Goal: Task Accomplishment & Management: Complete application form

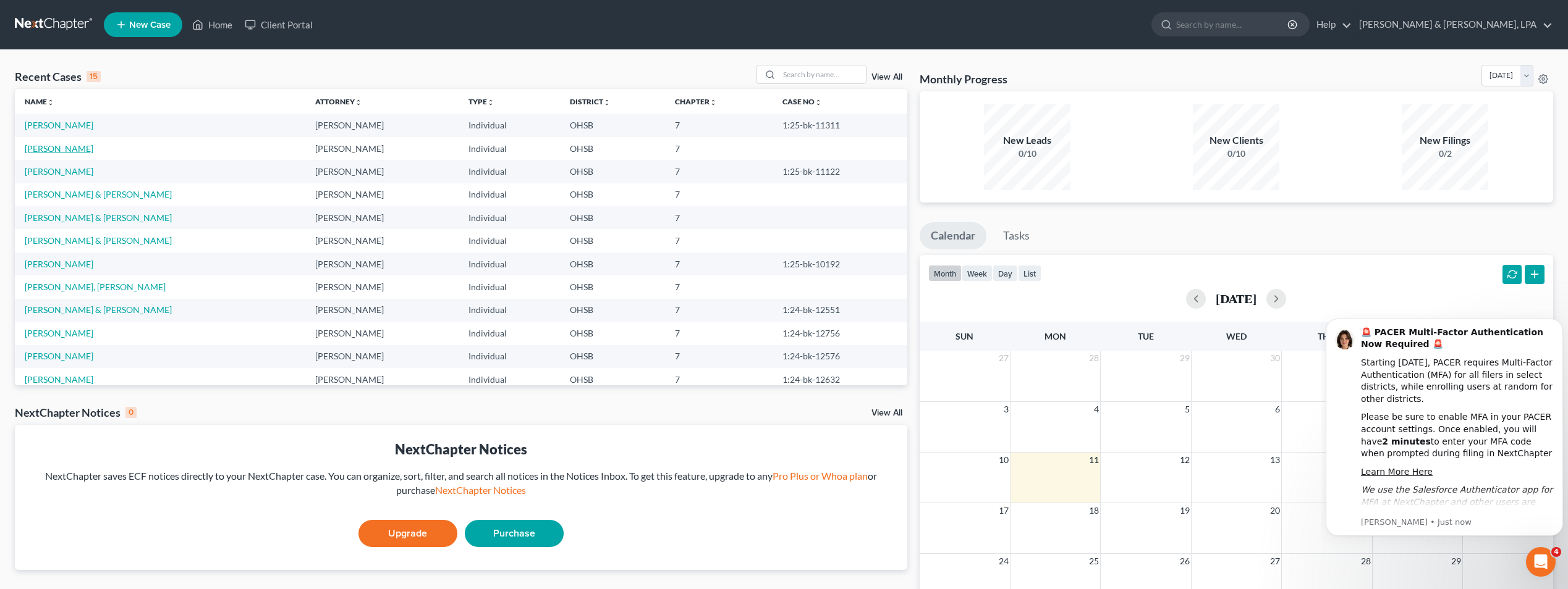
click at [58, 151] on link "[PERSON_NAME]" at bounding box center [58, 148] width 68 height 10
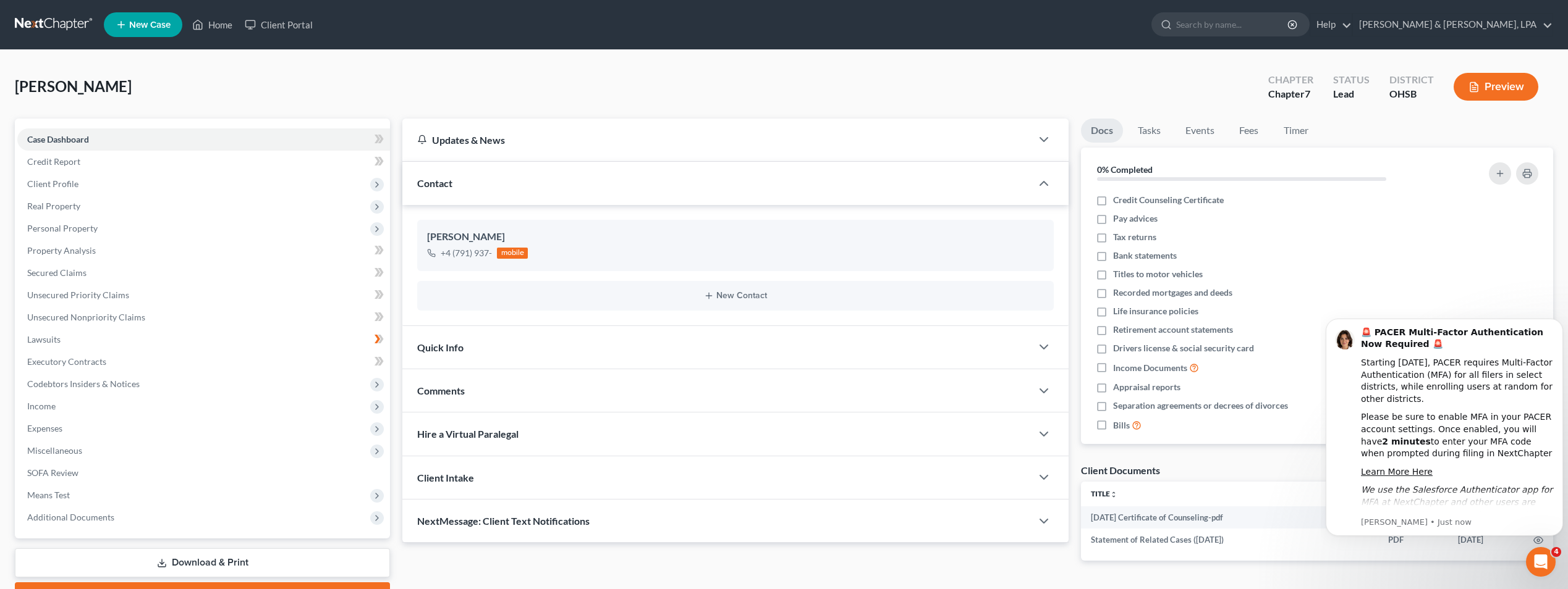
click at [991, 53] on div "[PERSON_NAME] Upgraded Chapter Chapter 7 Status Lead District [GEOGRAPHIC_DATA]…" at bounding box center [784, 342] width 1568 height 585
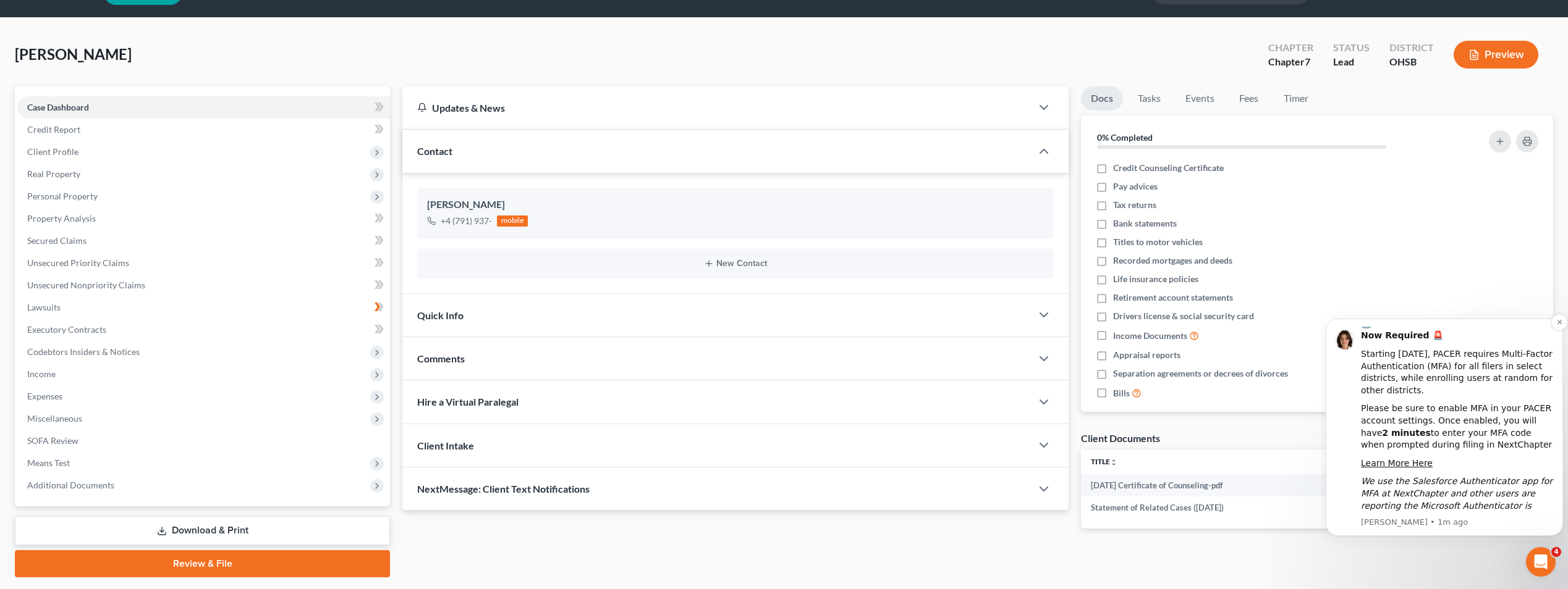
scroll to position [61, 0]
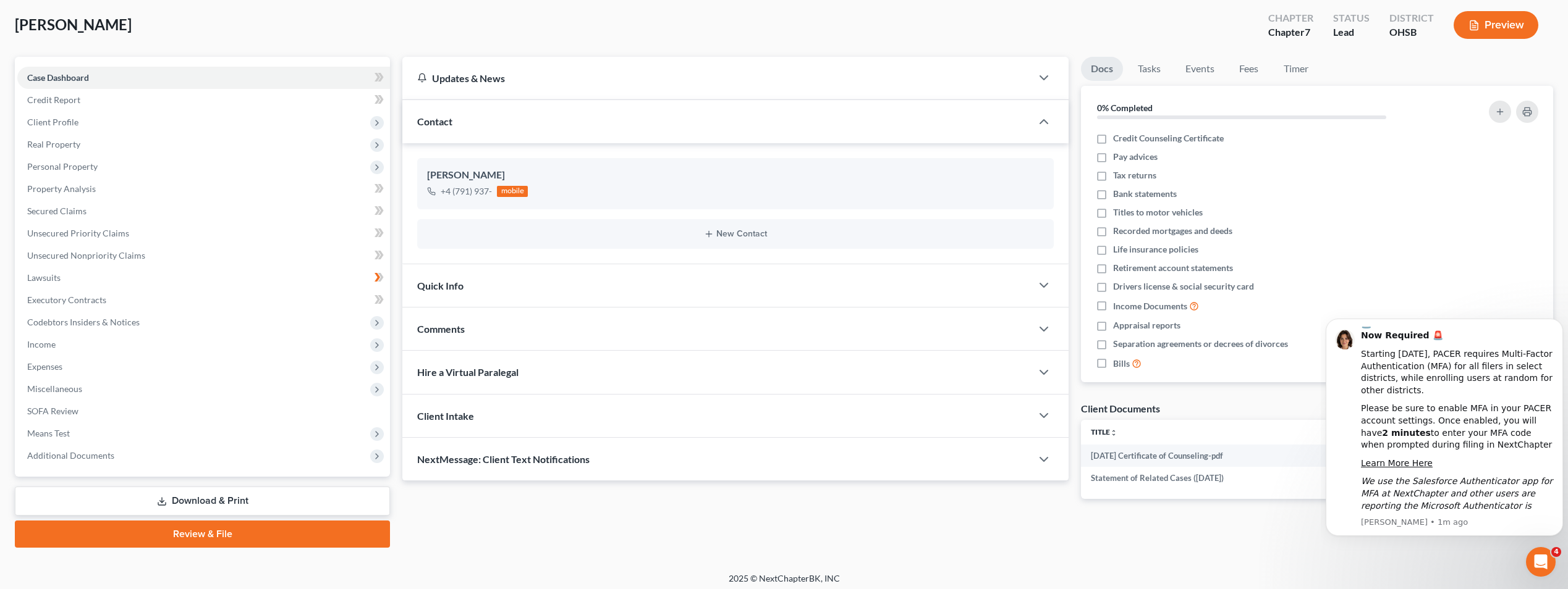
click at [1544, 561] on icon "Open Intercom Messenger" at bounding box center [1541, 562] width 20 height 20
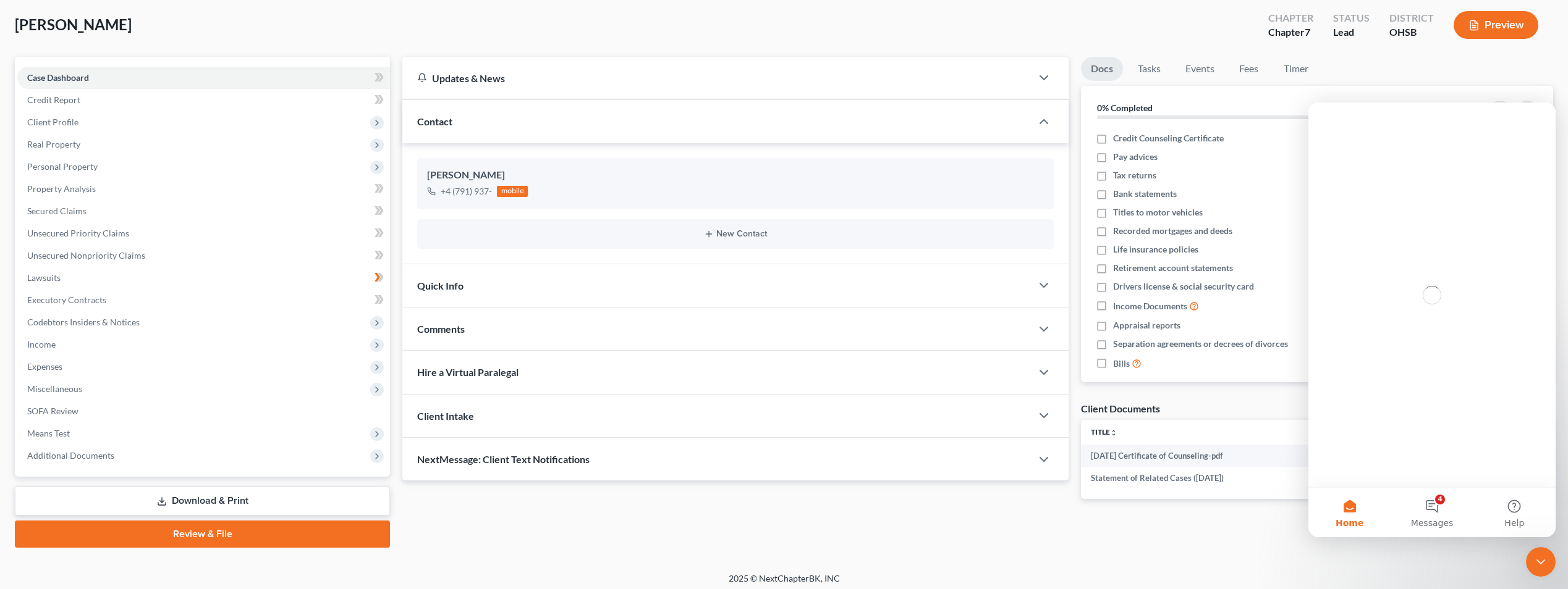
scroll to position [0, 0]
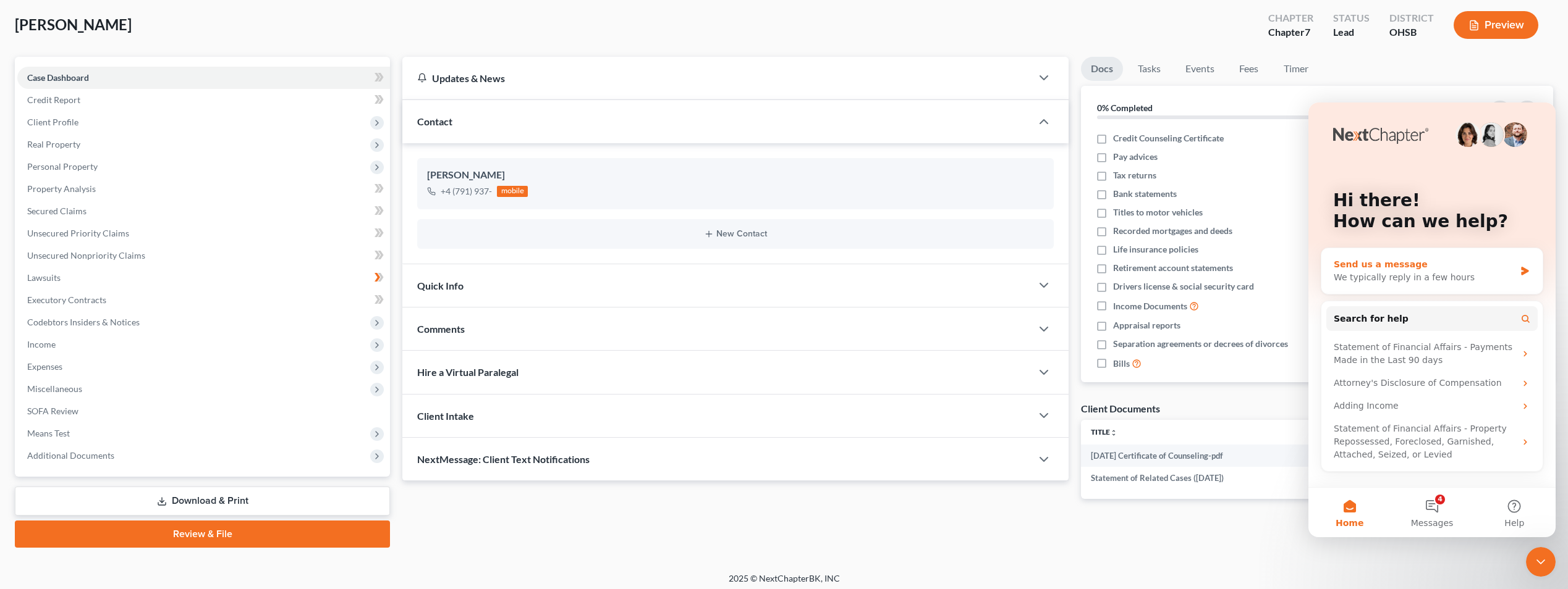
click at [1429, 279] on div "We typically reply in a few hours" at bounding box center [1425, 277] width 181 height 13
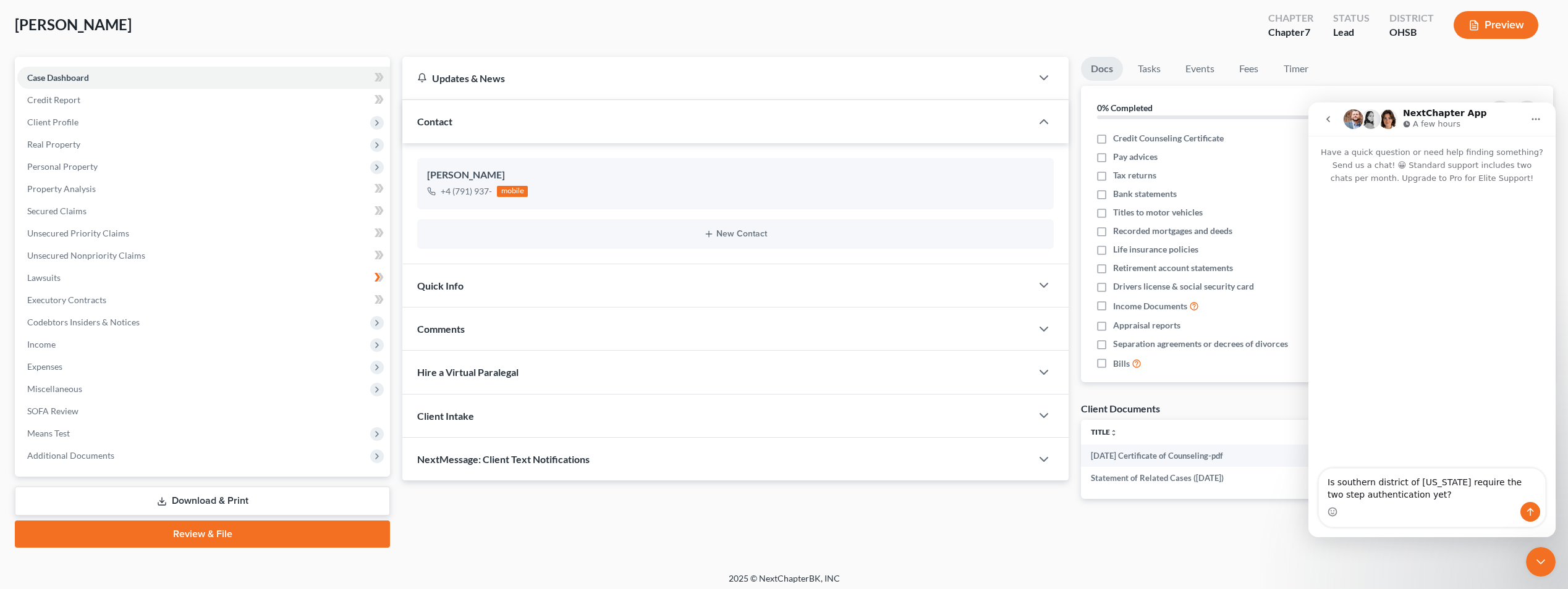
type textarea "Is southern district of [US_STATE] require the two step authentication yet?"
click at [1531, 507] on button "Send a message…" at bounding box center [1531, 512] width 19 height 19
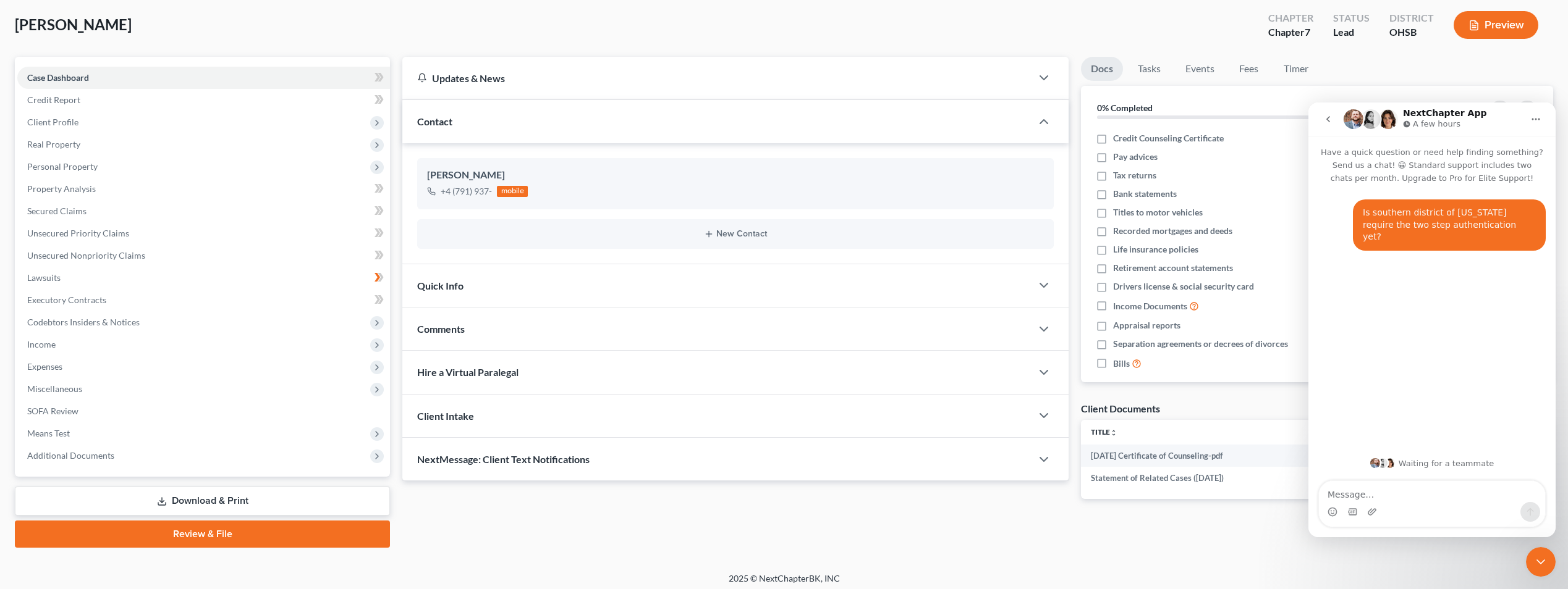
click at [1108, 30] on div "[PERSON_NAME] Upgraded Chapter Chapter 7 Status Lead District [GEOGRAPHIC_DATA]…" at bounding box center [784, 30] width 1539 height 54
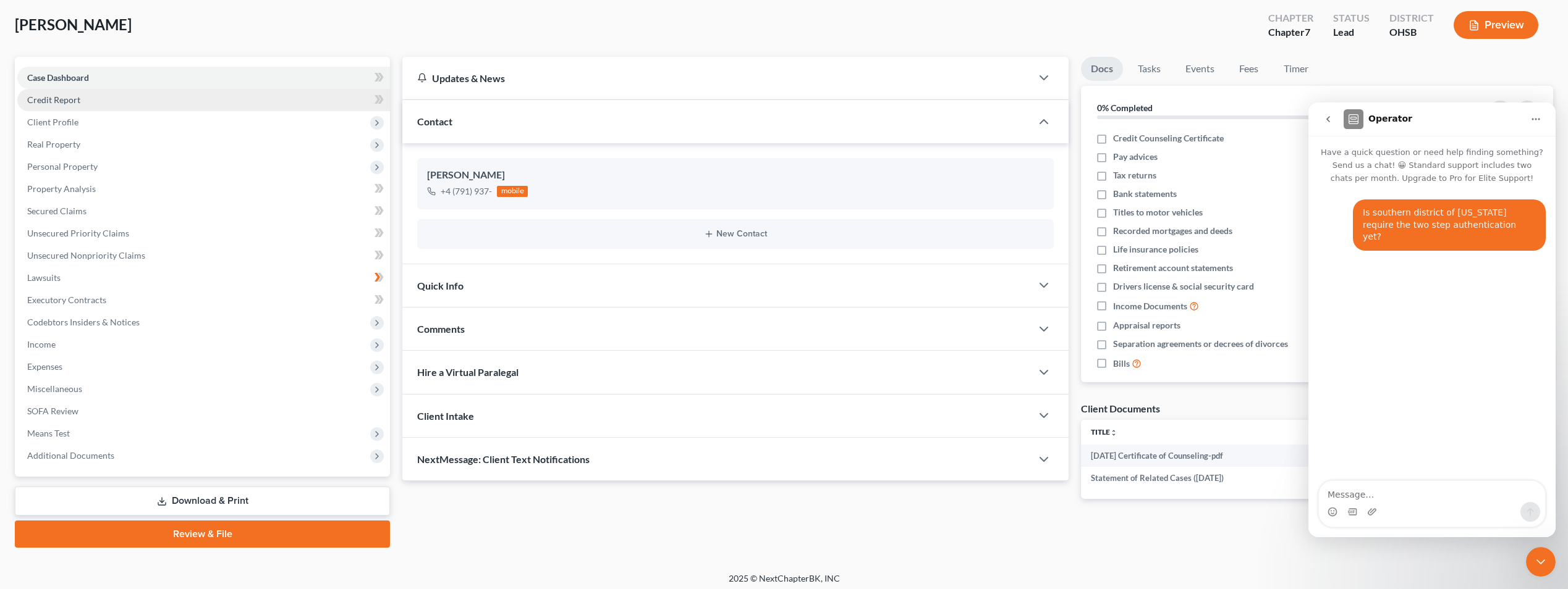
click at [83, 102] on link "Credit Report" at bounding box center [203, 100] width 373 height 22
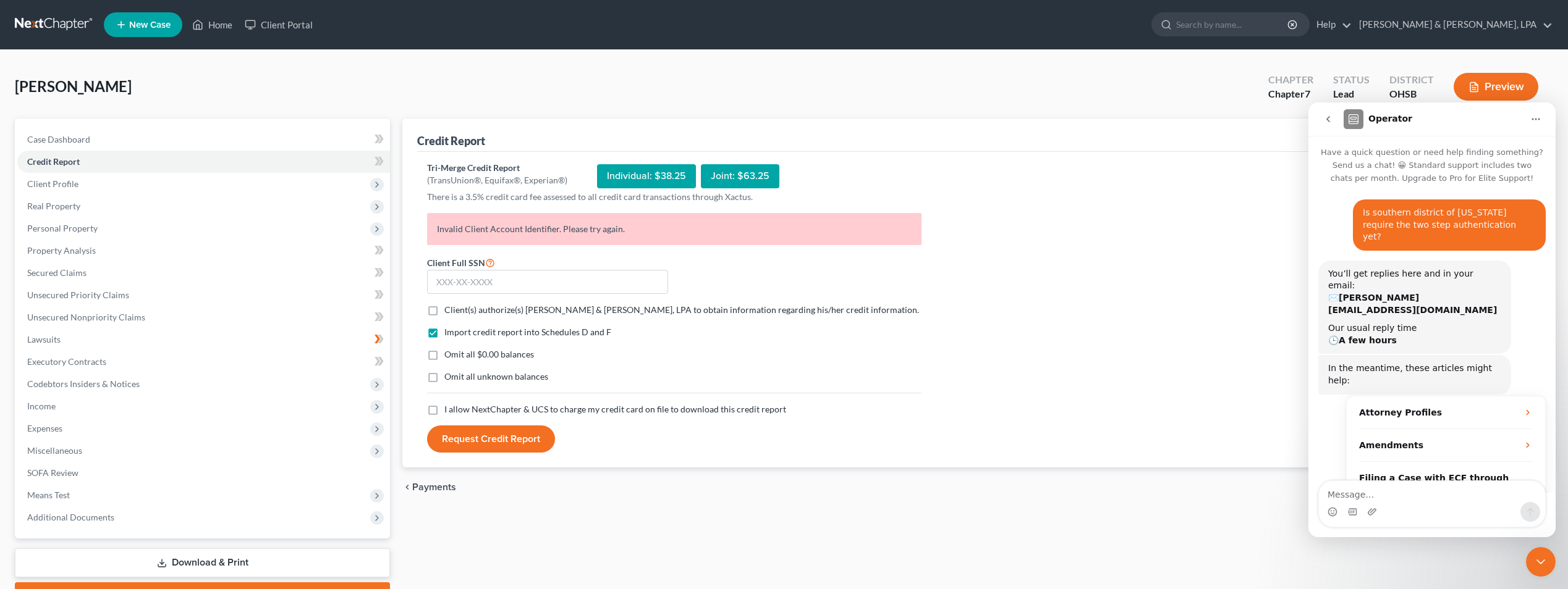
scroll to position [22, 0]
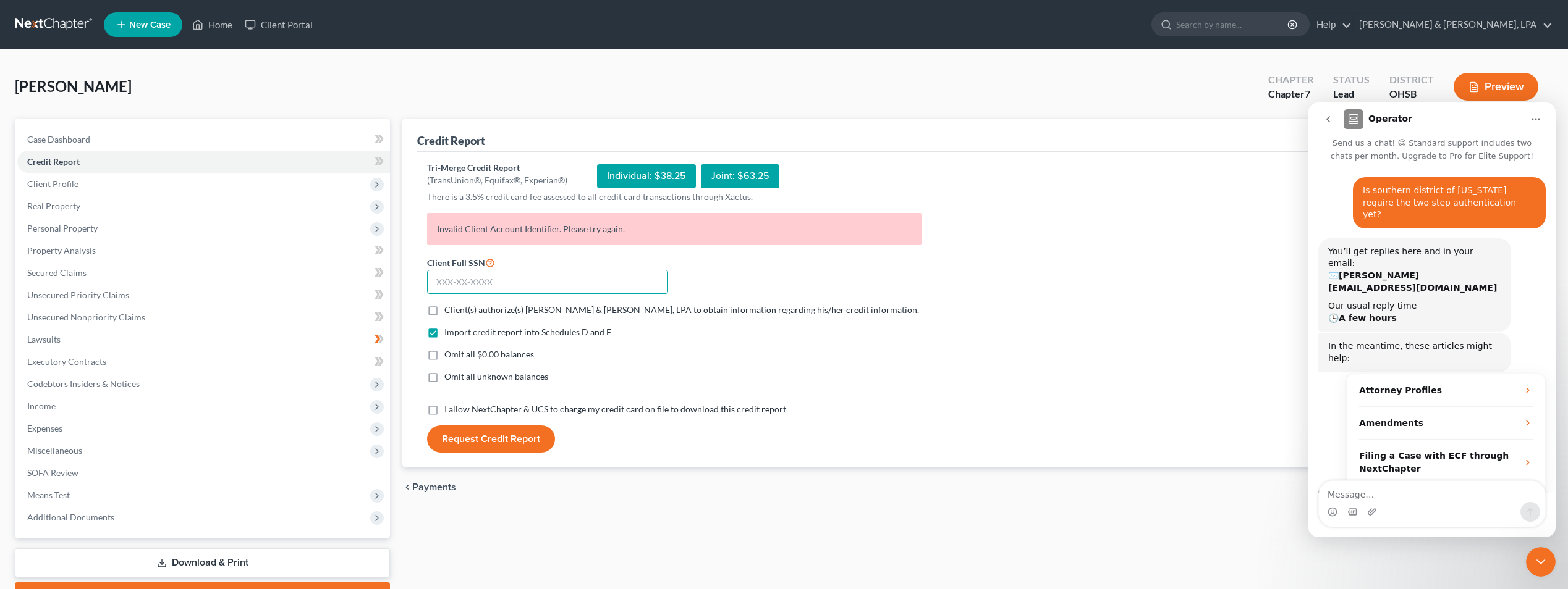
click at [439, 282] on input "text" at bounding box center [547, 282] width 241 height 25
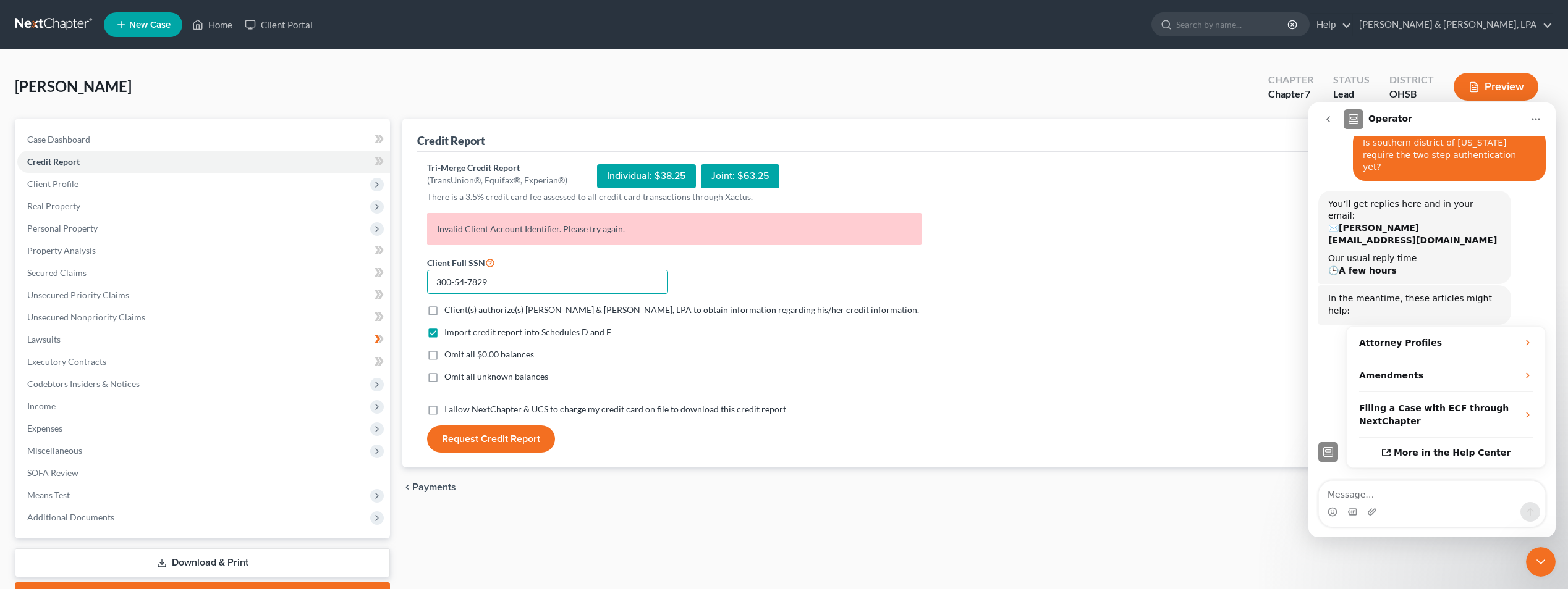
type input "300-54-7829"
click at [463, 309] on span "Client(s) authorize(s) [PERSON_NAME] & [PERSON_NAME], LPA to obtain information…" at bounding box center [682, 309] width 475 height 10
click at [457, 309] on input "Client(s) authorize(s) [PERSON_NAME] & [PERSON_NAME], LPA to obtain information…" at bounding box center [453, 308] width 8 height 8
checkbox input "true"
click at [477, 356] on span "Omit all $0.00 balances" at bounding box center [490, 354] width 90 height 10
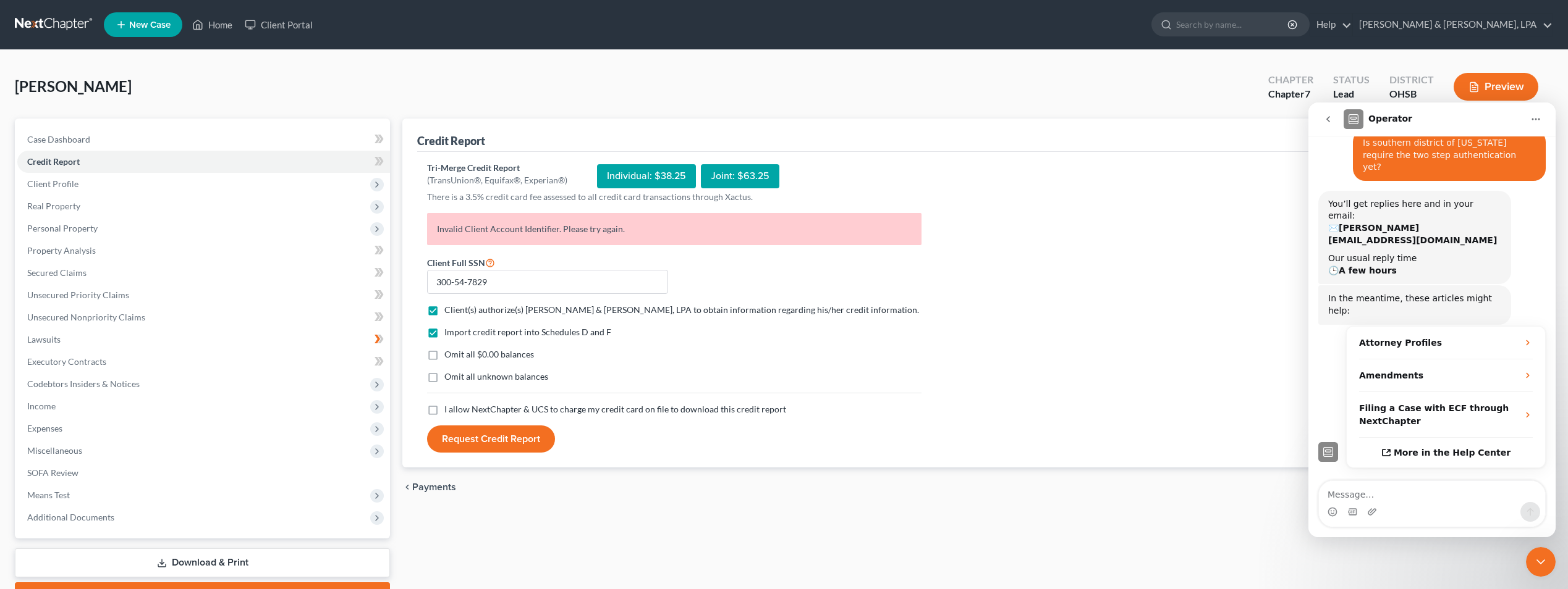
click at [457, 356] on input "Omit all $0.00 balances" at bounding box center [453, 352] width 8 height 8
checkbox input "true"
click at [445, 413] on label "I allow NextChapter & UCS to charge my credit card on file to download this cre…" at bounding box center [616, 409] width 342 height 12
click at [449, 411] on input "I allow NextChapter & UCS to charge my credit card on file to download this cre…" at bounding box center [453, 407] width 8 height 8
checkbox input "true"
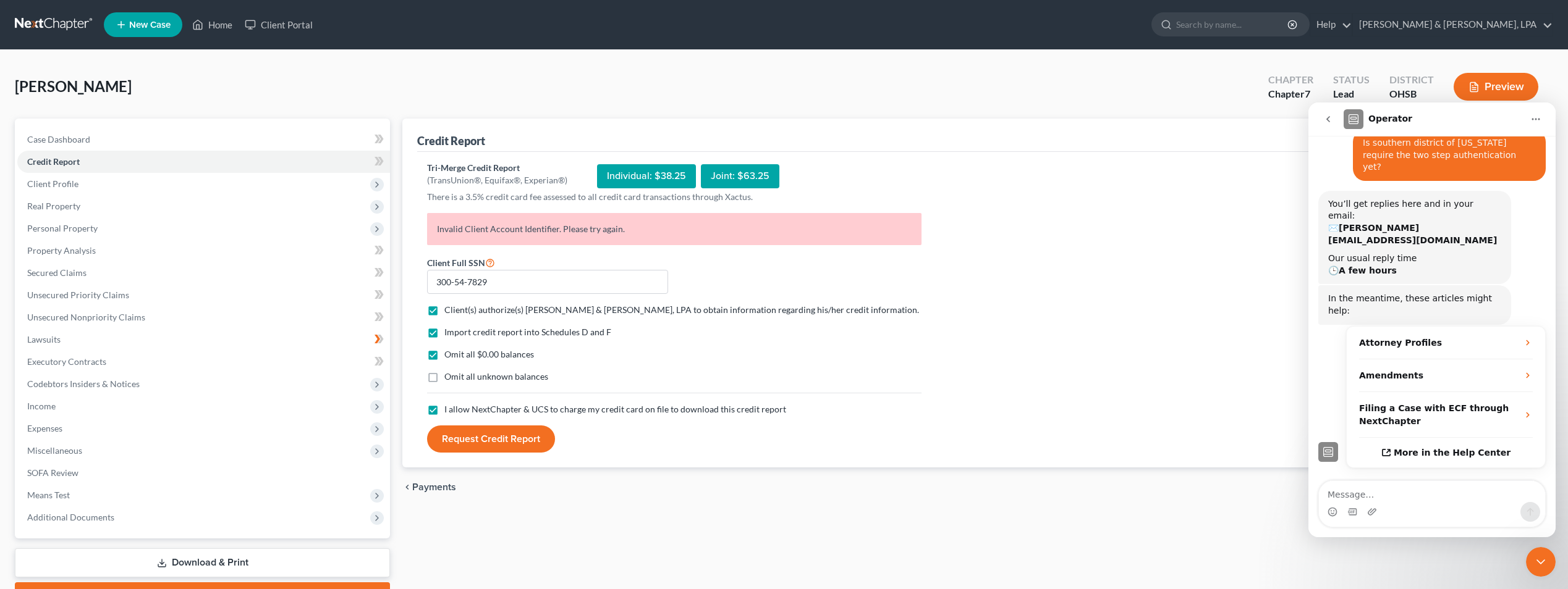
click at [481, 444] on button "Request Credit Report" at bounding box center [491, 439] width 128 height 27
click at [1366, 493] on textarea "Message…" at bounding box center [1432, 492] width 226 height 21
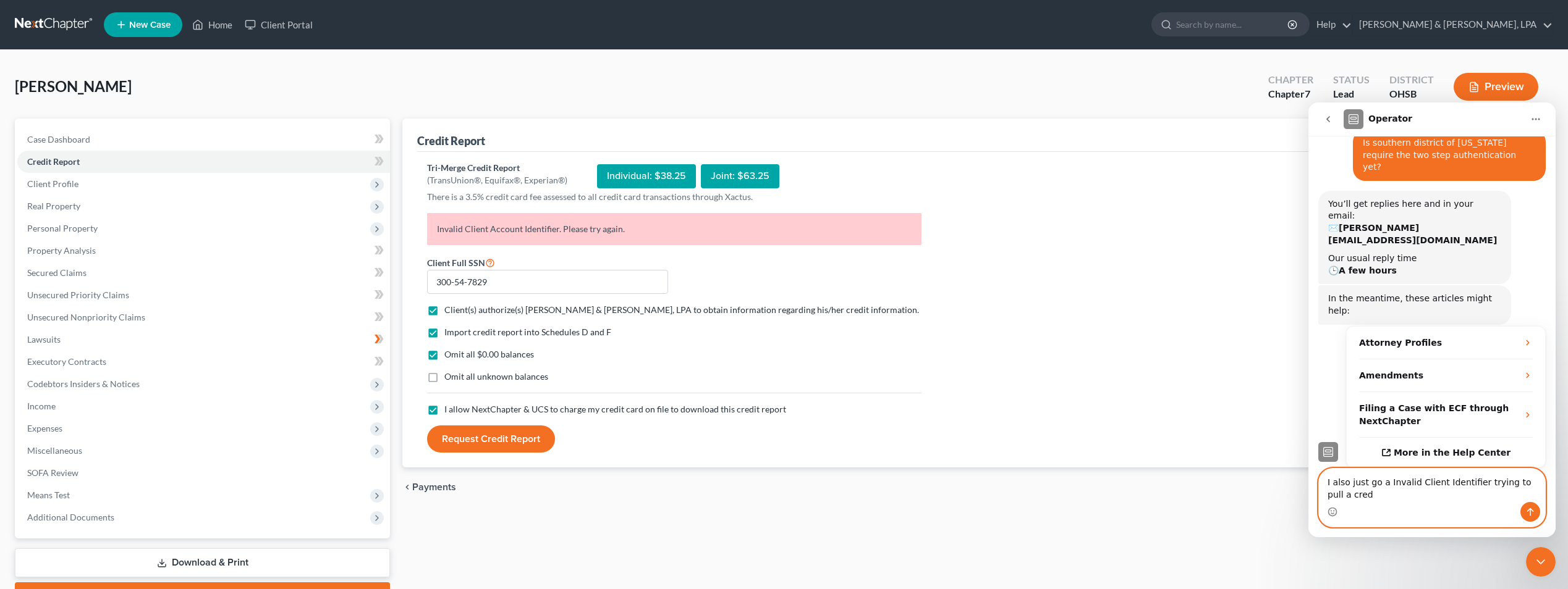
scroll to position [82, 0]
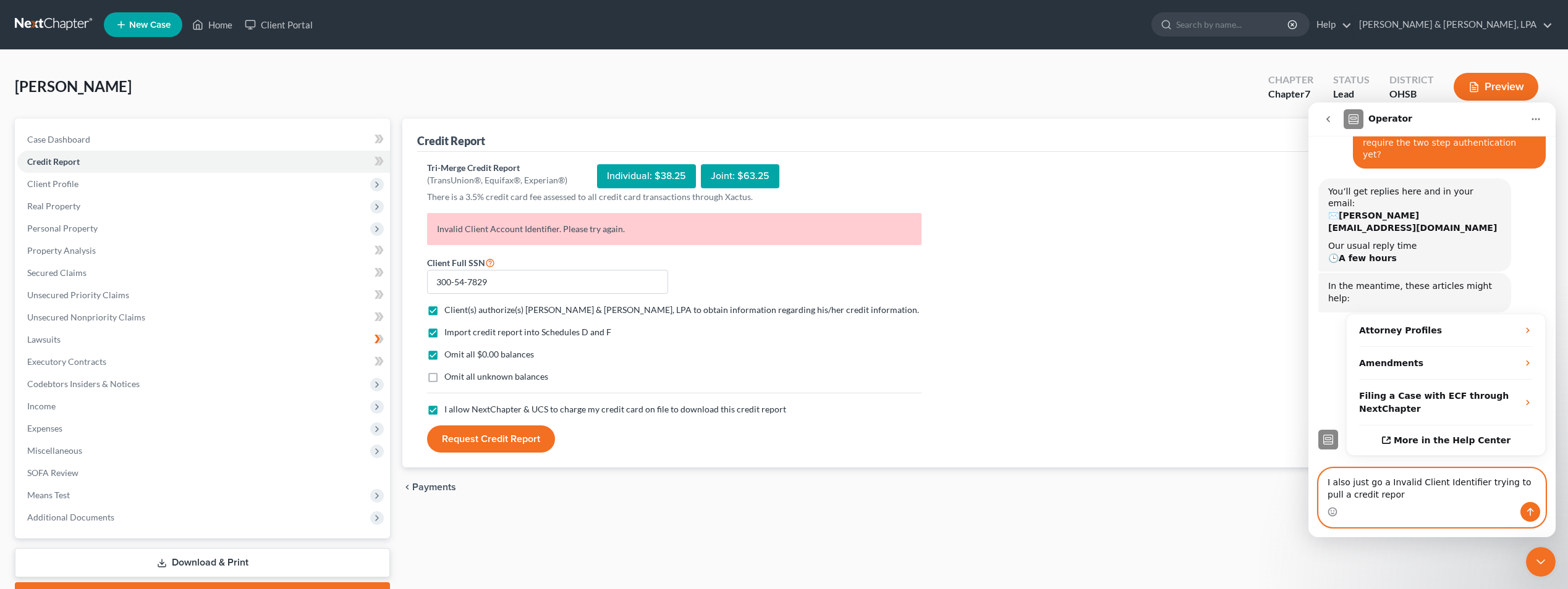
type textarea "I also just go a Invalid Client Identifier trying to pull a credit report"
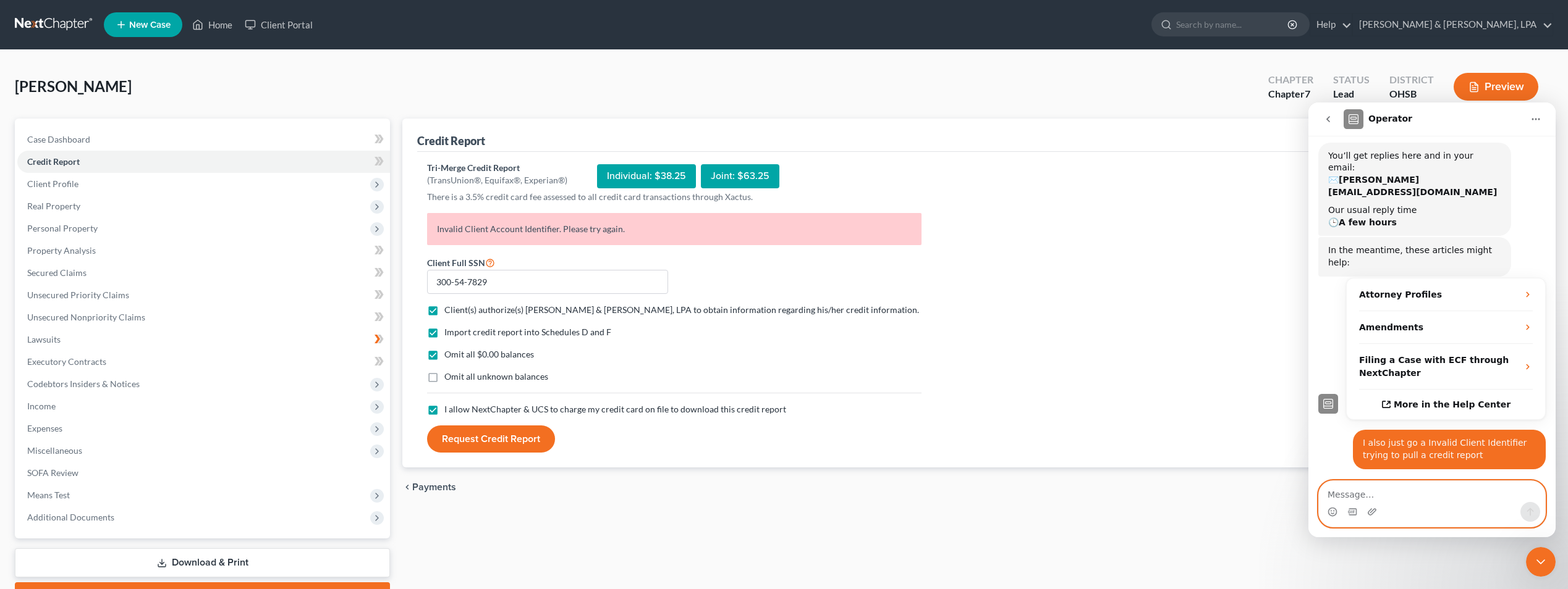
scroll to position [118, 0]
type textarea "justt got"
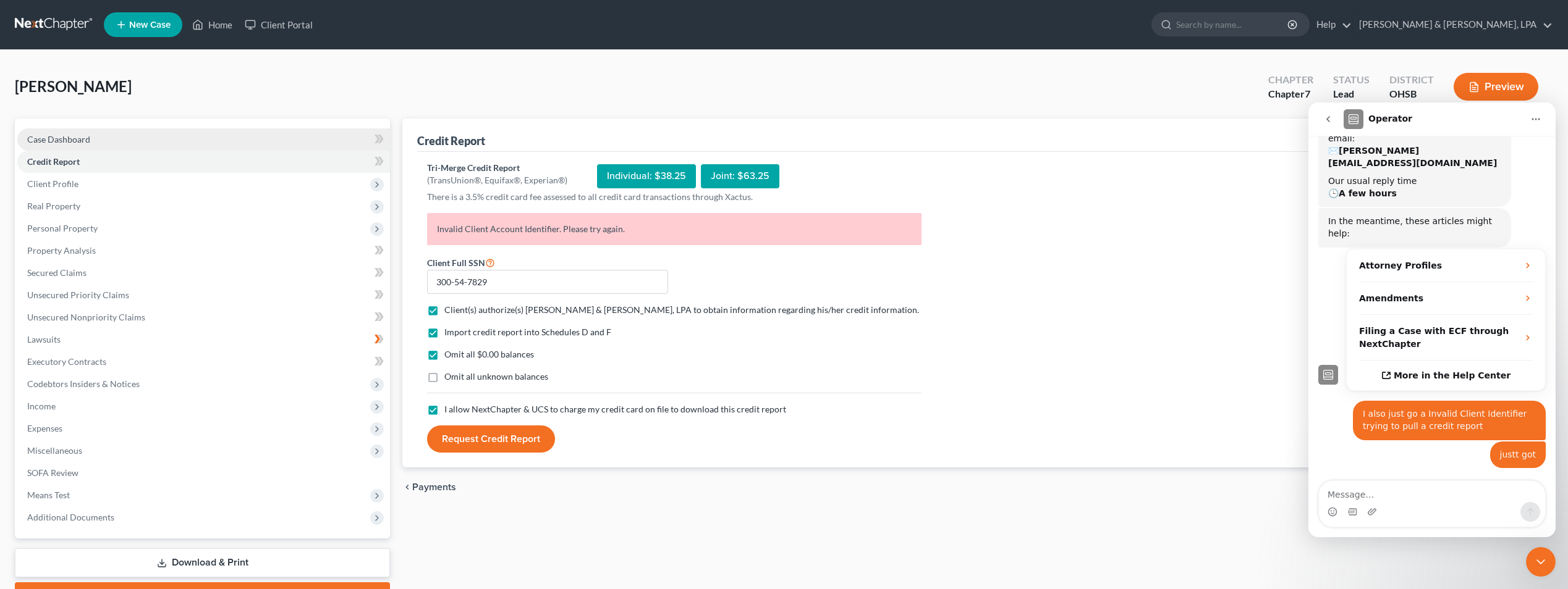
click at [72, 138] on span "Case Dashboard" at bounding box center [58, 139] width 63 height 10
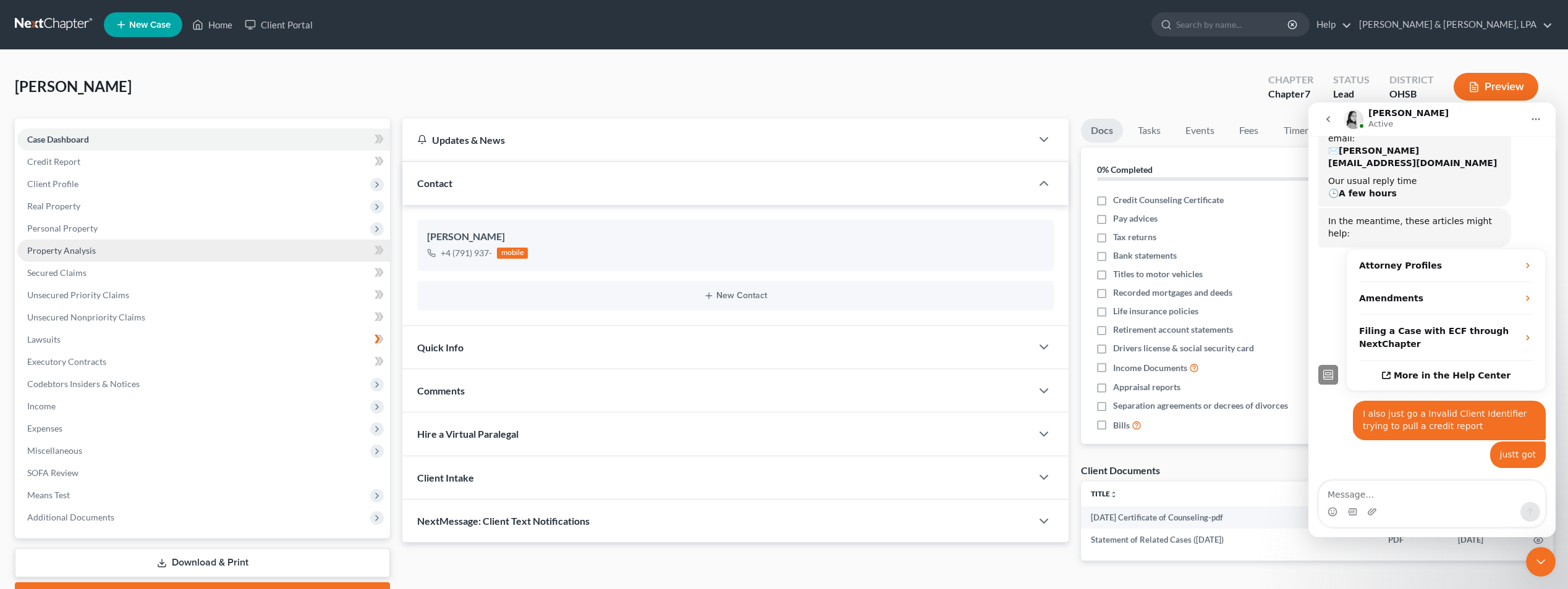
scroll to position [221, 0]
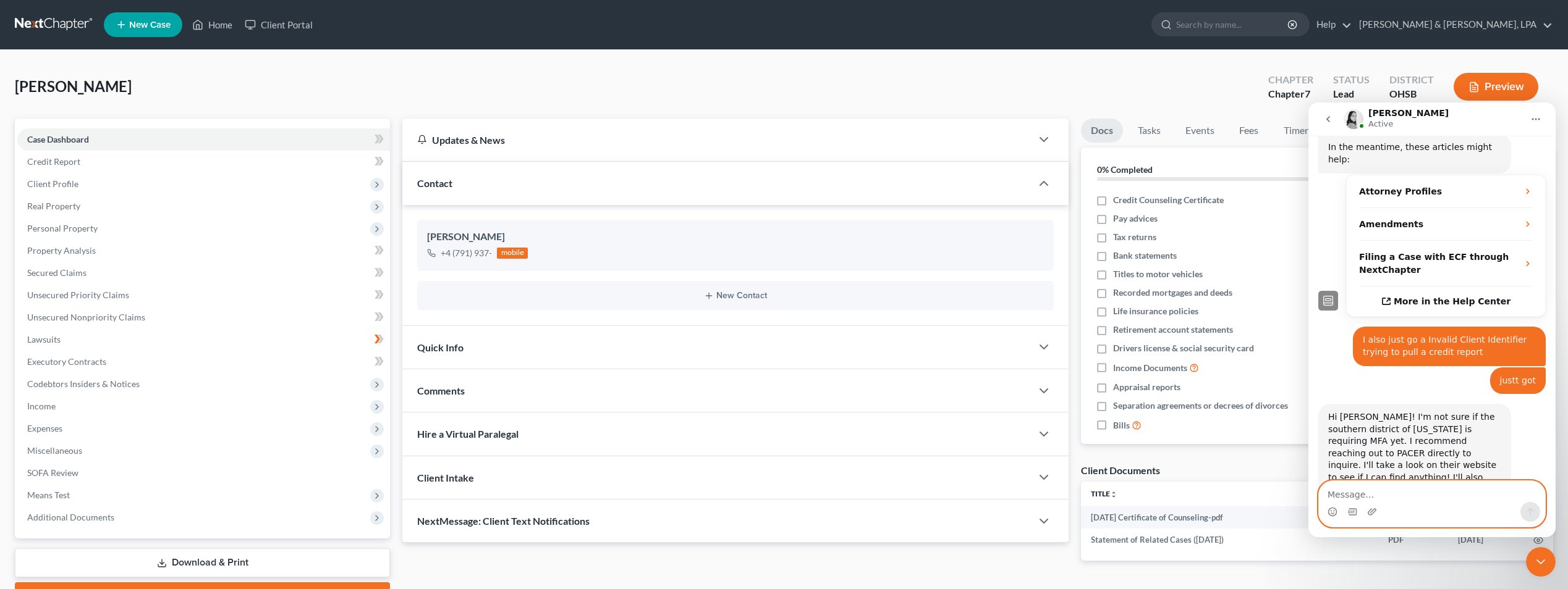
click at [1355, 492] on textarea "Message…" at bounding box center [1432, 492] width 226 height 21
type textarea "thank you"
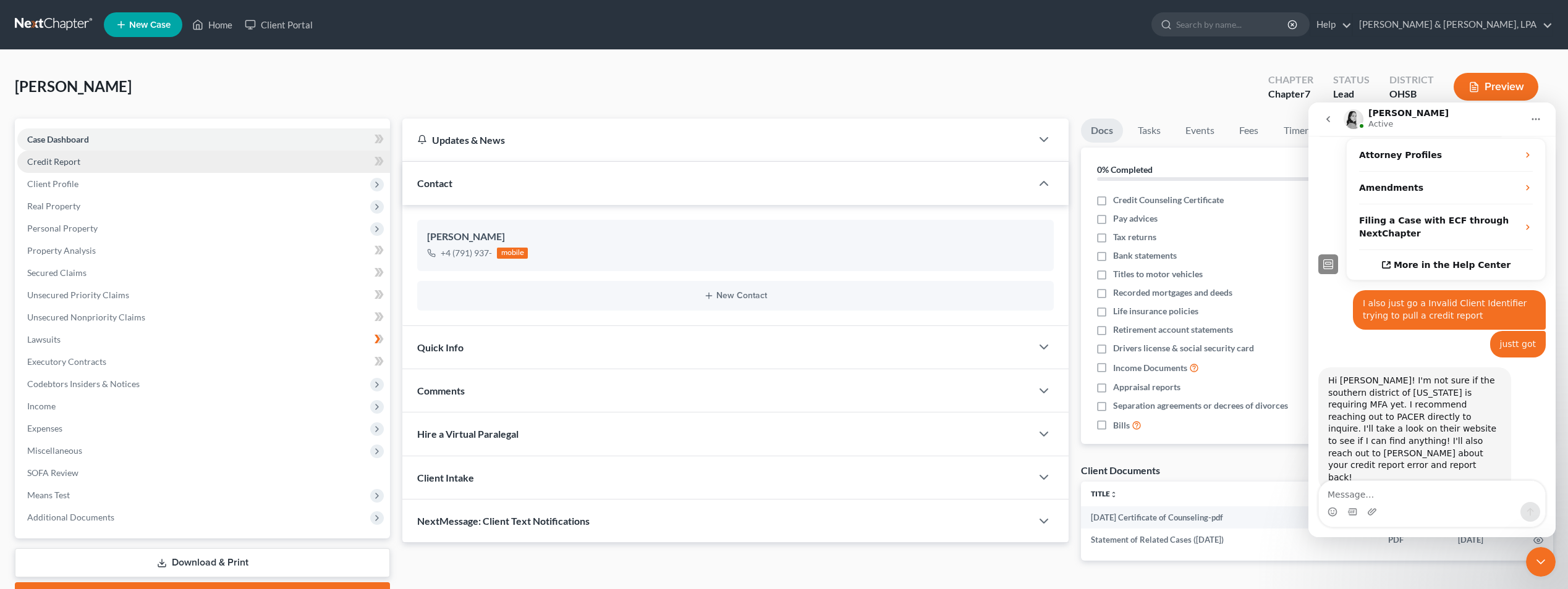
click at [76, 162] on span "Credit Report" at bounding box center [53, 162] width 53 height 10
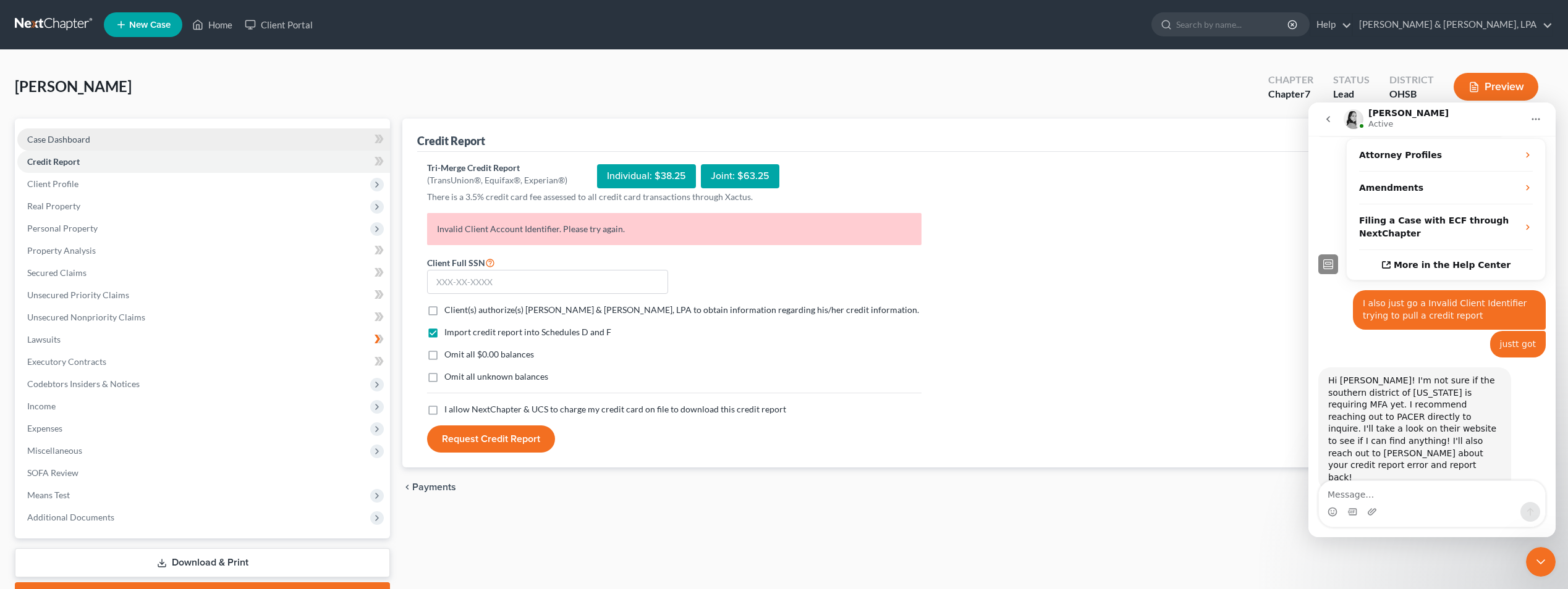
click at [82, 136] on span "Case Dashboard" at bounding box center [58, 139] width 63 height 10
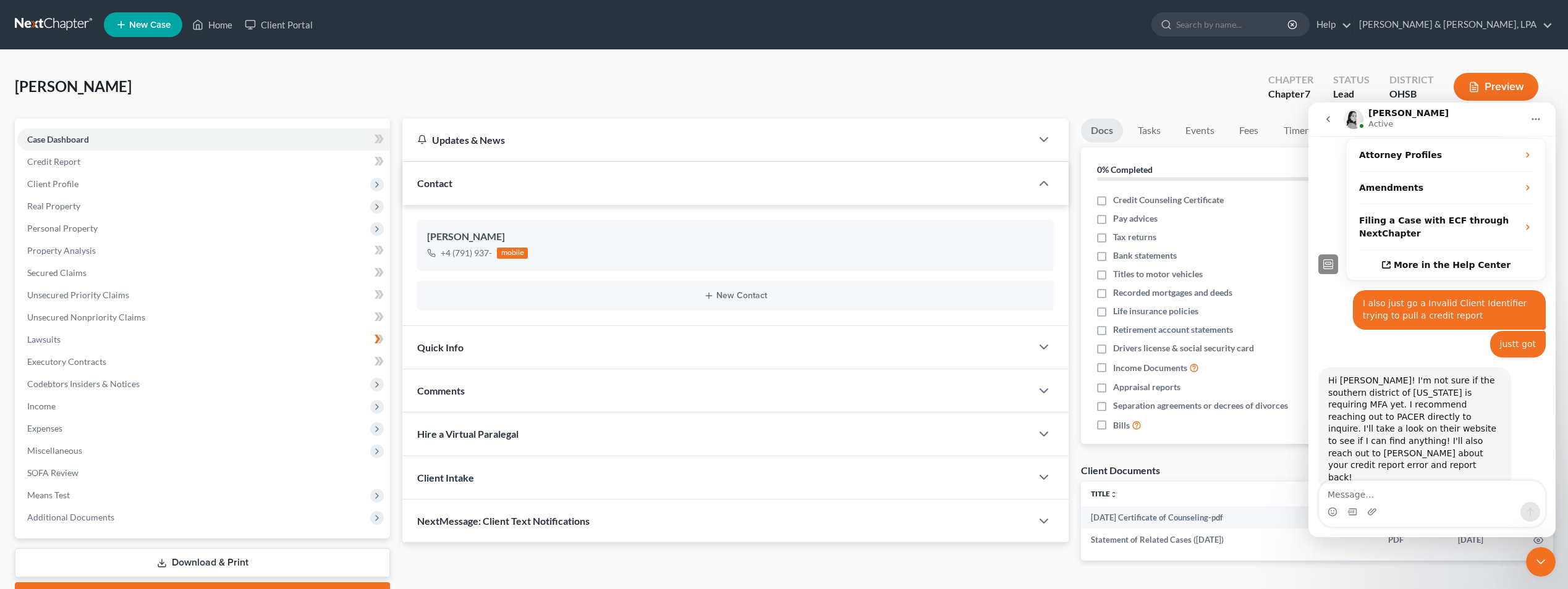
click at [1216, 493] on th "Title unfold_more expand_more expand_less" at bounding box center [1230, 494] width 297 height 25
click at [1172, 92] on div "[PERSON_NAME] Upgraded Chapter Chapter 7 Status Lead District [GEOGRAPHIC_DATA]…" at bounding box center [784, 92] width 1539 height 54
click at [1113, 200] on label "Credit Counseling Certificate" at bounding box center [1168, 200] width 111 height 12
click at [1118, 200] on input "Credit Counseling Certificate" at bounding box center [1122, 198] width 8 height 8
checkbox input "true"
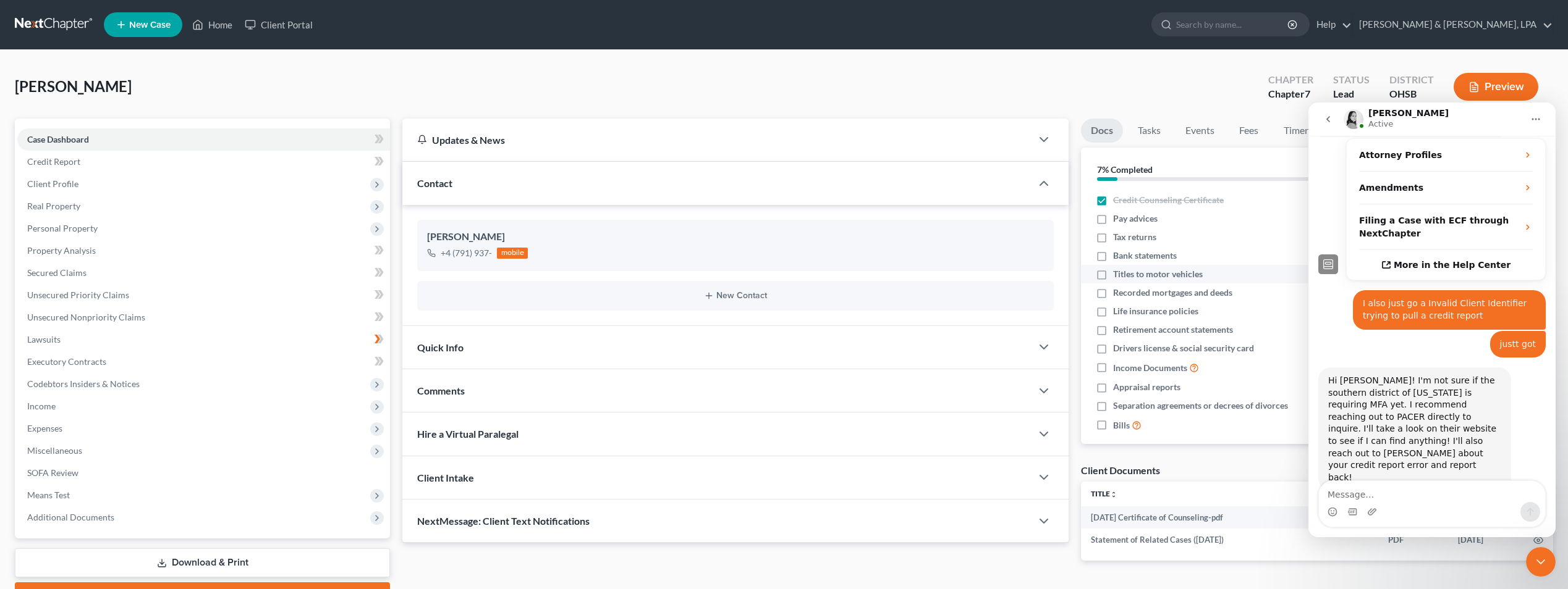
click at [1113, 276] on label "Titles to motor vehicles" at bounding box center [1158, 274] width 90 height 12
click at [1118, 276] on input "Titles to motor vehicles" at bounding box center [1122, 272] width 8 height 8
checkbox input "true"
click at [1113, 311] on label "Life insurance policies" at bounding box center [1156, 311] width 85 height 12
click at [1118, 311] on input "Life insurance policies" at bounding box center [1122, 309] width 8 height 8
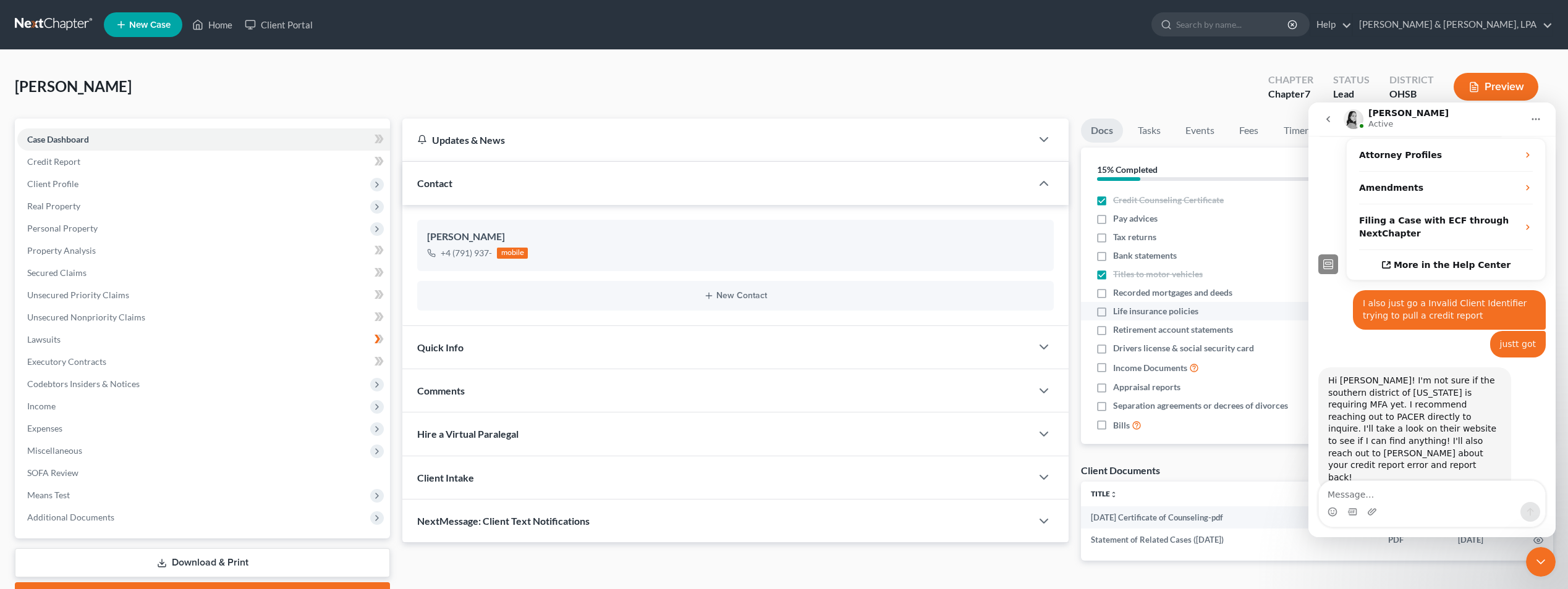
checkbox input "true"
click at [1113, 331] on label "Retirement account statements" at bounding box center [1173, 330] width 120 height 12
click at [1118, 331] on input "Retirement account statements" at bounding box center [1122, 327] width 8 height 8
checkbox input "true"
click at [1113, 346] on label "Drivers license & social security card" at bounding box center [1183, 348] width 141 height 12
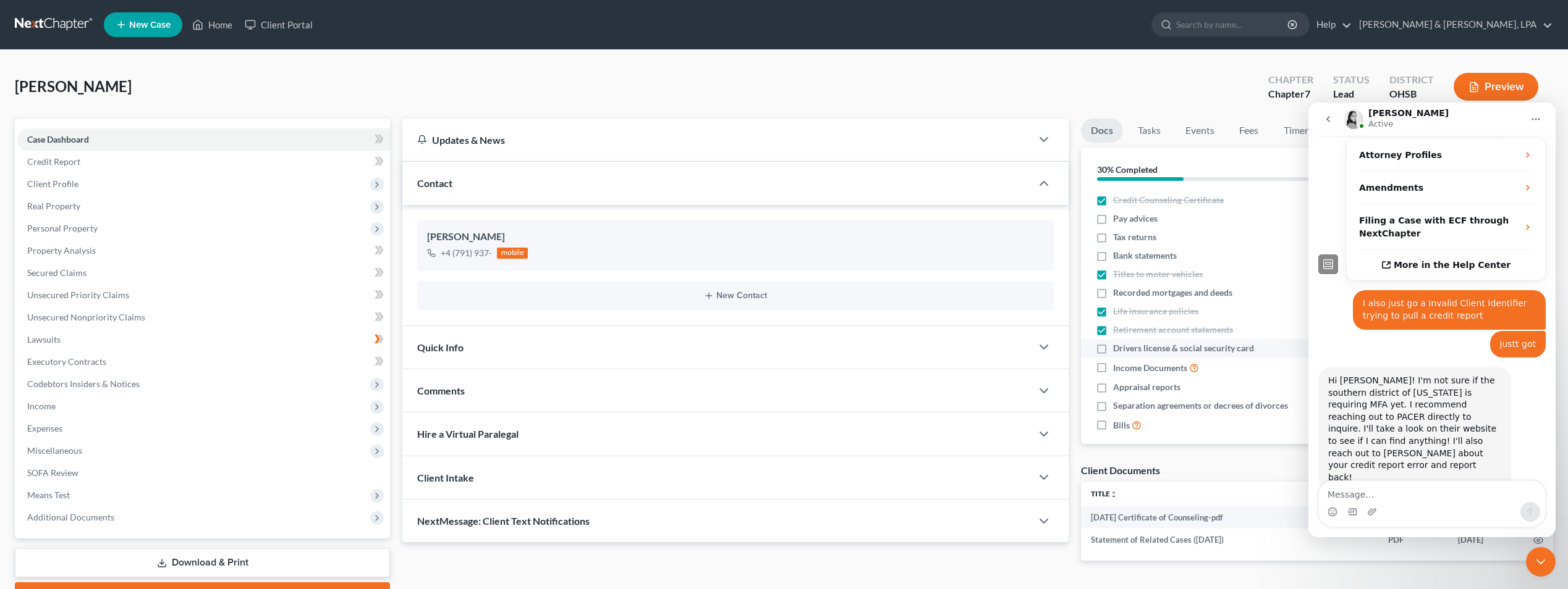
click at [1118, 346] on input "Drivers license & social security card" at bounding box center [1122, 346] width 8 height 8
checkbox input "true"
click at [1113, 363] on label "Income Documents" at bounding box center [1156, 367] width 86 height 14
click at [1118, 363] on input "Income Documents" at bounding box center [1122, 364] width 8 height 8
checkbox input "true"
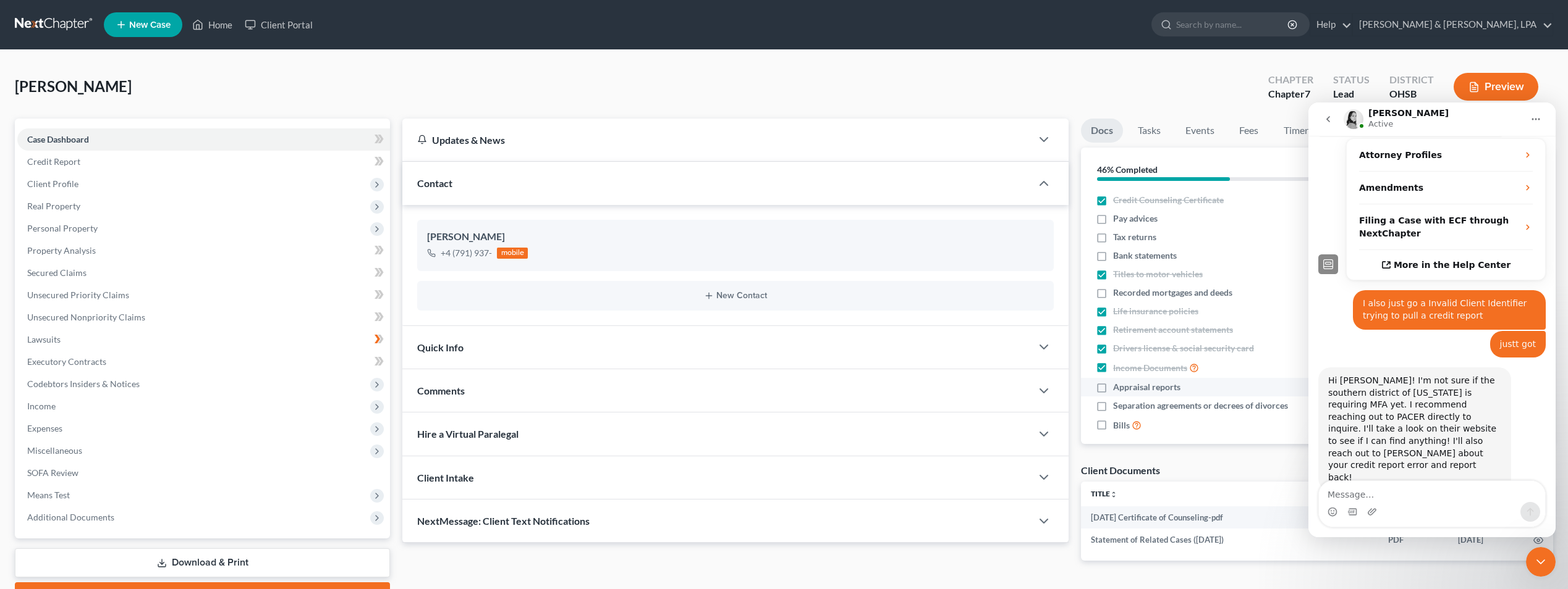
click at [1113, 387] on label "Appraisal reports" at bounding box center [1147, 387] width 67 height 12
click at [1118, 387] on input "Appraisal reports" at bounding box center [1122, 385] width 8 height 8
checkbox input "true"
click at [1113, 403] on label "Separation agreements or decrees of divorces" at bounding box center [1200, 405] width 175 height 12
click at [1118, 403] on input "Separation agreements or decrees of divorces" at bounding box center [1122, 403] width 8 height 8
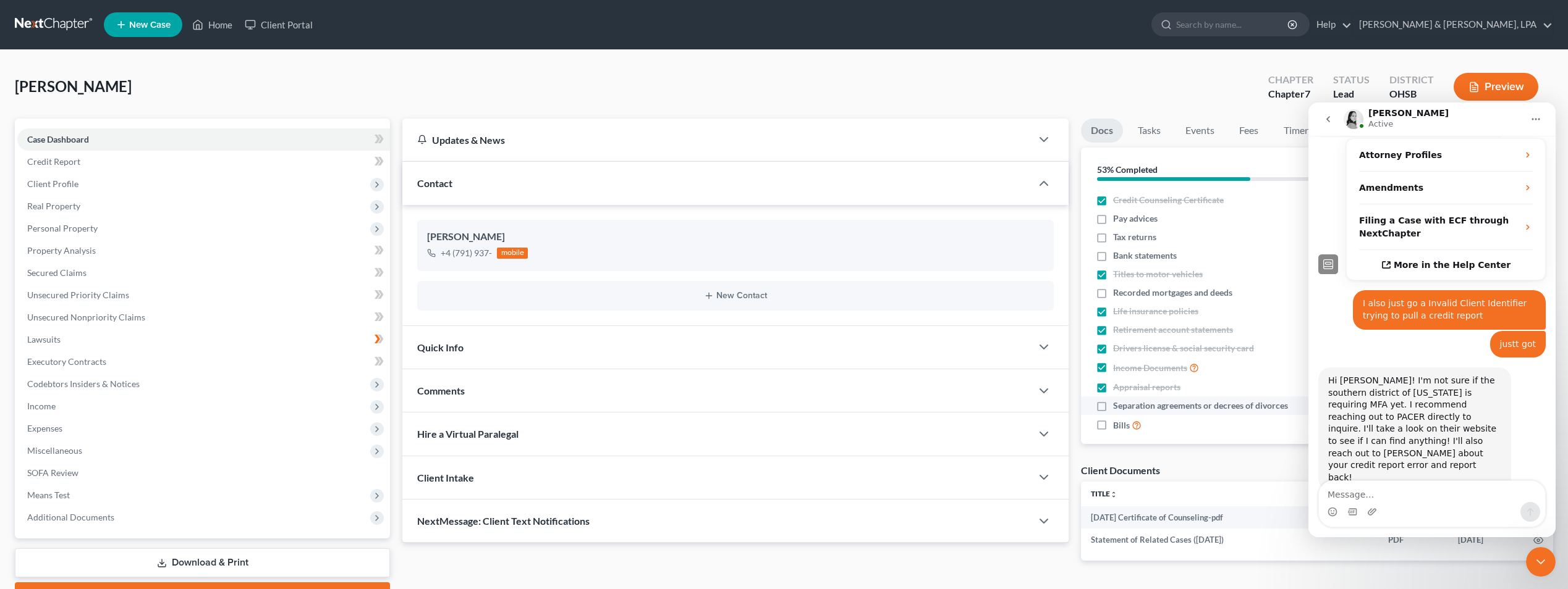
checkbox input "true"
click at [69, 187] on span "Client Profile" at bounding box center [52, 184] width 51 height 10
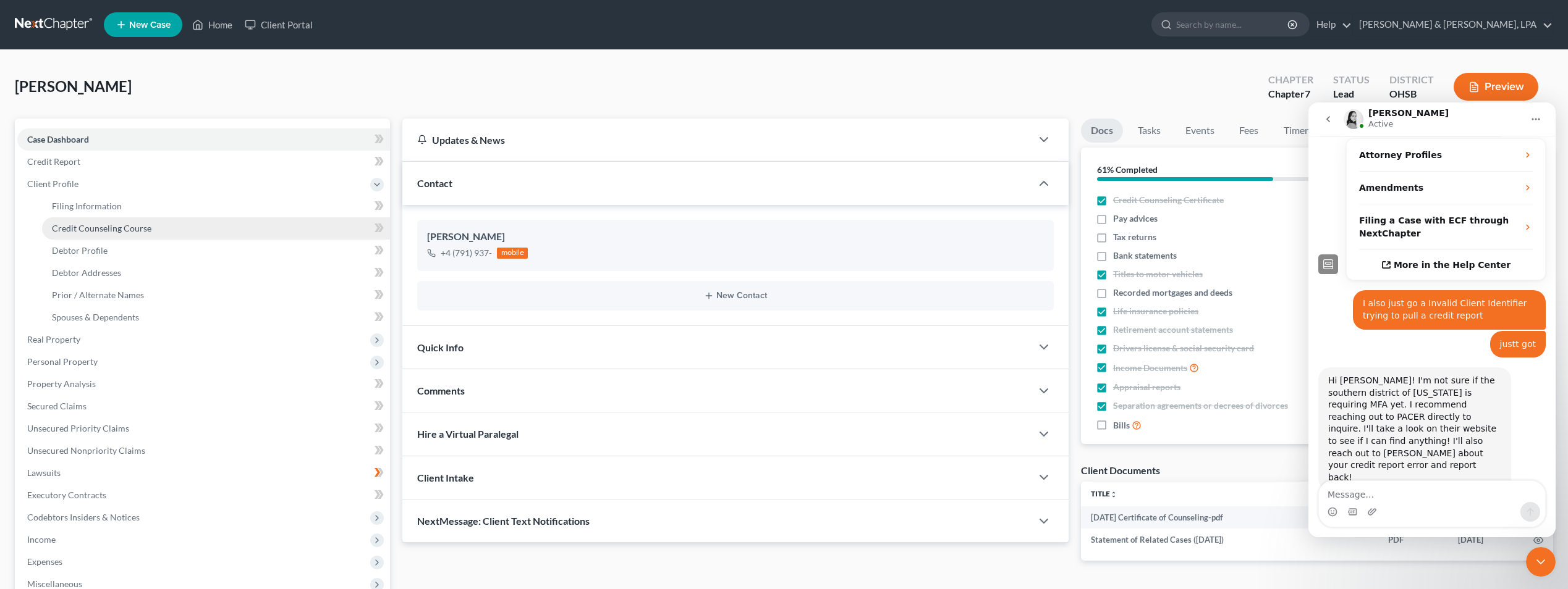
click at [100, 221] on link "Credit Counseling Course" at bounding box center [216, 229] width 348 height 22
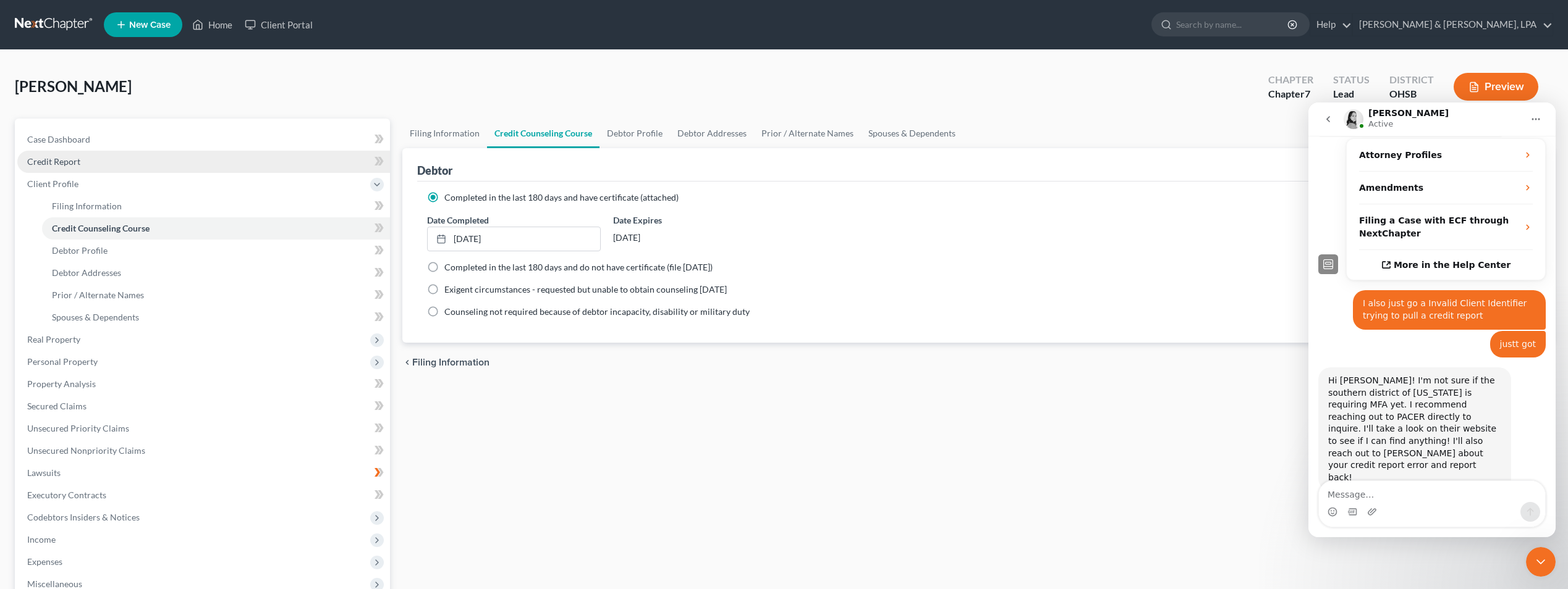
click at [67, 158] on span "Credit Report" at bounding box center [53, 162] width 53 height 10
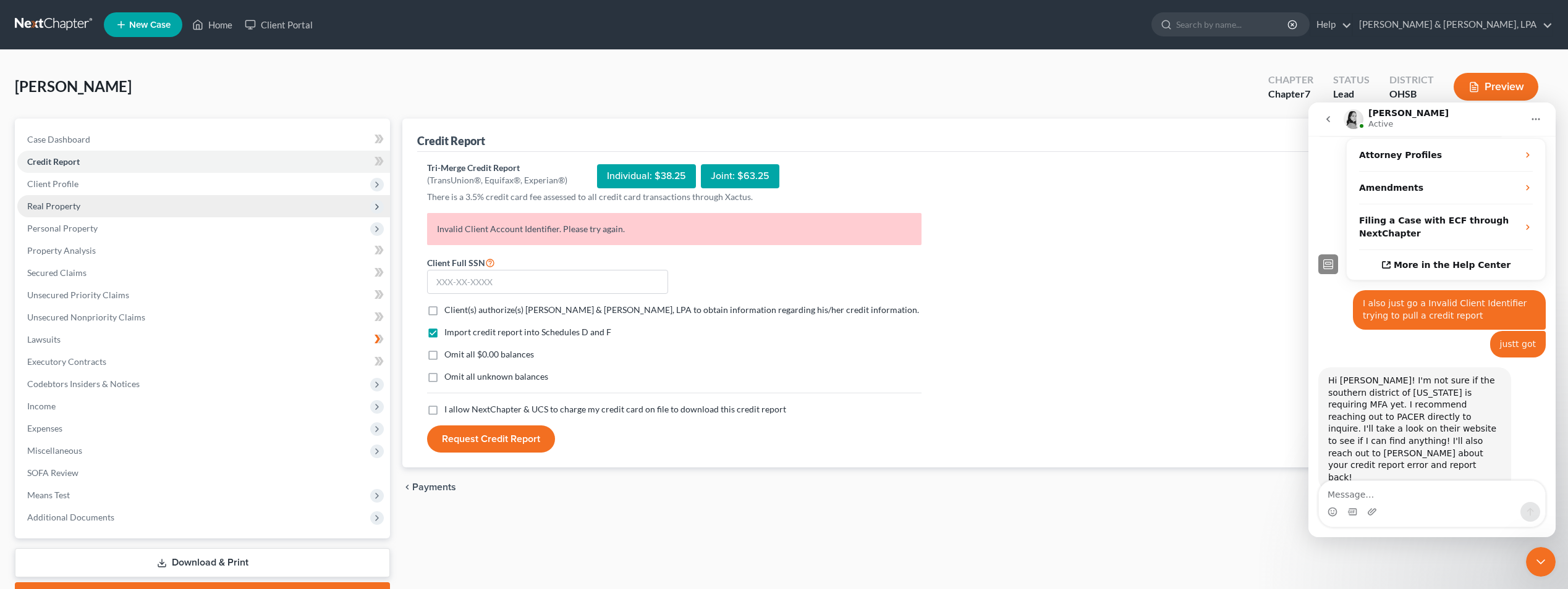
click at [76, 212] on span "Real Property" at bounding box center [203, 206] width 373 height 22
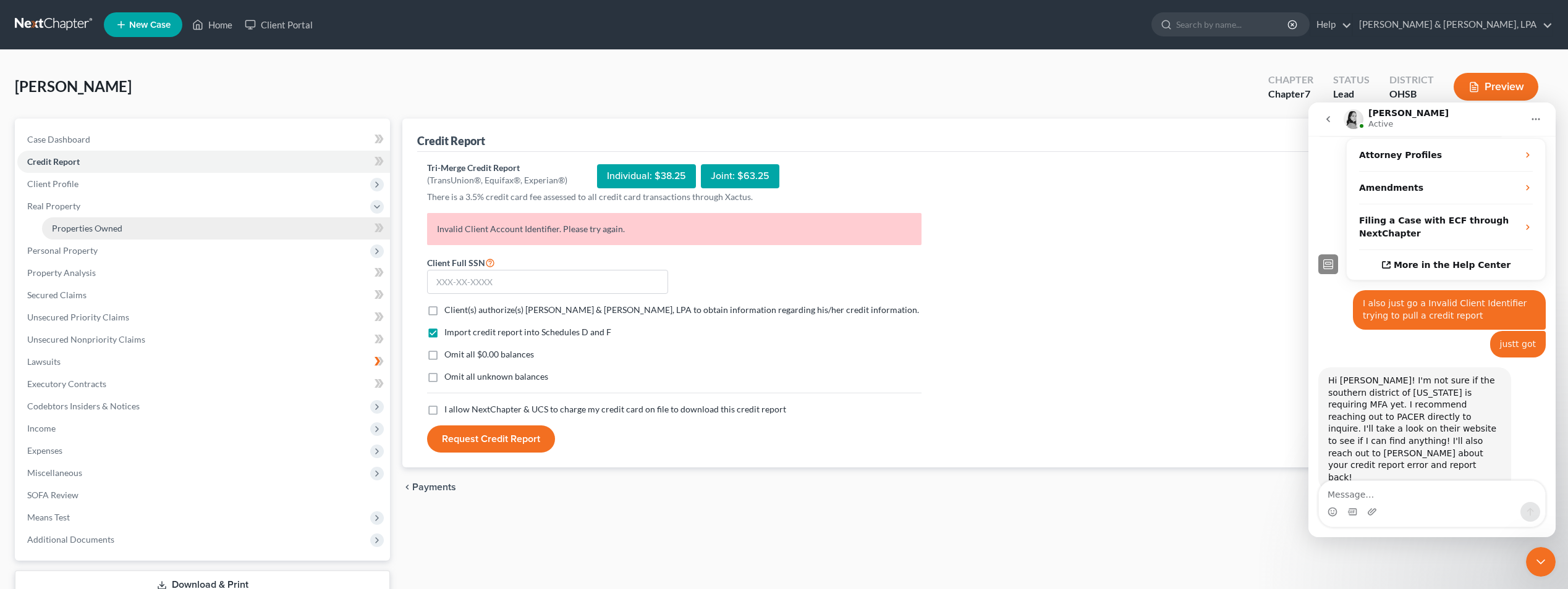
click at [82, 223] on span "Properties Owned" at bounding box center [87, 229] width 70 height 10
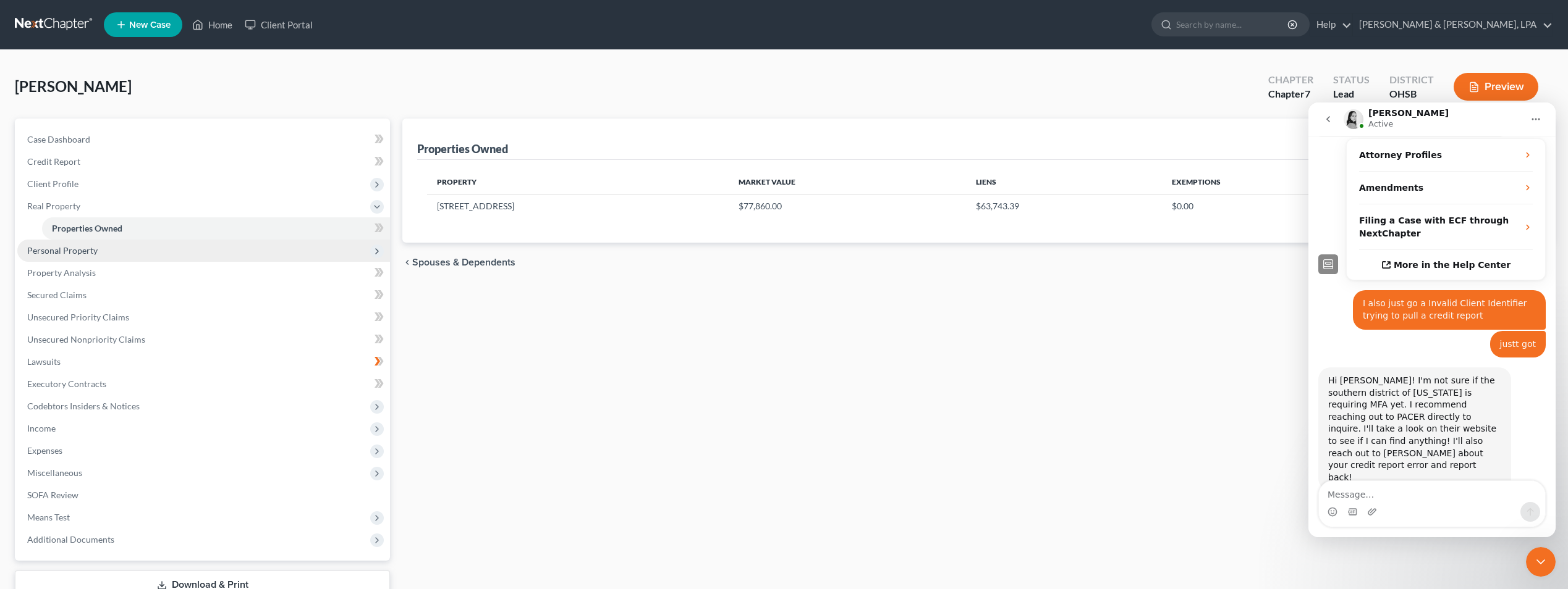
click at [74, 250] on span "Personal Property" at bounding box center [62, 250] width 70 height 10
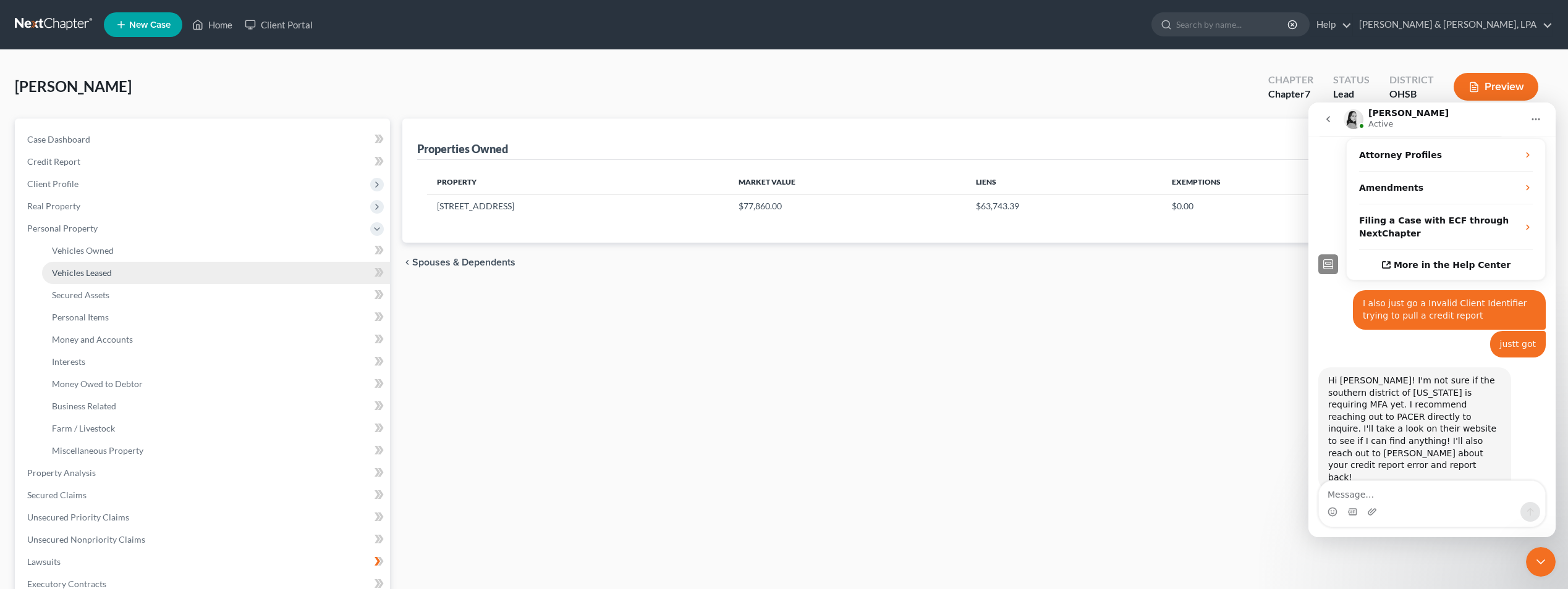
click at [86, 269] on span "Vehicles Leased" at bounding box center [82, 273] width 60 height 10
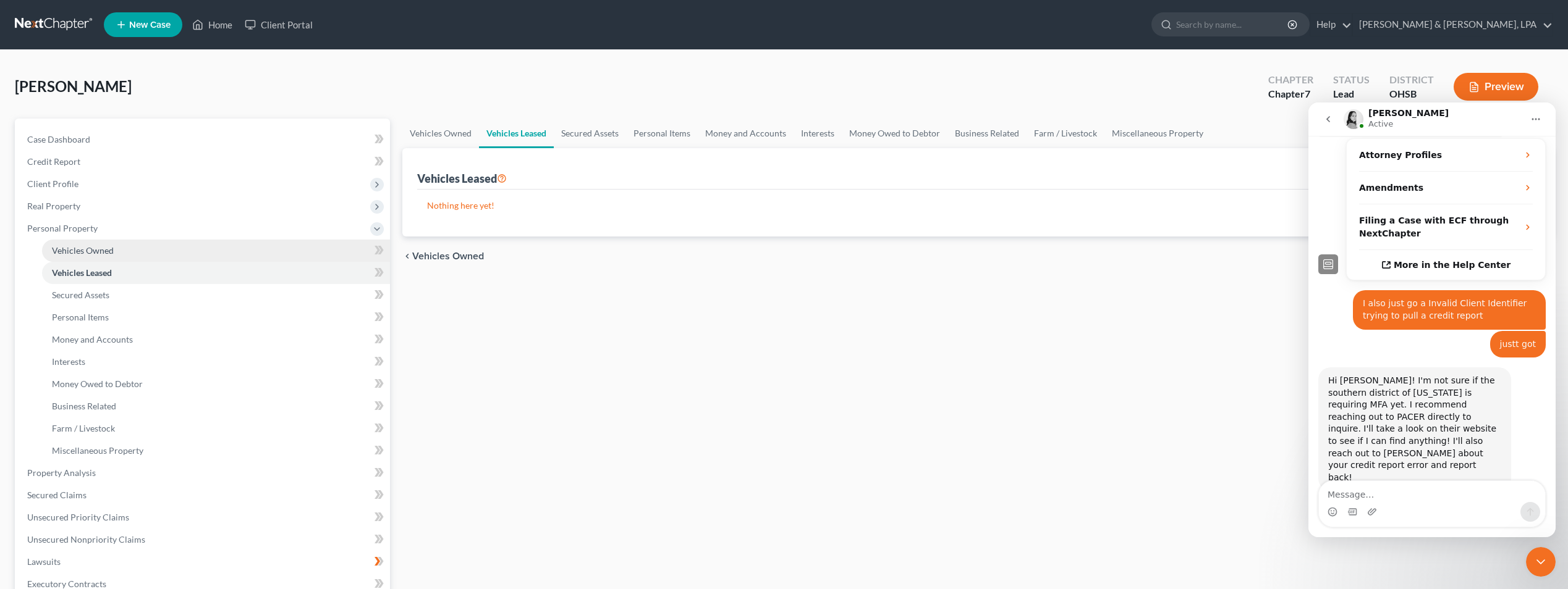
click at [97, 247] on span "Vehicles Owned" at bounding box center [82, 250] width 61 height 10
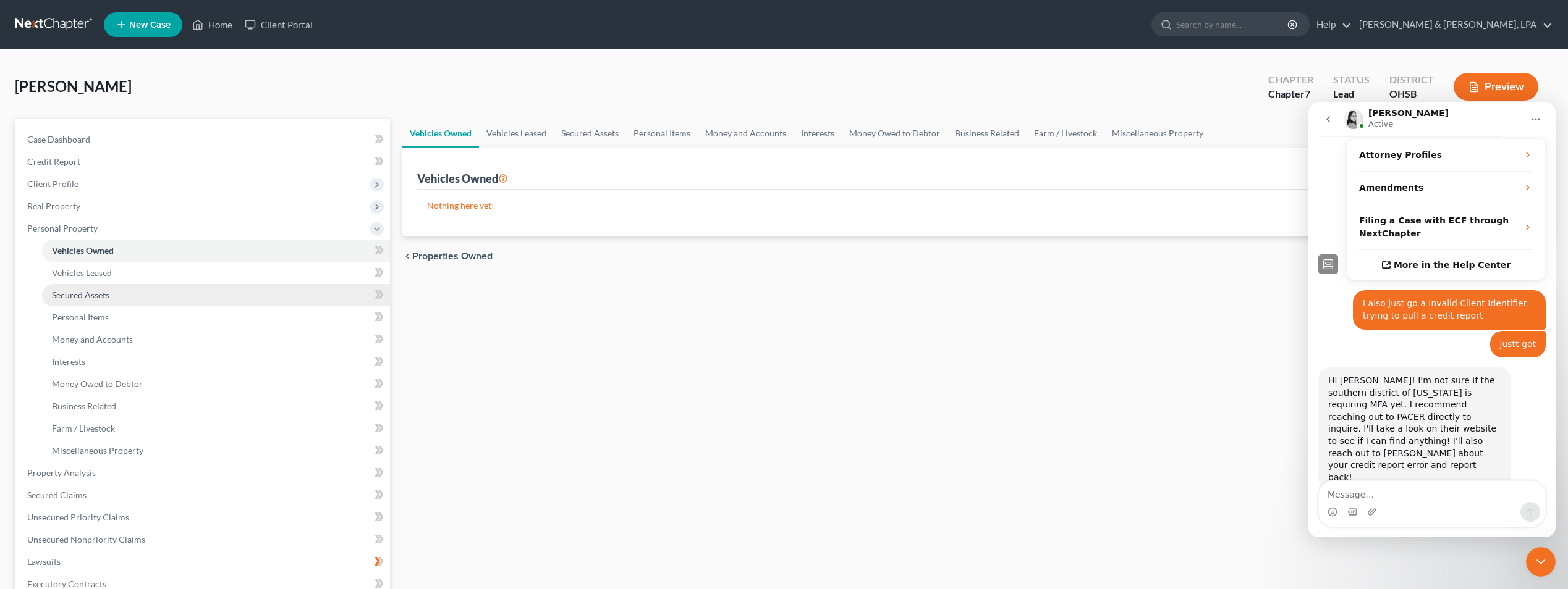
click at [100, 290] on span "Secured Assets" at bounding box center [80, 295] width 58 height 10
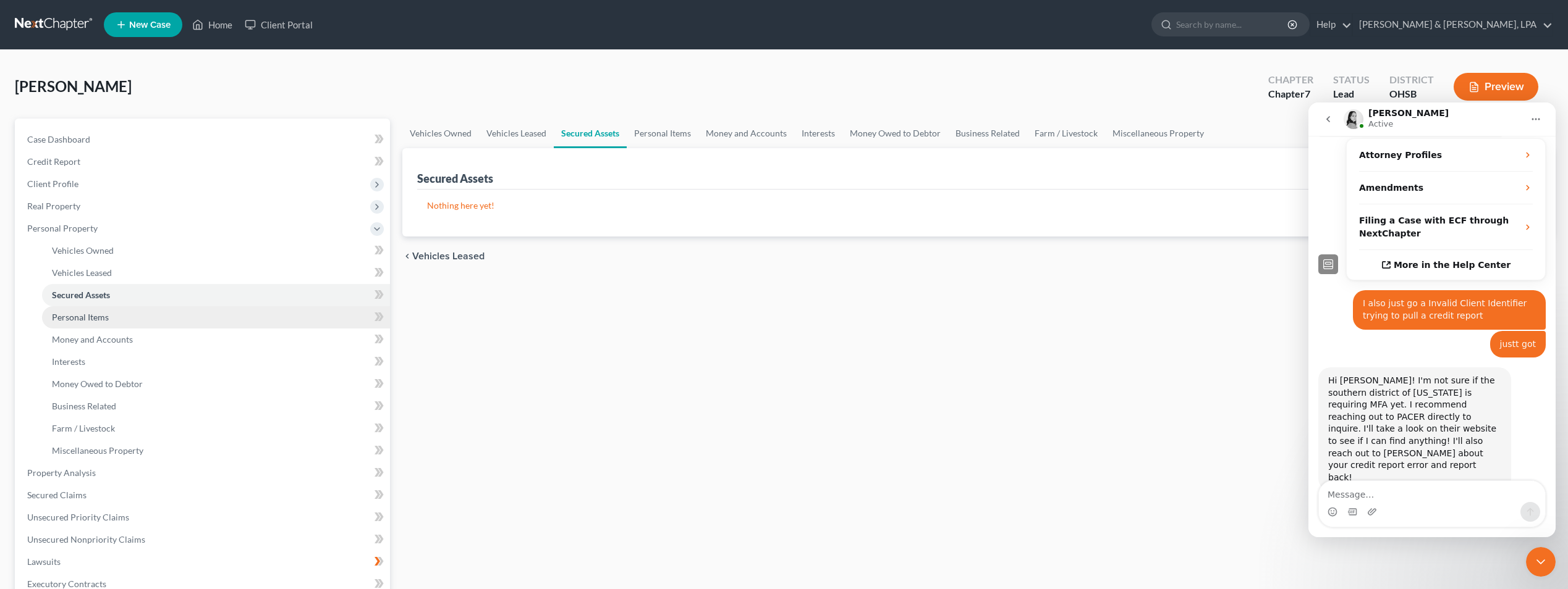
click at [94, 313] on span "Personal Items" at bounding box center [80, 317] width 57 height 10
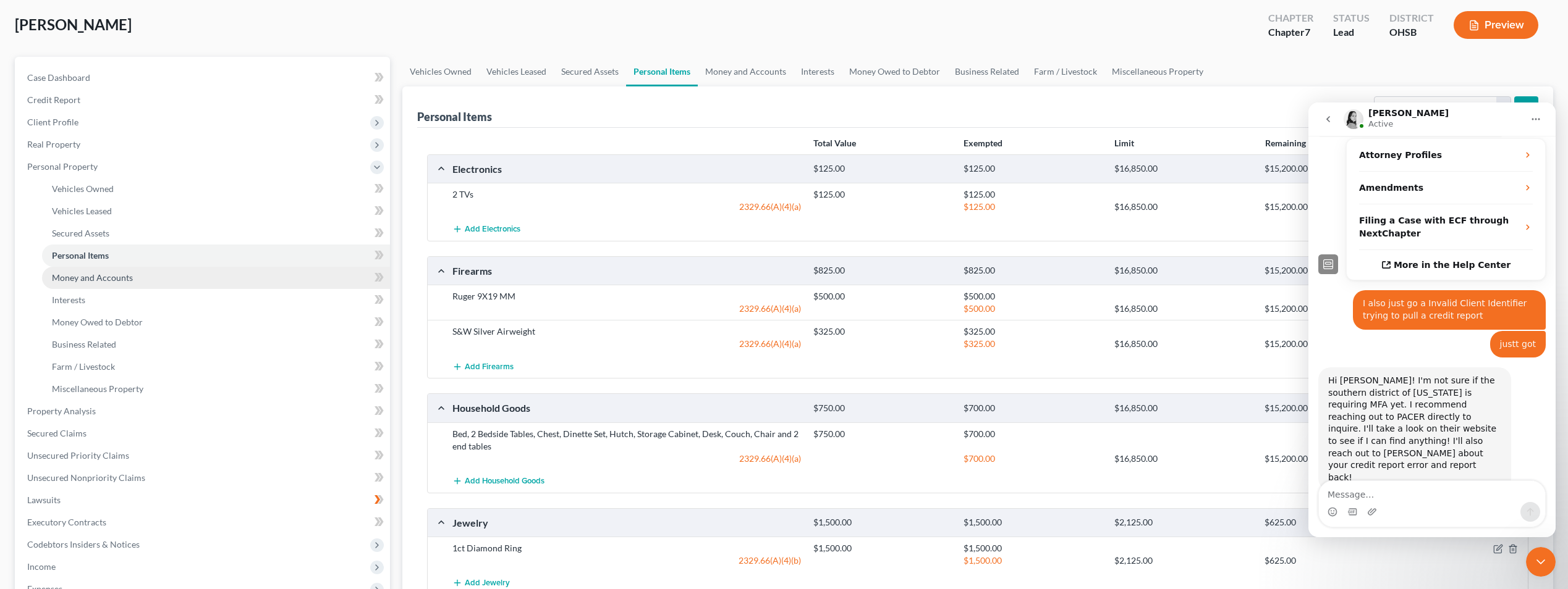
click at [97, 283] on link "Money and Accounts" at bounding box center [216, 278] width 348 height 22
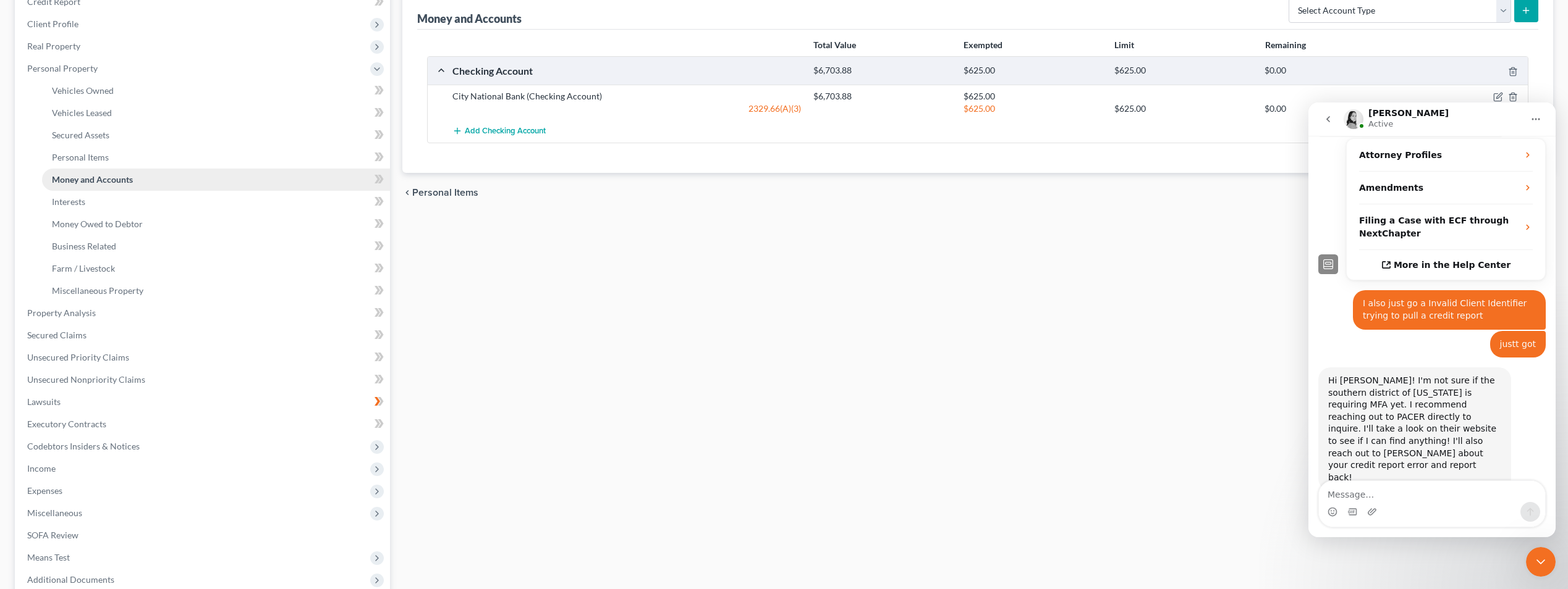
scroll to position [185, 0]
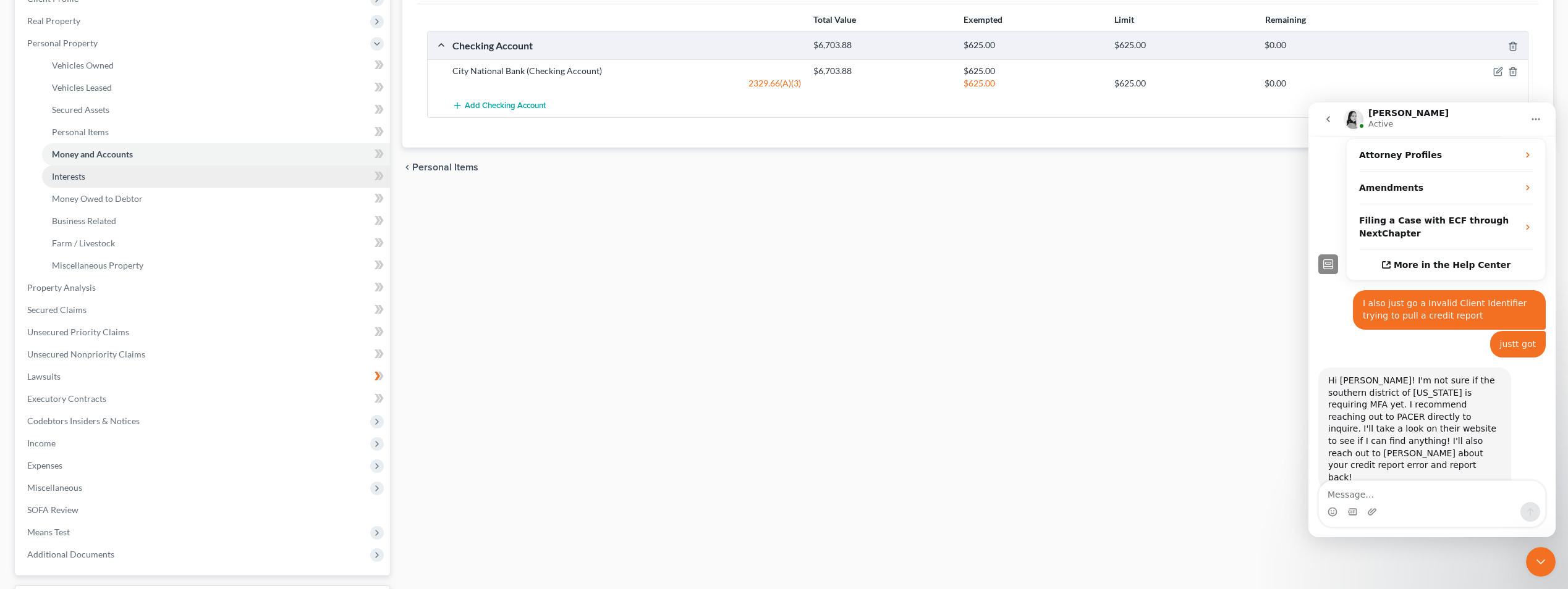
click at [74, 178] on span "Interests" at bounding box center [68, 176] width 34 height 10
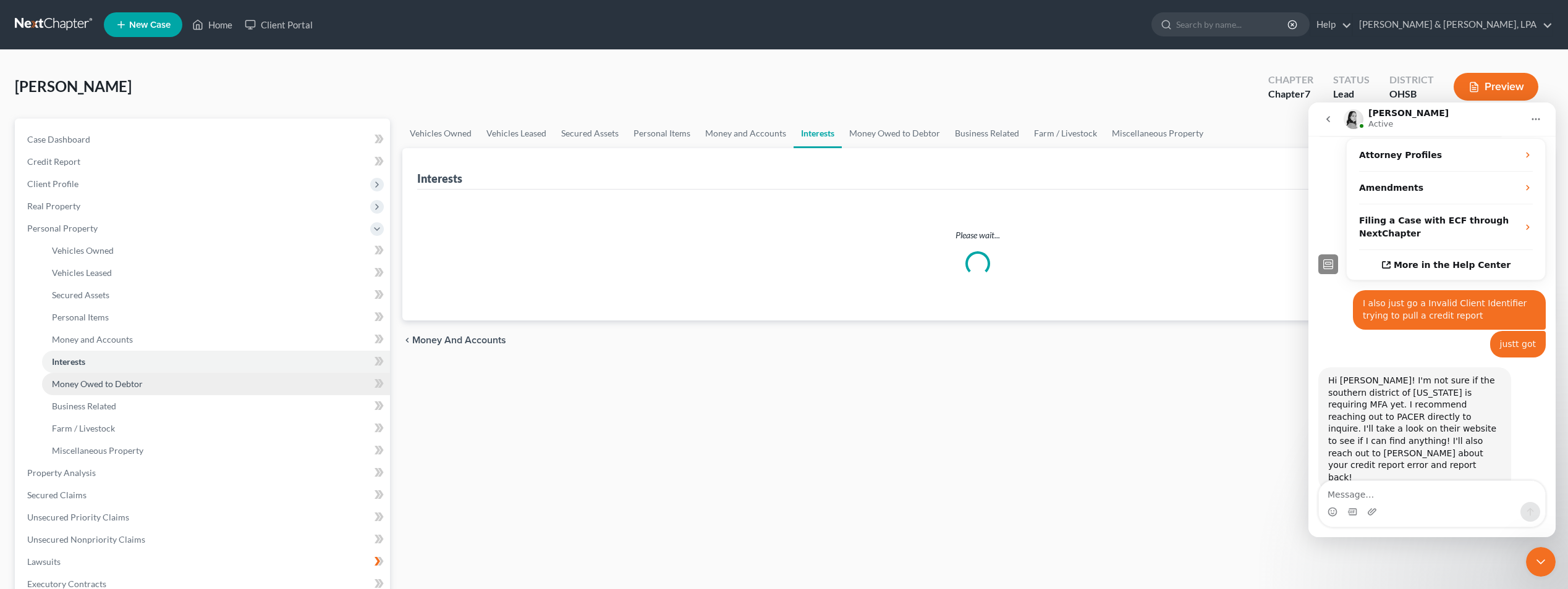
click at [112, 378] on span "Money Owed to Debtor" at bounding box center [97, 384] width 91 height 10
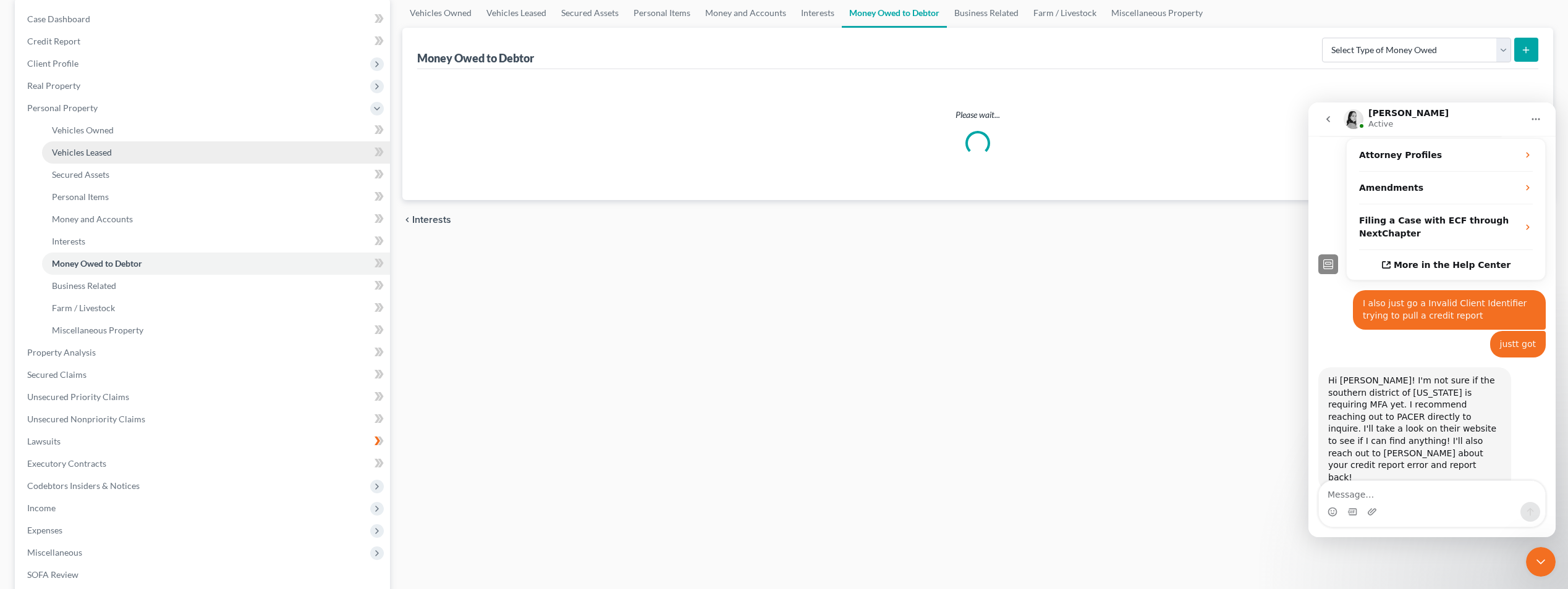
scroll to position [124, 0]
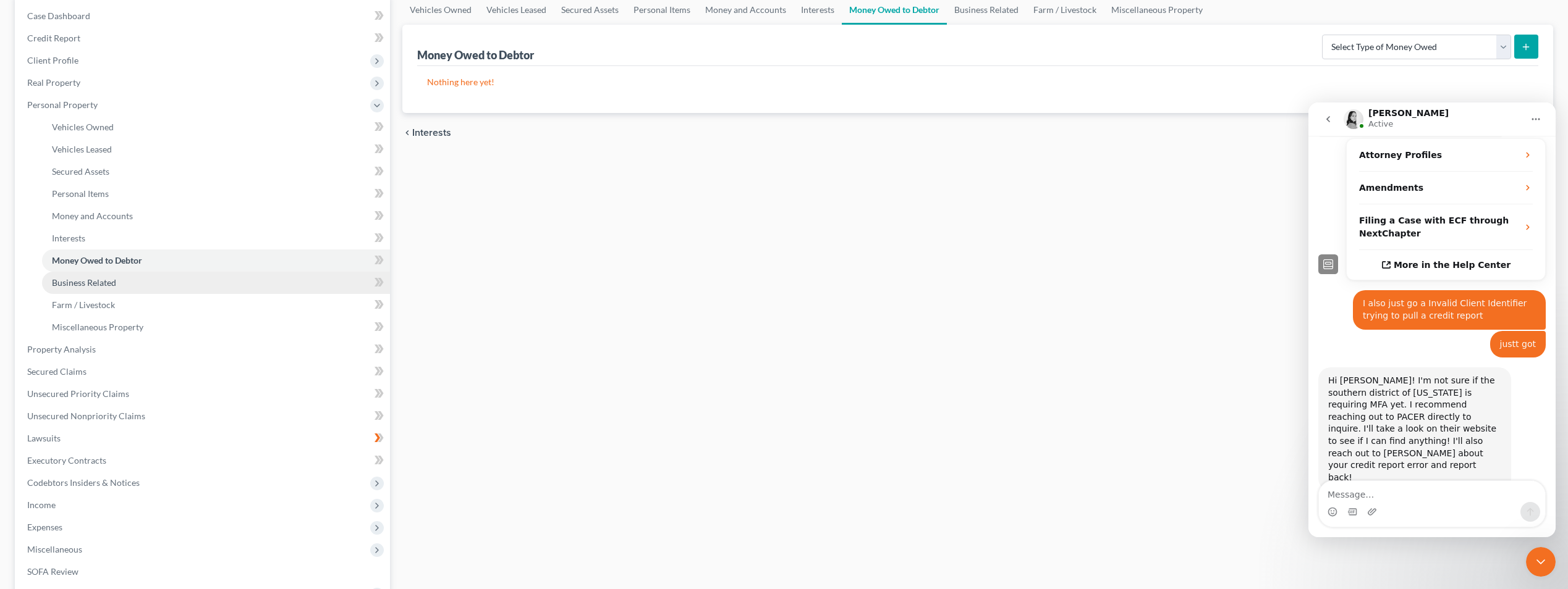
click at [108, 282] on span "Business Related" at bounding box center [84, 283] width 64 height 10
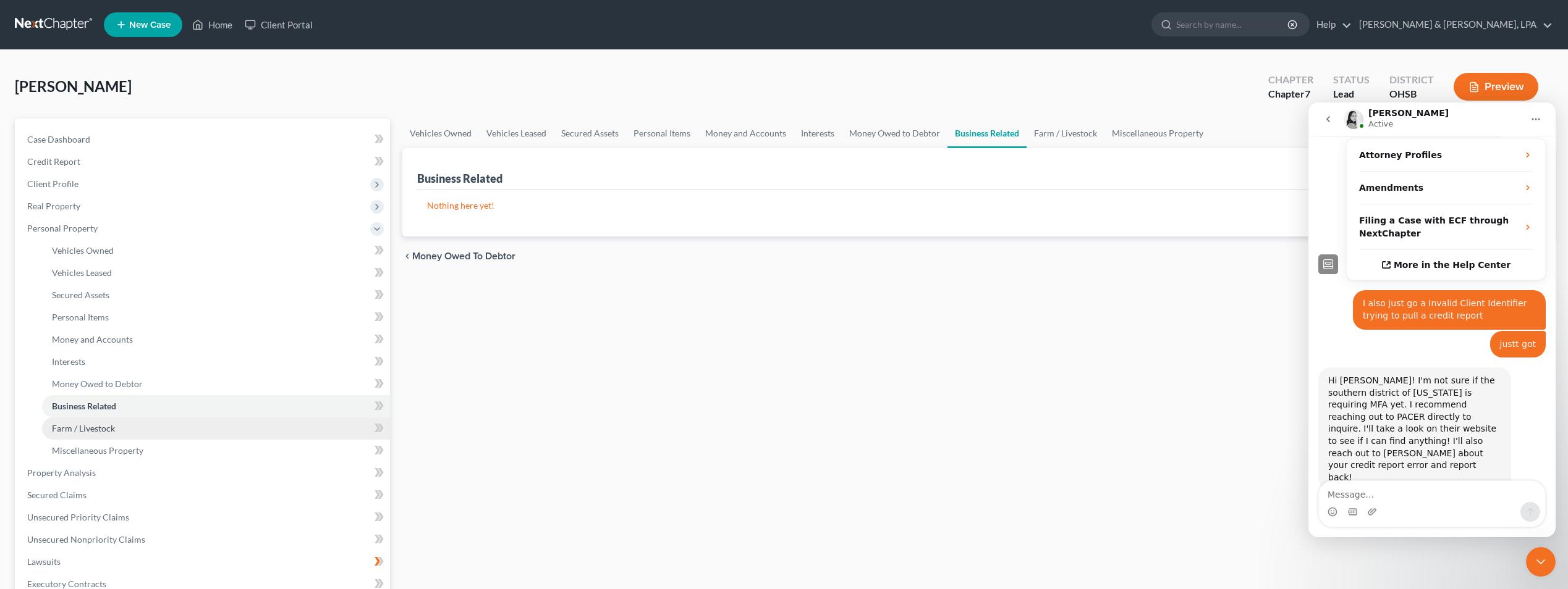
click at [97, 422] on link "Farm / Livestock" at bounding box center [216, 429] width 348 height 22
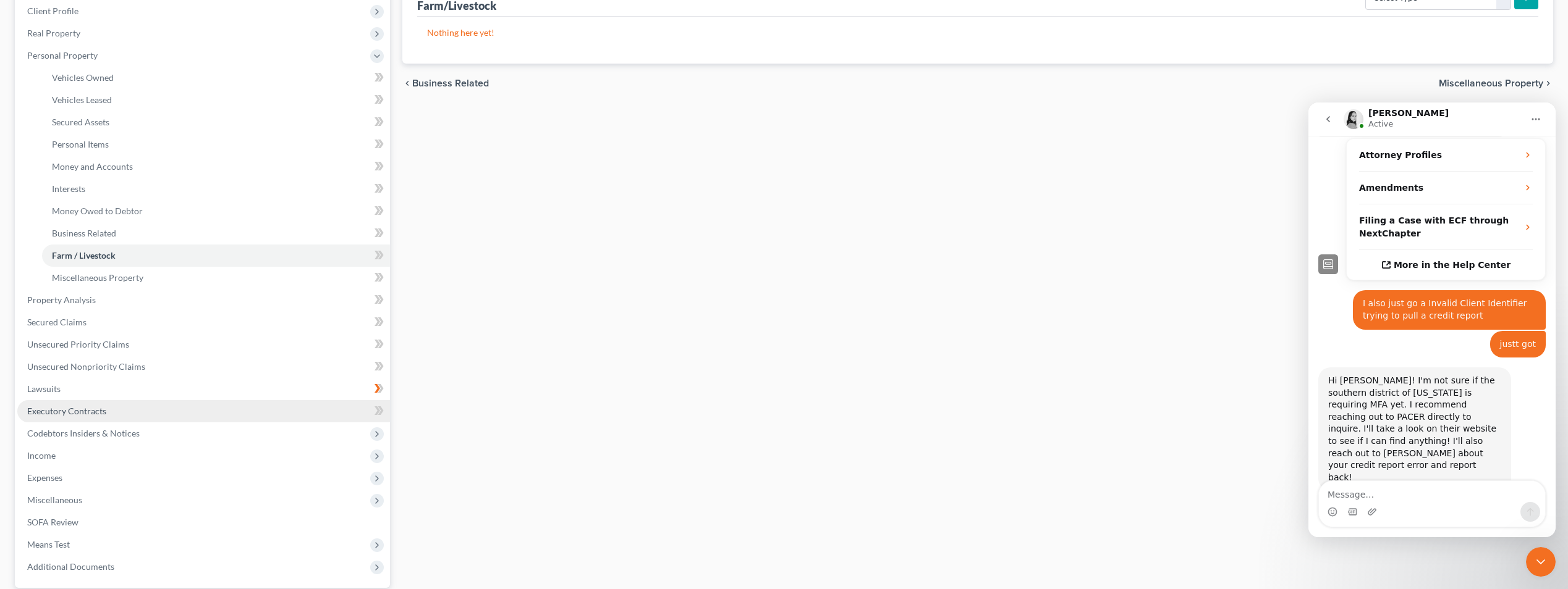
scroll to position [185, 0]
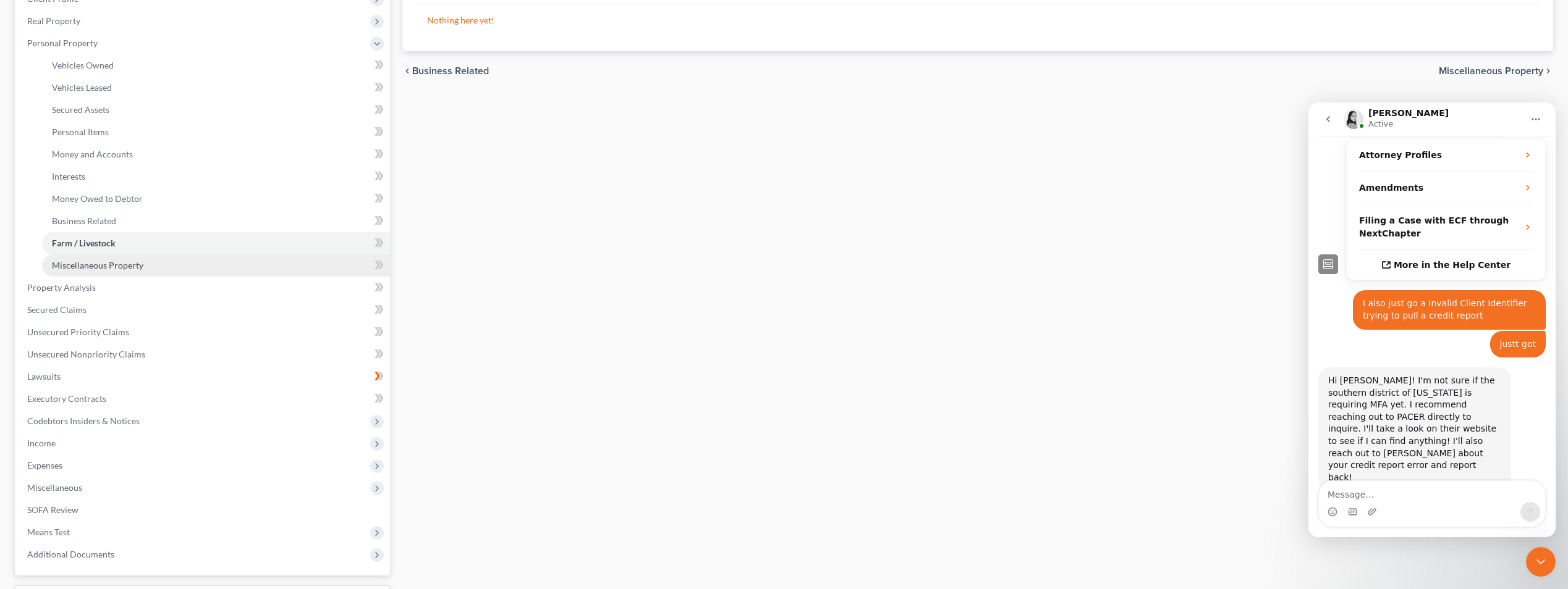
click at [134, 260] on span "Miscellaneous Property" at bounding box center [97, 265] width 91 height 10
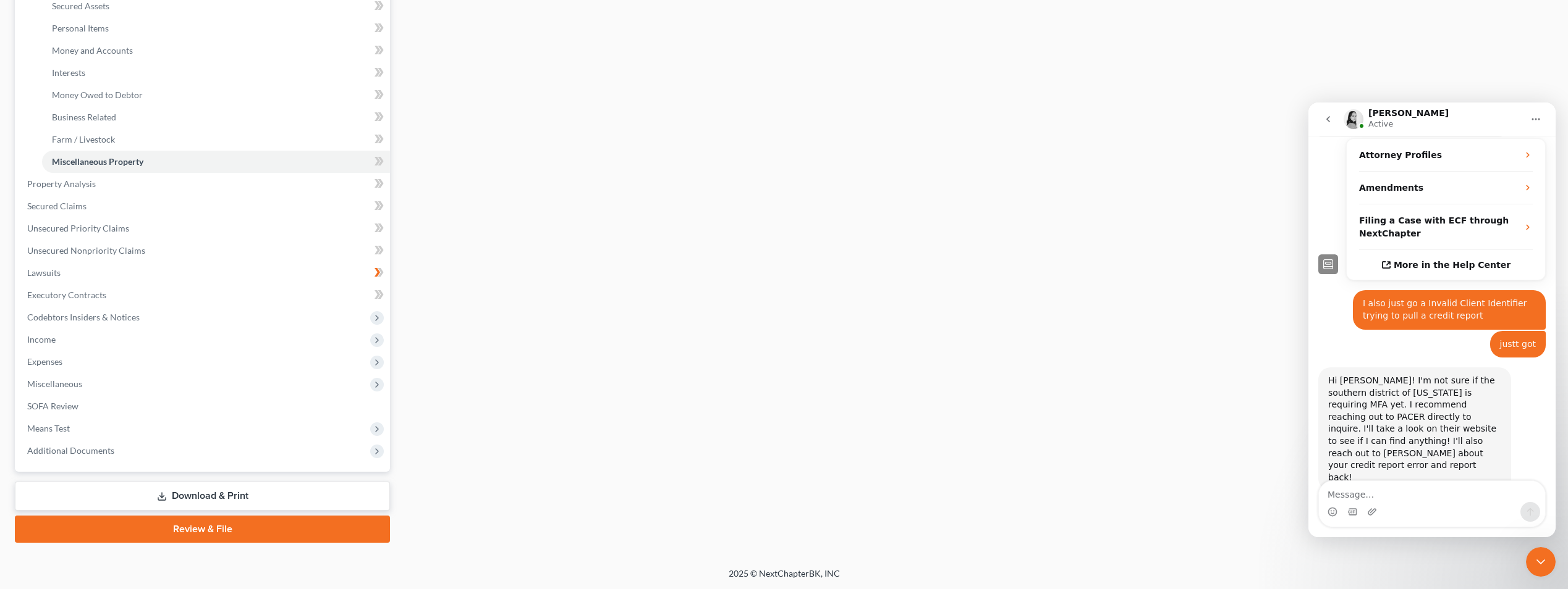
scroll to position [290, 0]
click at [57, 385] on span "Miscellaneous" at bounding box center [54, 383] width 55 height 10
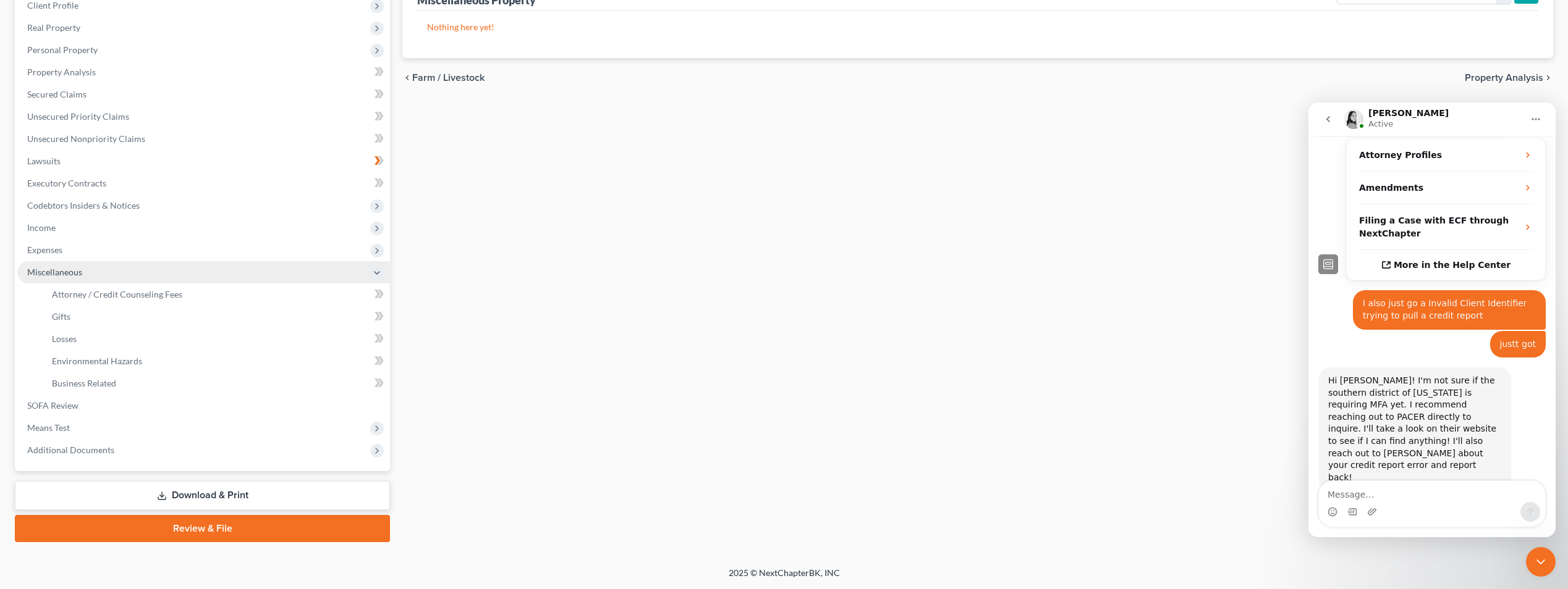
scroll to position [178, 0]
click at [97, 298] on span "Attorney / Credit Counseling Fees" at bounding box center [117, 294] width 130 height 10
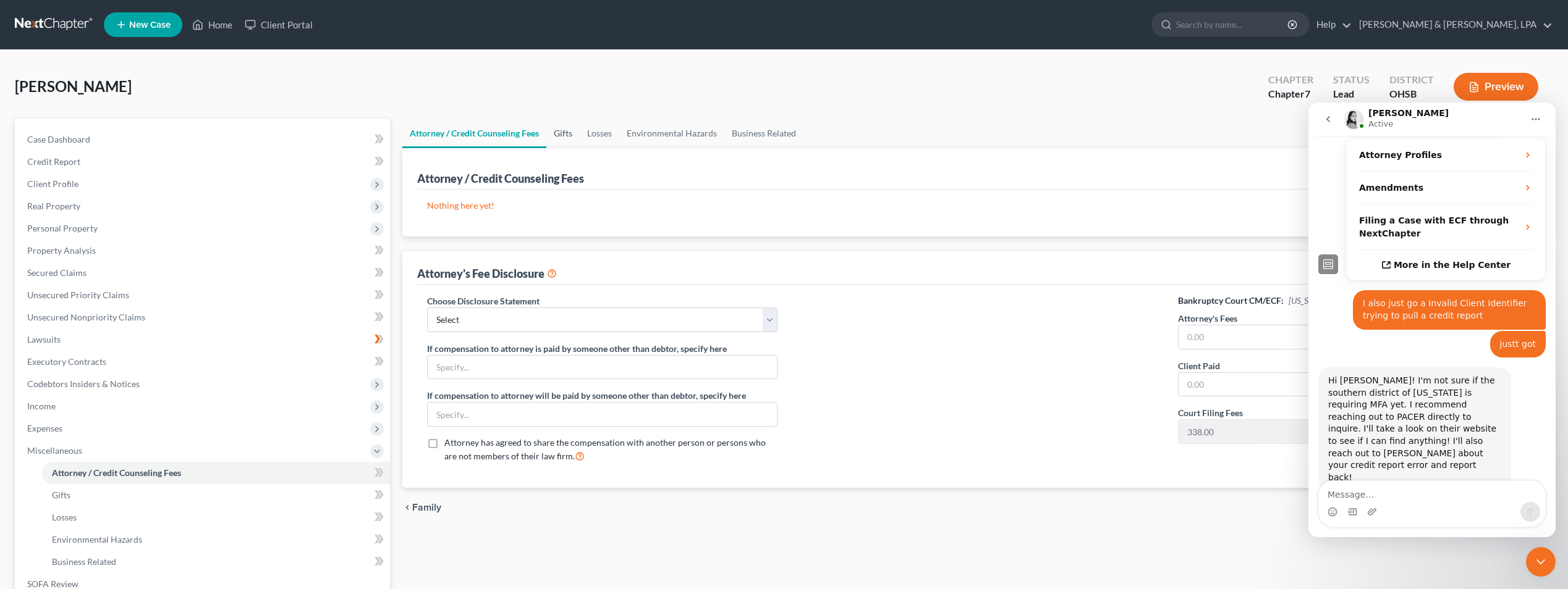
click at [561, 132] on link "Gifts" at bounding box center [563, 133] width 34 height 30
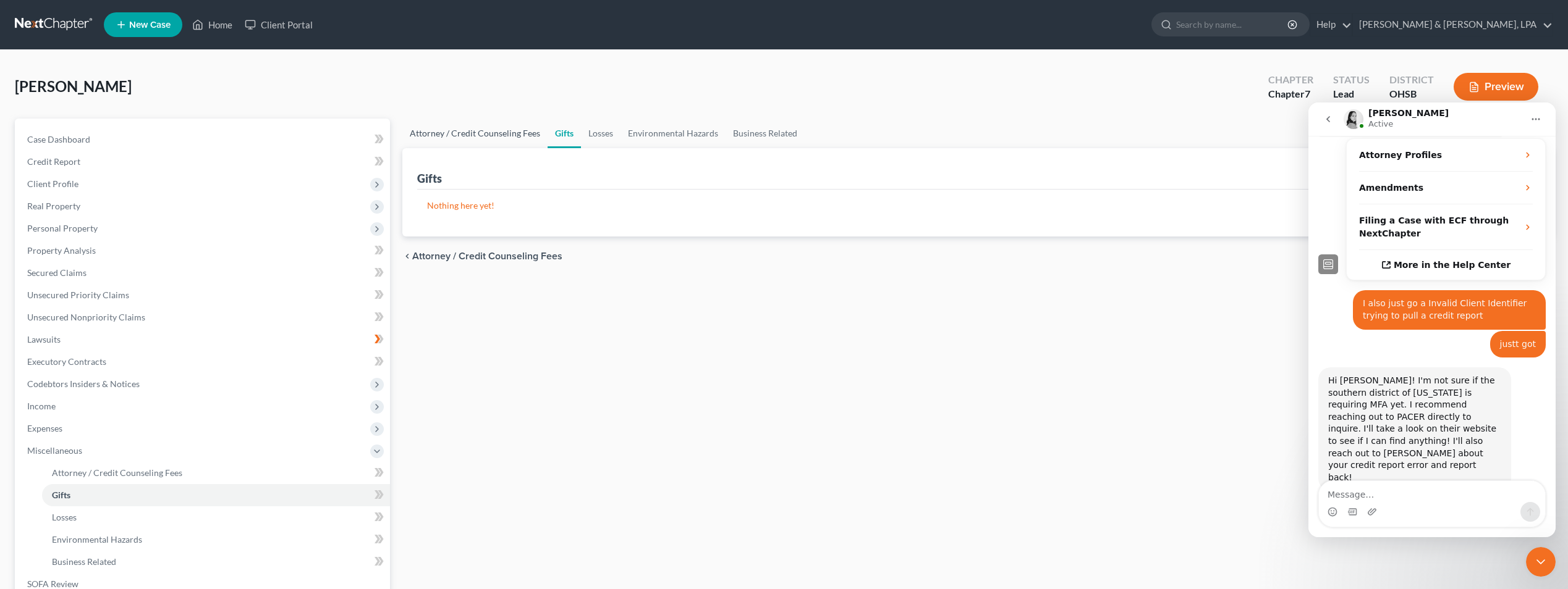
click at [512, 135] on link "Attorney / Credit Counseling Fees" at bounding box center [475, 133] width 145 height 30
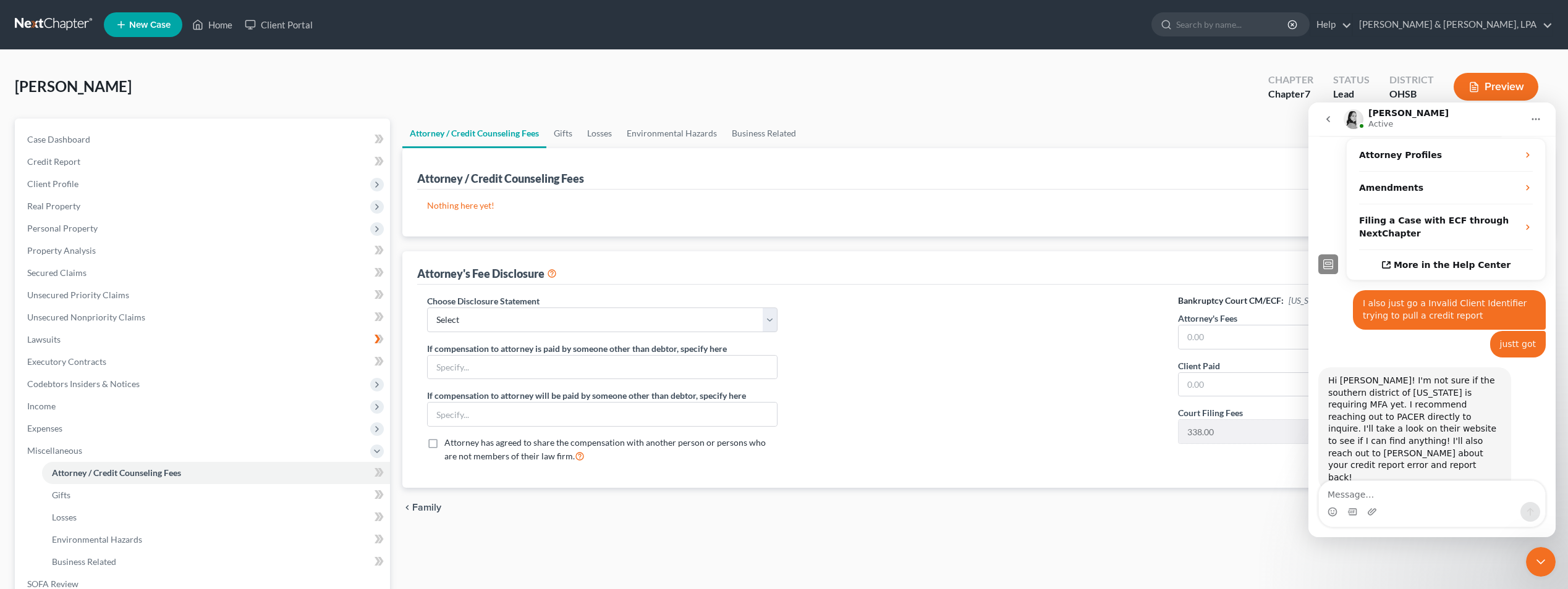
click at [1106, 160] on div "Attorney / Credit Counseling Fees New Fee" at bounding box center [977, 169] width 1121 height 41
drag, startPoint x: 1536, startPoint y: 566, endPoint x: 1543, endPoint y: 556, distance: 12.2
click at [1536, 564] on icon "Close Intercom Messenger" at bounding box center [1541, 562] width 15 height 15
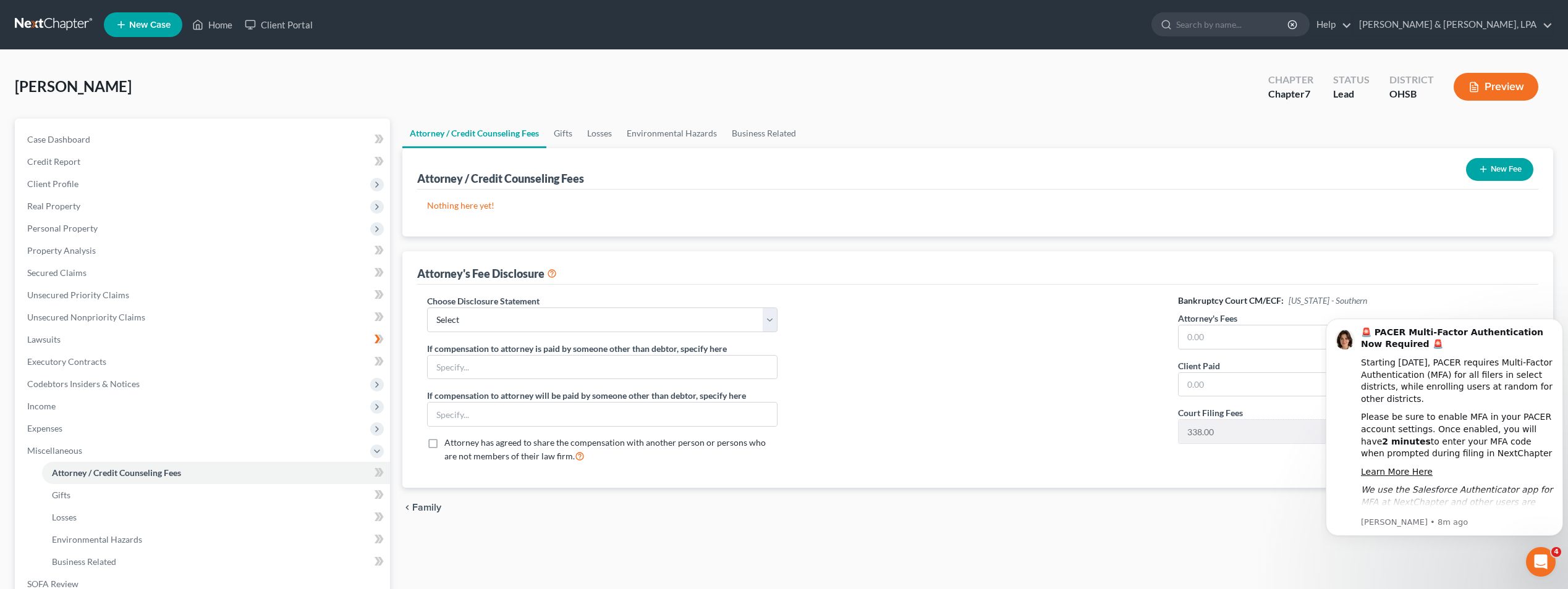
click at [820, 253] on div "Attorney's Fee Disclosure" at bounding box center [977, 268] width 1121 height 34
click at [773, 319] on select "Select Fee Disclosure" at bounding box center [602, 319] width 350 height 25
select select "0"
click at [427, 307] on select "Select Fee Disclosure" at bounding box center [602, 319] width 350 height 25
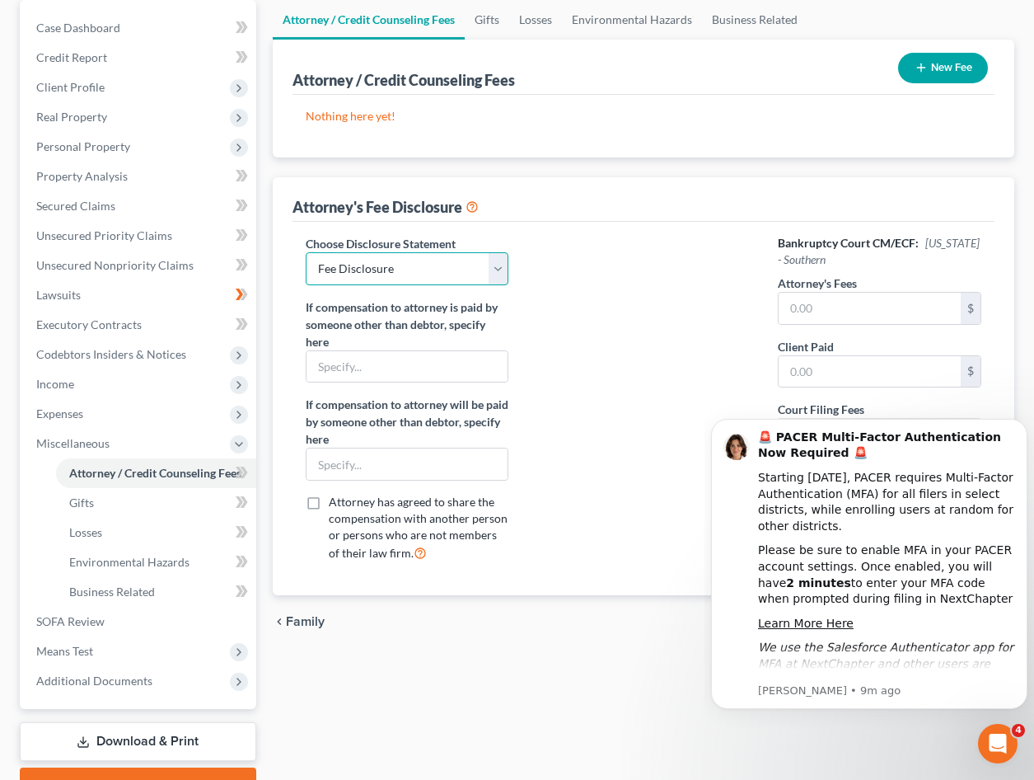
scroll to position [165, 0]
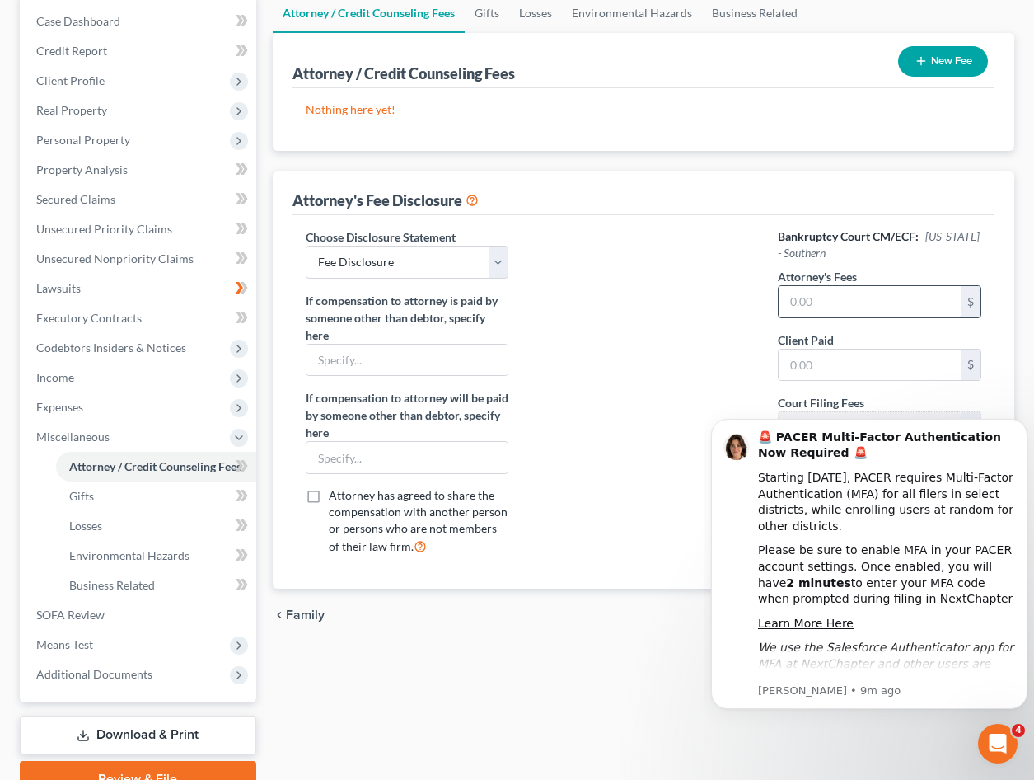
click at [904, 296] on input "text" at bounding box center [870, 301] width 182 height 31
type input "1,350"
click at [589, 282] on div at bounding box center [643, 398] width 237 height 340
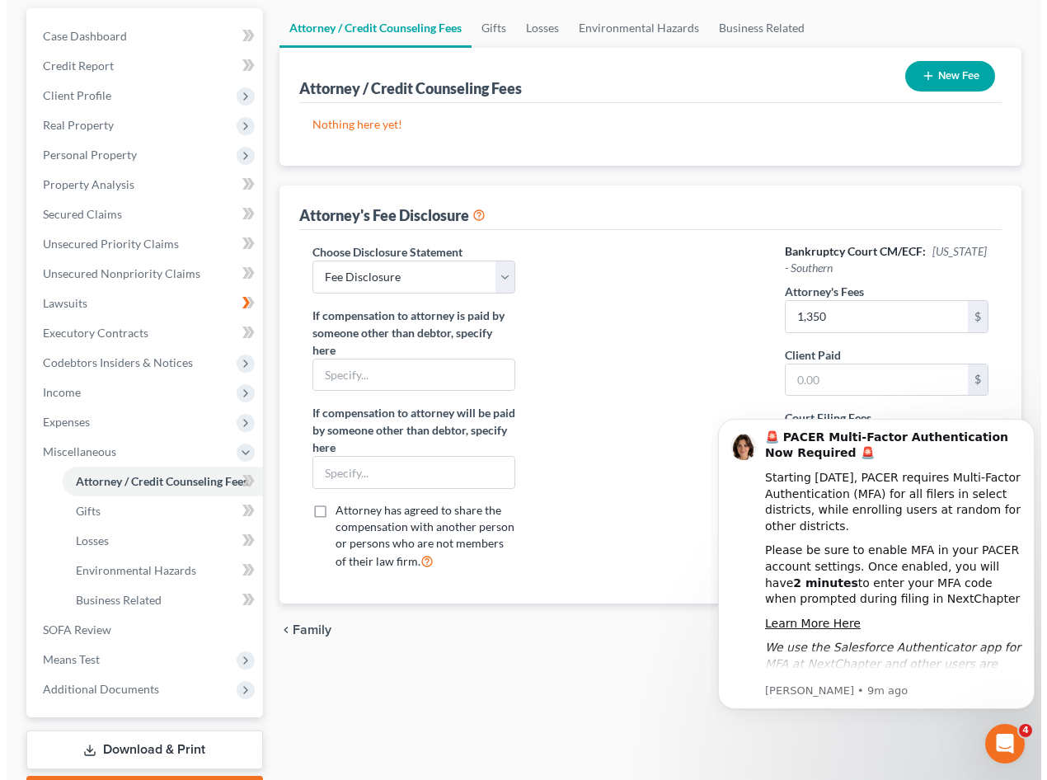
scroll to position [0, 0]
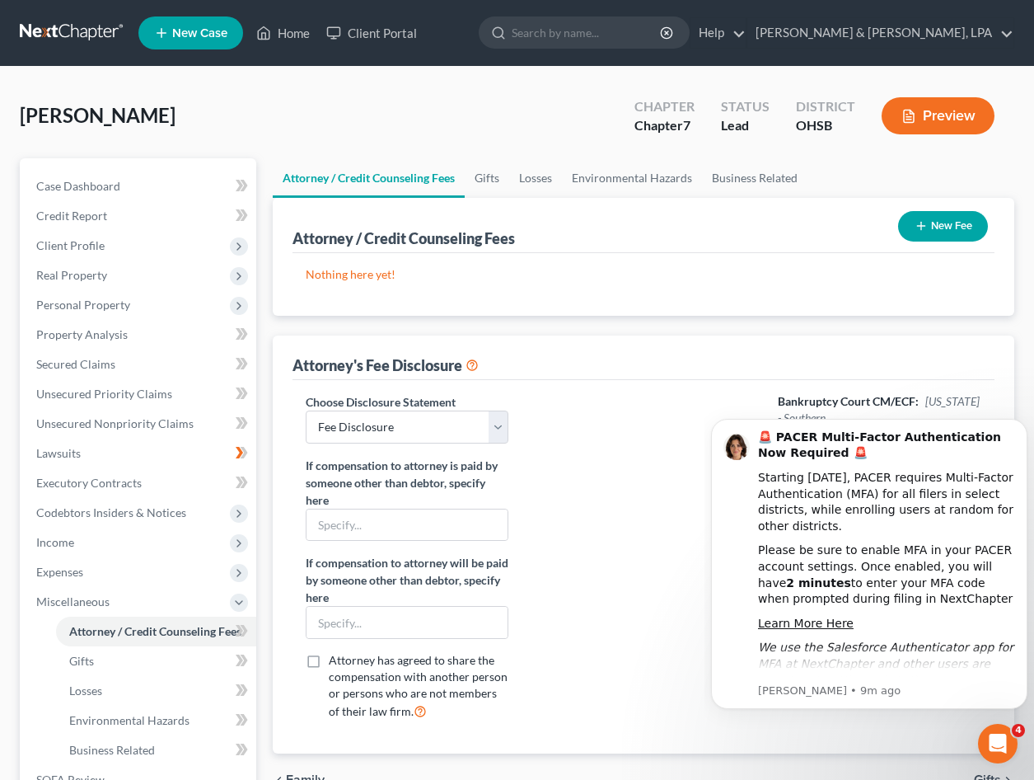
click at [929, 229] on button "New Fee" at bounding box center [943, 226] width 90 height 30
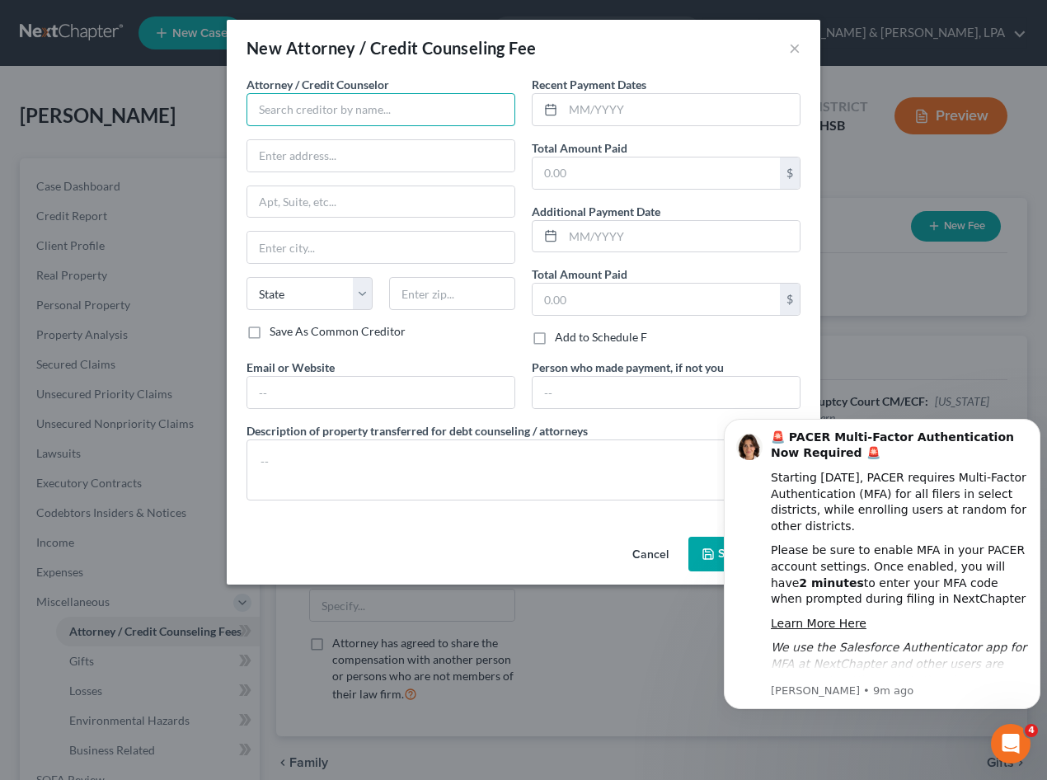
click at [373, 114] on input "text" at bounding box center [380, 109] width 269 height 33
drag, startPoint x: 318, startPoint y: 109, endPoint x: 131, endPoint y: 125, distance: 187.8
click at [131, 125] on div "New Attorney / Credit Counseling Fee × Attorney / Credit Counselor * Debitorcc …" at bounding box center [523, 390] width 1047 height 780
type input "[DOMAIN_NAME]"
click at [938, 737] on div "New Attorney / Credit Counseling Fee × Attorney / Credit Counselor * [DOMAIN_NA…" at bounding box center [523, 390] width 1047 height 780
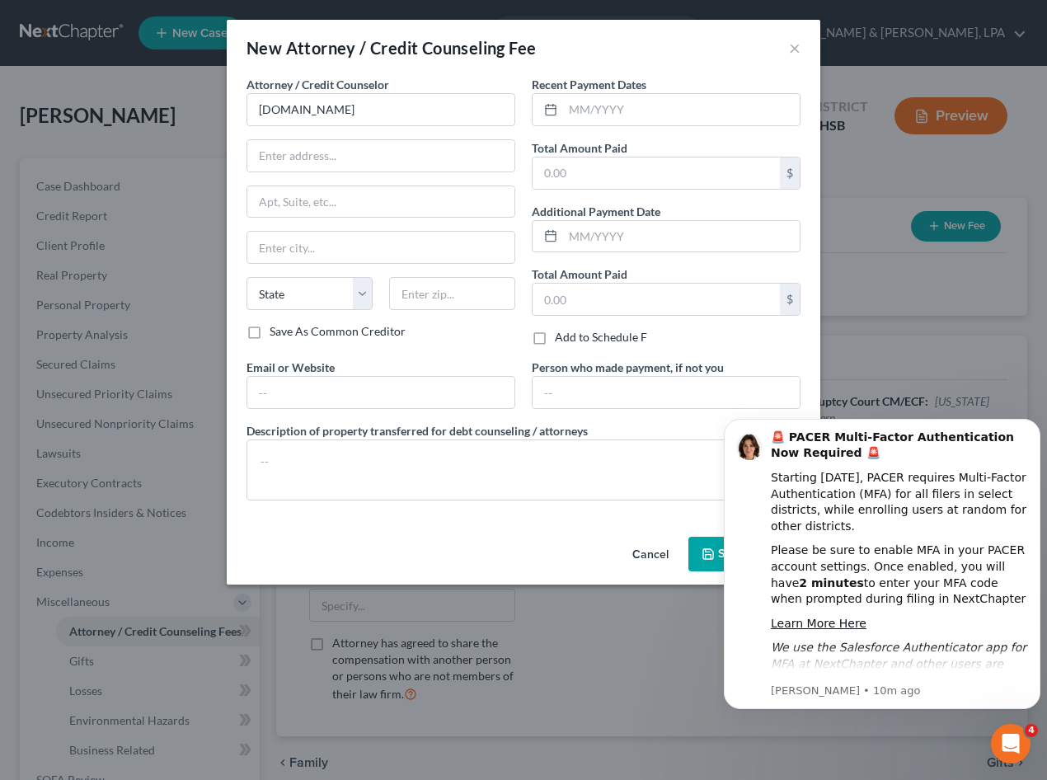
click at [999, 735] on div "Open Intercom Messenger" at bounding box center [1010, 743] width 54 height 54
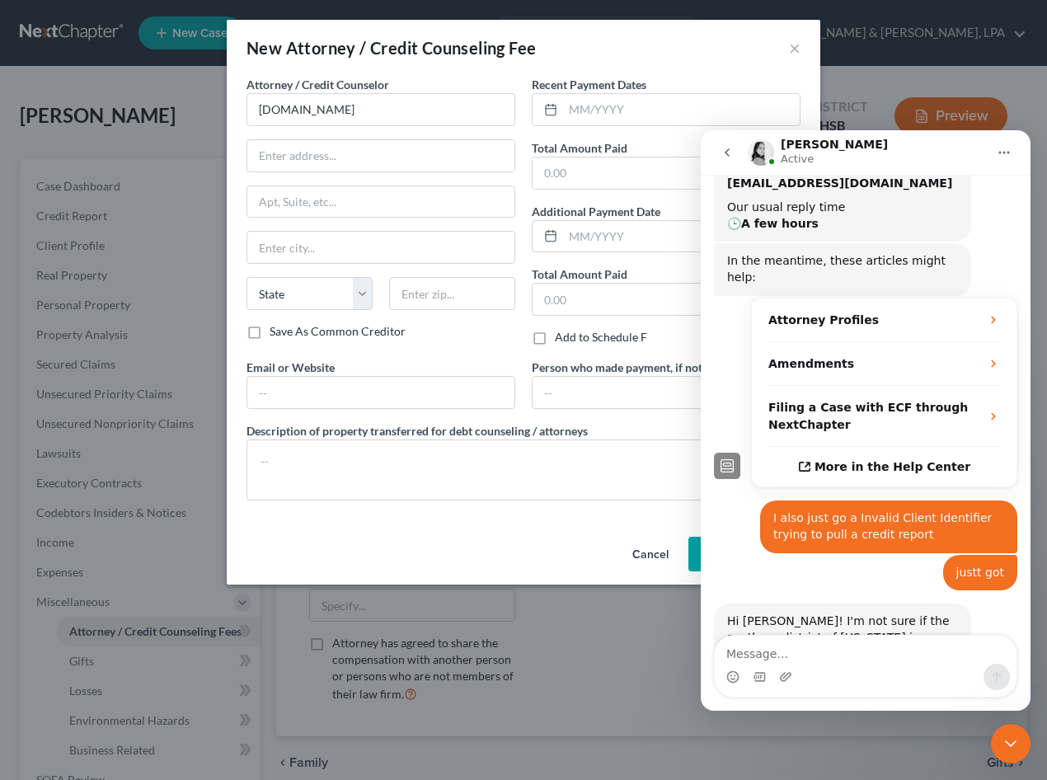
scroll to position [407, 0]
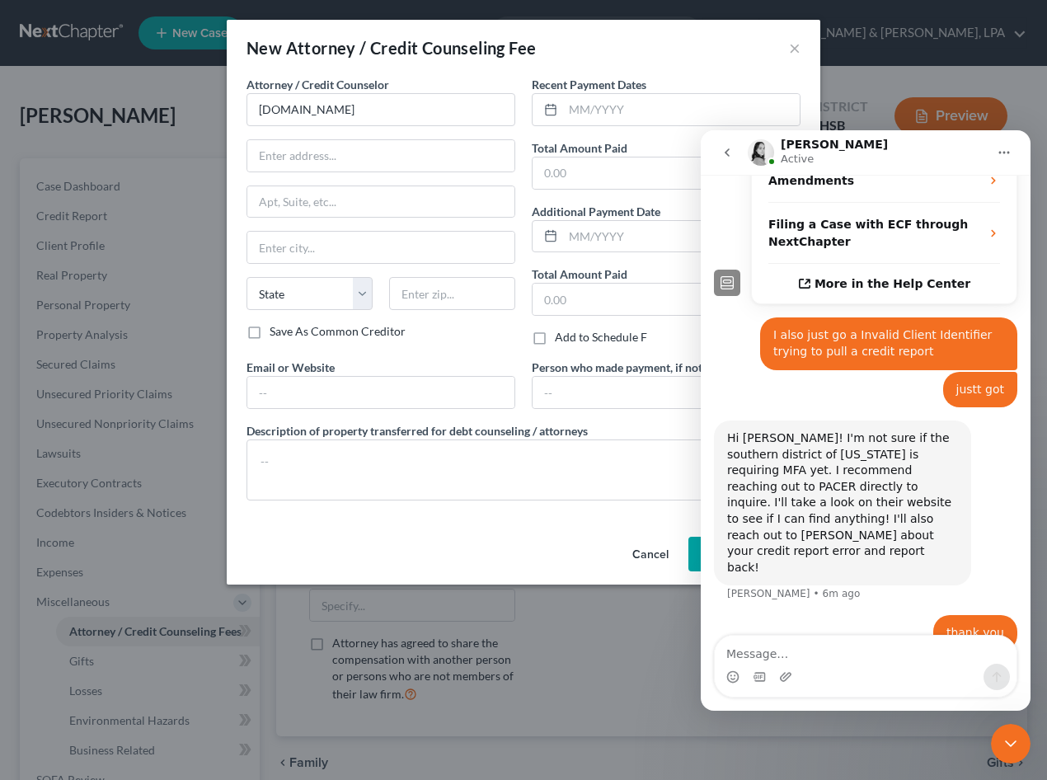
click at [1006, 738] on icon "Close Intercom Messenger" at bounding box center [1011, 744] width 20 height 20
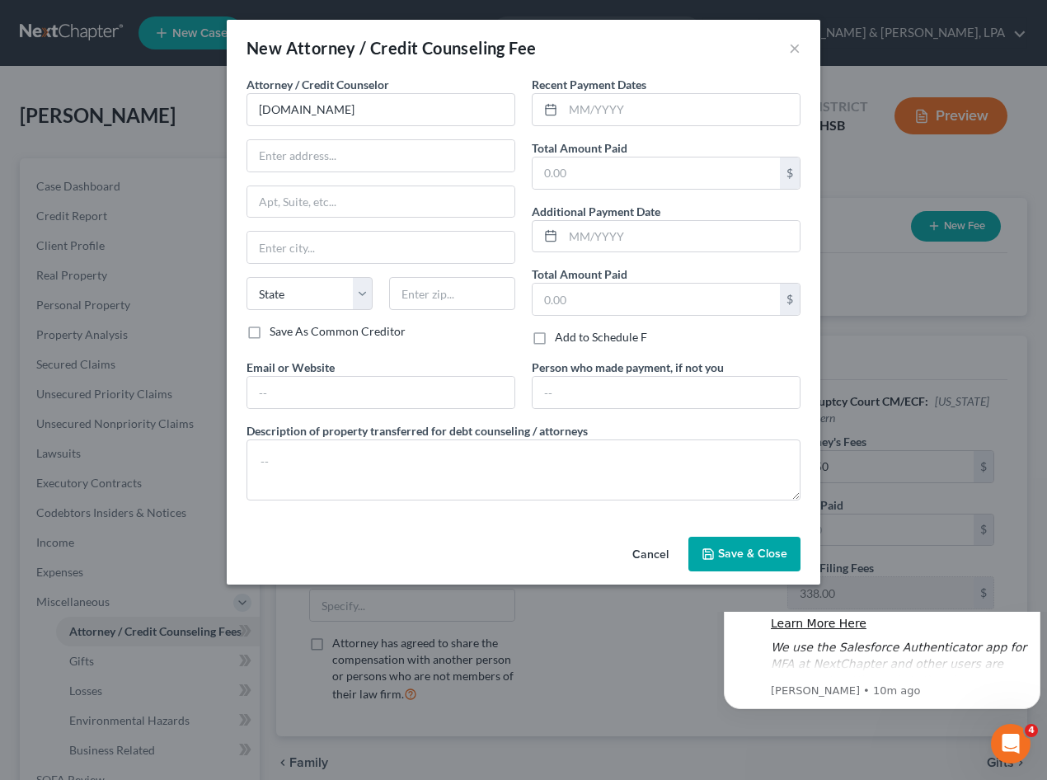
scroll to position [0, 0]
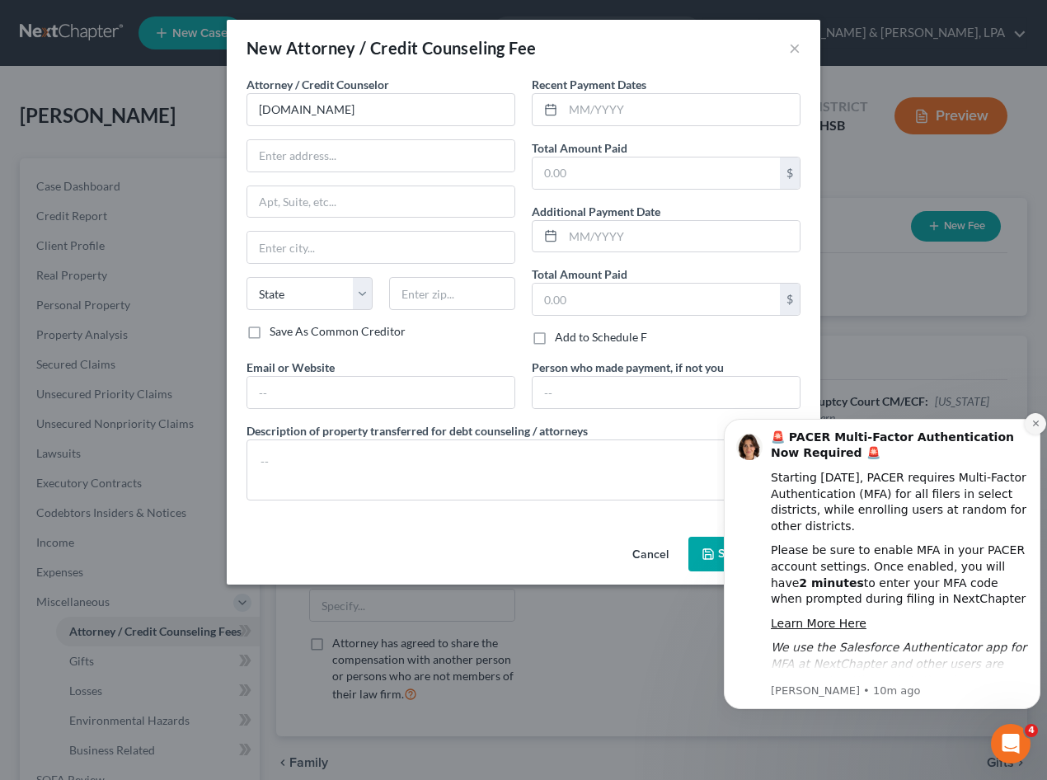
click at [1029, 422] on button "Dismiss notification" at bounding box center [1035, 423] width 21 height 21
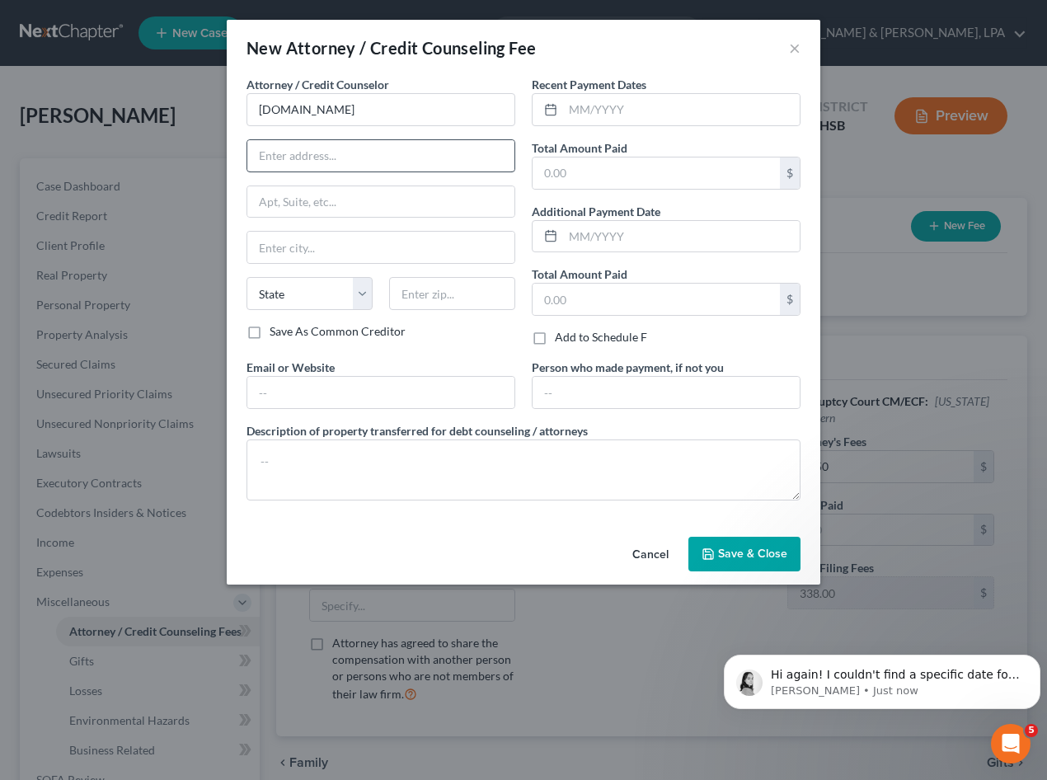
scroll to position [482, 0]
click at [295, 148] on input "text" at bounding box center [380, 155] width 267 height 31
click at [882, 687] on p "[PERSON_NAME] • Just now" at bounding box center [895, 690] width 249 height 15
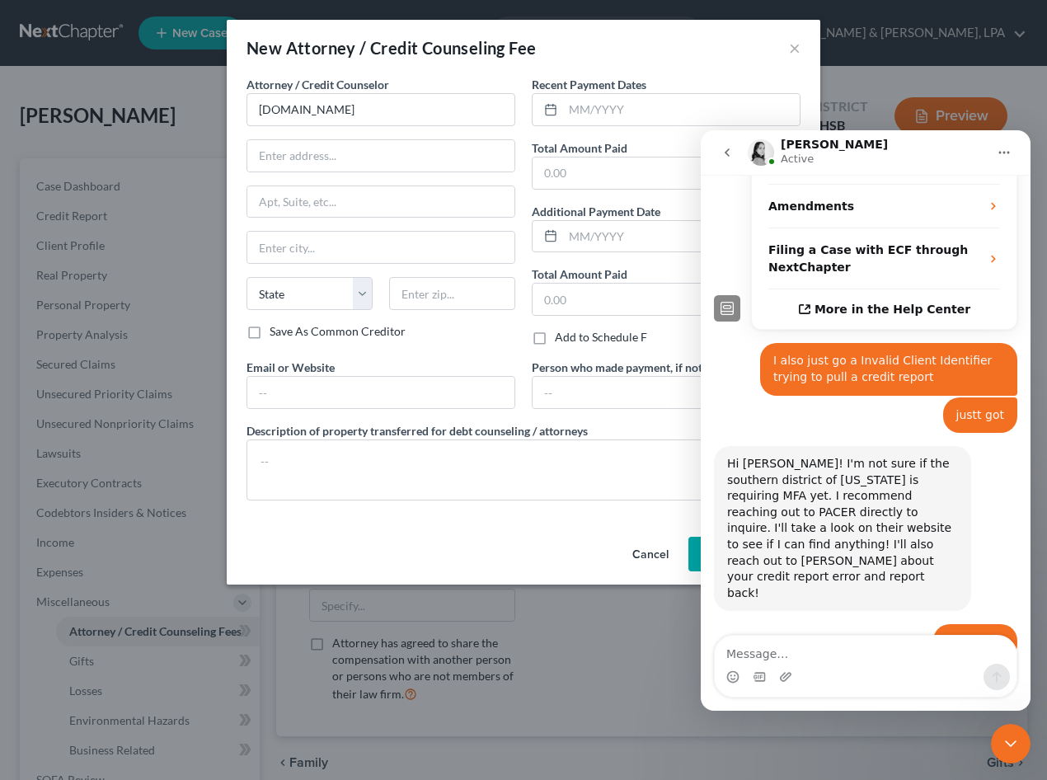
scroll to position [509, 0]
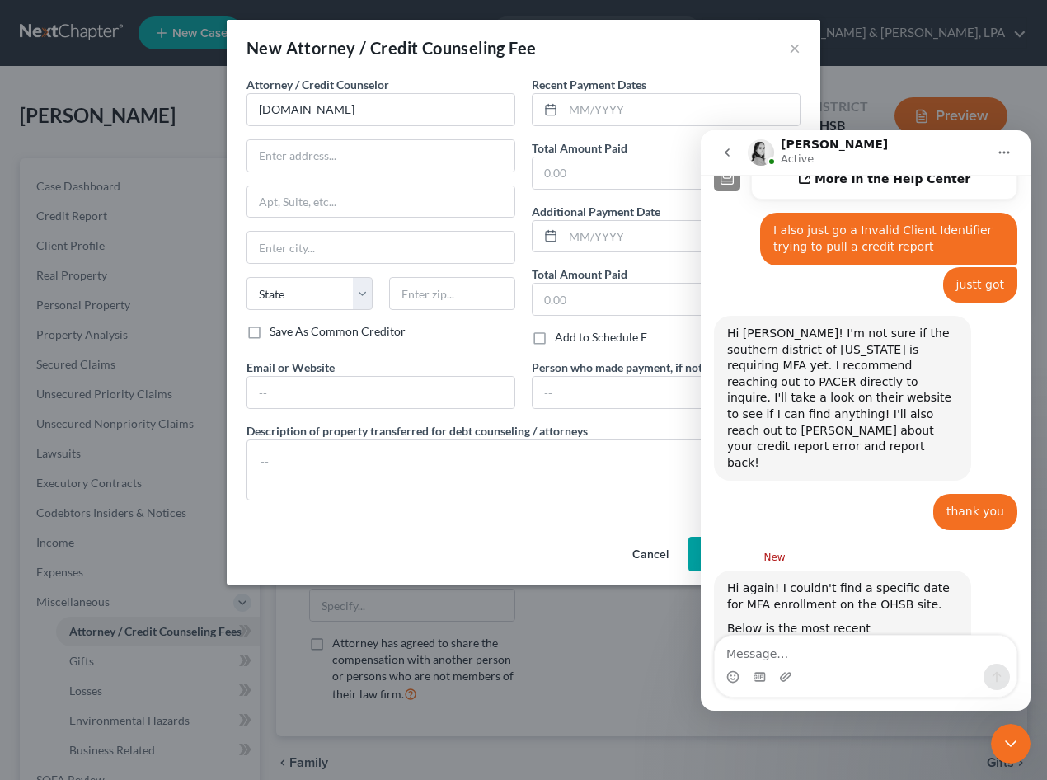
click at [773, 651] on textarea "Message…" at bounding box center [866, 650] width 302 height 28
type textarea "ok thank you"
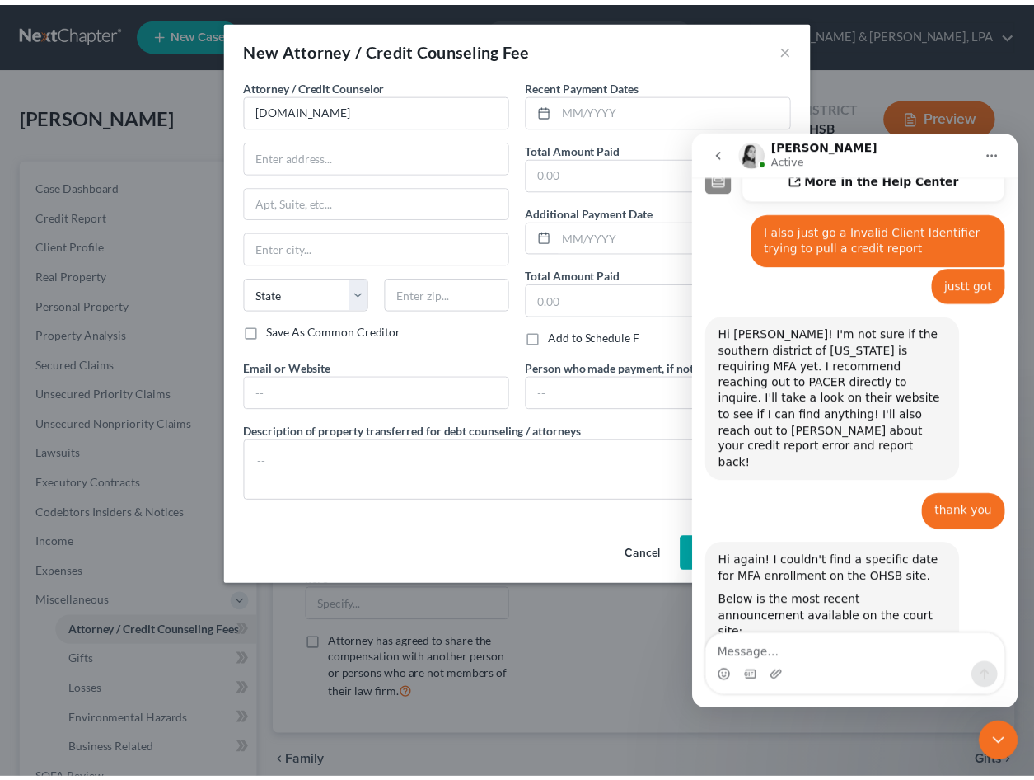
scroll to position [532, 0]
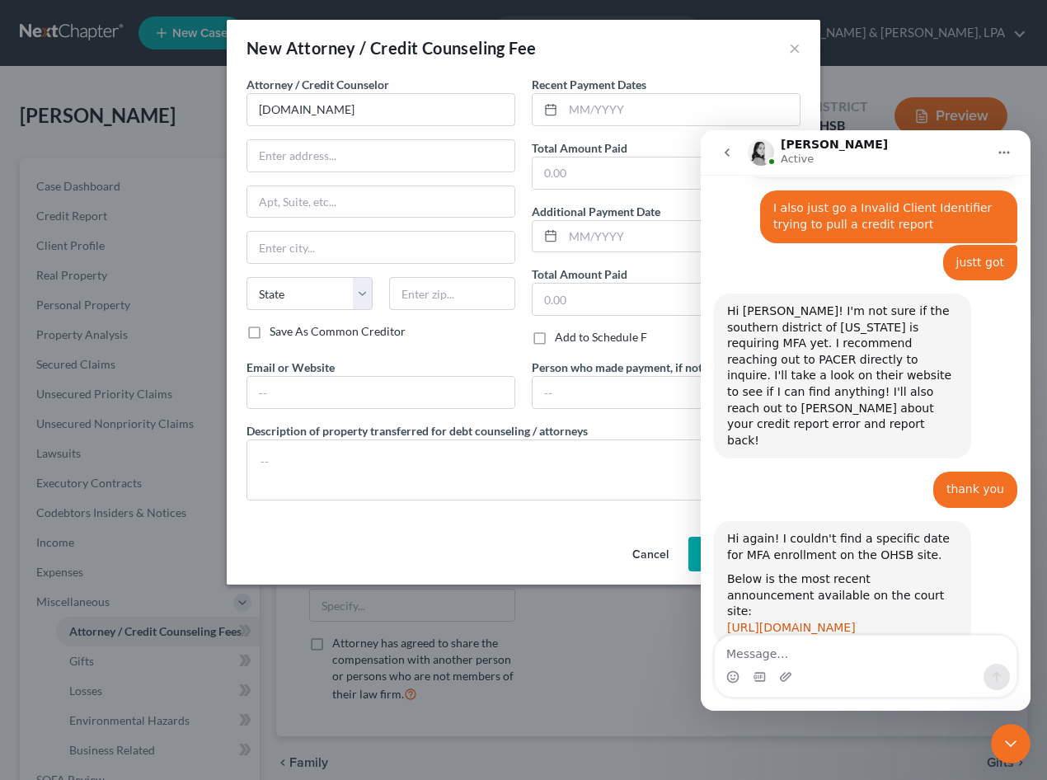
click at [819, 621] on link "[URL][DOMAIN_NAME]" at bounding box center [791, 627] width 129 height 13
click at [1009, 738] on icon "Close Intercom Messenger" at bounding box center [1011, 744] width 20 height 20
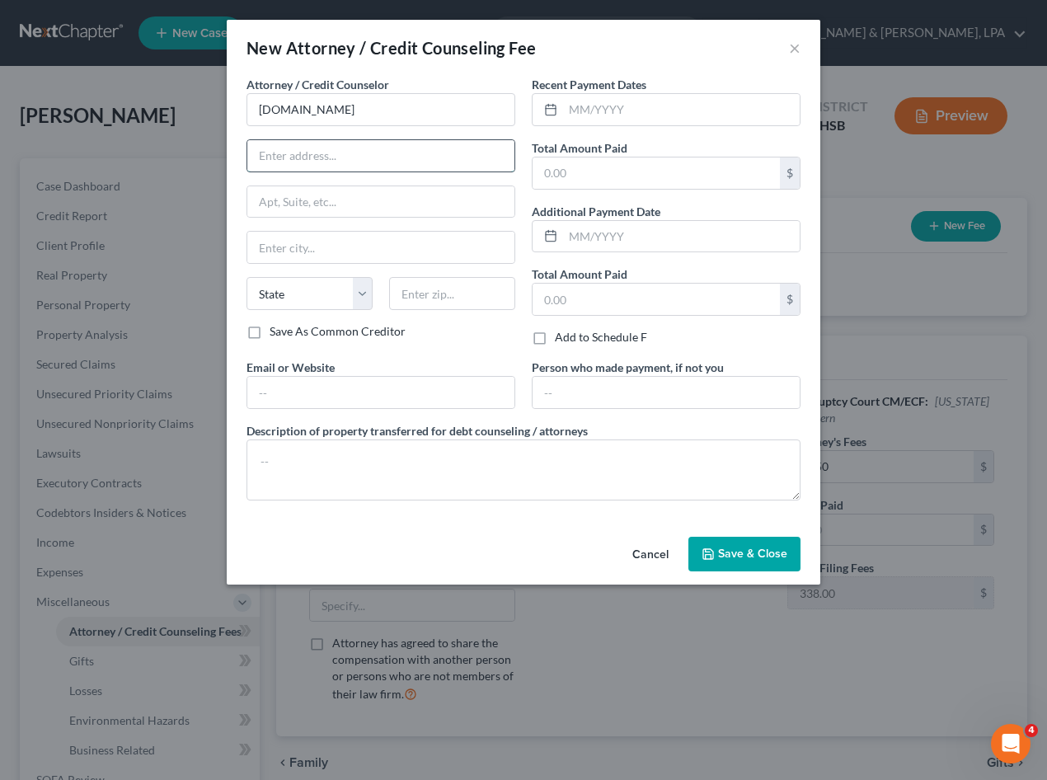
click at [338, 156] on input "text" at bounding box center [380, 155] width 267 height 31
type input "[STREET_ADDRESS]"
type input "[GEOGRAPHIC_DATA]"
select select "33"
type input "07306"
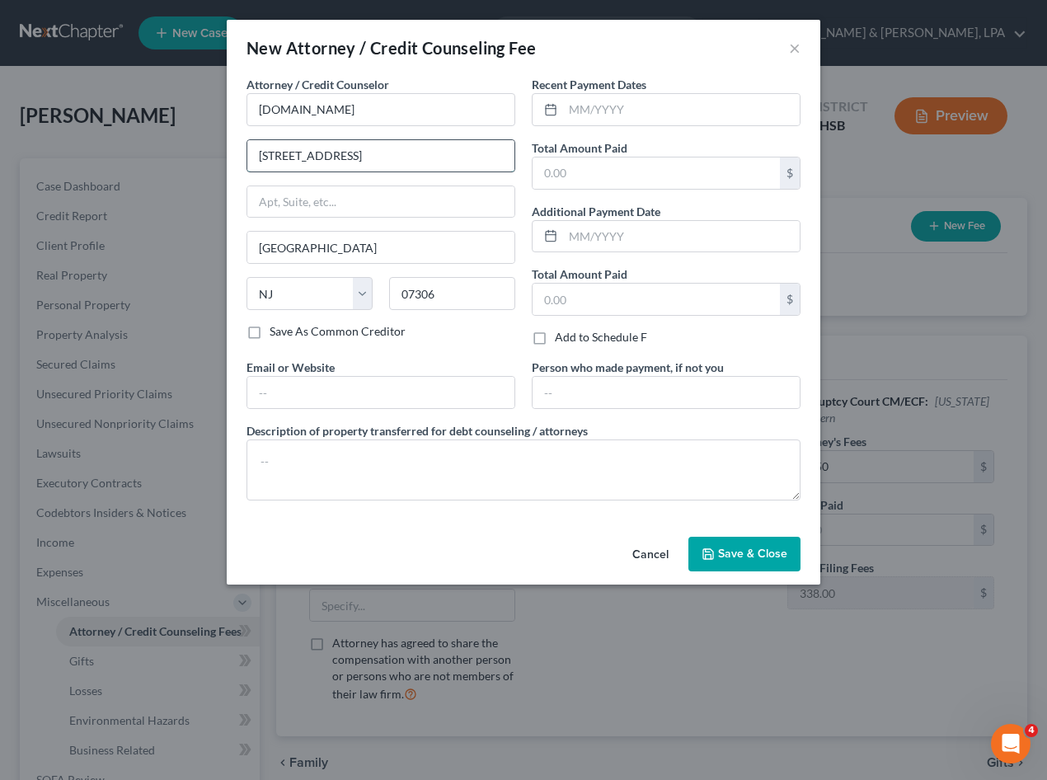
type input "[STREET_ADDRESS]"
type input "[EMAIL_ADDRESS][DOMAIN_NAME]"
click at [576, 109] on input "text" at bounding box center [681, 109] width 237 height 31
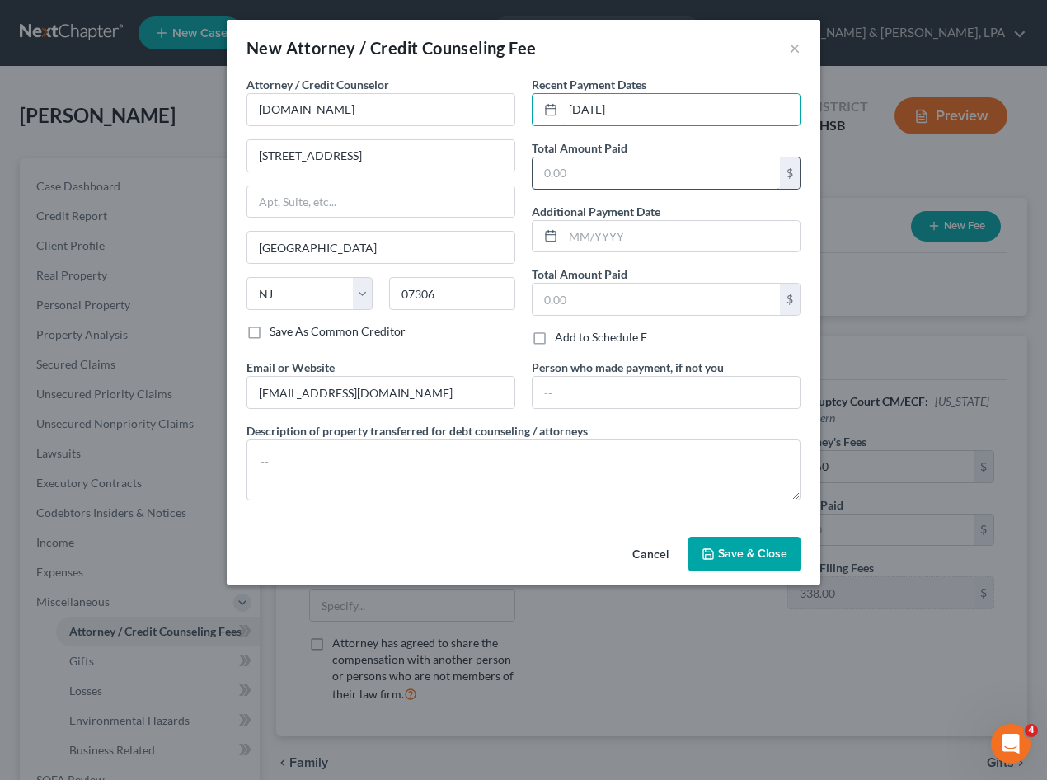
type input "[DATE]"
click at [560, 168] on input "text" at bounding box center [655, 172] width 247 height 31
type input "39.90"
click at [721, 548] on span "Save & Close" at bounding box center [752, 553] width 69 height 14
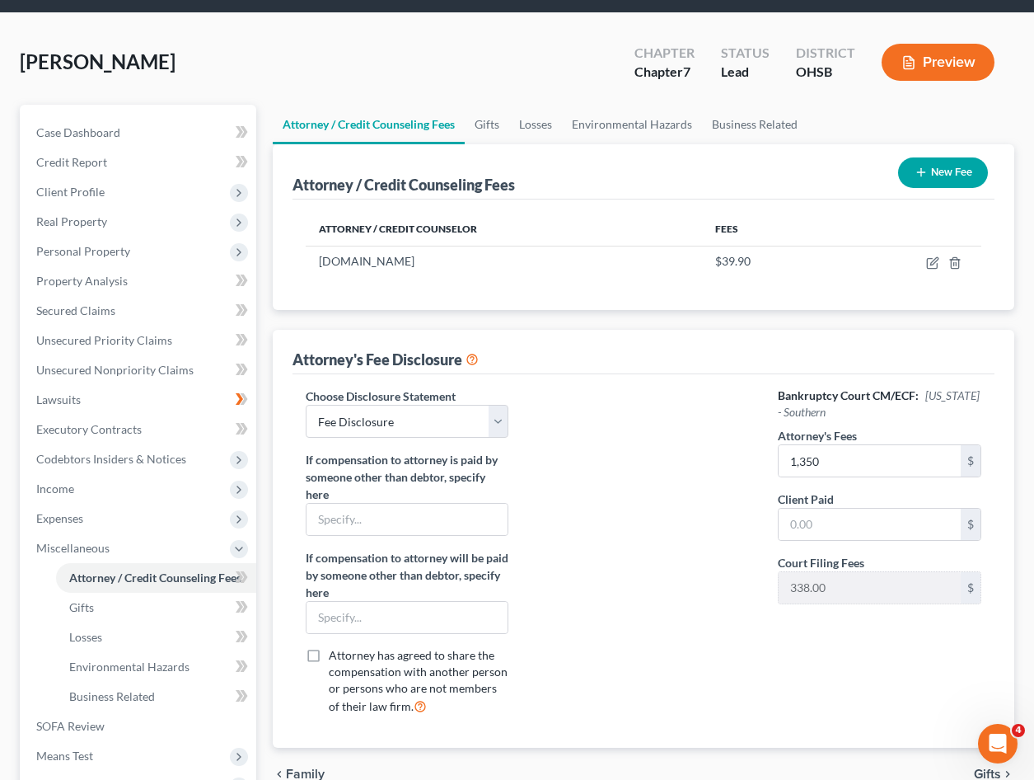
scroll to position [82, 0]
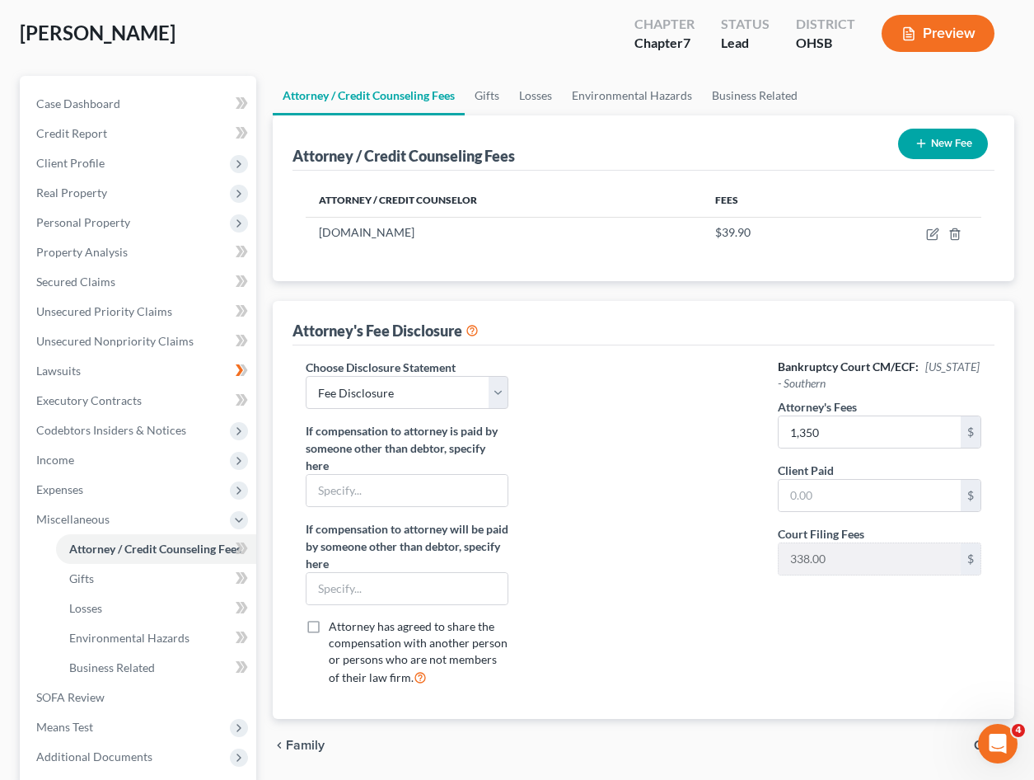
click at [936, 136] on button "New Fee" at bounding box center [943, 144] width 90 height 30
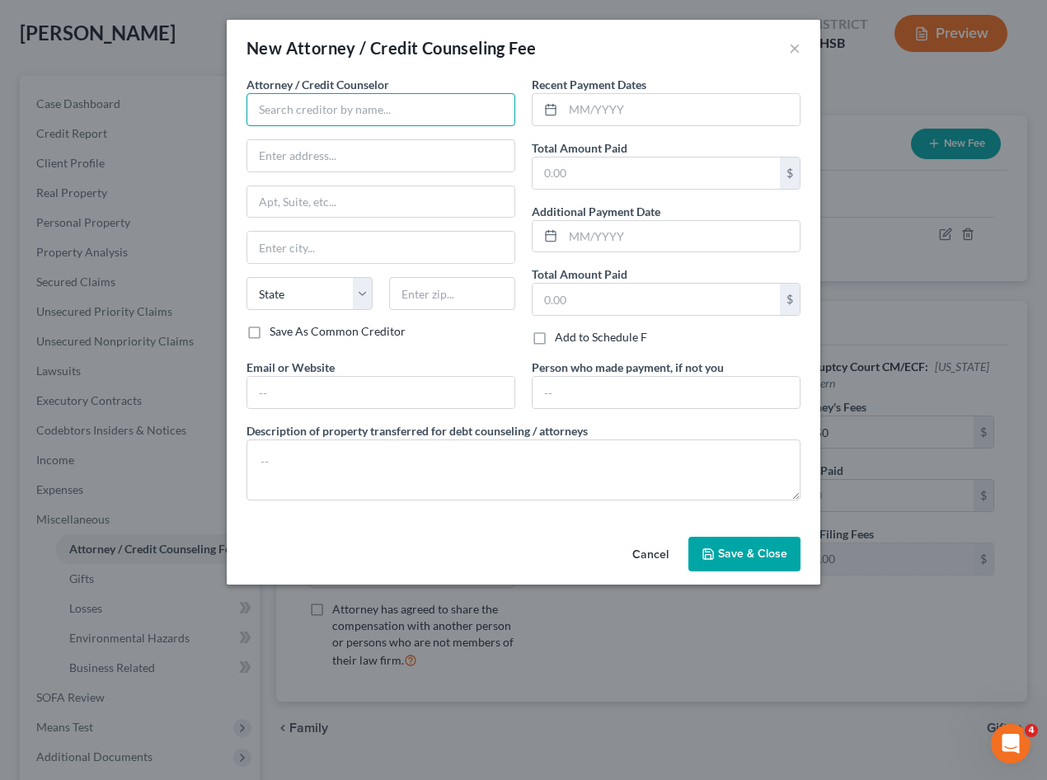
click at [310, 107] on input "text" at bounding box center [380, 109] width 269 height 33
type input "[PERSON_NAME] & [PERSON_NAME], LPA"
type input "[STREET_ADDRESS]"
type input "Ironton"
select select "36"
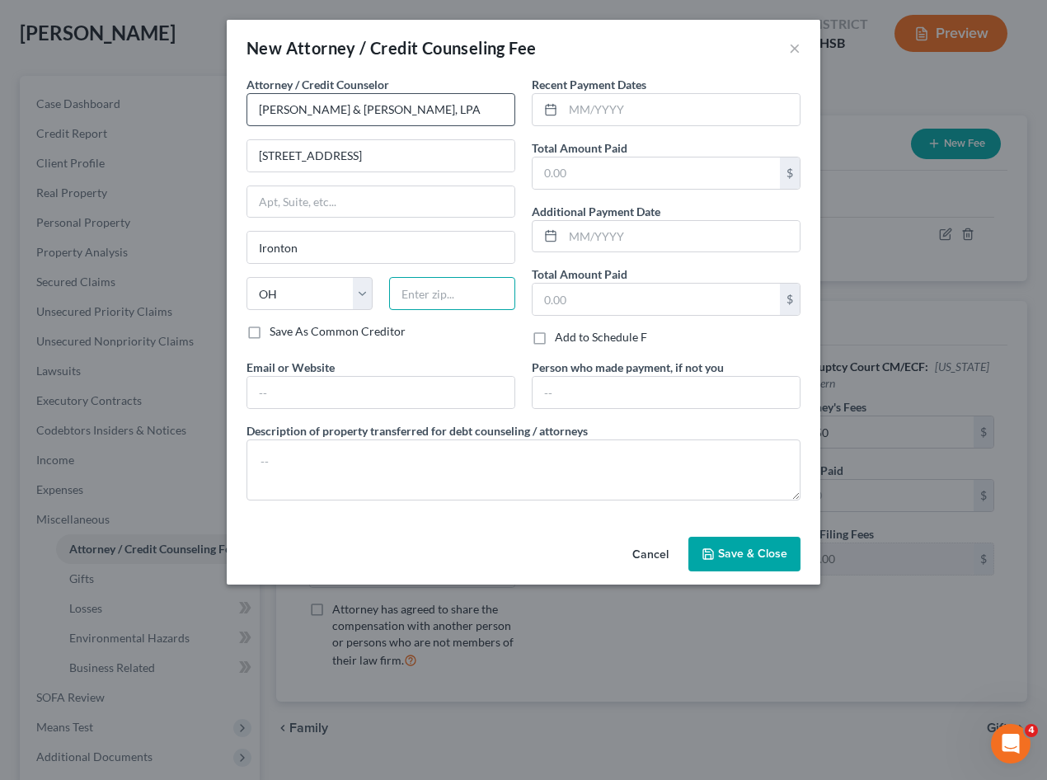
type input "45638"
type input "[PERSON_NAME][EMAIL_ADDRESS][DOMAIN_NAME]"
drag, startPoint x: 429, startPoint y: 108, endPoint x: 103, endPoint y: 115, distance: 325.6
click at [103, 115] on div "New Attorney / Credit Counseling Fee × Attorney / Credit Counselor * [PERSON_NA…" at bounding box center [523, 390] width 1047 height 780
click at [321, 108] on input "[PERSON_NAME] C> [PERSON_NAME]," at bounding box center [380, 109] width 269 height 33
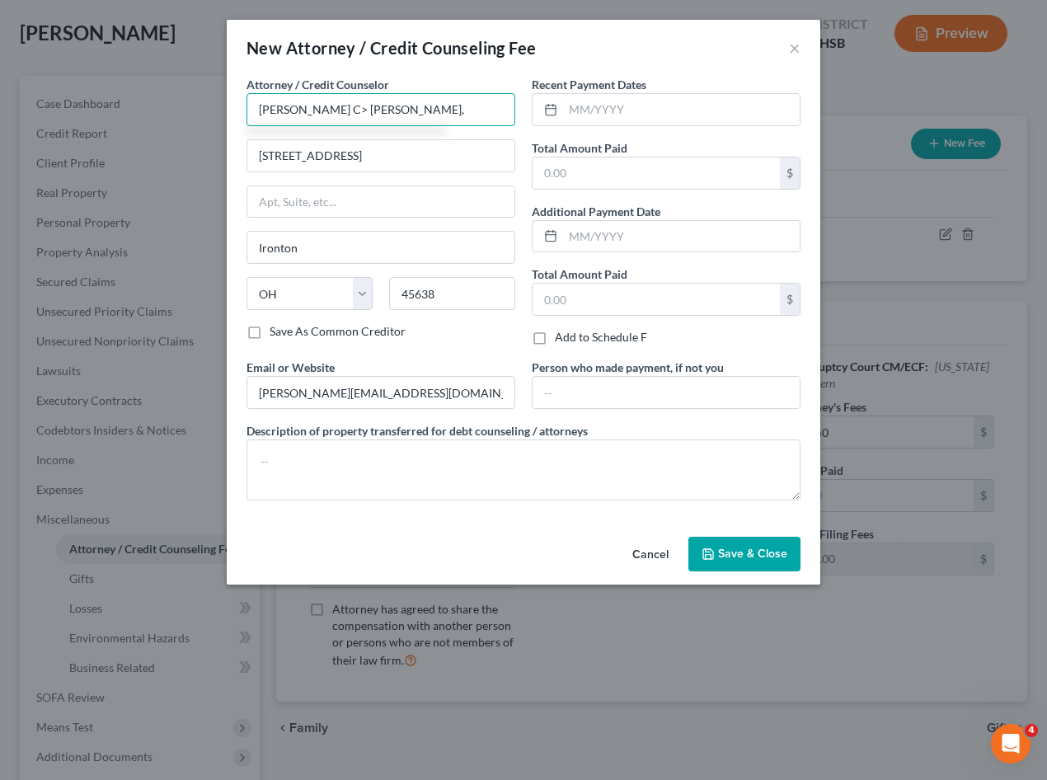
click at [321, 105] on input "[PERSON_NAME] C> [PERSON_NAME]," at bounding box center [380, 109] width 269 height 33
drag, startPoint x: 323, startPoint y: 104, endPoint x: 327, endPoint y: 118, distance: 14.6
click at [323, 104] on input "[PERSON_NAME] C> [PERSON_NAME], Jr." at bounding box center [380, 109] width 269 height 33
type input "[PERSON_NAME]"
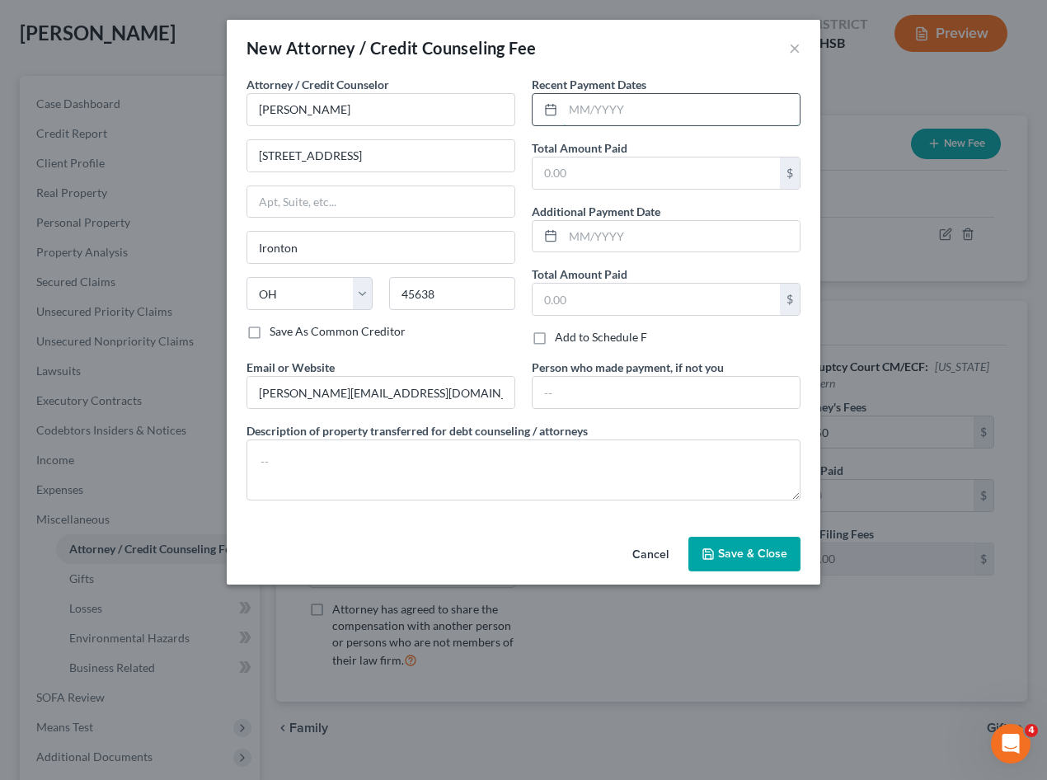
click at [579, 110] on input "text" at bounding box center [681, 109] width 237 height 31
drag, startPoint x: 631, startPoint y: 113, endPoint x: 560, endPoint y: 107, distance: 70.3
click at [560, 107] on div "10/2024" at bounding box center [666, 109] width 269 height 33
type input "12/2024"
click at [715, 551] on icon "button" at bounding box center [707, 553] width 13 height 13
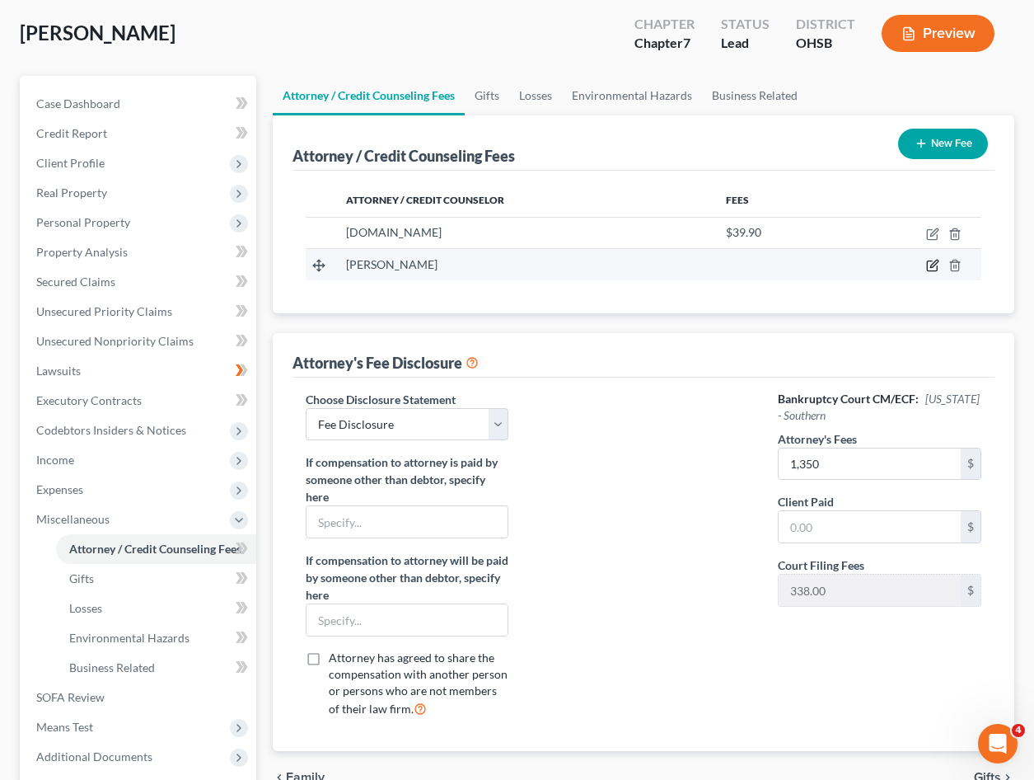
click at [932, 265] on icon "button" at bounding box center [934, 263] width 7 height 7
select select "36"
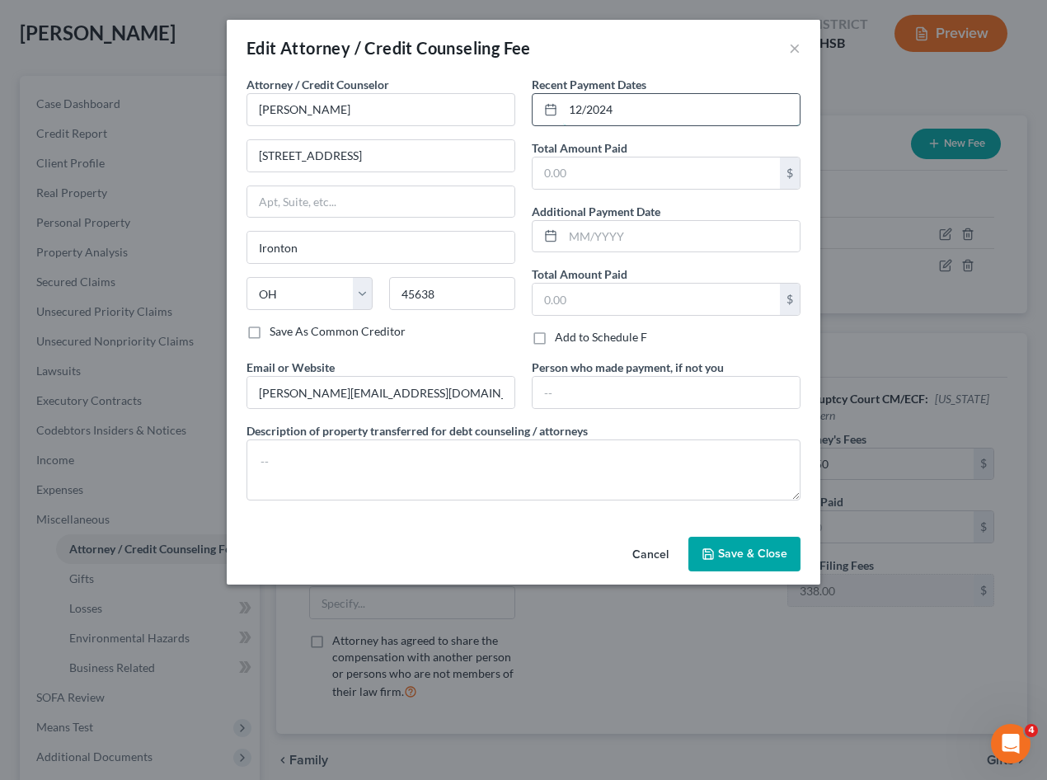
click at [671, 101] on input "12/2024" at bounding box center [681, 109] width 237 height 31
drag, startPoint x: 664, startPoint y: 107, endPoint x: 553, endPoint y: 116, distance: 111.6
click at [553, 116] on div "12/2024" at bounding box center [666, 109] width 269 height 33
type input "08/2025"
click at [748, 546] on span "Save & Close" at bounding box center [752, 553] width 69 height 14
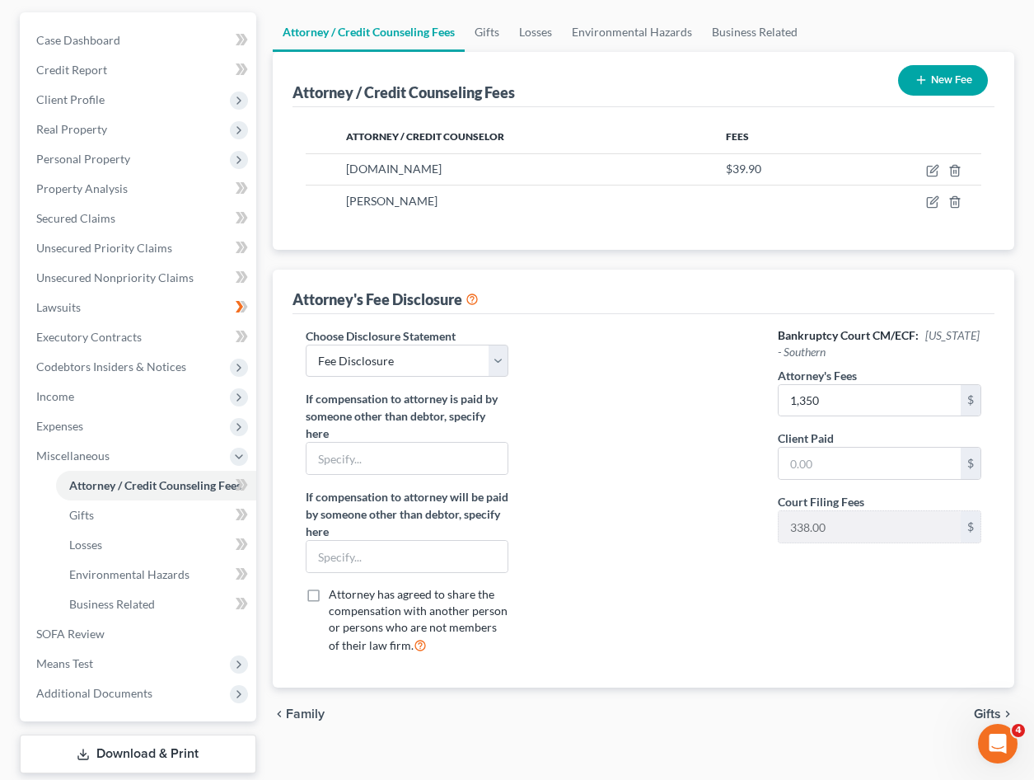
scroll to position [245, 0]
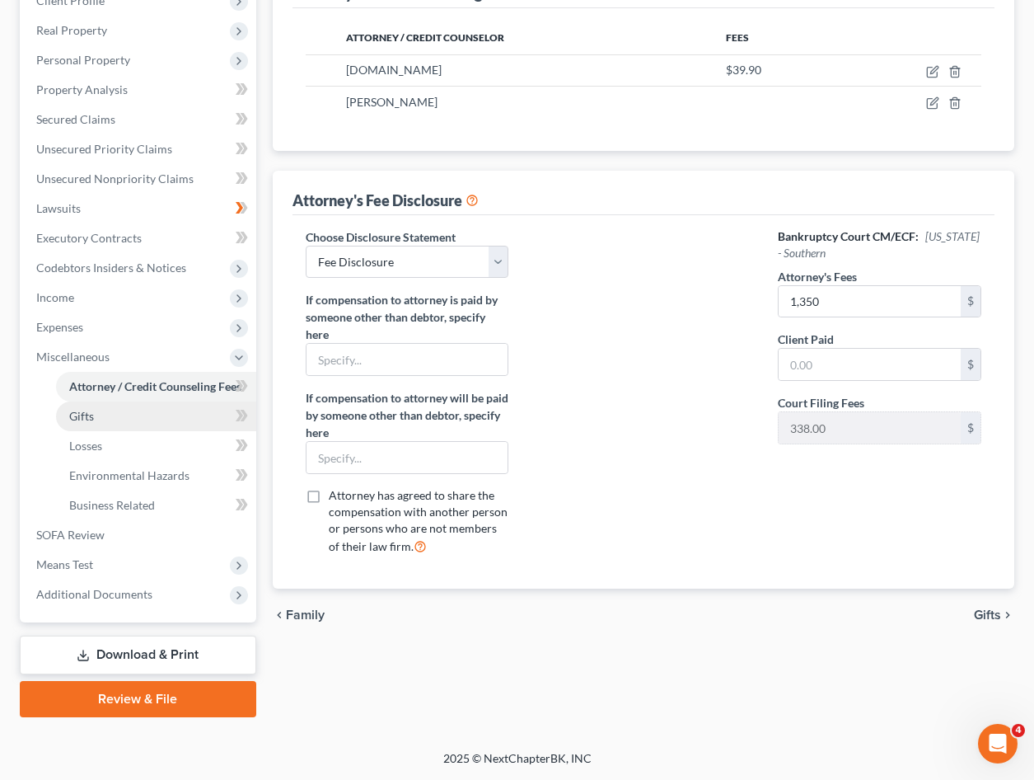
click at [99, 411] on link "Gifts" at bounding box center [156, 416] width 200 height 30
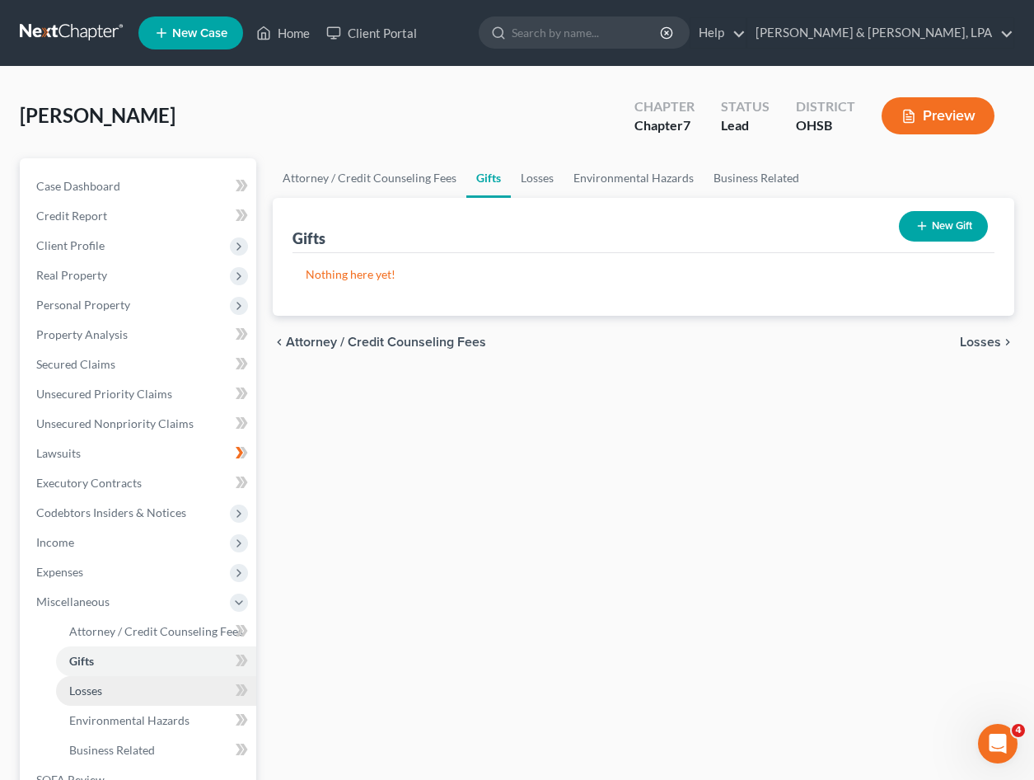
click at [81, 696] on span "Losses" at bounding box center [85, 690] width 33 height 14
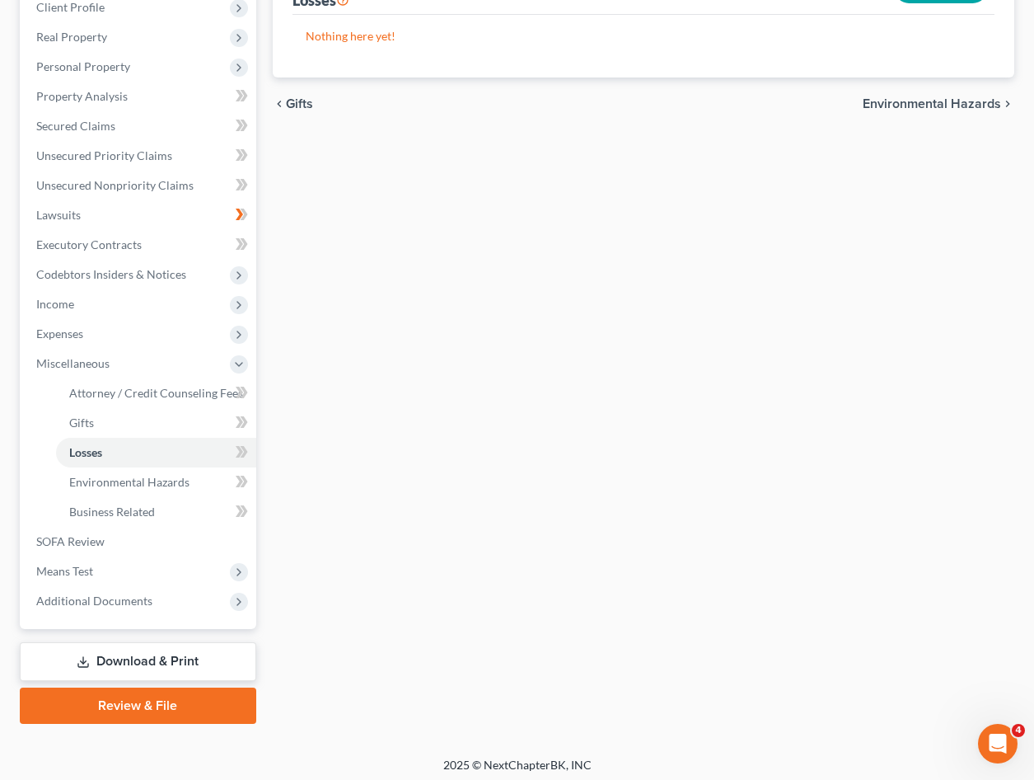
scroll to position [245, 0]
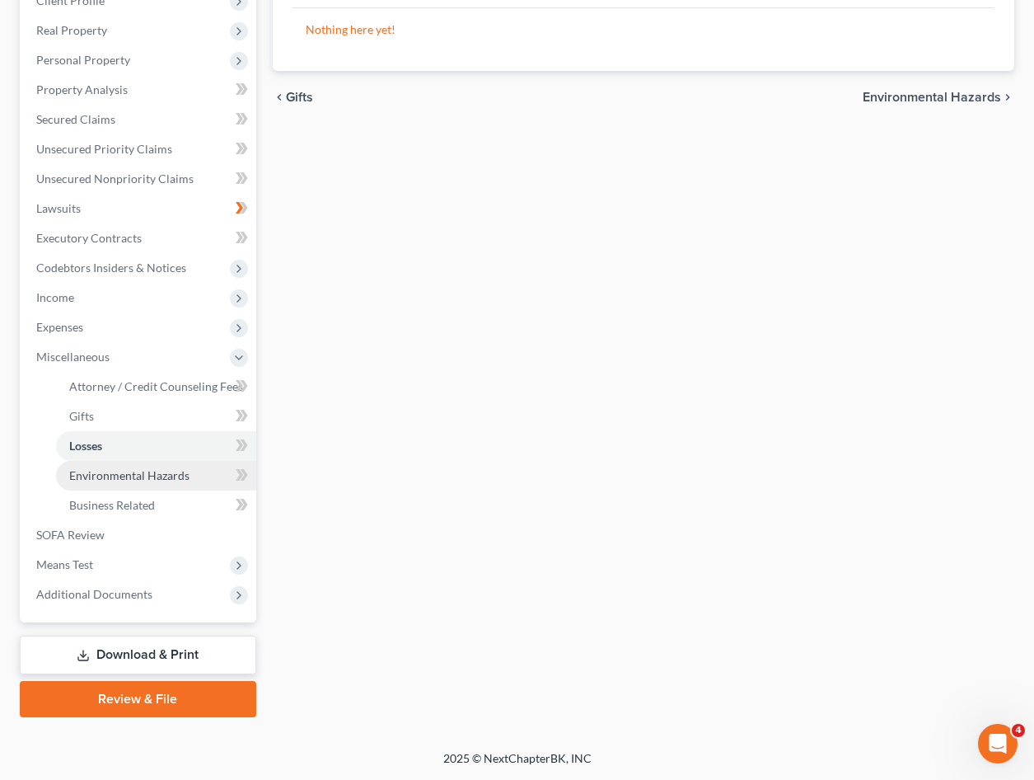
click at [129, 471] on span "Environmental Hazards" at bounding box center [129, 475] width 120 height 14
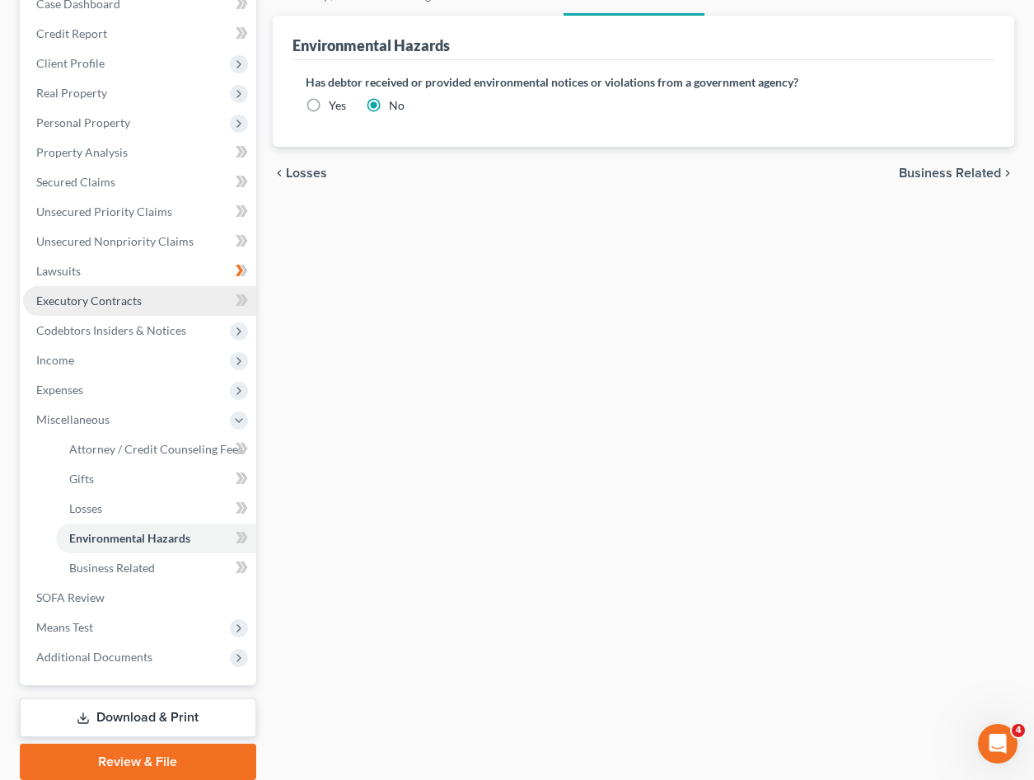
scroll to position [245, 0]
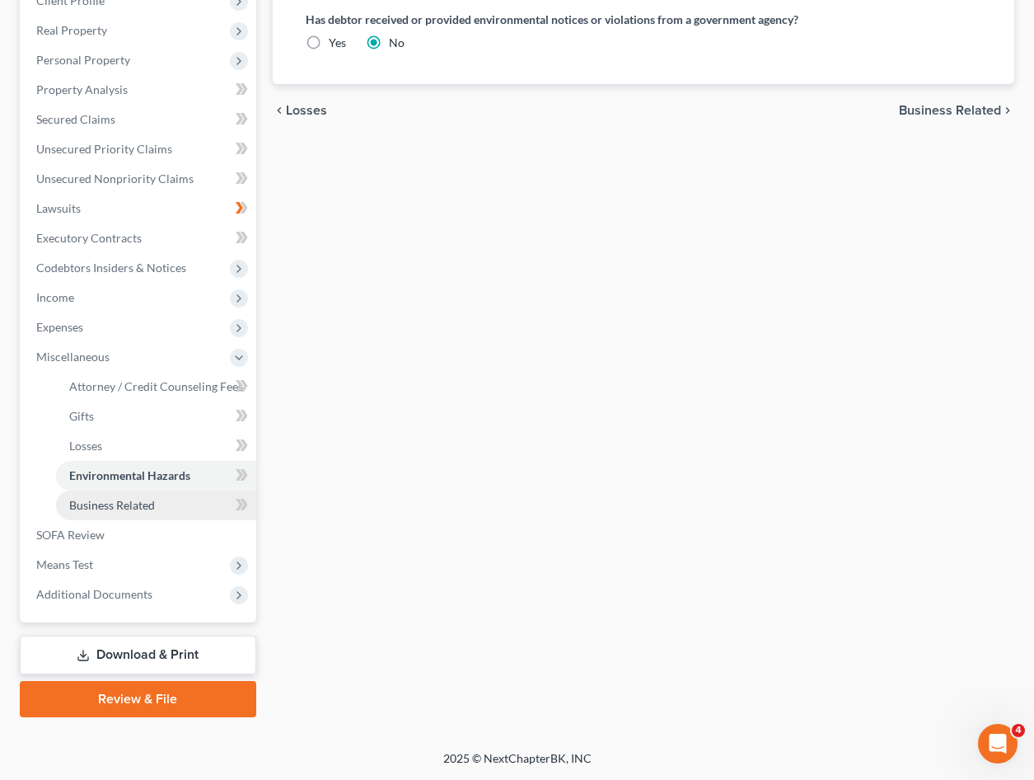
click at [127, 510] on span "Business Related" at bounding box center [112, 505] width 86 height 14
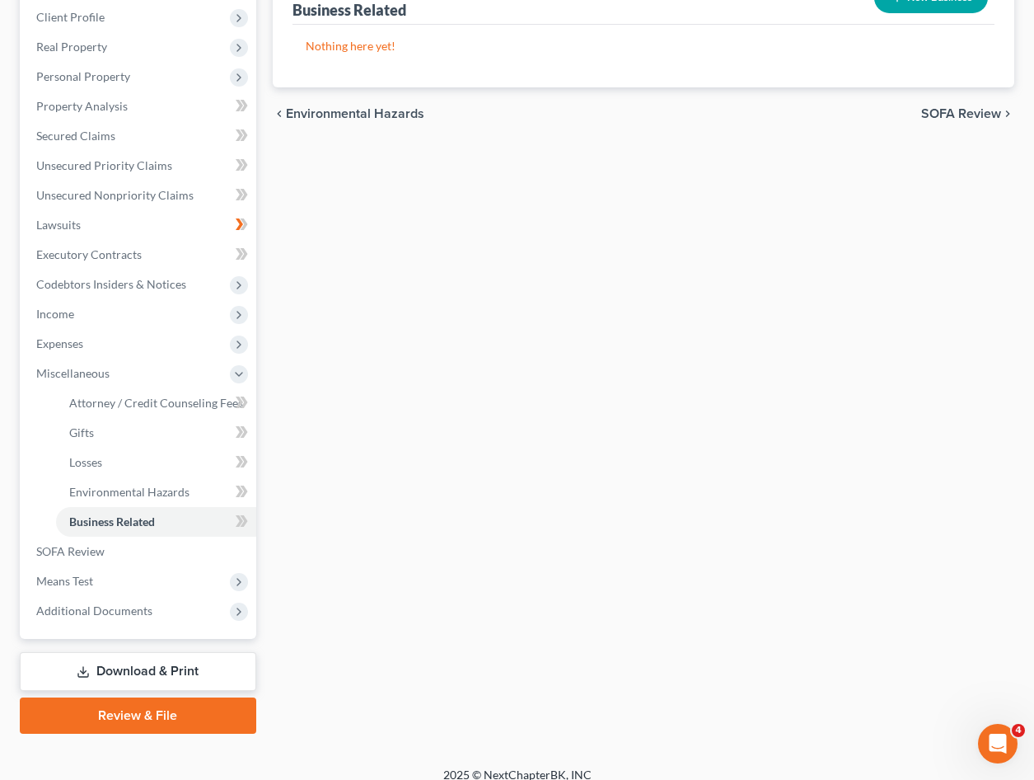
scroll to position [245, 0]
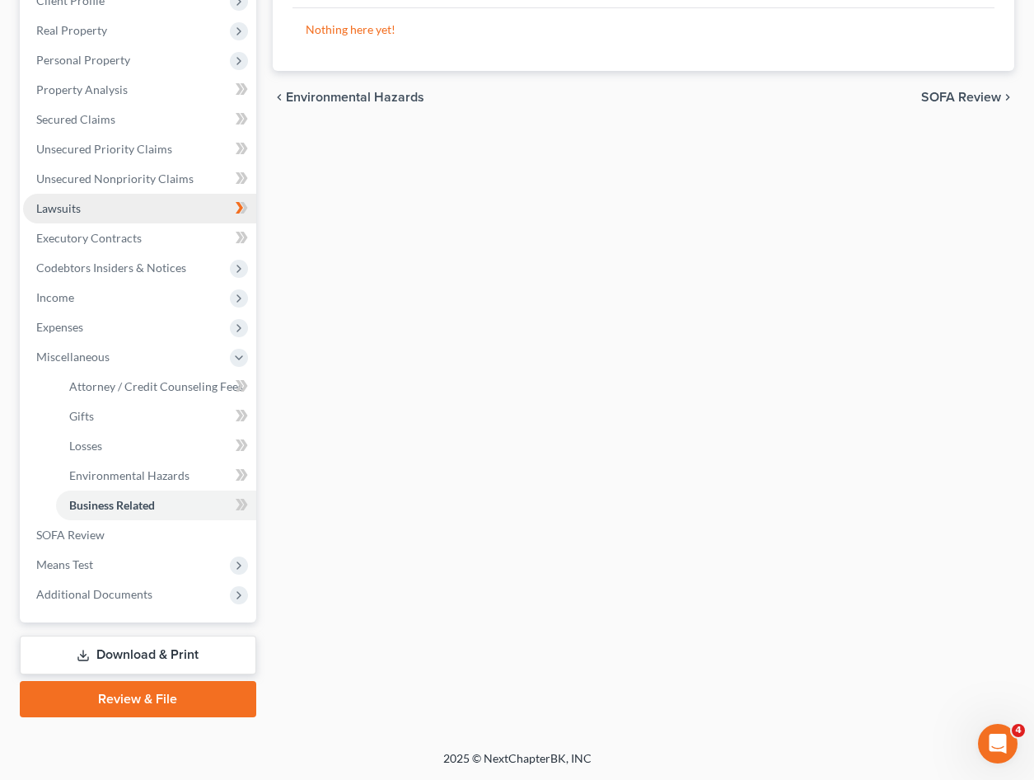
click at [113, 210] on link "Lawsuits" at bounding box center [139, 209] width 233 height 30
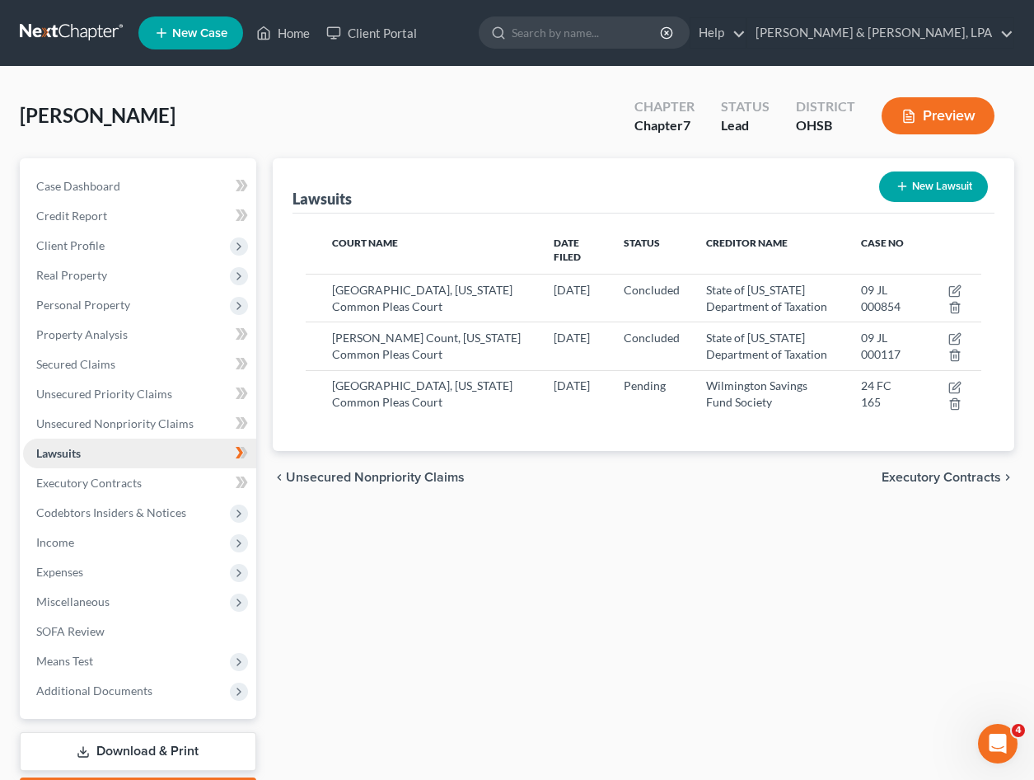
scroll to position [96, 0]
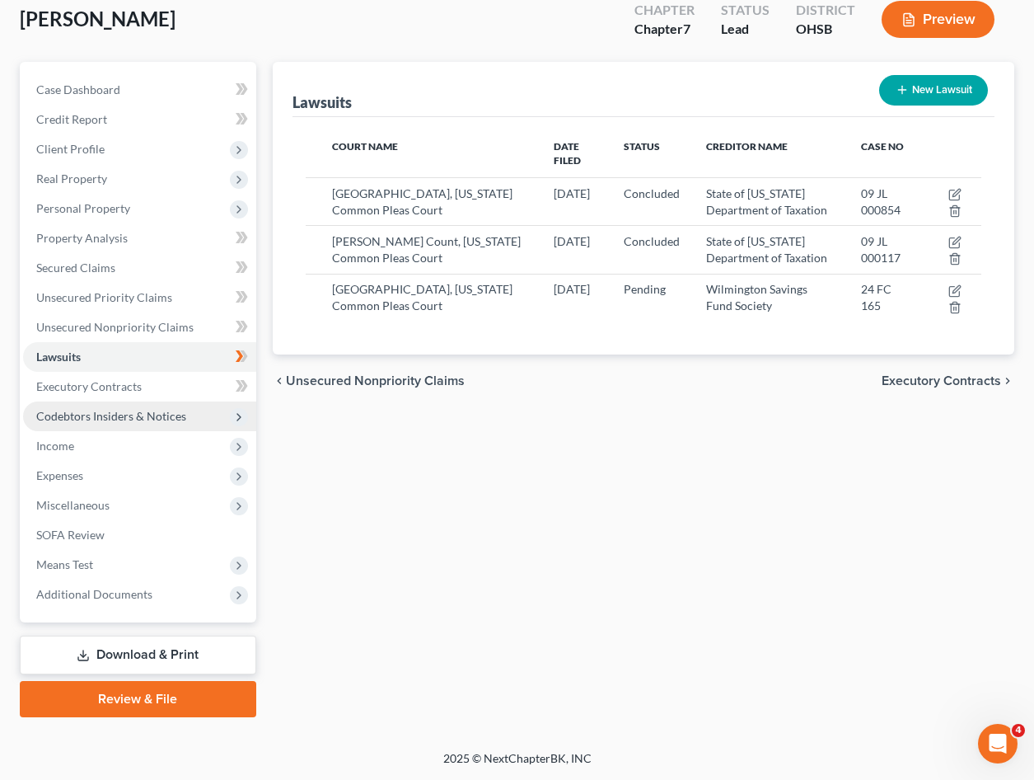
click at [128, 410] on span "Codebtors Insiders & Notices" at bounding box center [111, 416] width 150 height 14
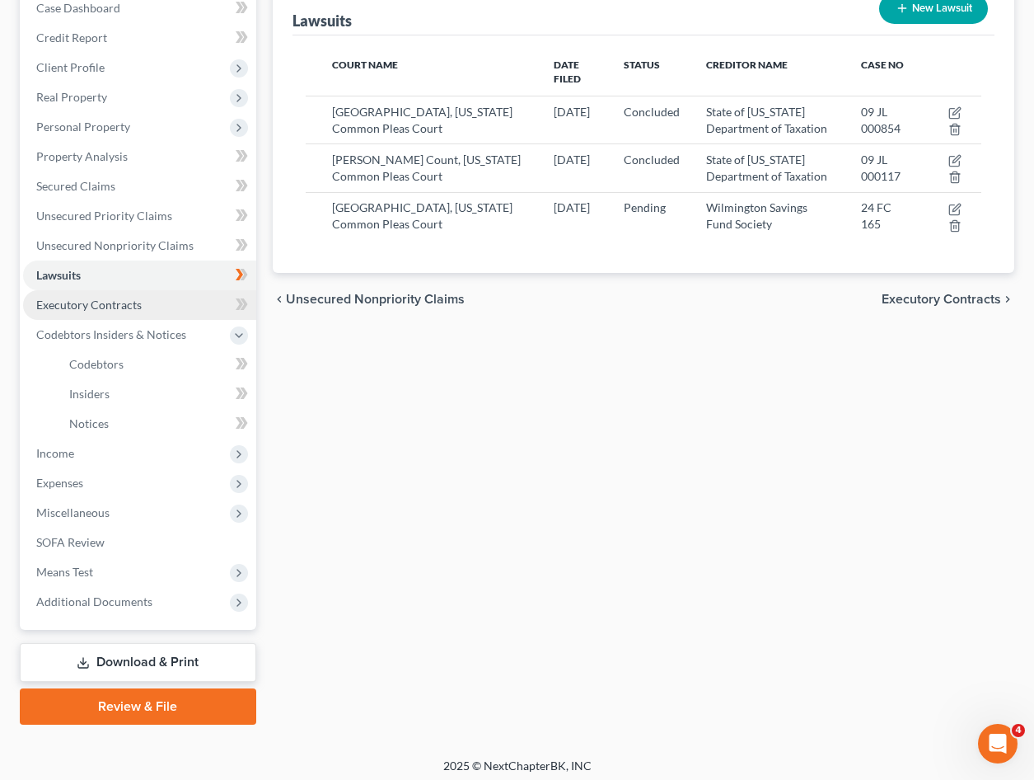
scroll to position [185, 0]
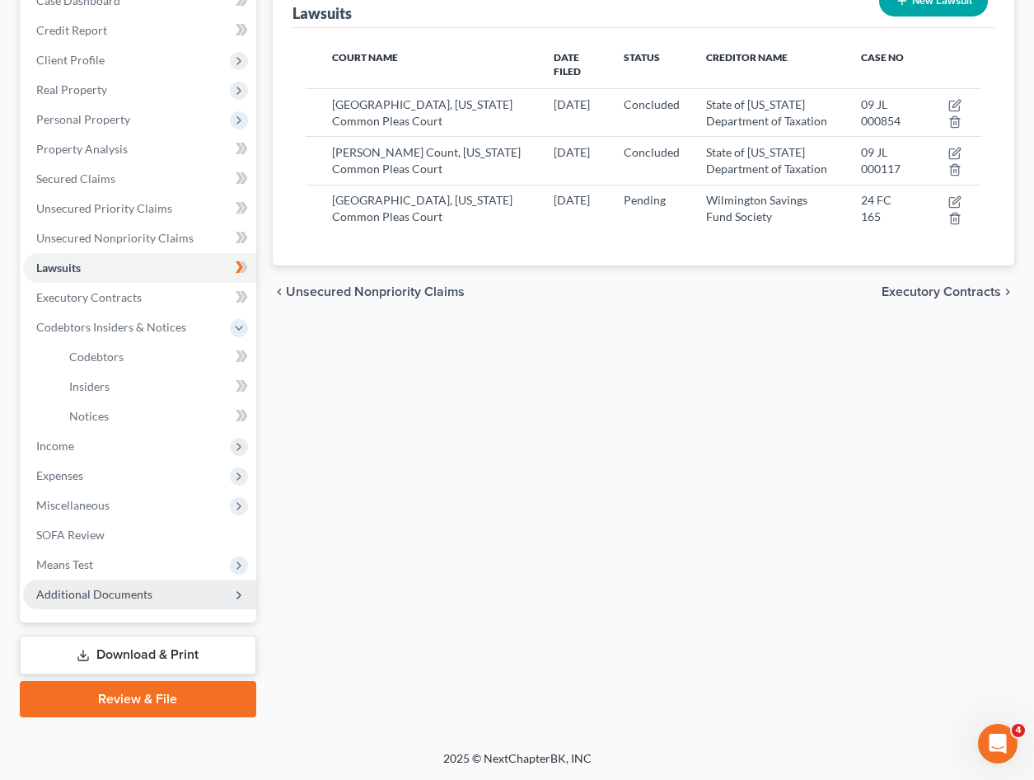
click at [245, 592] on icon at bounding box center [238, 595] width 13 height 13
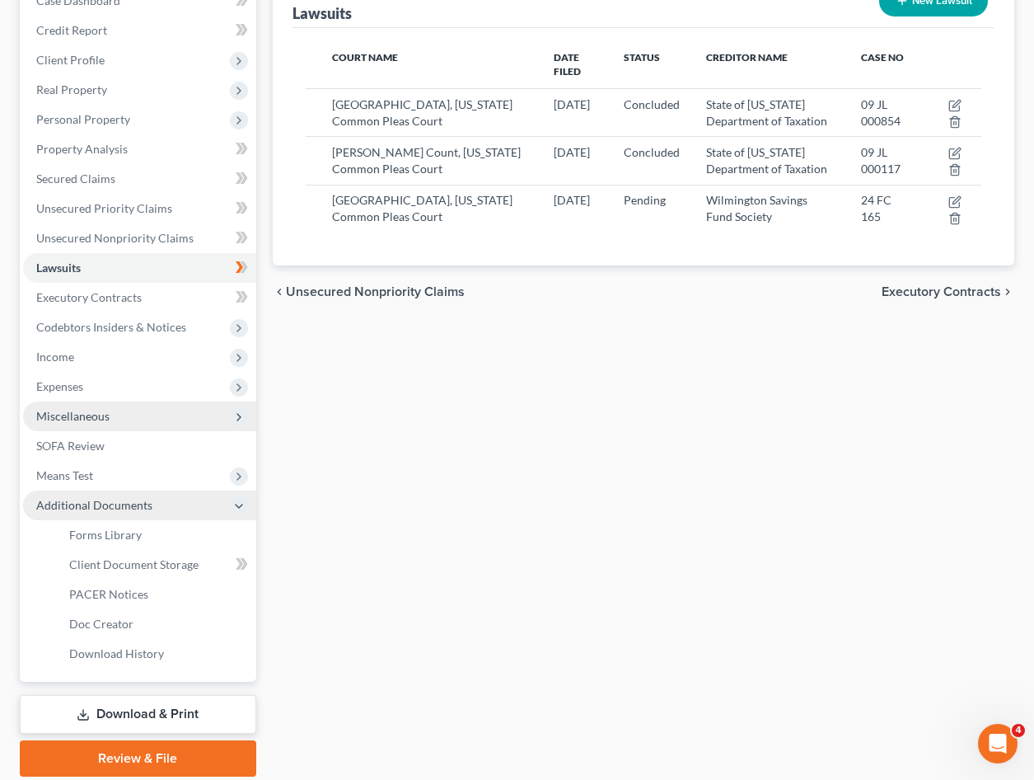
click at [238, 416] on icon at bounding box center [238, 416] width 13 height 13
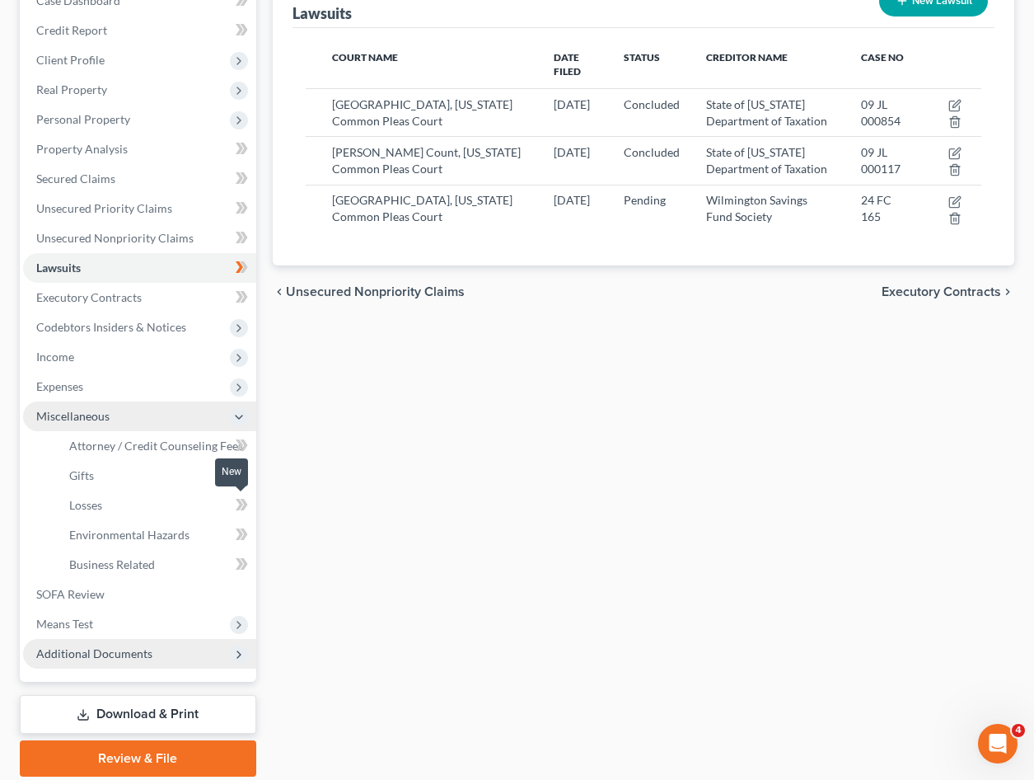
click at [236, 502] on icon at bounding box center [242, 505] width 12 height 21
click at [83, 503] on span "Losses" at bounding box center [85, 505] width 33 height 14
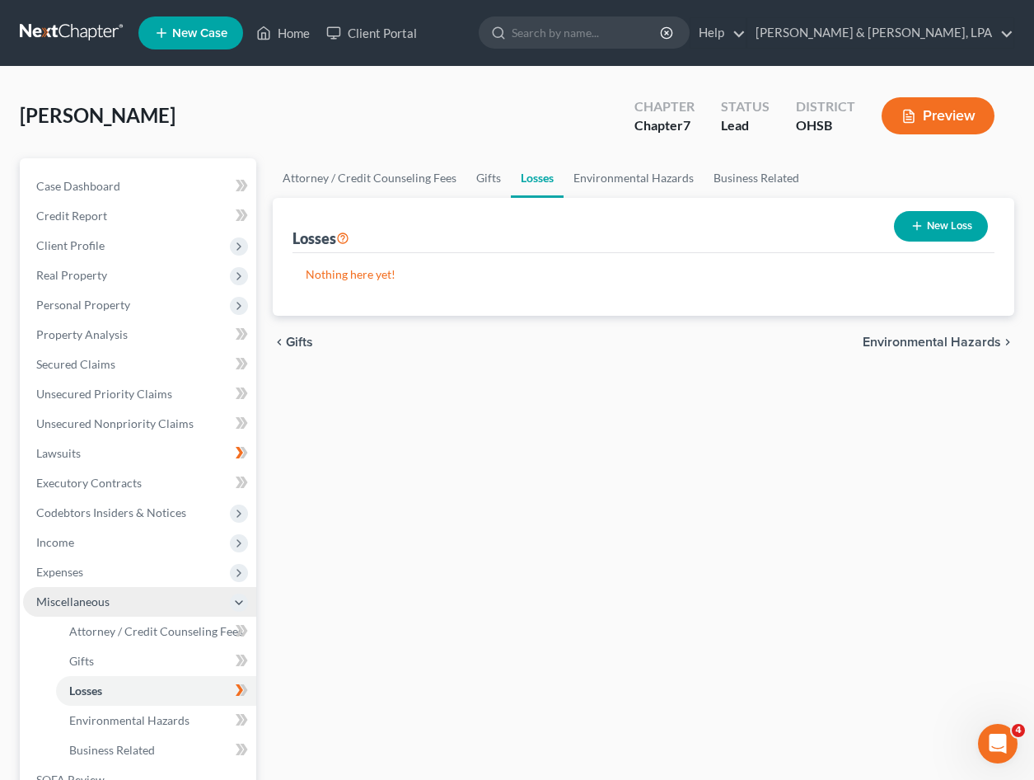
click at [931, 219] on button "New Loss" at bounding box center [941, 226] width 94 height 30
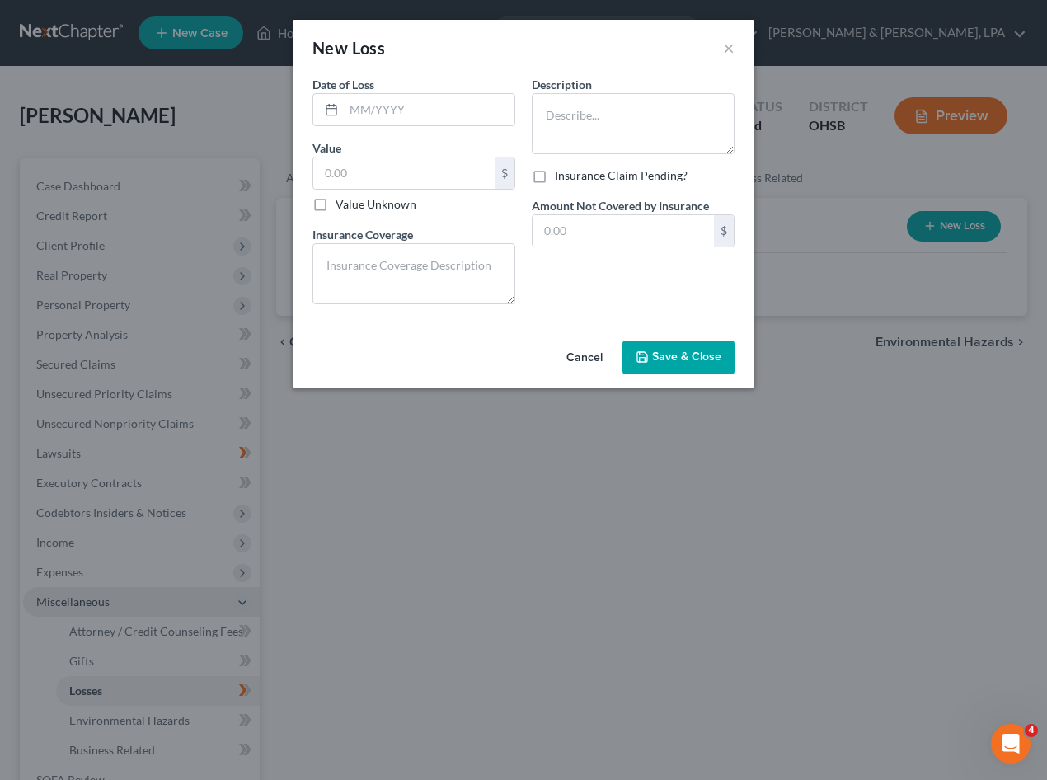
click at [722, 46] on div "New Loss ×" at bounding box center [524, 48] width 462 height 56
click at [725, 49] on button "×" at bounding box center [729, 48] width 12 height 20
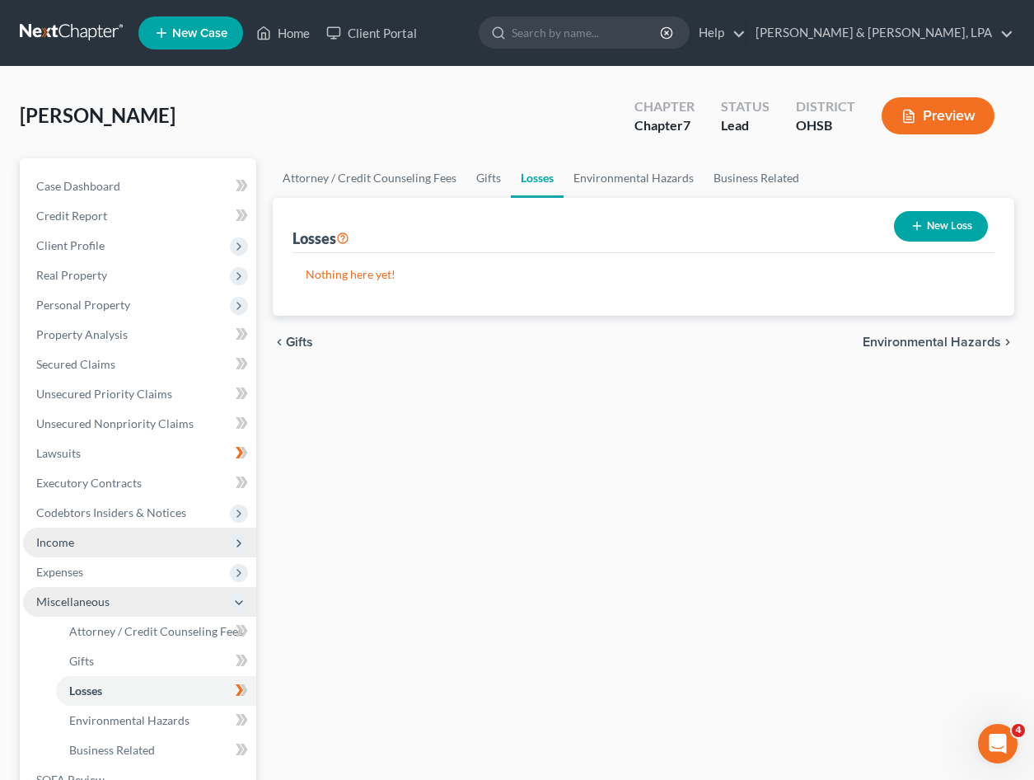
click at [189, 537] on span "Income" at bounding box center [139, 543] width 233 height 30
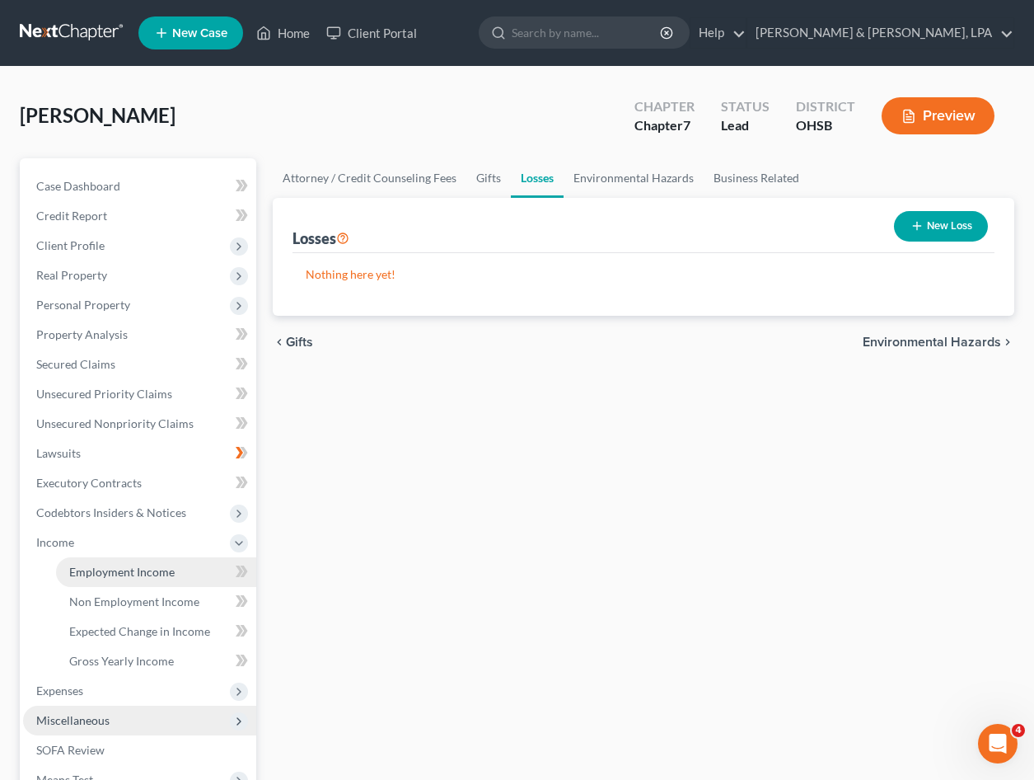
click at [181, 573] on link "Employment Income" at bounding box center [156, 572] width 200 height 30
click at [455, 173] on link "Non Employment Income" at bounding box center [473, 178] width 150 height 40
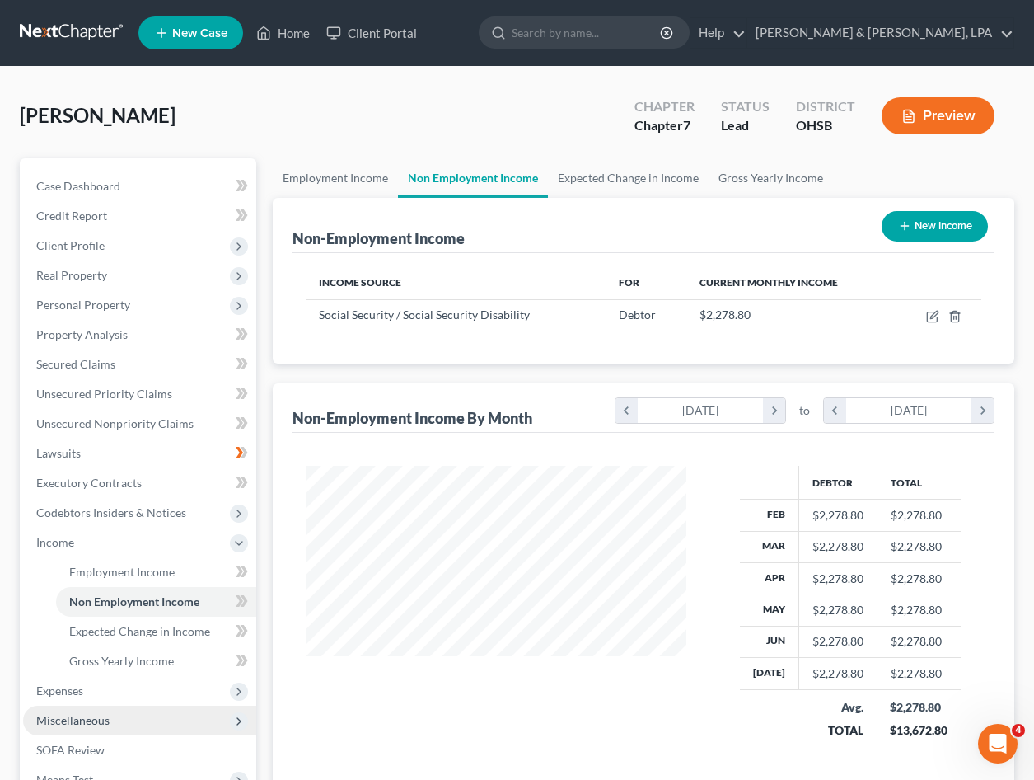
scroll to position [296, 414]
click at [84, 694] on span "Expenses" at bounding box center [139, 691] width 233 height 30
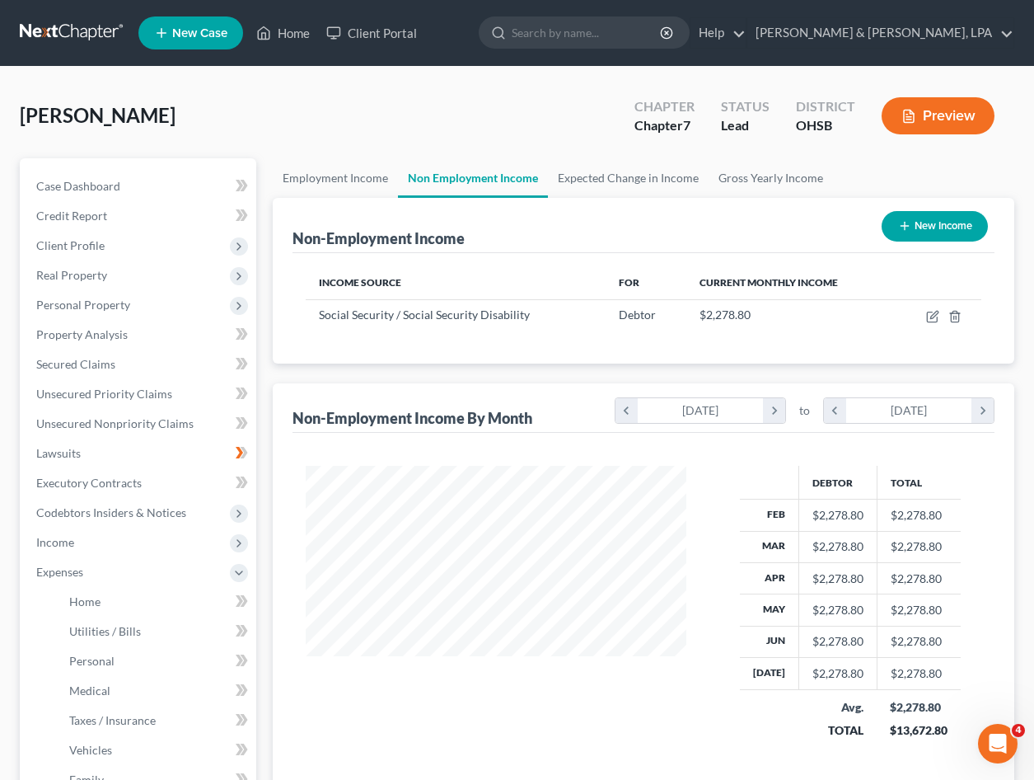
scroll to position [304, 0]
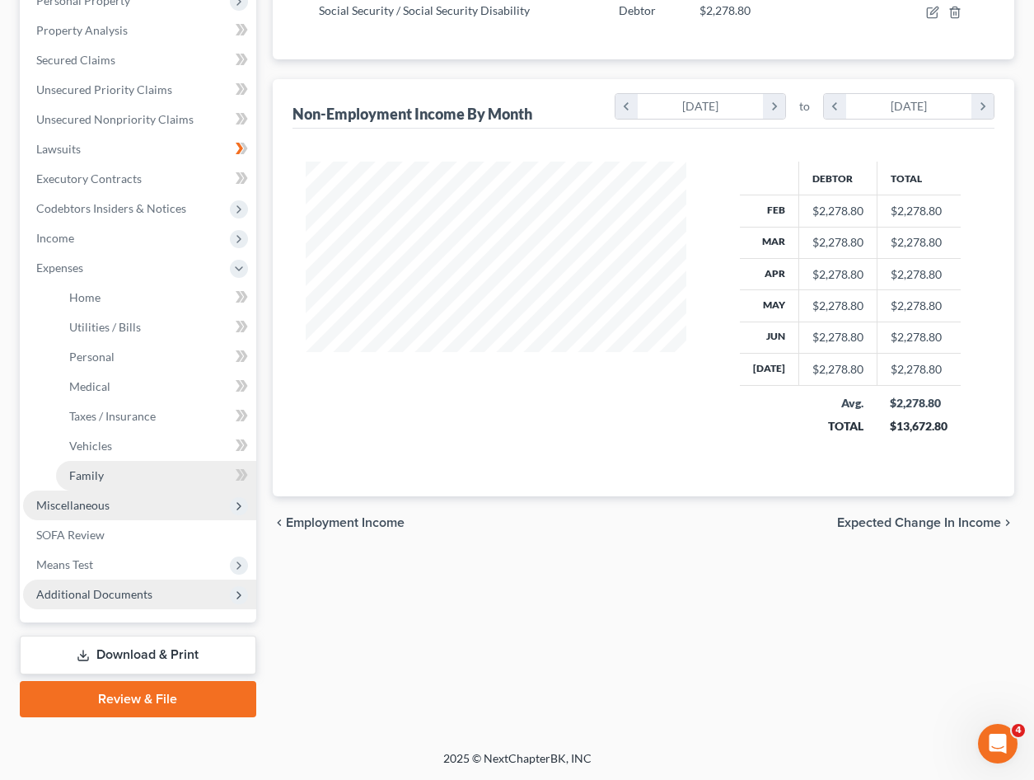
click at [88, 476] on span "Family" at bounding box center [86, 475] width 35 height 14
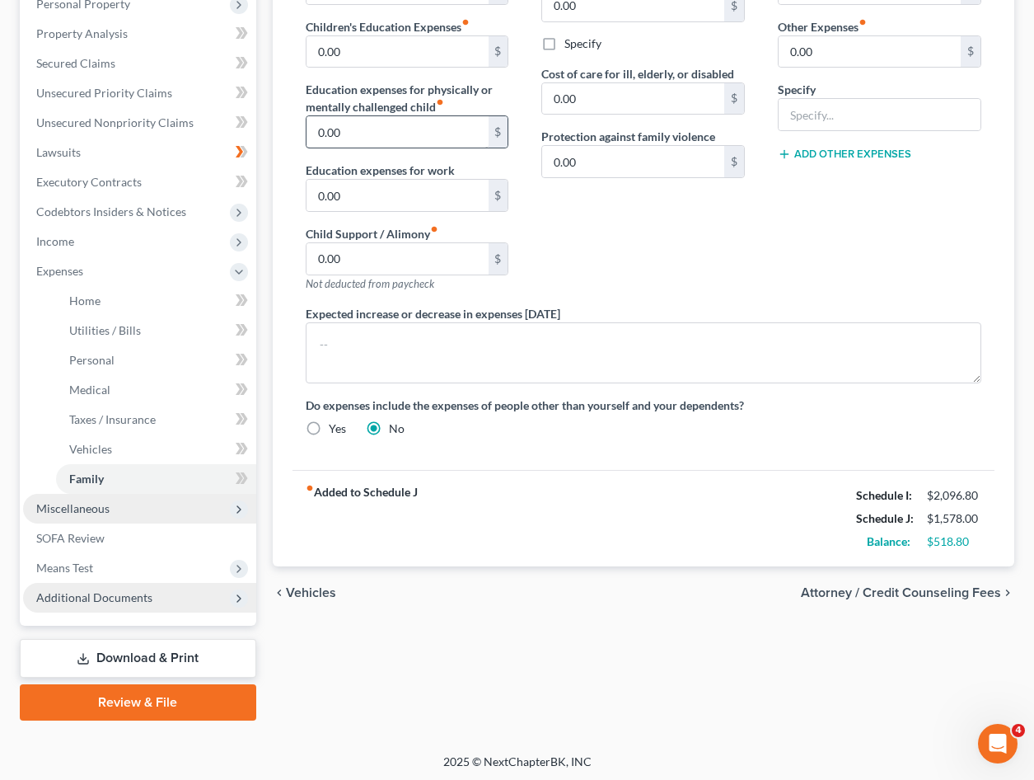
scroll to position [304, 0]
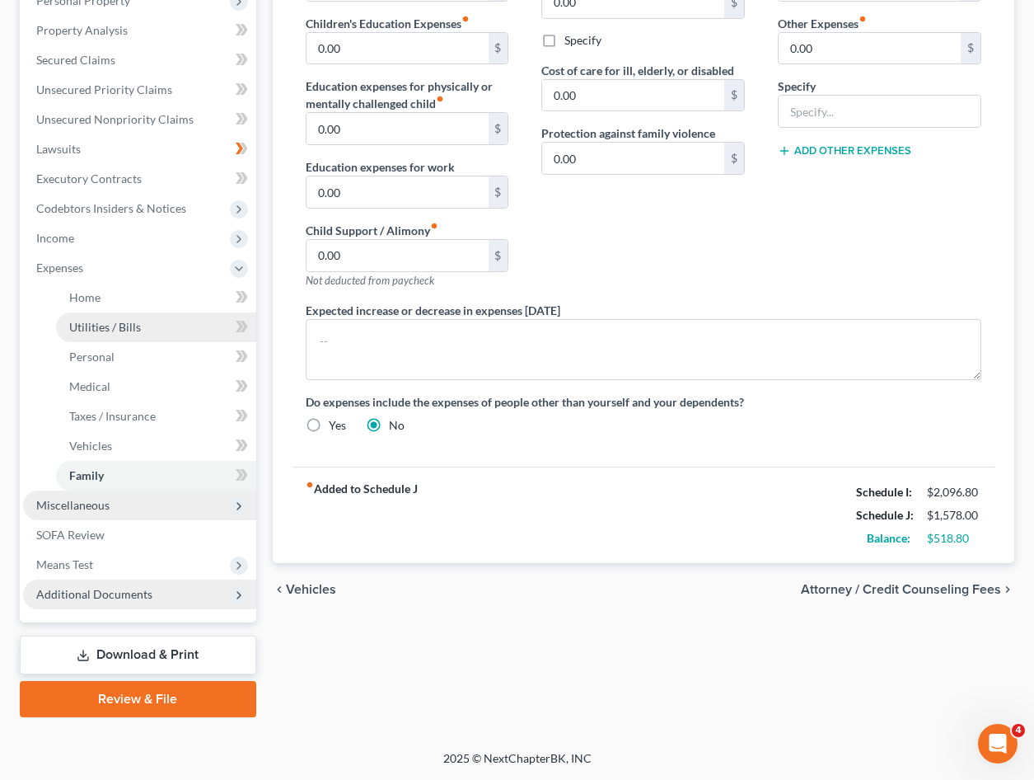
click at [130, 326] on span "Utilities / Bills" at bounding box center [105, 327] width 72 height 14
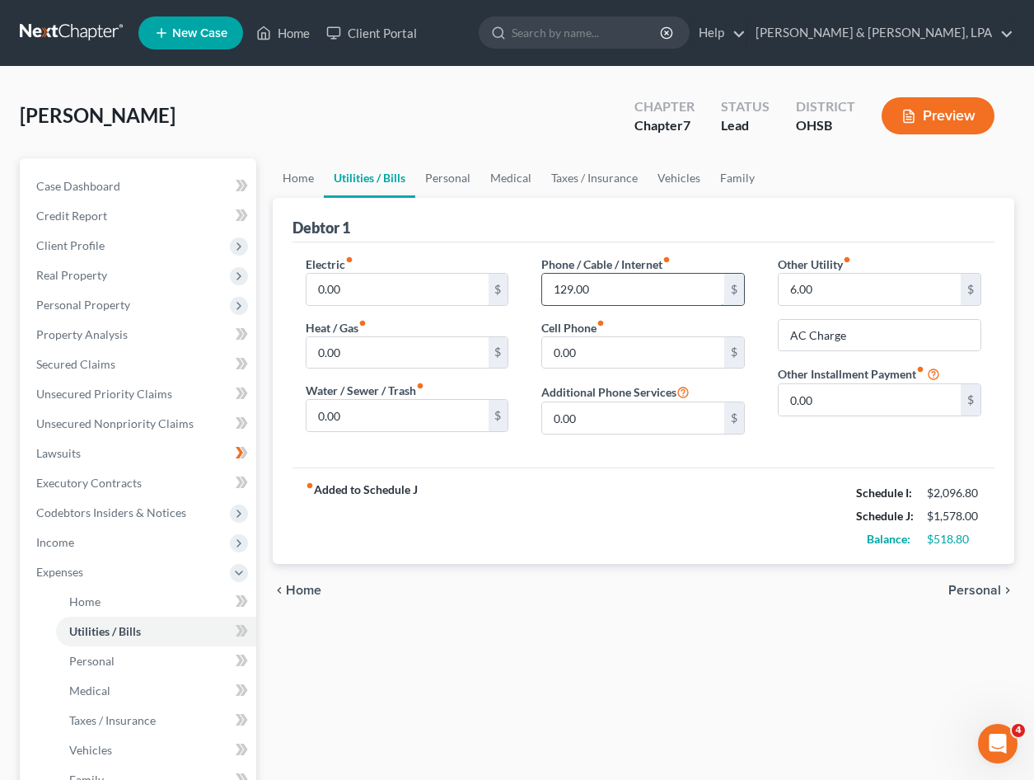
click at [570, 284] on input "129.00" at bounding box center [633, 289] width 182 height 31
click at [577, 284] on input "129.00" at bounding box center [633, 289] width 182 height 31
type input "180.00"
click at [687, 317] on div "Phone / Cable / Internet fiber_manual_record 180.00 $ Cell Phone fiber_manual_r…" at bounding box center [643, 352] width 237 height 192
click at [98, 598] on span "Home" at bounding box center [84, 601] width 31 height 14
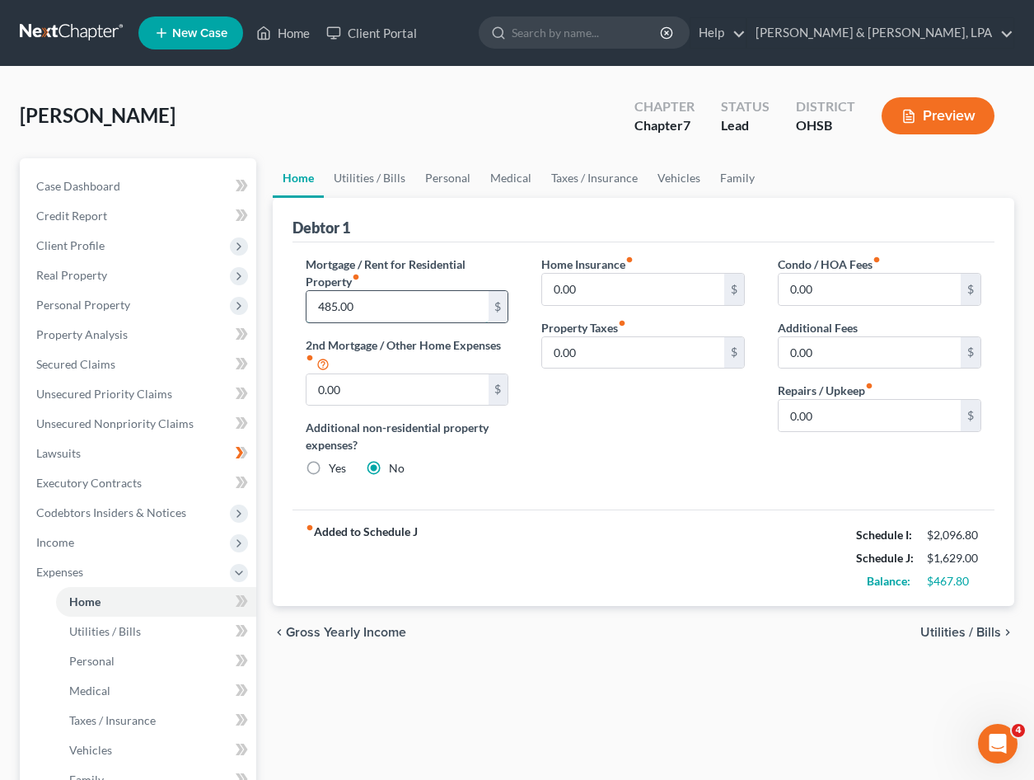
click at [337, 303] on input "485.00" at bounding box center [398, 306] width 182 height 31
click at [339, 307] on input "485.00" at bounding box center [398, 306] width 182 height 31
type input "0"
type input "522"
click at [438, 238] on div "Debtor 1" at bounding box center [644, 220] width 702 height 45
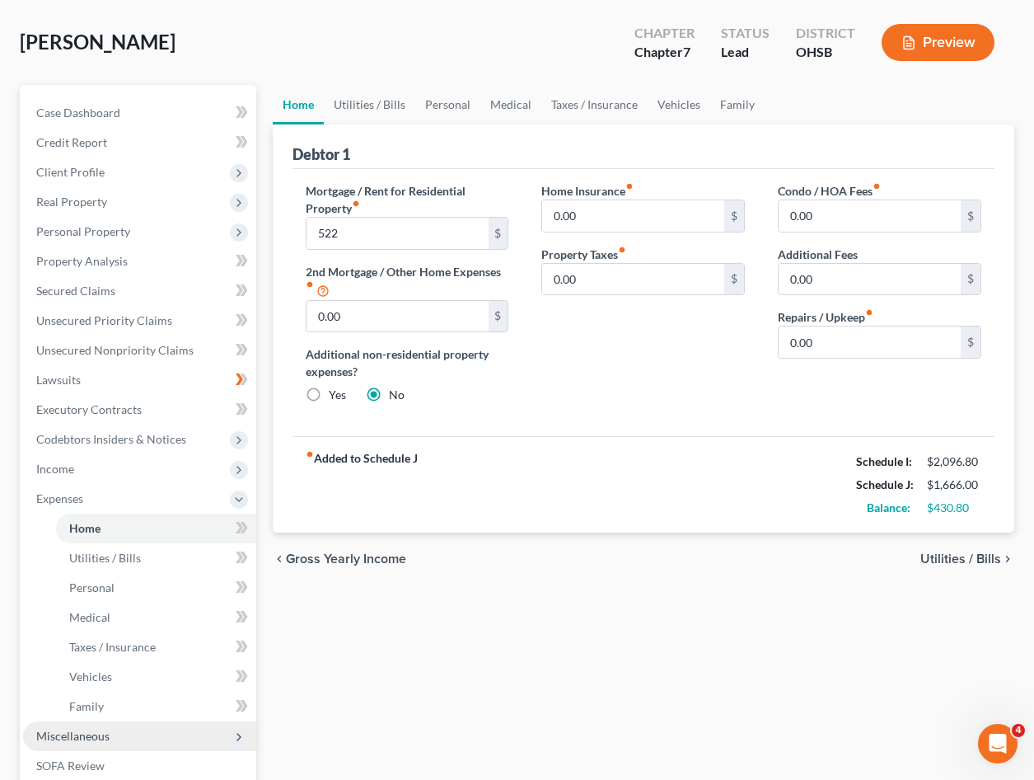
scroll to position [247, 0]
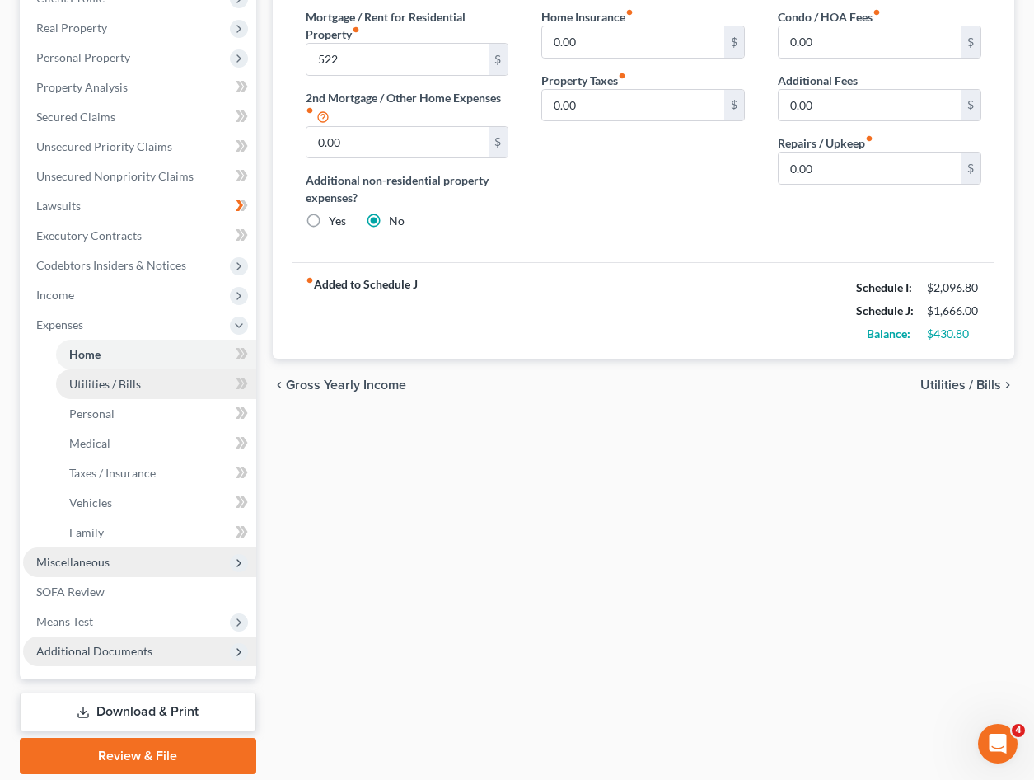
click at [120, 385] on span "Utilities / Bills" at bounding box center [105, 384] width 72 height 14
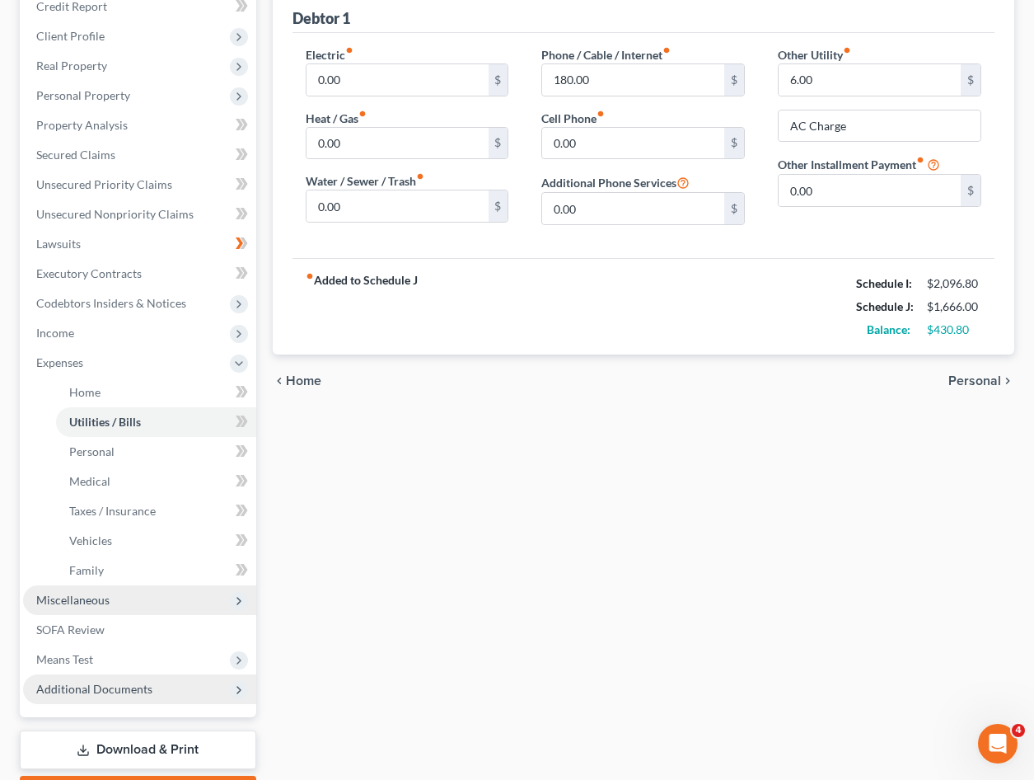
scroll to position [247, 0]
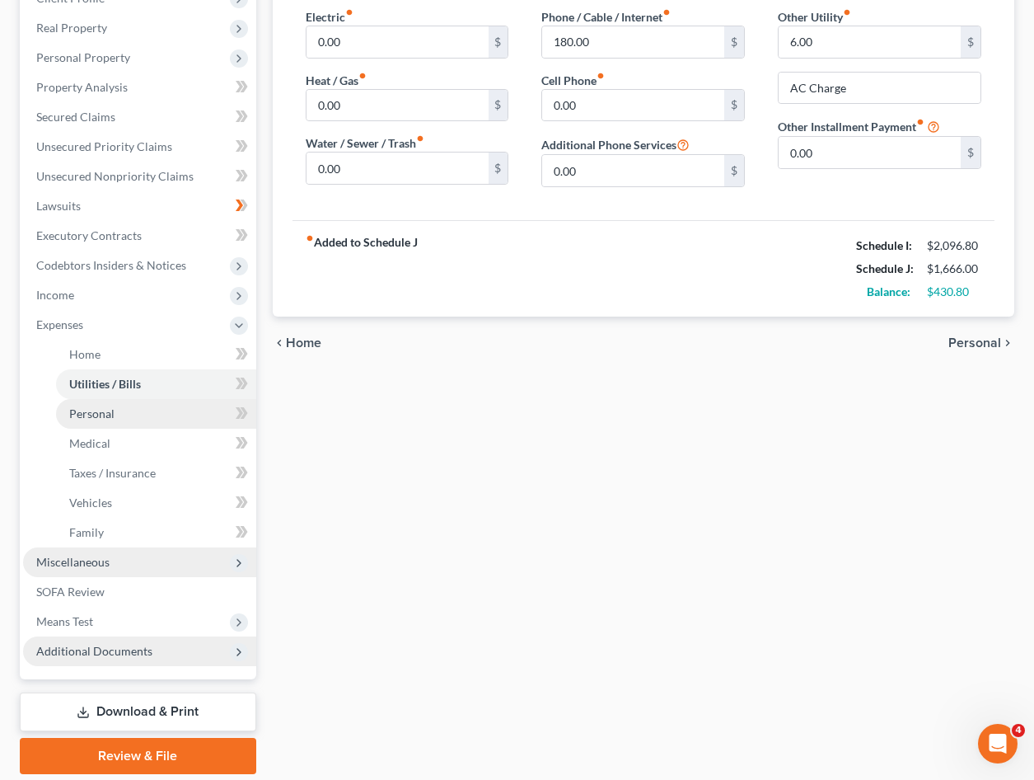
click at [138, 413] on link "Personal" at bounding box center [156, 414] width 200 height 30
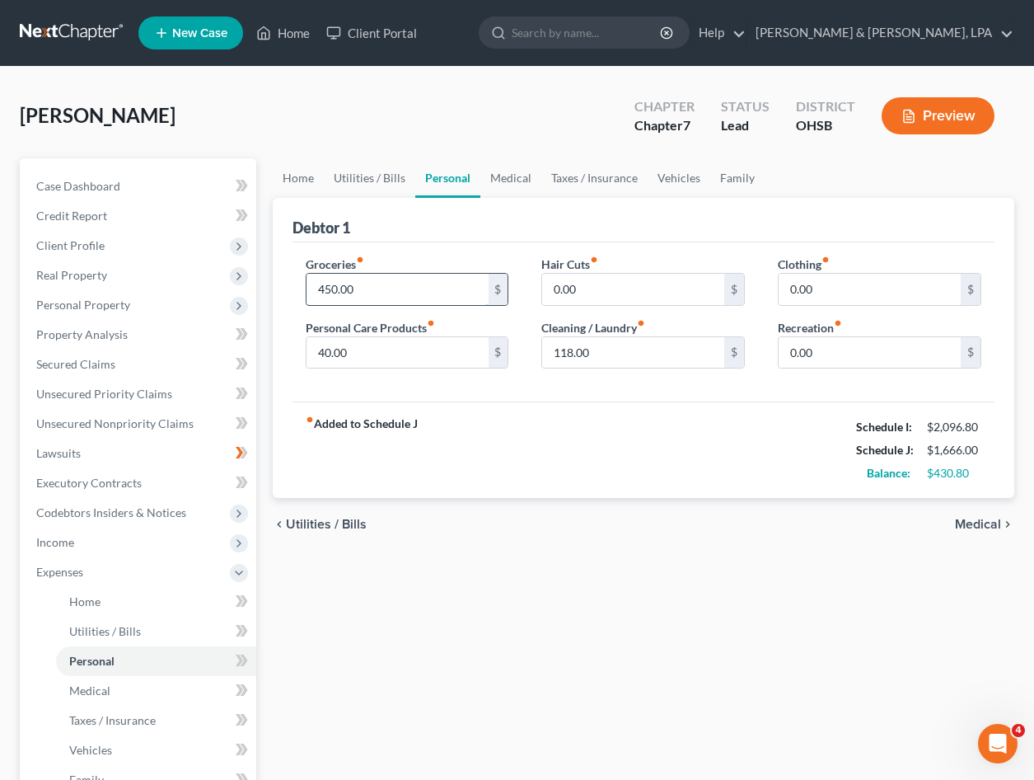
click at [335, 288] on input "450.00" at bounding box center [398, 289] width 182 height 31
click at [339, 289] on input "450.00" at bounding box center [398, 289] width 182 height 31
click at [402, 471] on strong "fiber_manual_record Added to Schedule J" at bounding box center [362, 449] width 112 height 69
click at [421, 242] on div "Groceries fiber_manual_record 55 $ Personal Care Products fiber_manual_record 4…" at bounding box center [644, 322] width 702 height 160
click at [368, 271] on div "Groceries fiber_manual_record 55 $" at bounding box center [408, 281] width 204 height 50
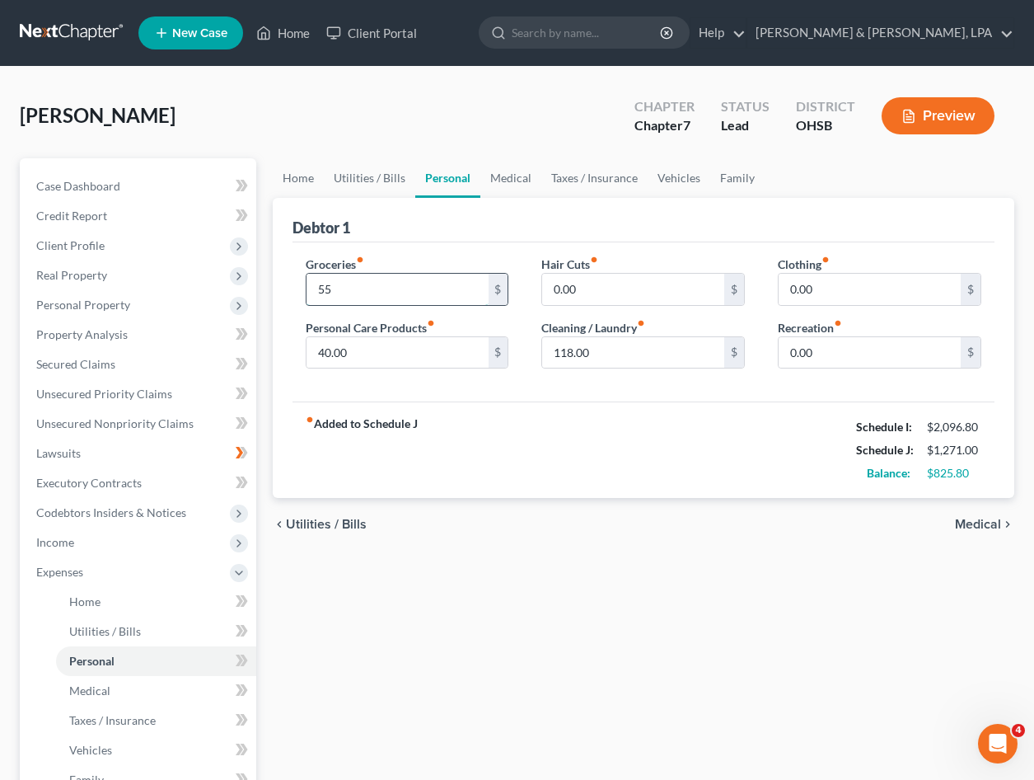
click at [368, 283] on input "55" at bounding box center [398, 289] width 182 height 31
type input "0"
type input "550"
click at [401, 258] on div "Groceries fiber_manual_record 550 $" at bounding box center [408, 281] width 204 height 50
click at [98, 599] on span "Home" at bounding box center [84, 601] width 31 height 14
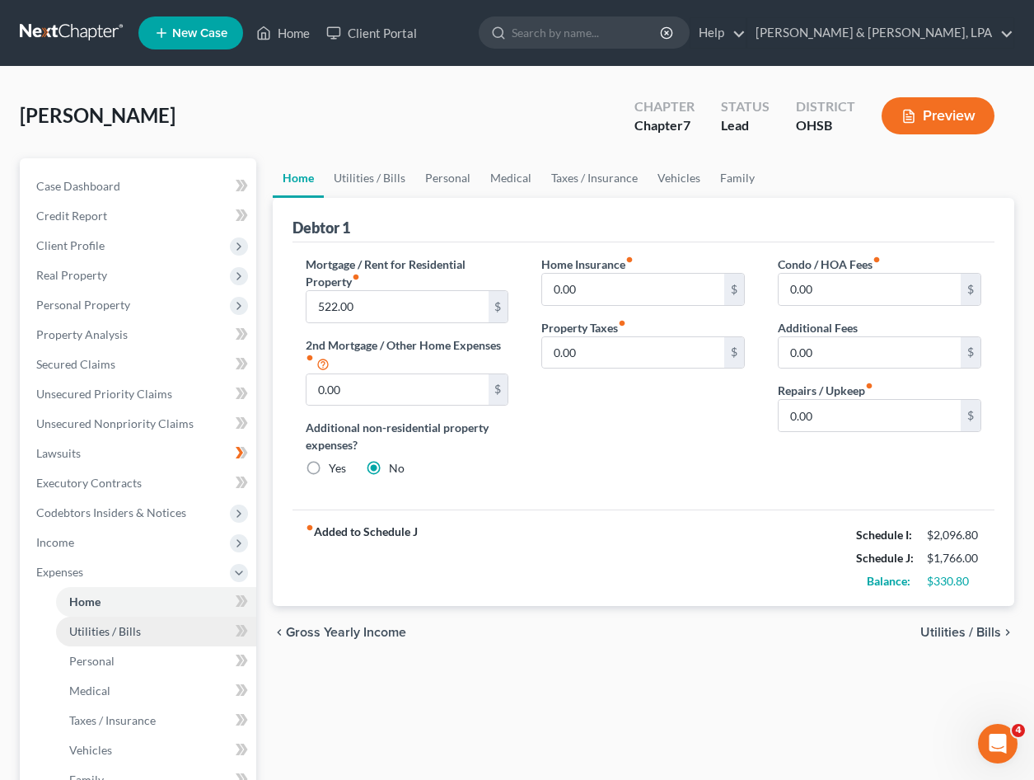
click at [129, 631] on span "Utilities / Bills" at bounding box center [105, 631] width 72 height 14
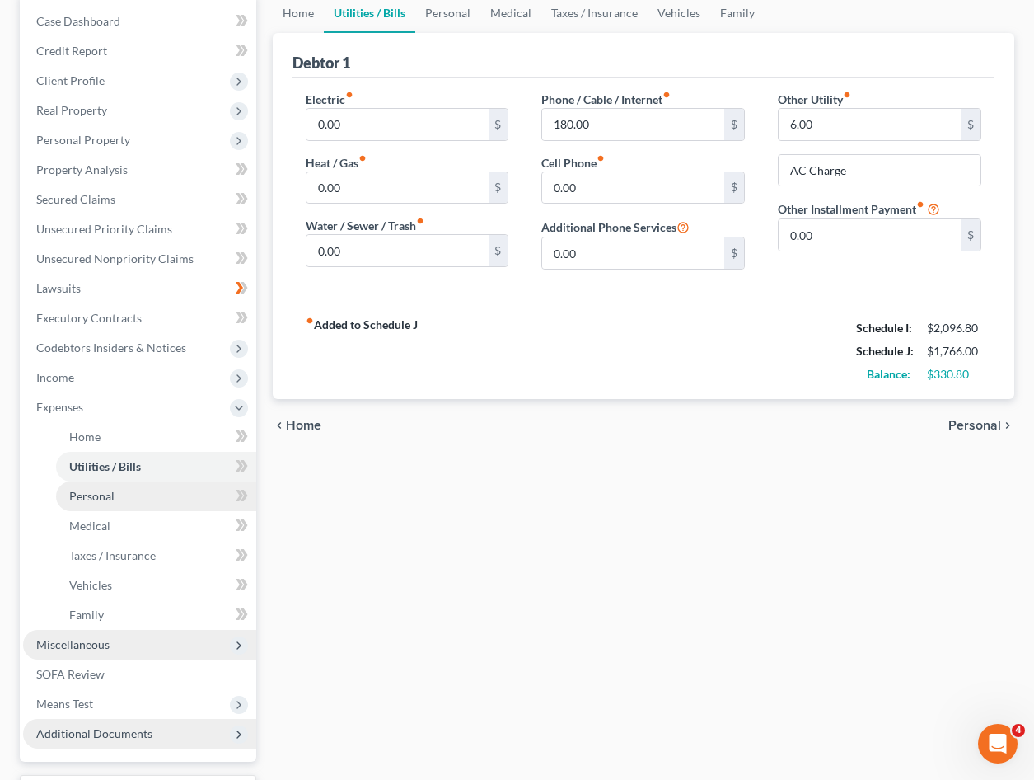
click at [153, 496] on link "Personal" at bounding box center [156, 496] width 200 height 30
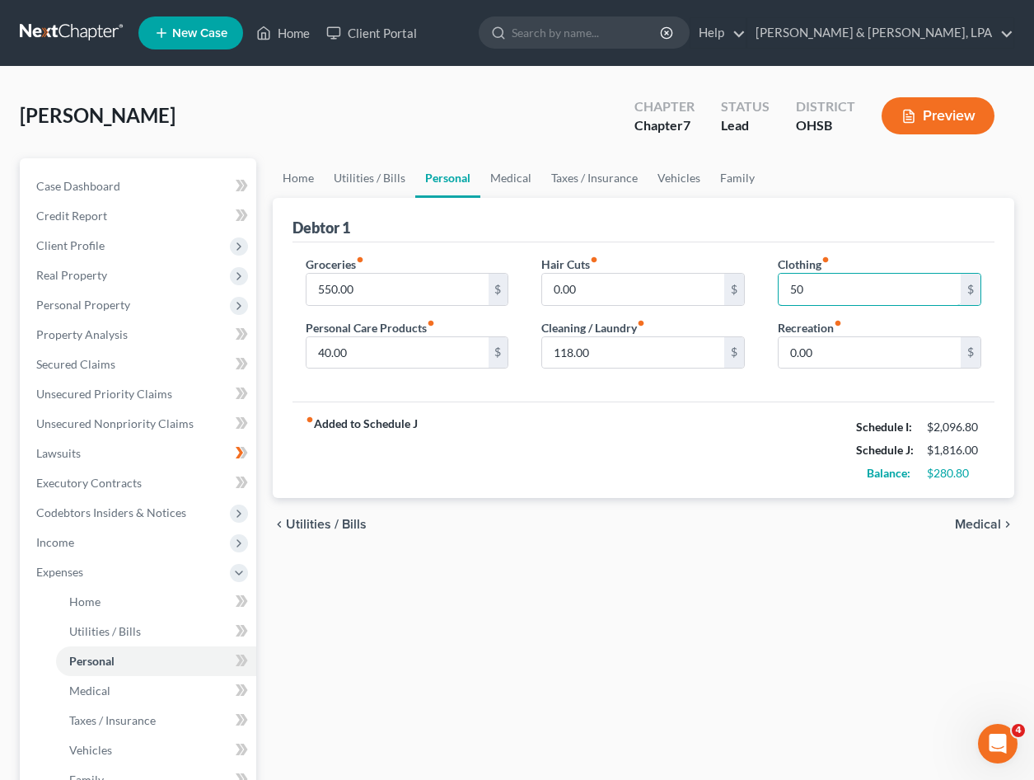
type input "50"
click at [748, 259] on div "Hair Cuts fiber_manual_record 0.00 $ Cleaning / Laundry fiber_manual_record 118…" at bounding box center [643, 319] width 237 height 127
type input "50"
click at [617, 238] on div "Debtor 1" at bounding box center [644, 220] width 702 height 45
click at [845, 352] on input "0.00" at bounding box center [870, 352] width 182 height 31
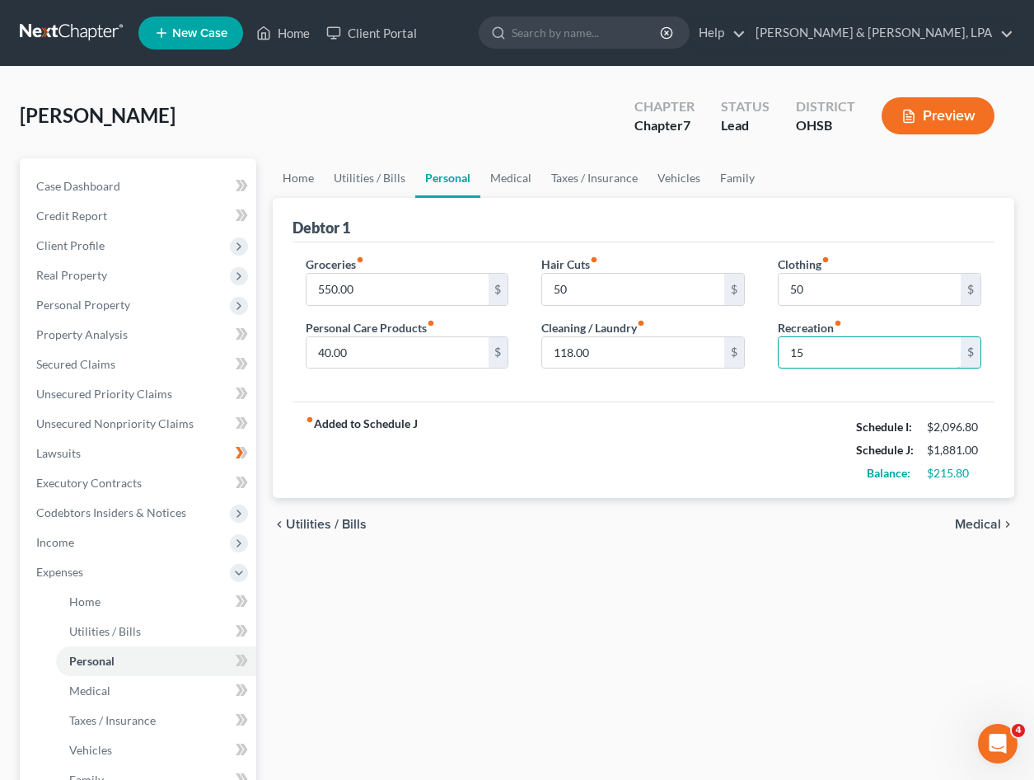
type input "15"
click at [671, 404] on div "fiber_manual_record Added to Schedule J Schedule I: $2,096.80 Schedule J: $1,88…" at bounding box center [644, 449] width 702 height 96
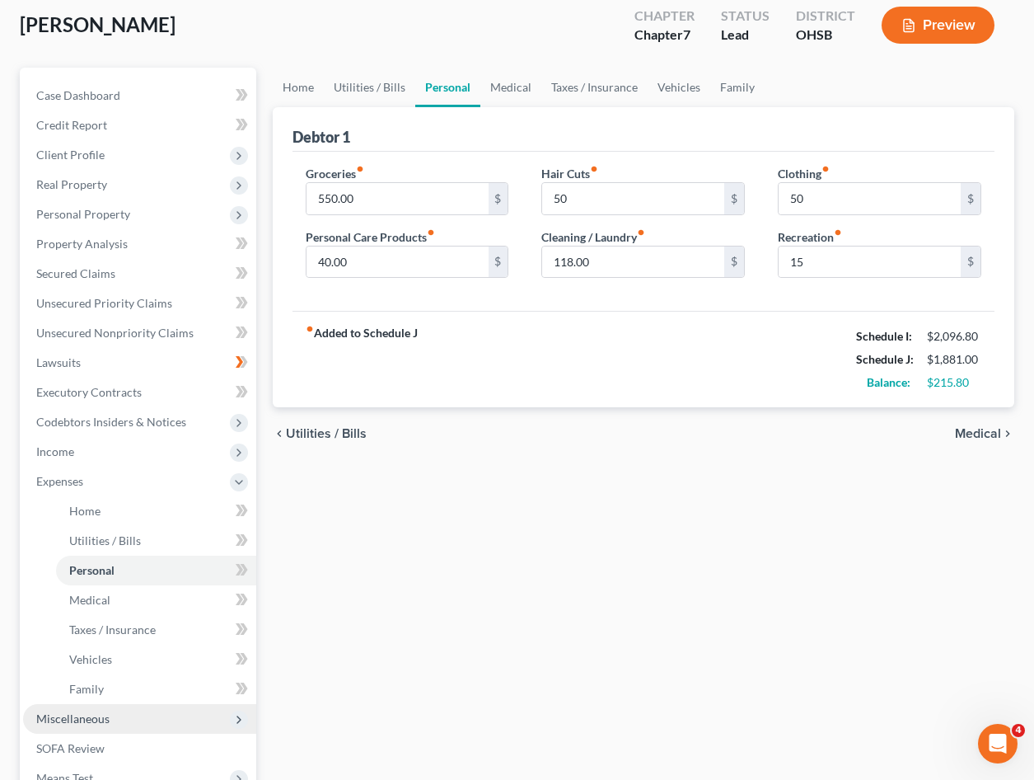
scroll to position [304, 0]
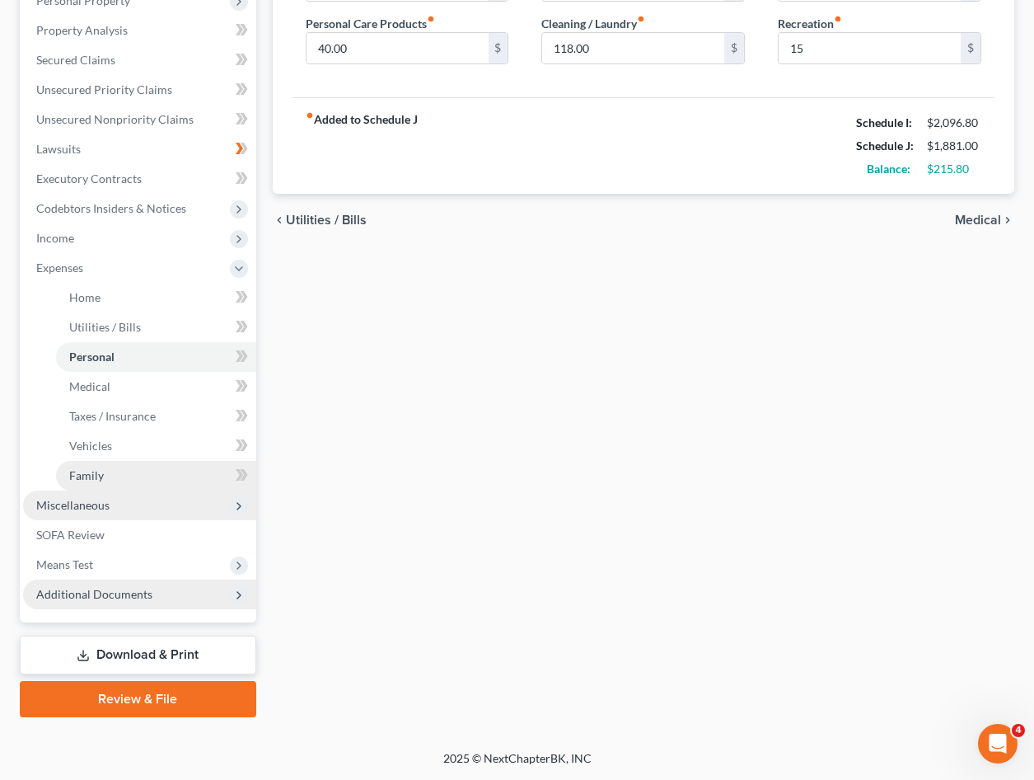
click at [116, 485] on link "Family" at bounding box center [156, 476] width 200 height 30
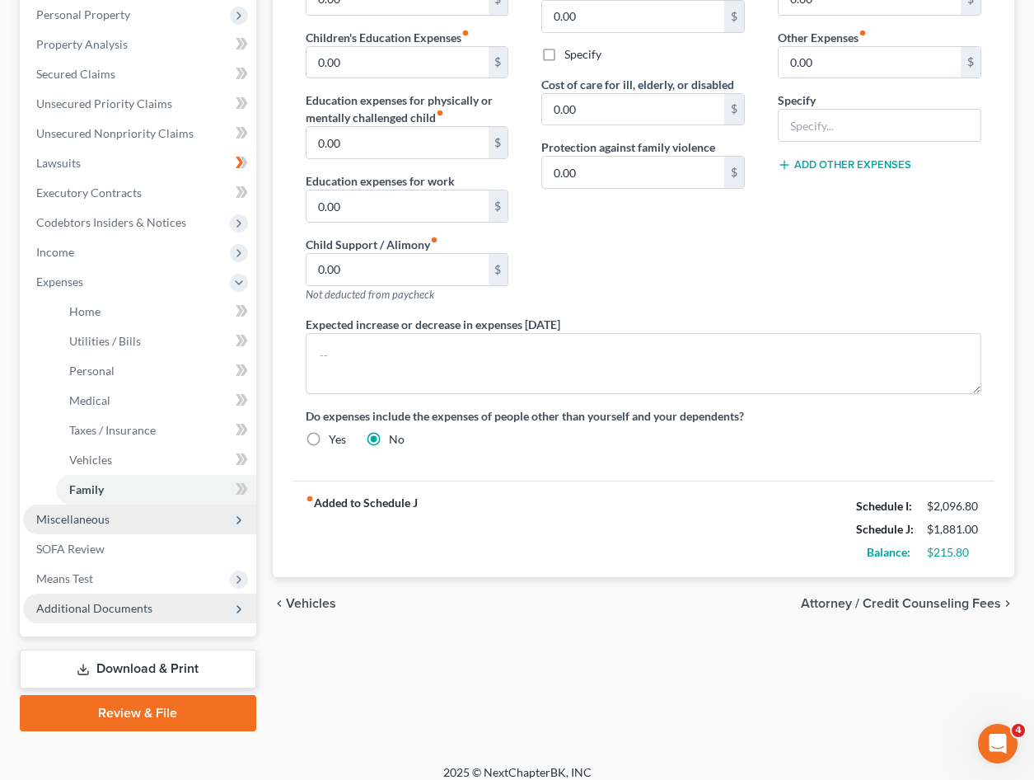
scroll to position [304, 0]
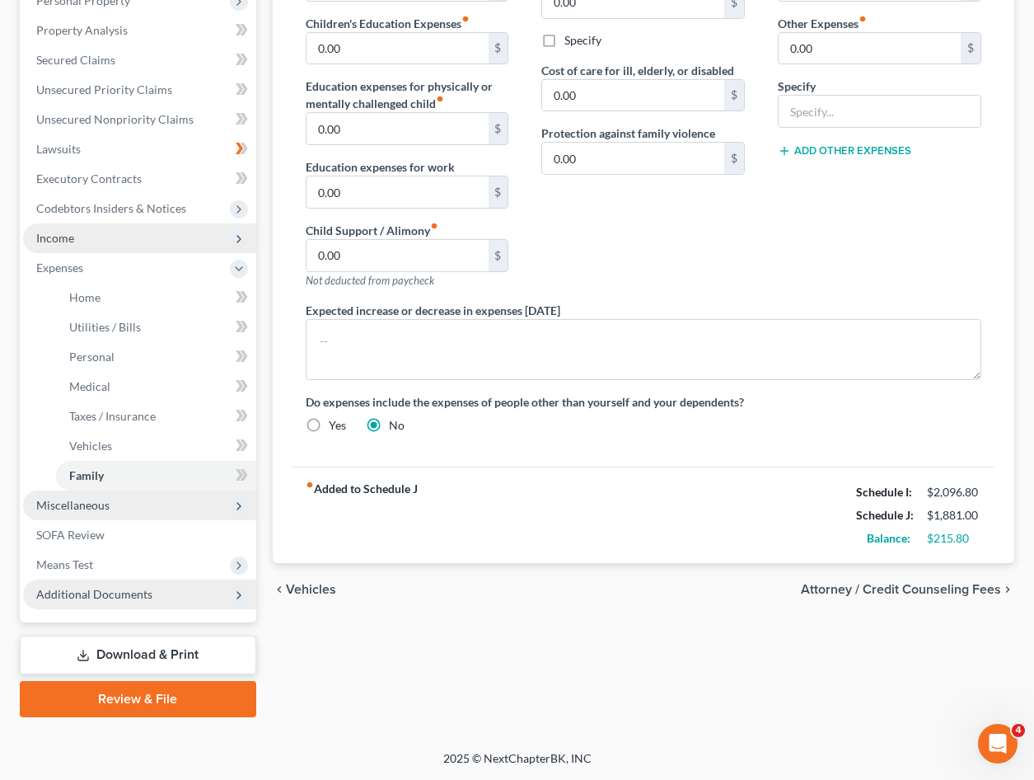
click at [125, 232] on span "Income" at bounding box center [139, 238] width 233 height 30
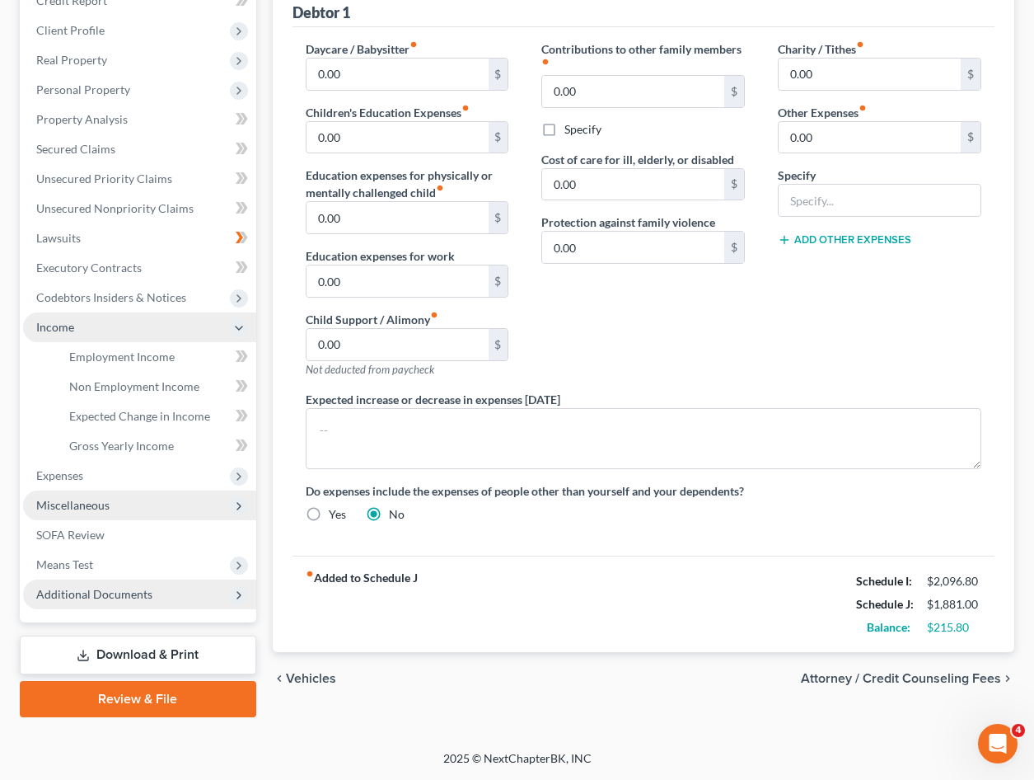
scroll to position [215, 0]
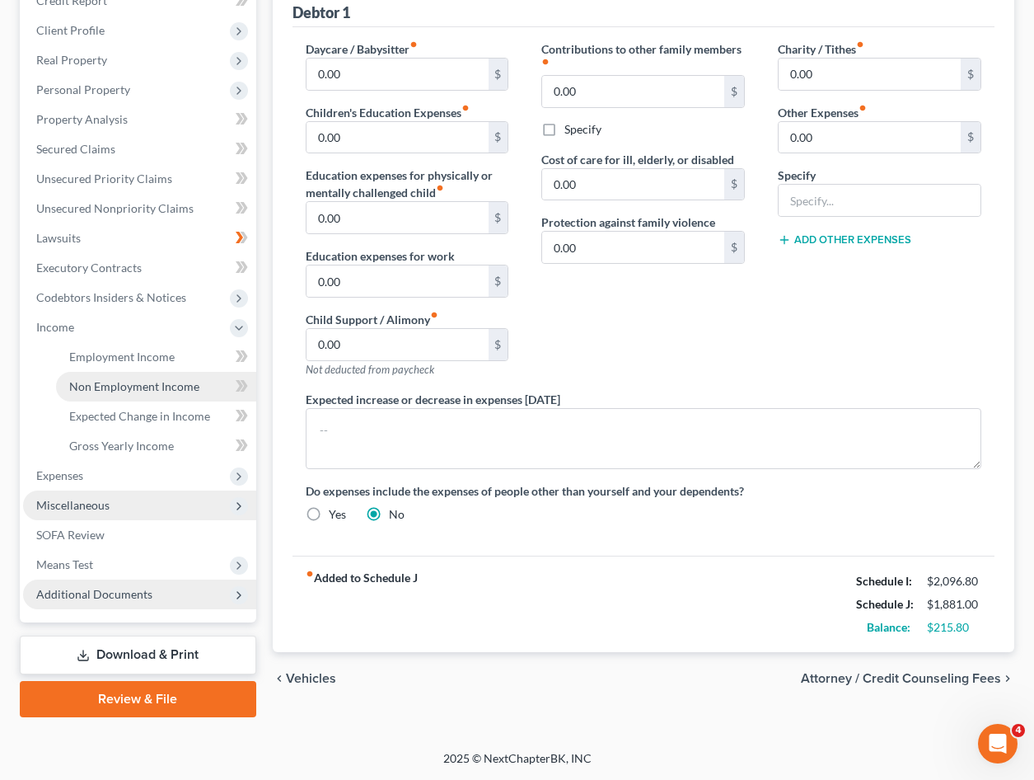
click at [153, 392] on span "Non Employment Income" at bounding box center [134, 386] width 130 height 14
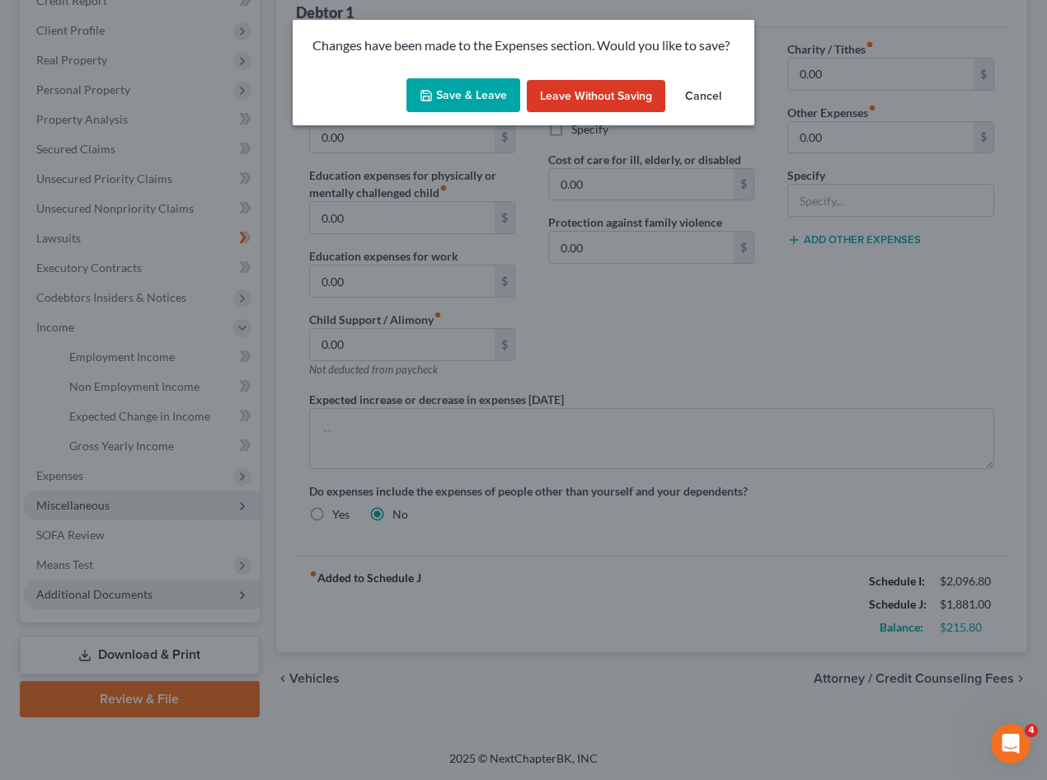
click at [471, 98] on button "Save & Leave" at bounding box center [463, 95] width 114 height 35
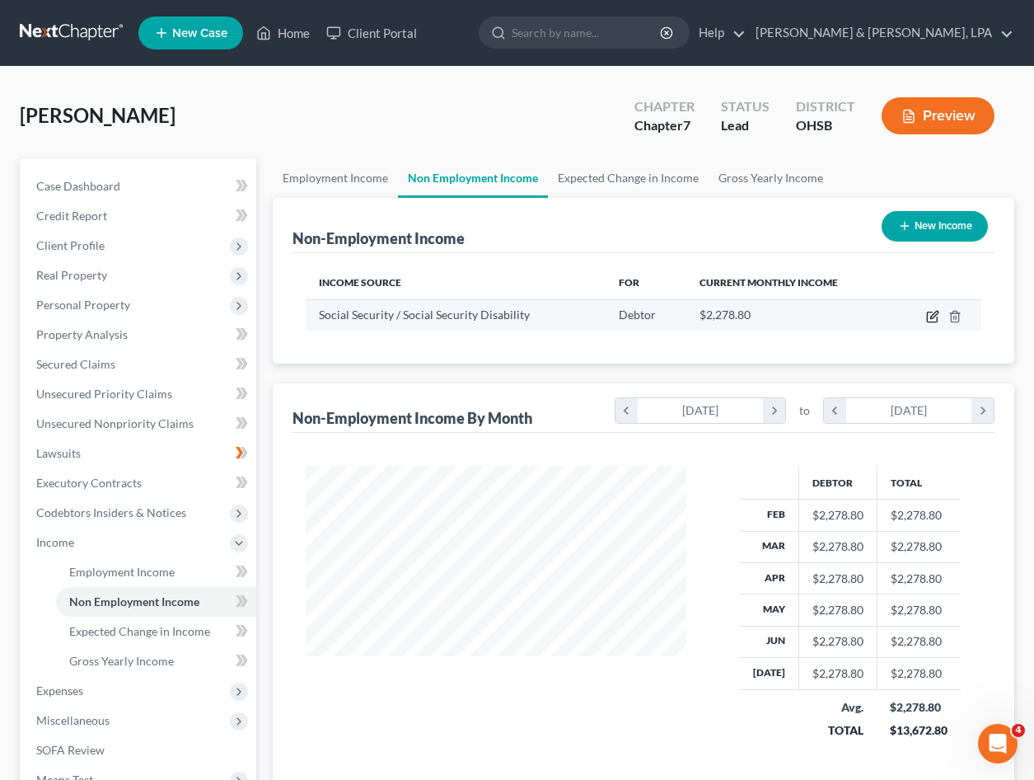
click at [931, 313] on icon "button" at bounding box center [932, 316] width 13 height 13
select select "4"
select select "0"
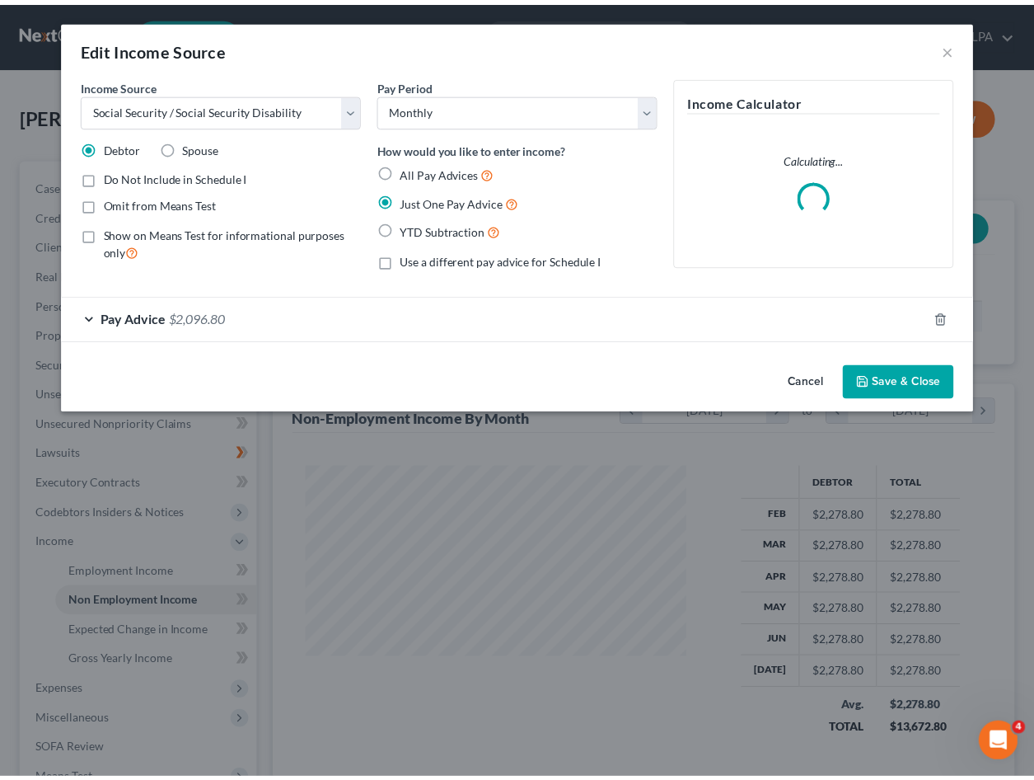
scroll to position [296, 420]
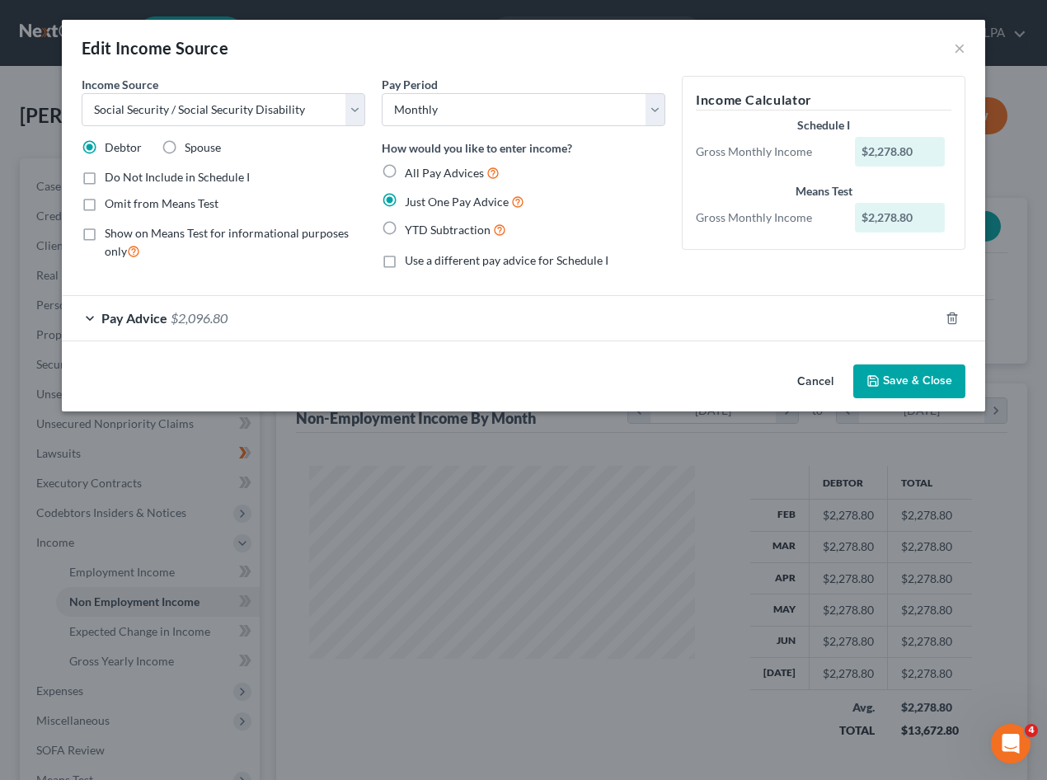
click at [905, 378] on button "Save & Close" at bounding box center [909, 381] width 112 height 35
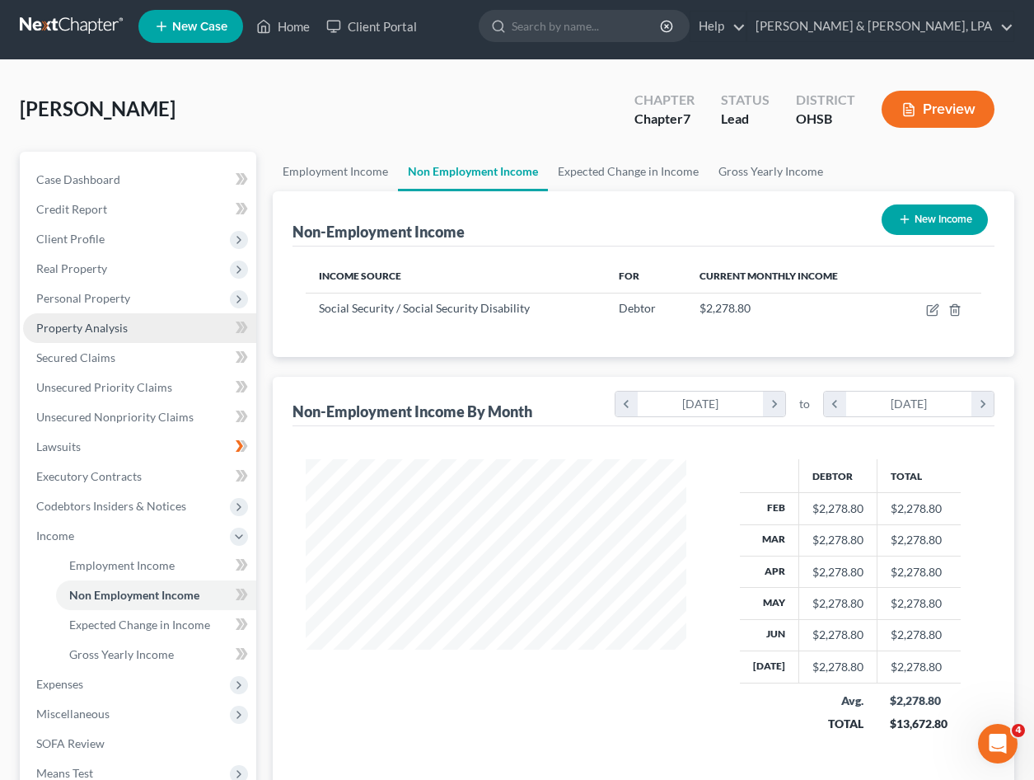
scroll to position [0, 0]
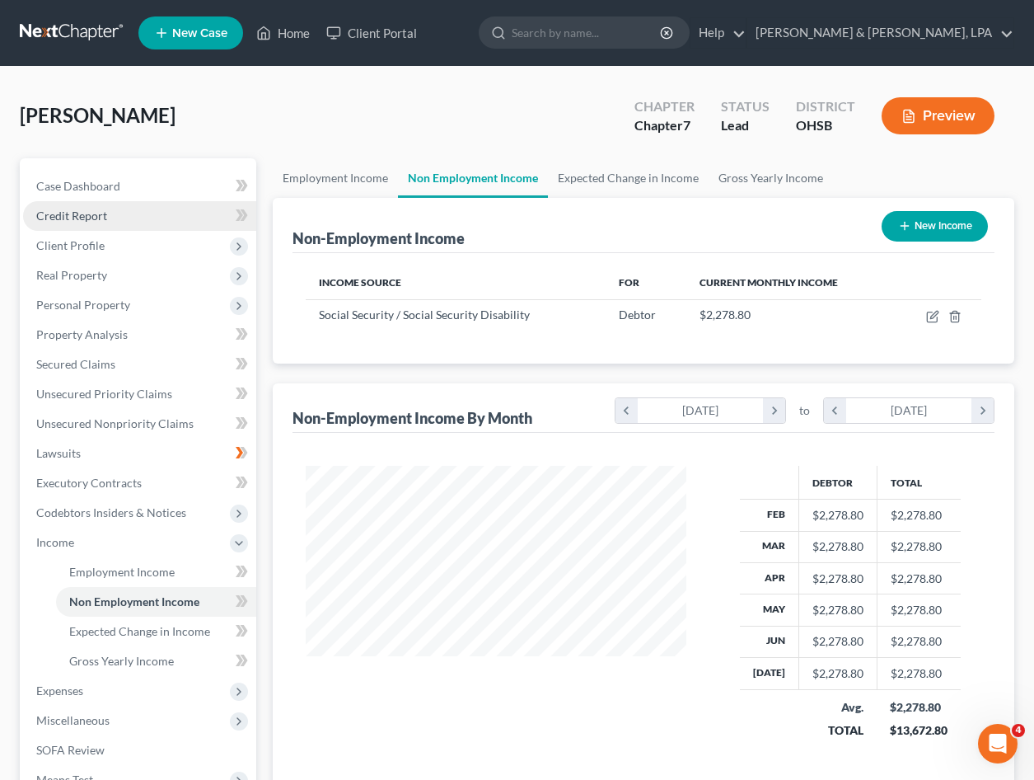
click at [106, 214] on link "Credit Report" at bounding box center [139, 216] width 233 height 30
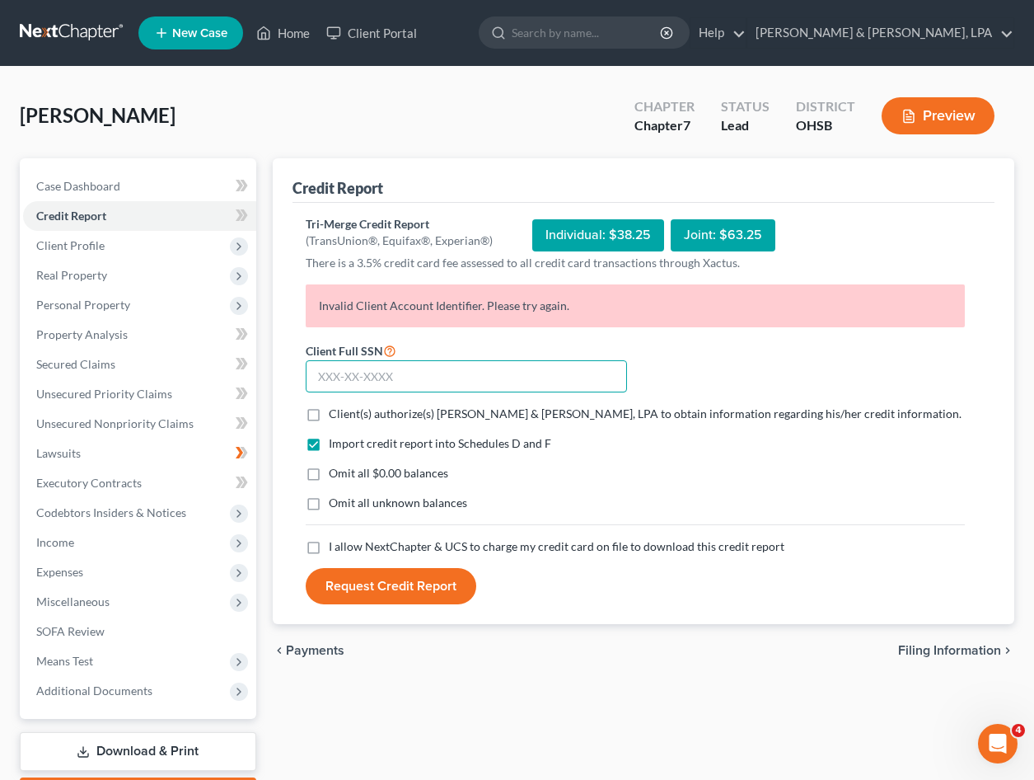
click at [362, 370] on input "text" at bounding box center [466, 376] width 321 height 33
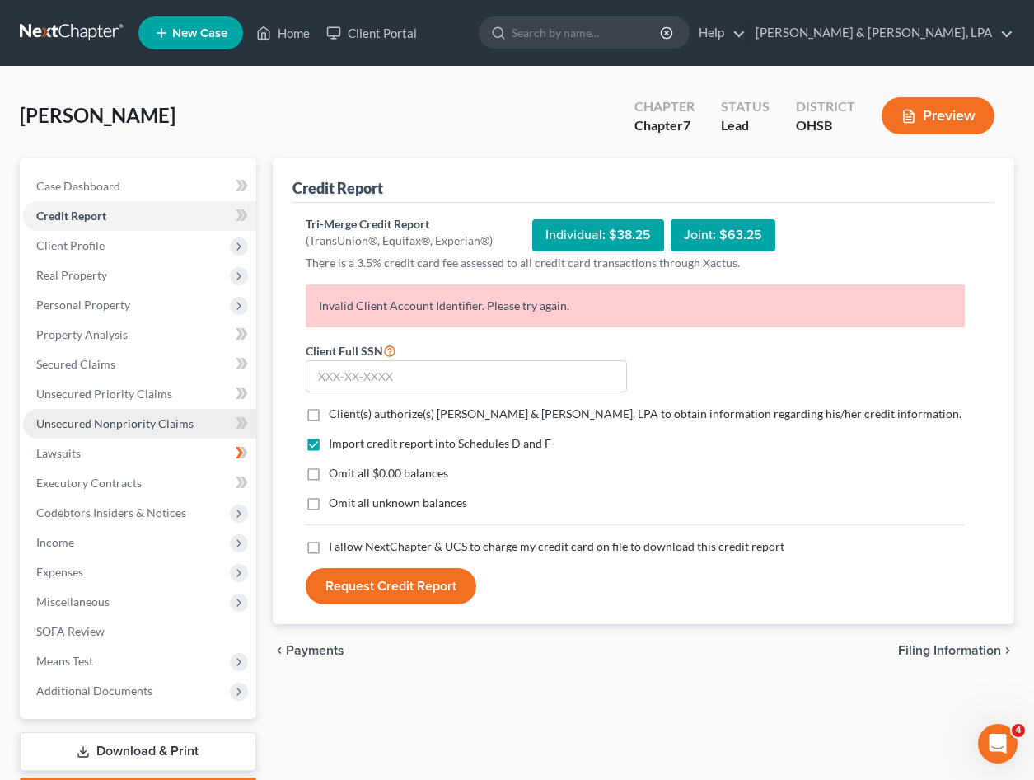
click at [141, 421] on span "Unsecured Nonpriority Claims" at bounding box center [114, 423] width 157 height 14
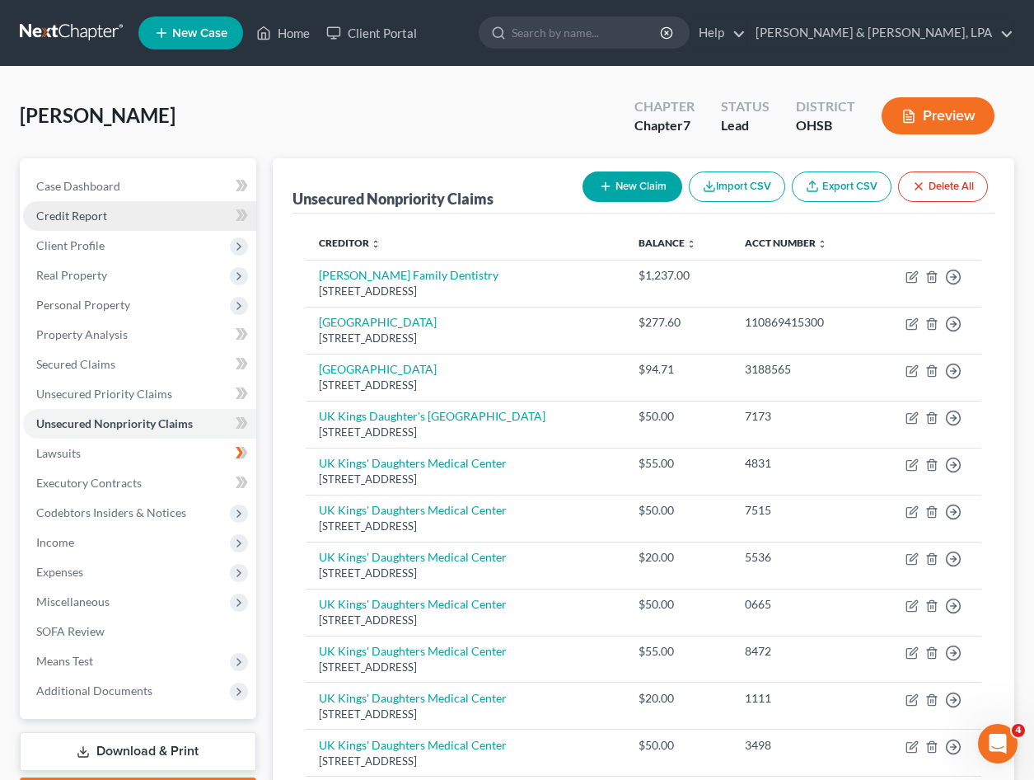
click at [102, 217] on span "Credit Report" at bounding box center [71, 216] width 71 height 14
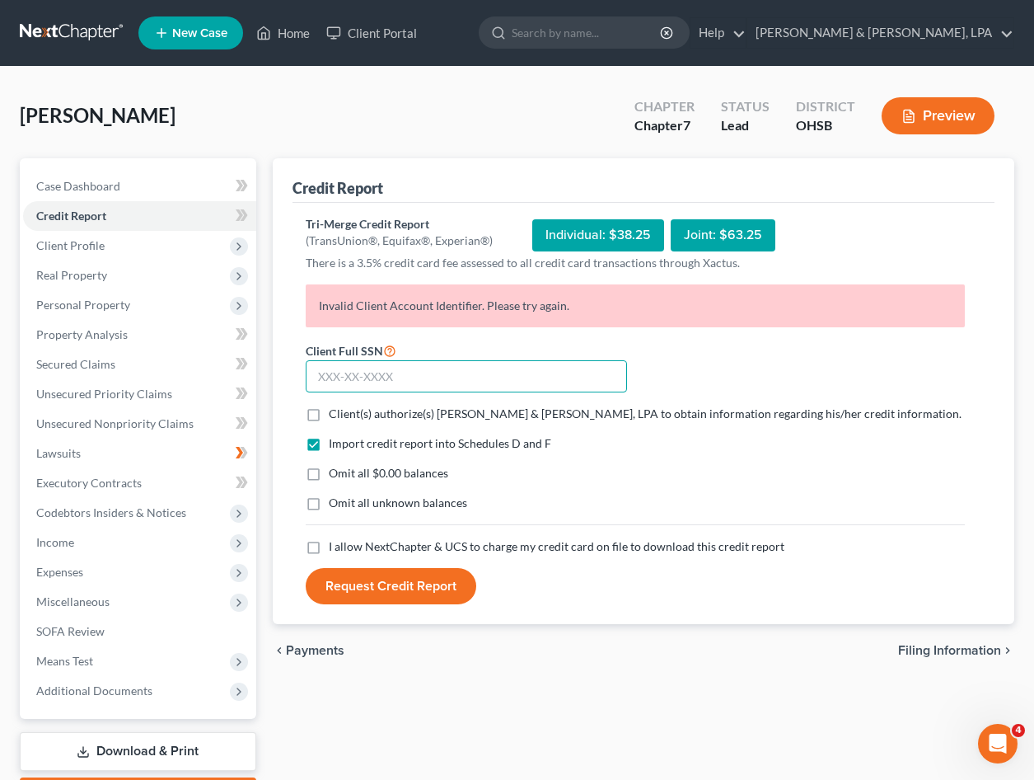
click at [389, 368] on input "text" at bounding box center [466, 376] width 321 height 33
type input "300-54-7829"
click at [329, 416] on label "Client(s) authorize(s) [PERSON_NAME] & [PERSON_NAME], LPA to obtain information…" at bounding box center [645, 414] width 633 height 16
click at [335, 416] on input "Client(s) authorize(s) [PERSON_NAME] & [PERSON_NAME], LPA to obtain information…" at bounding box center [340, 411] width 11 height 11
checkbox input "true"
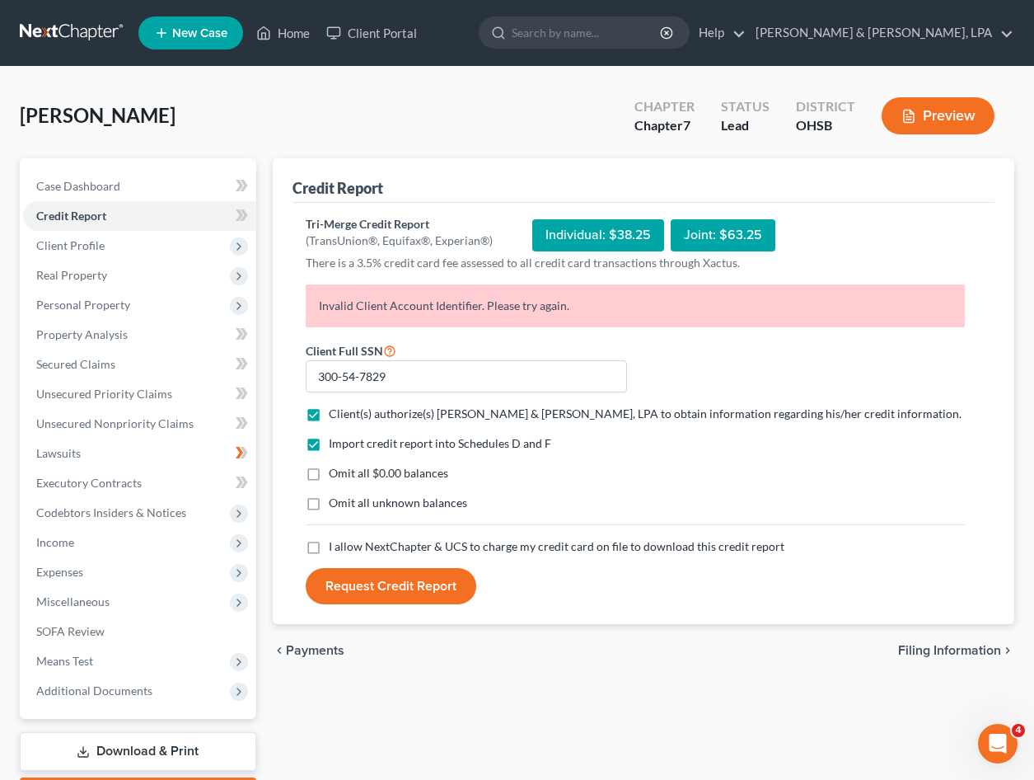
click at [329, 474] on label "Omit all $0.00 balances" at bounding box center [389, 473] width 120 height 16
click at [335, 474] on input "Omit all $0.00 balances" at bounding box center [340, 470] width 11 height 11
checkbox input "true"
click at [329, 548] on label "I allow NextChapter & UCS to charge my credit card on file to download this cre…" at bounding box center [557, 546] width 456 height 16
click at [335, 548] on input "I allow NextChapter & UCS to charge my credit card on file to download this cre…" at bounding box center [340, 543] width 11 height 11
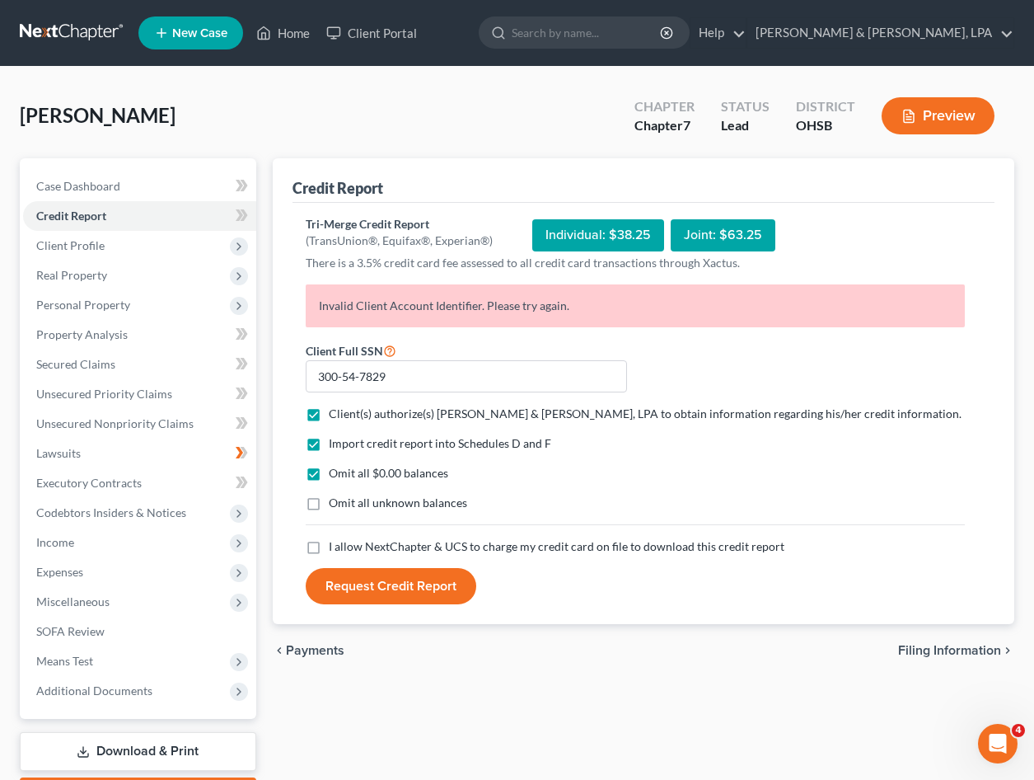
checkbox input "true"
click at [396, 589] on button "Request Credit Report" at bounding box center [391, 586] width 171 height 36
click at [1004, 743] on icon "Open Intercom Messenger" at bounding box center [998, 743] width 27 height 27
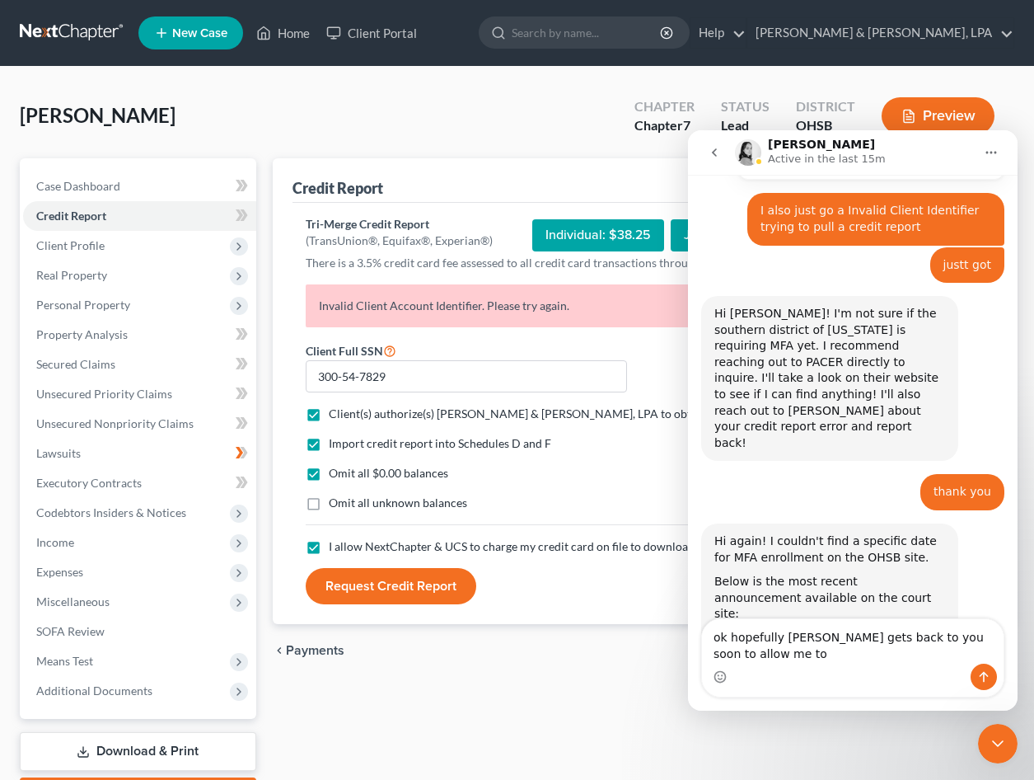
scroll to position [548, 0]
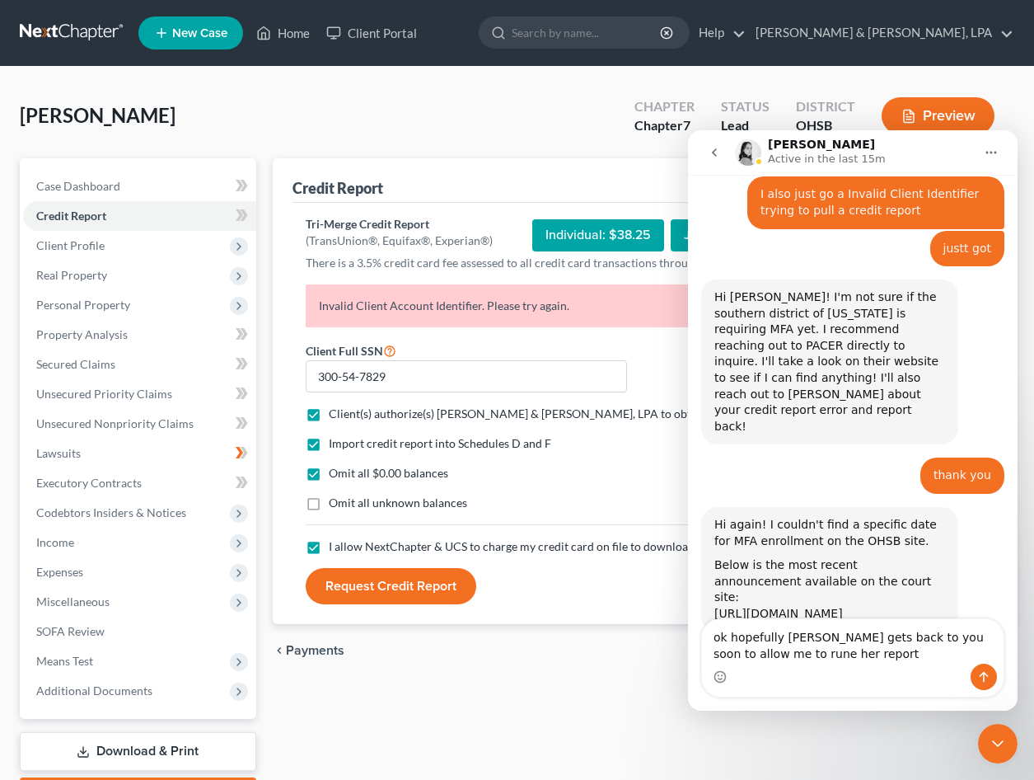
click at [749, 647] on textarea "ok hopefully [PERSON_NAME] gets back to you soon to allow me to rune her report" at bounding box center [853, 641] width 302 height 45
type textarea "ok hopefully [PERSON_NAME] gets back to you soon to allow me to run her report"
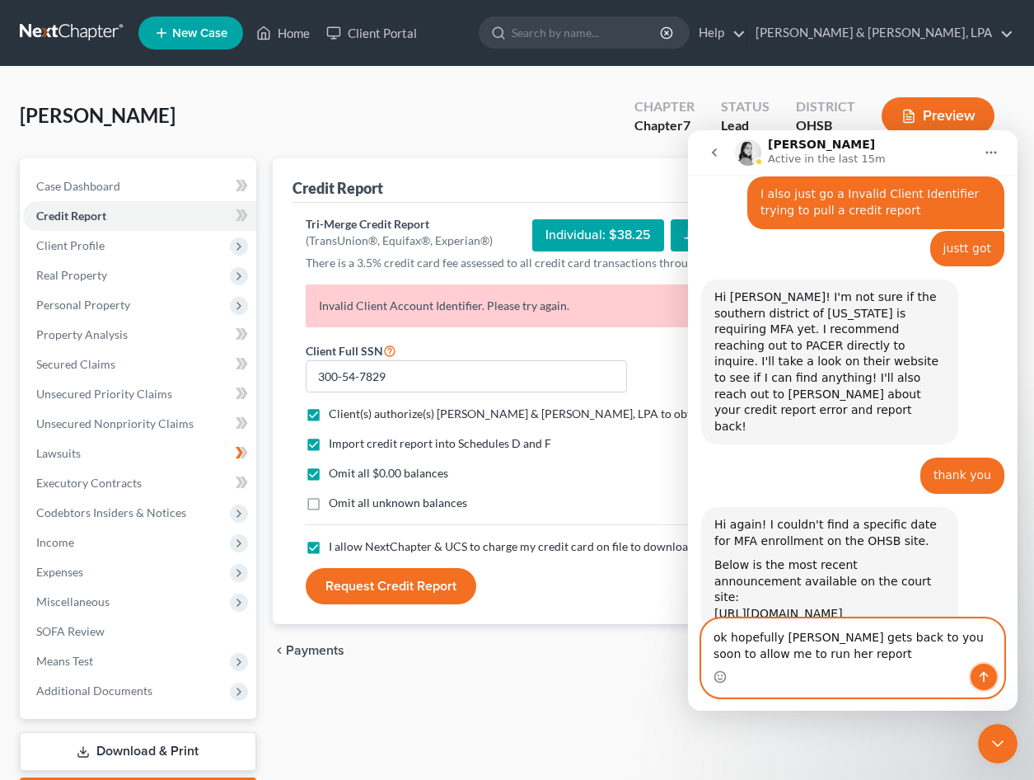
click at [979, 669] on button "Send a message…" at bounding box center [984, 677] width 26 height 26
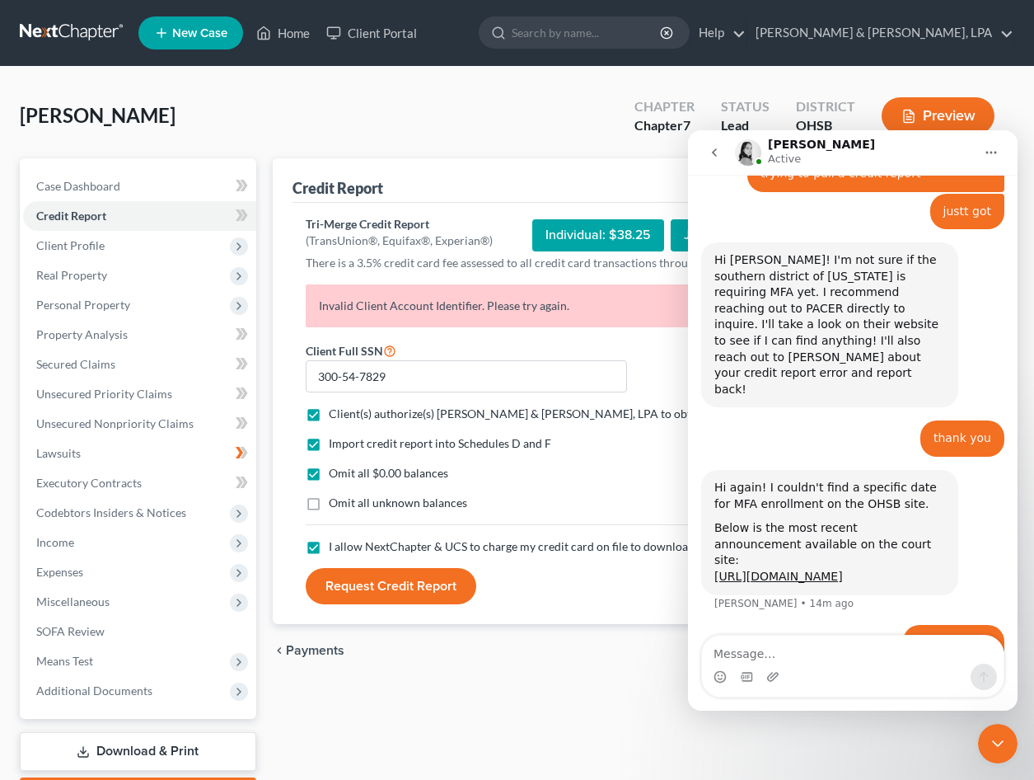
click at [417, 115] on div "[PERSON_NAME] Upgraded Chapter Chapter 7 Status Lead District [GEOGRAPHIC_DATA]…" at bounding box center [517, 123] width 995 height 72
click at [985, 746] on div "Close Intercom Messenger" at bounding box center [998, 744] width 40 height 40
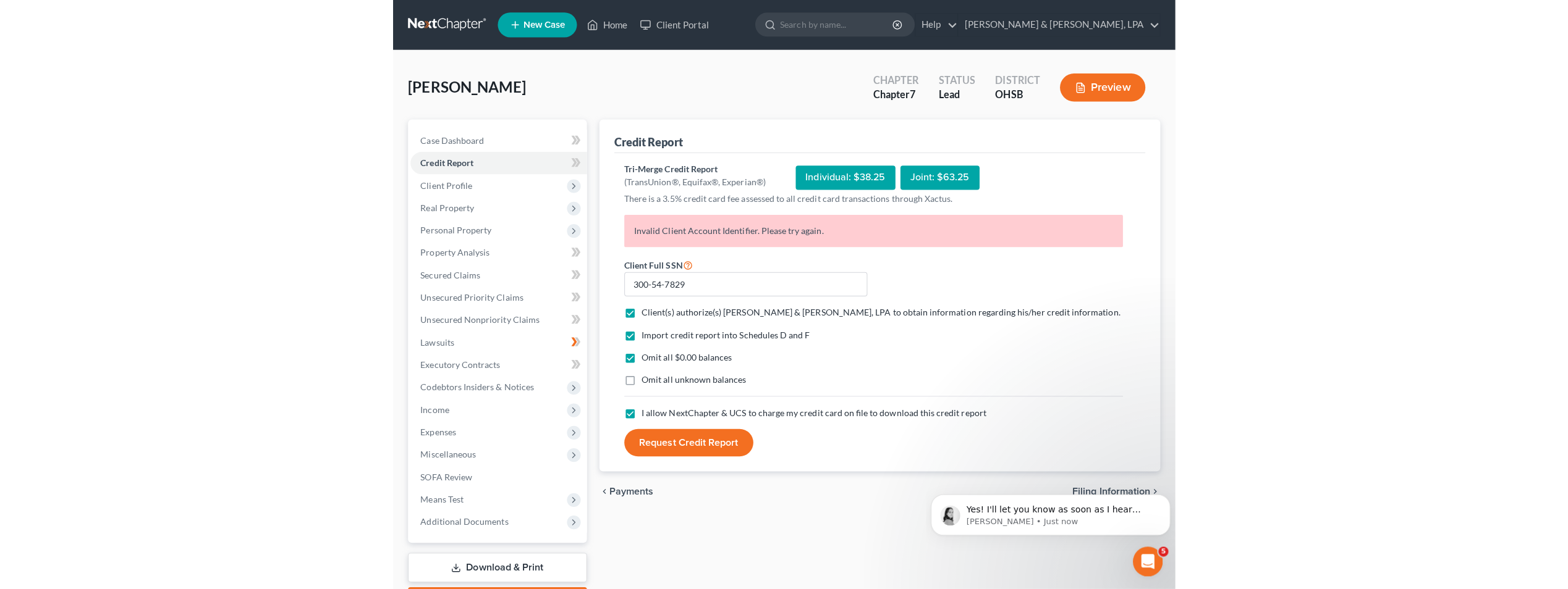
scroll to position [487, 0]
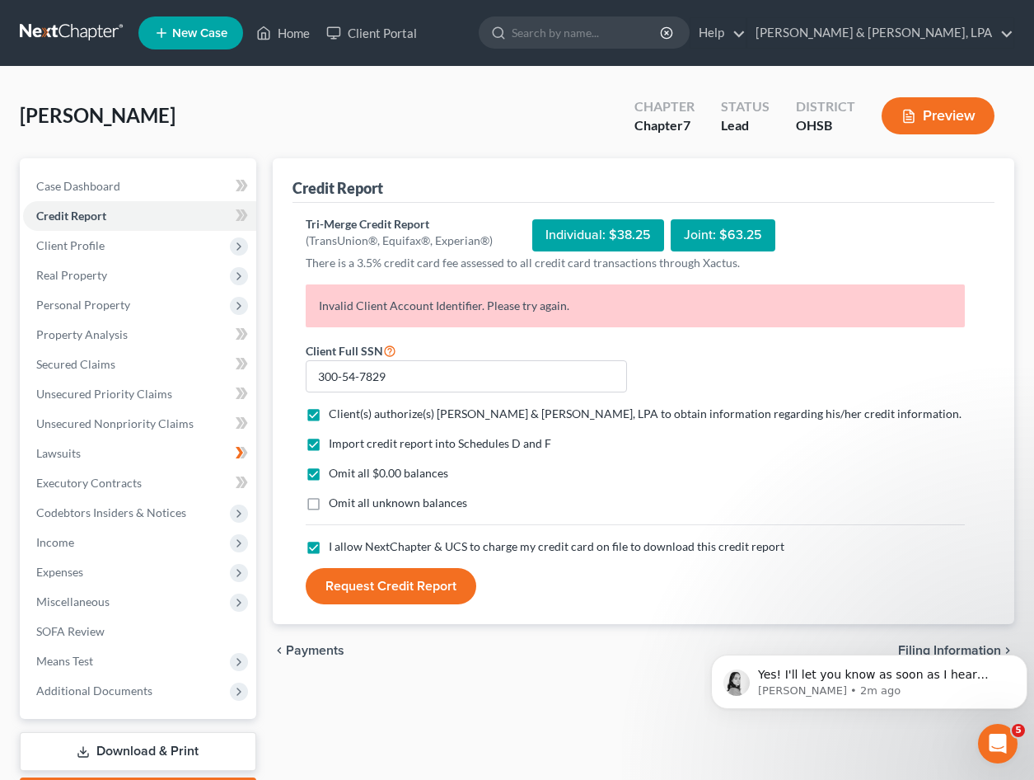
click at [391, 585] on button "Request Credit Report" at bounding box center [391, 586] width 171 height 36
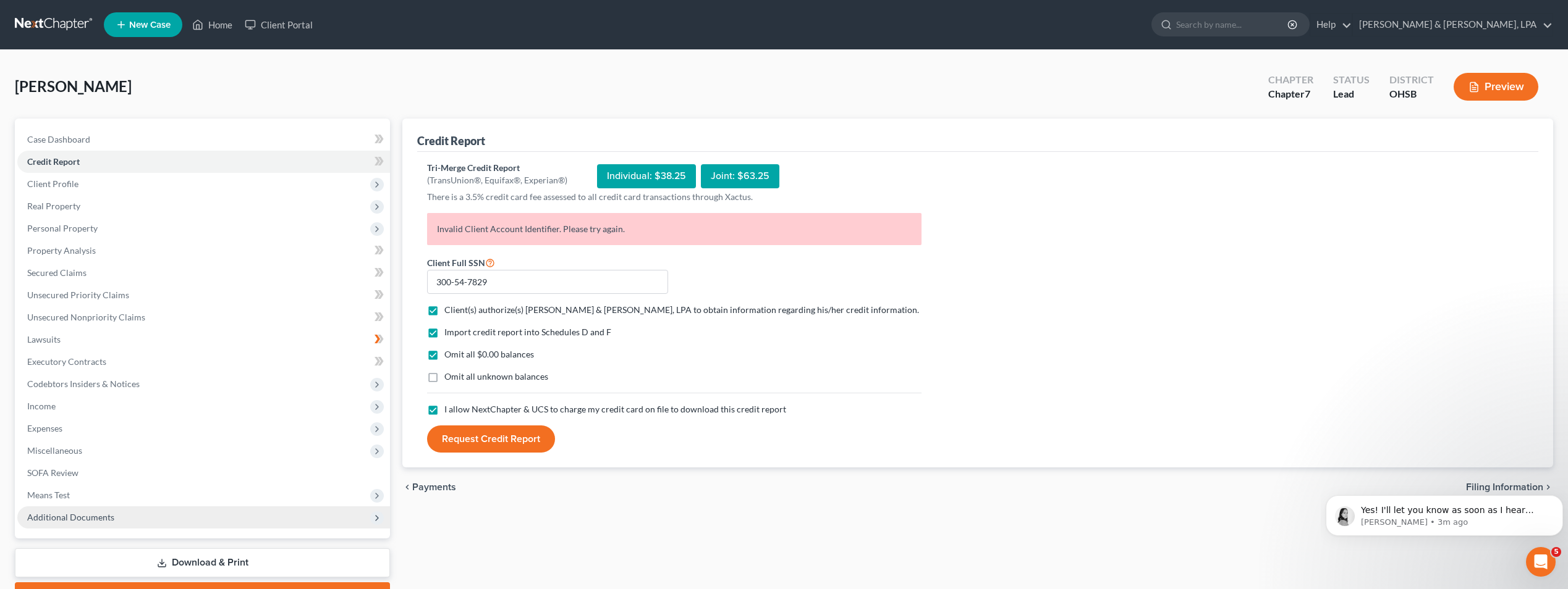
click at [79, 515] on span "Additional Documents" at bounding box center [70, 517] width 87 height 10
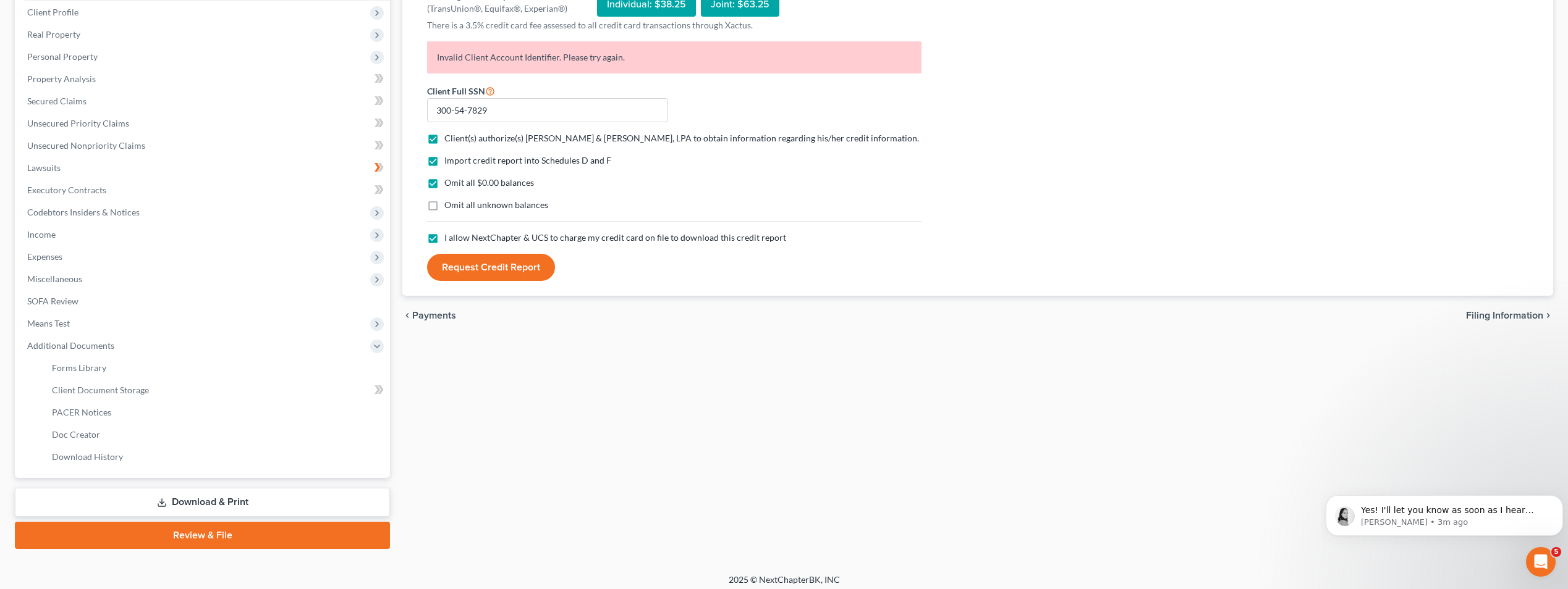
scroll to position [178, 0]
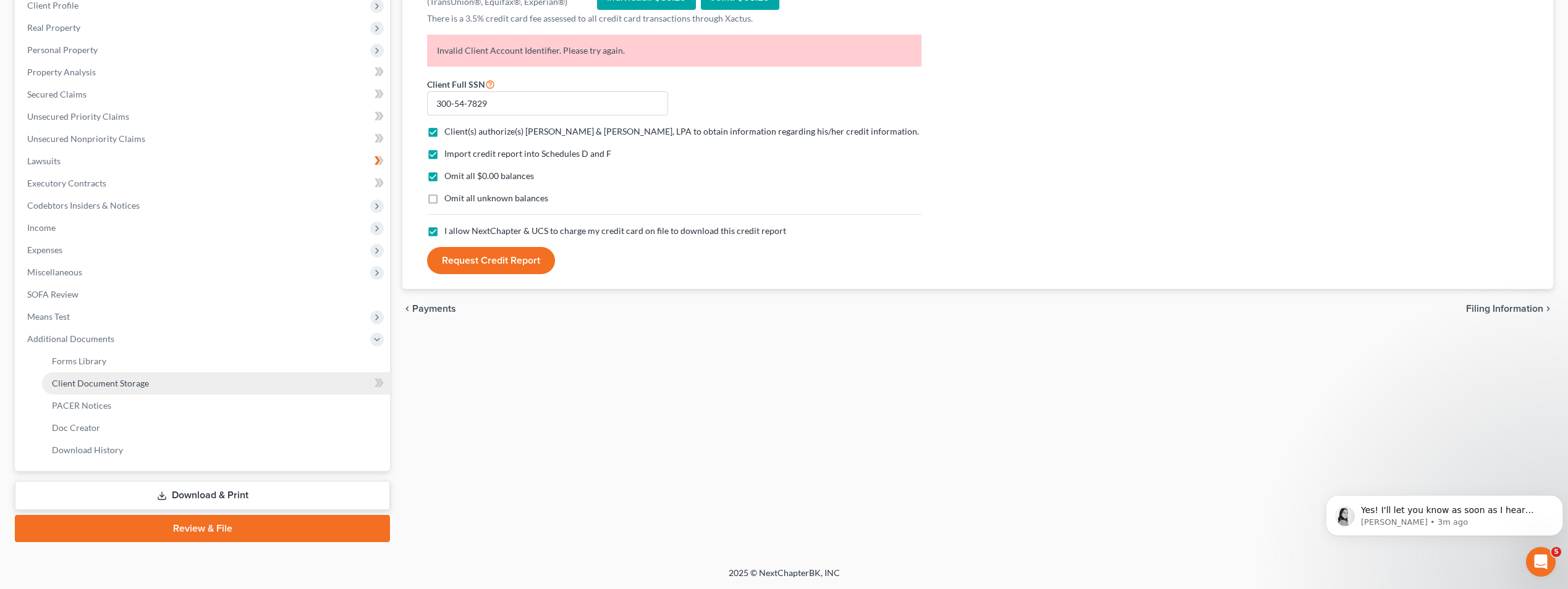
click at [117, 386] on span "Client Document Storage" at bounding box center [100, 383] width 97 height 10
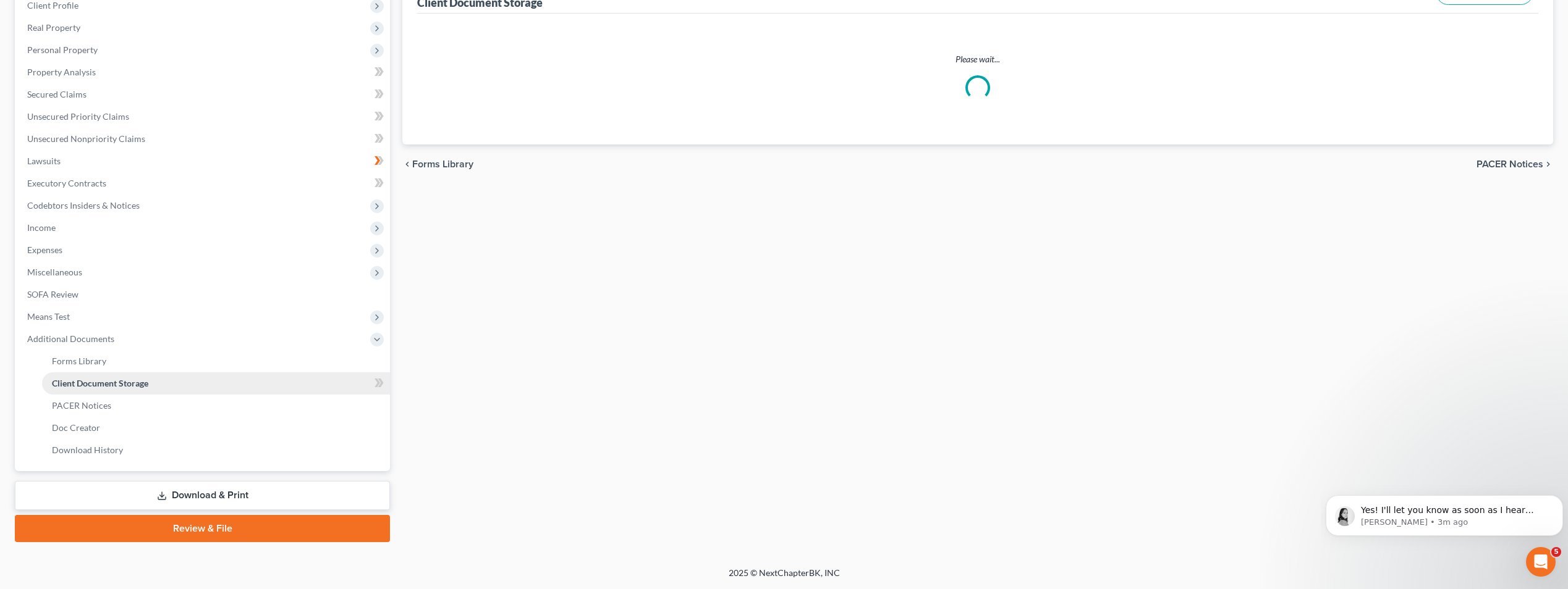
scroll to position [116, 0]
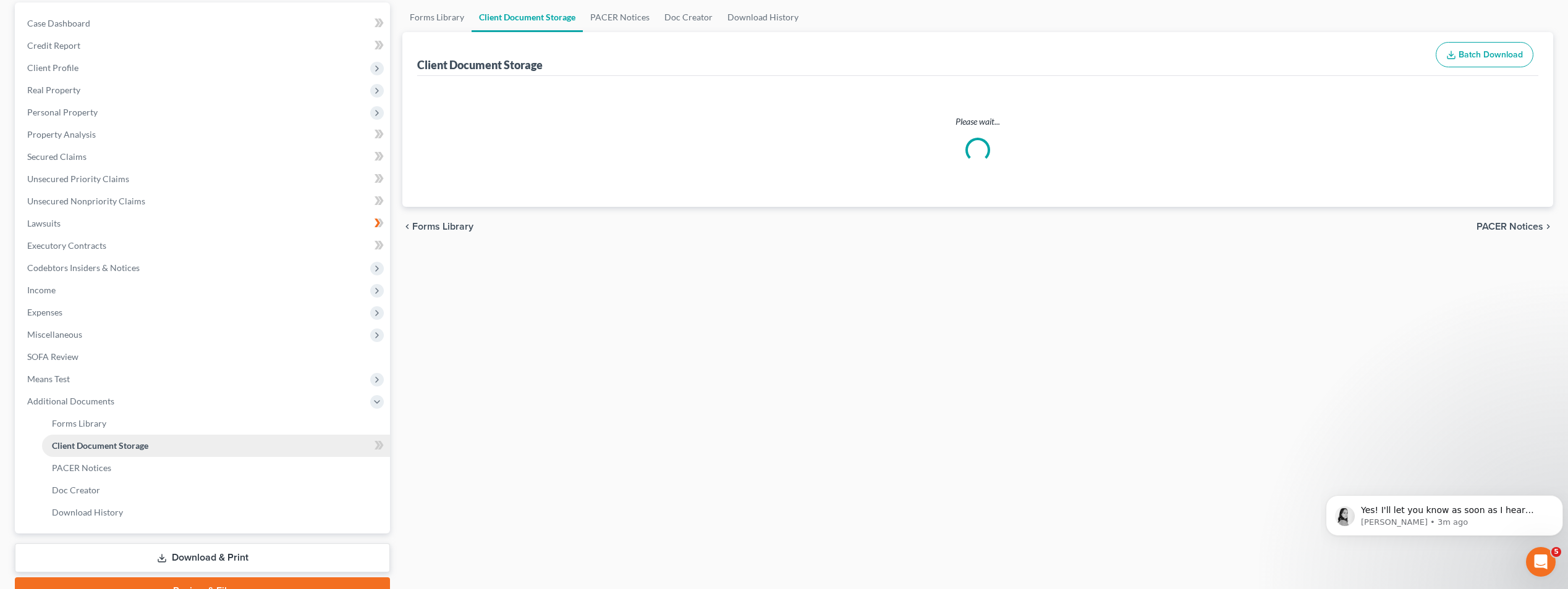
select select "53"
select select "7"
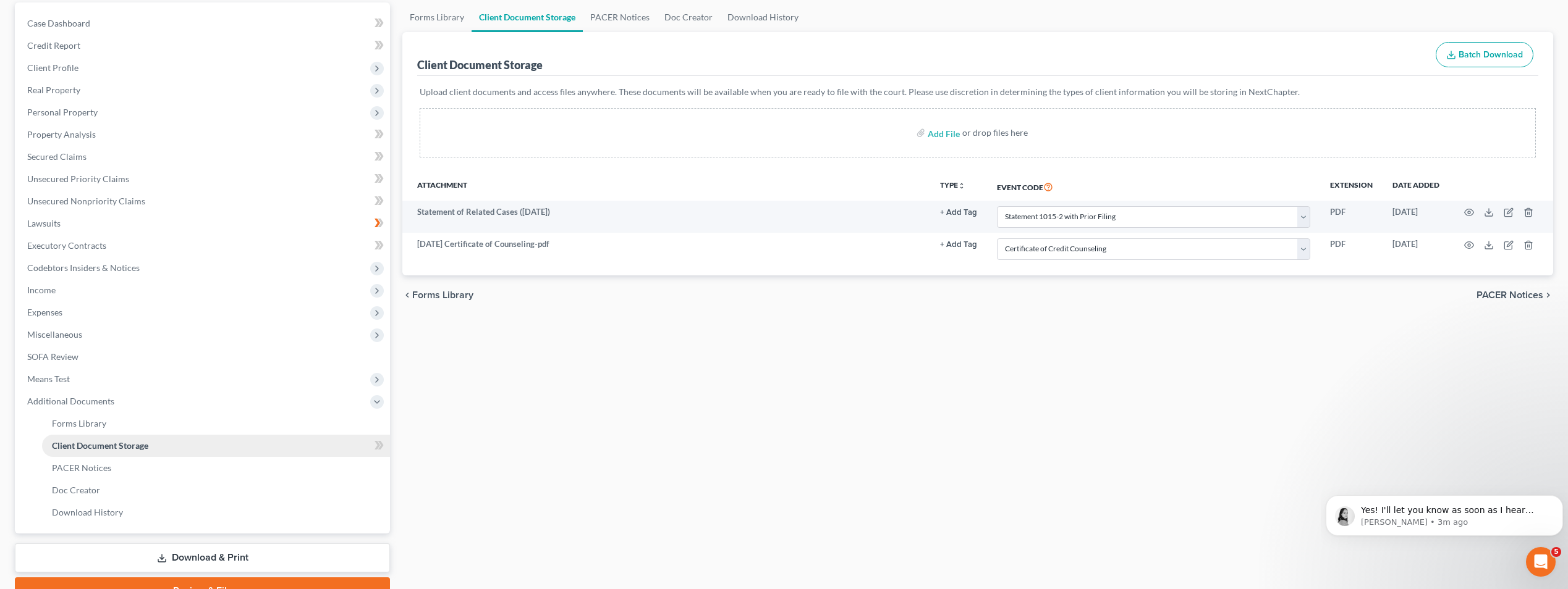
scroll to position [0, 0]
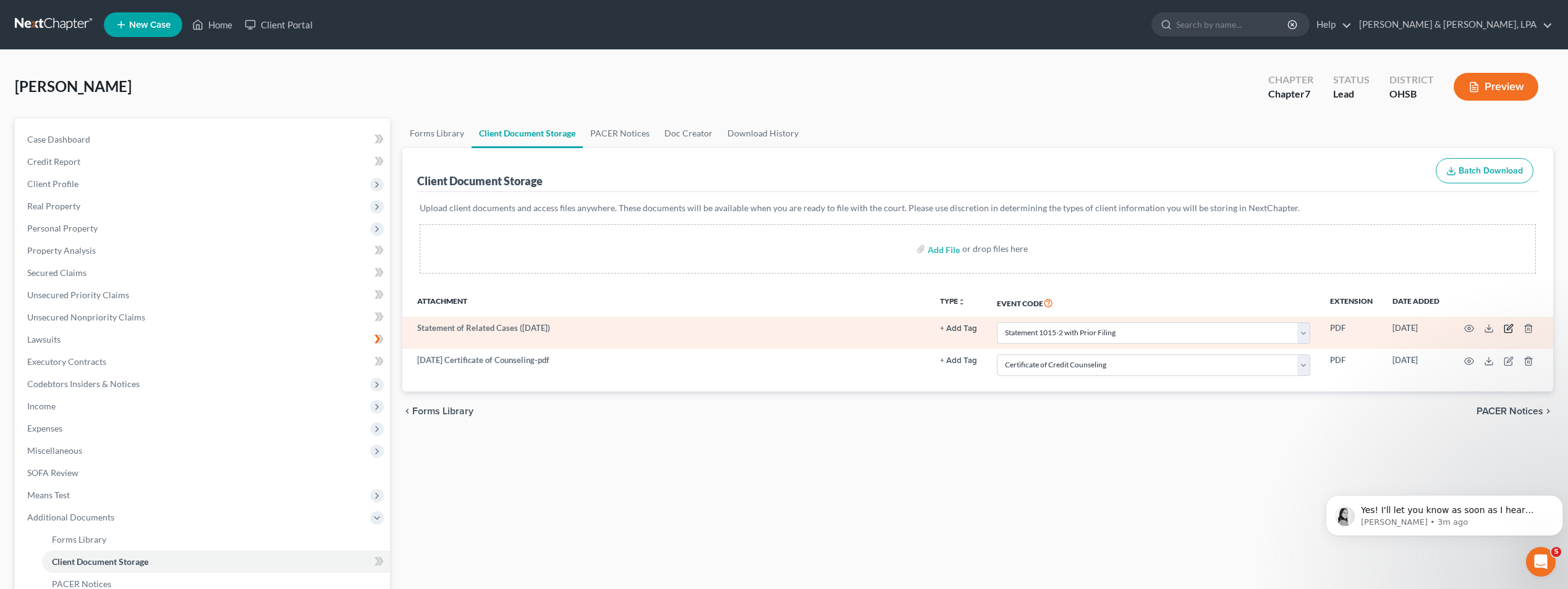
click at [1507, 327] on icon "button" at bounding box center [1508, 328] width 10 height 10
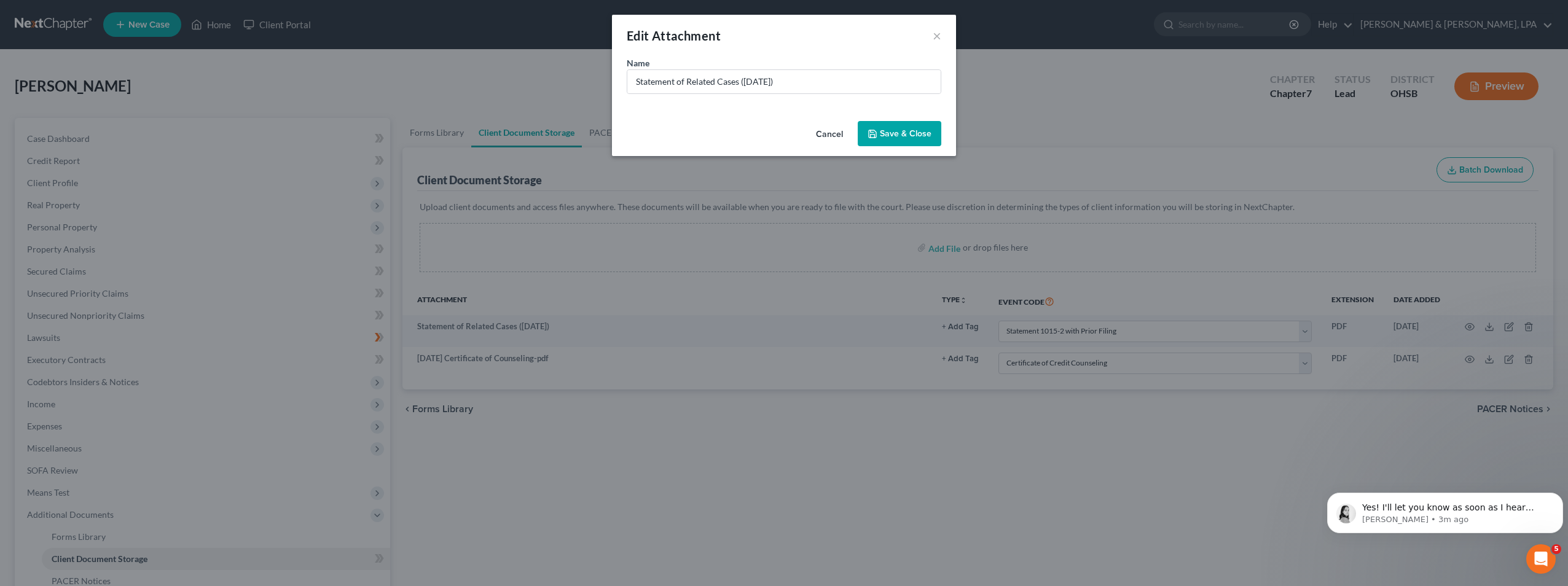
click at [907, 135] on span "Save & Close" at bounding box center [905, 133] width 51 height 10
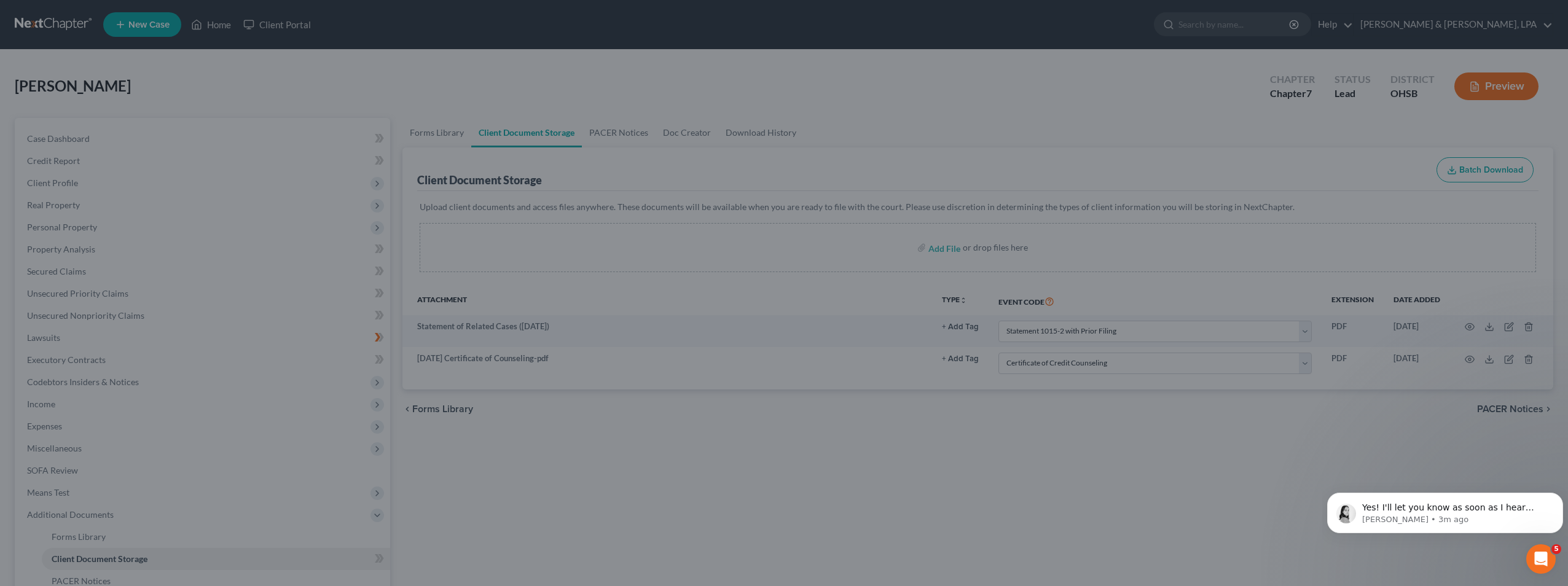
select select "53"
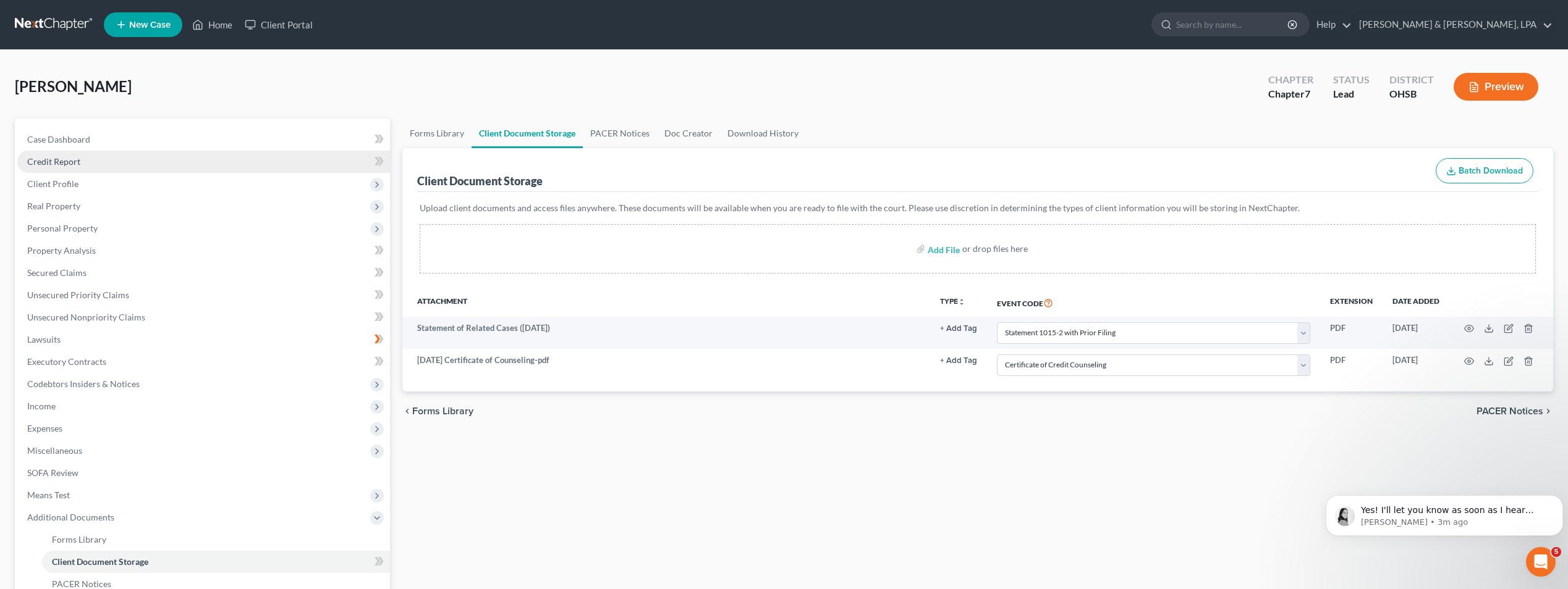
click at [109, 151] on link "Credit Report" at bounding box center [203, 162] width 373 height 22
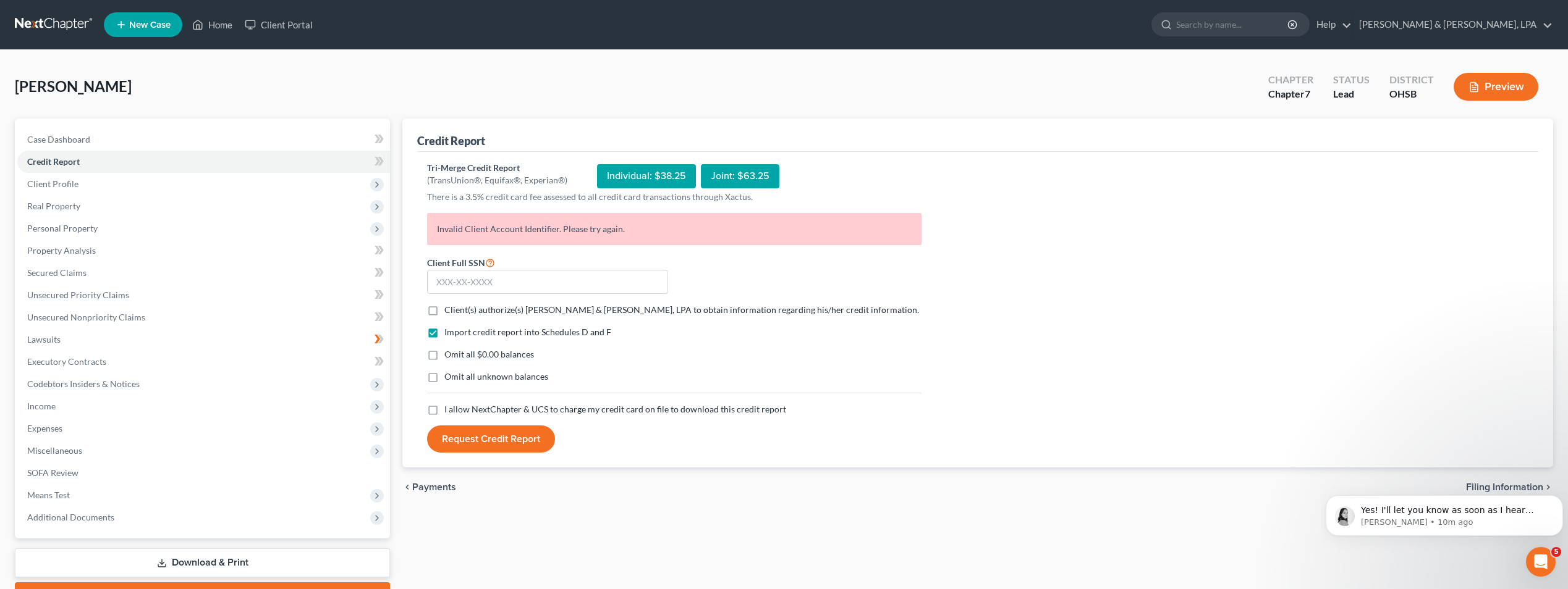
click at [463, 311] on span "Client(s) authorize(s) [PERSON_NAME] & [PERSON_NAME], LPA to obtain information…" at bounding box center [682, 309] width 475 height 10
click at [457, 311] on input "Client(s) authorize(s) [PERSON_NAME] & [PERSON_NAME], LPA to obtain information…" at bounding box center [453, 308] width 8 height 8
checkbox input "true"
click at [456, 354] on span "Omit all $0.00 balances" at bounding box center [490, 354] width 90 height 10
click at [456, 354] on input "Omit all $0.00 balances" at bounding box center [453, 352] width 8 height 8
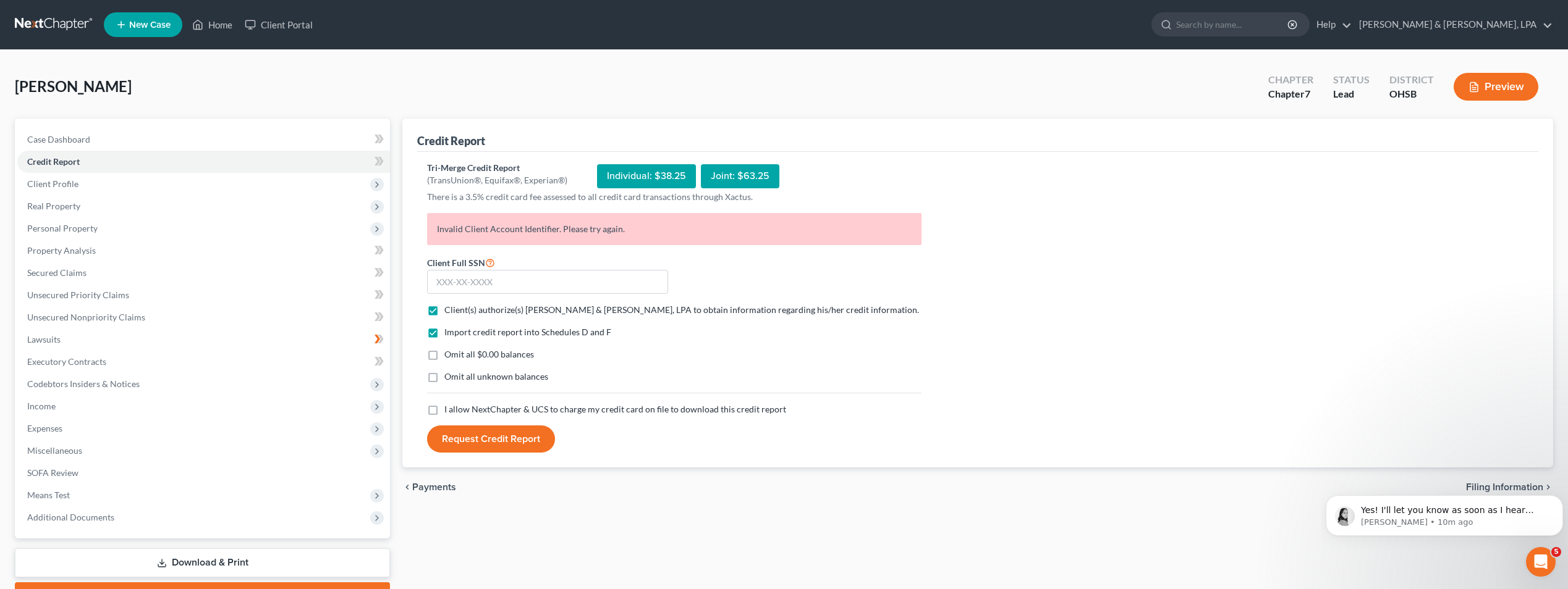
checkbox input "true"
click at [503, 289] on input "text" at bounding box center [547, 282] width 241 height 25
type input "300-54-7829"
click at [498, 441] on button "Request Credit Report" at bounding box center [491, 439] width 128 height 27
click at [445, 408] on label "I allow NextChapter & UCS to charge my credit card on file to download this cre…" at bounding box center [618, 409] width 347 height 12
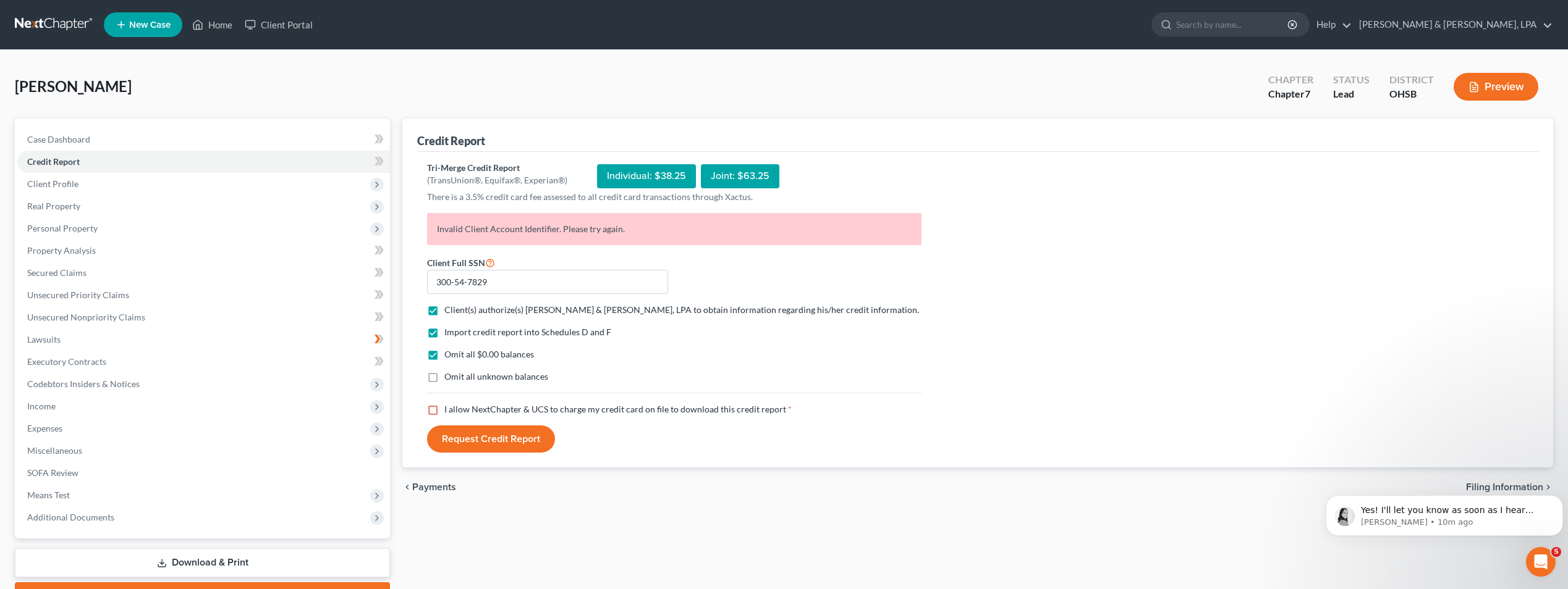
click at [449, 408] on input "I allow NextChapter & UCS to charge my credit card on file to download this cre…" at bounding box center [453, 407] width 8 height 8
checkbox input "true"
click at [483, 435] on button "Request Credit Report" at bounding box center [491, 439] width 128 height 27
click at [492, 437] on button "Request Credit Report" at bounding box center [491, 439] width 128 height 27
click at [484, 436] on button "Request Credit Report" at bounding box center [491, 439] width 128 height 27
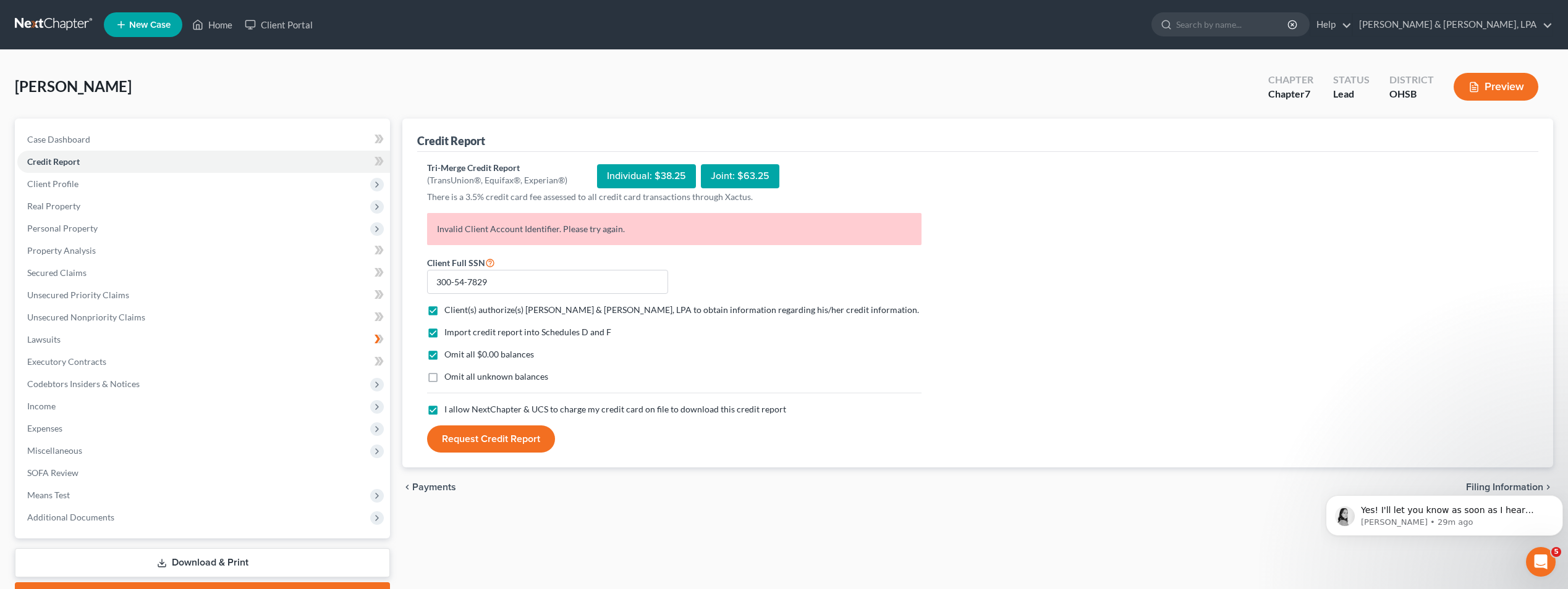
click at [494, 441] on button "Request Credit Report" at bounding box center [491, 439] width 128 height 27
click at [508, 441] on button "Request Credit Report" at bounding box center [491, 439] width 128 height 27
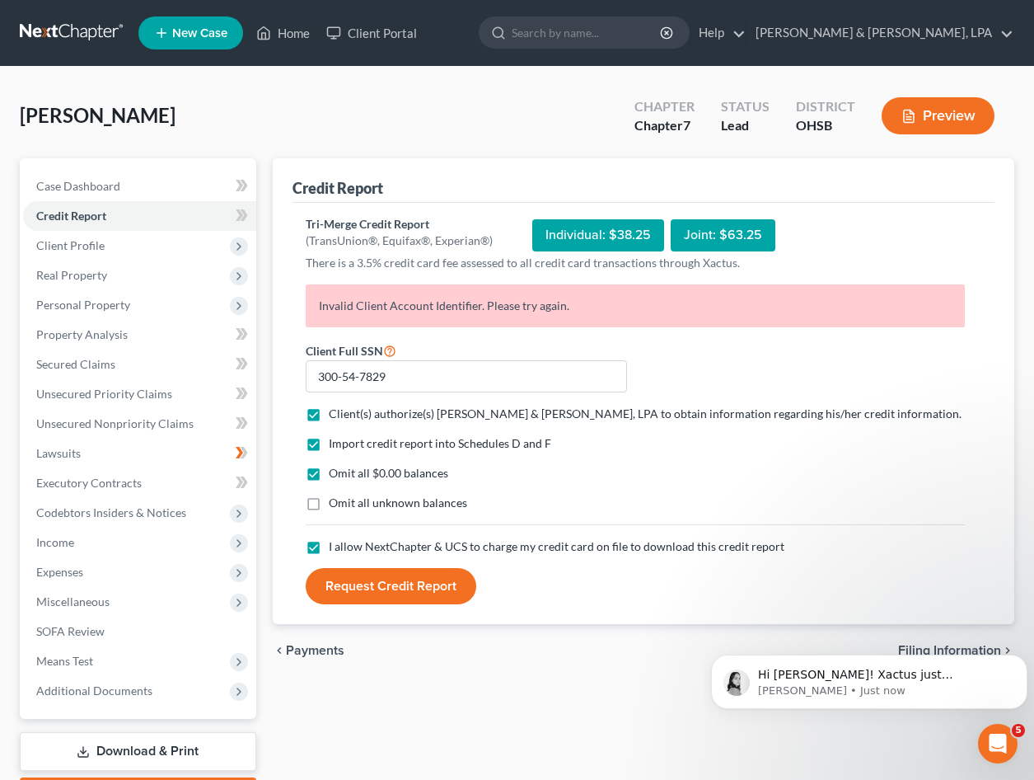
scroll to position [704, 0]
click at [995, 738] on icon "Open Intercom Messenger" at bounding box center [998, 743] width 27 height 27
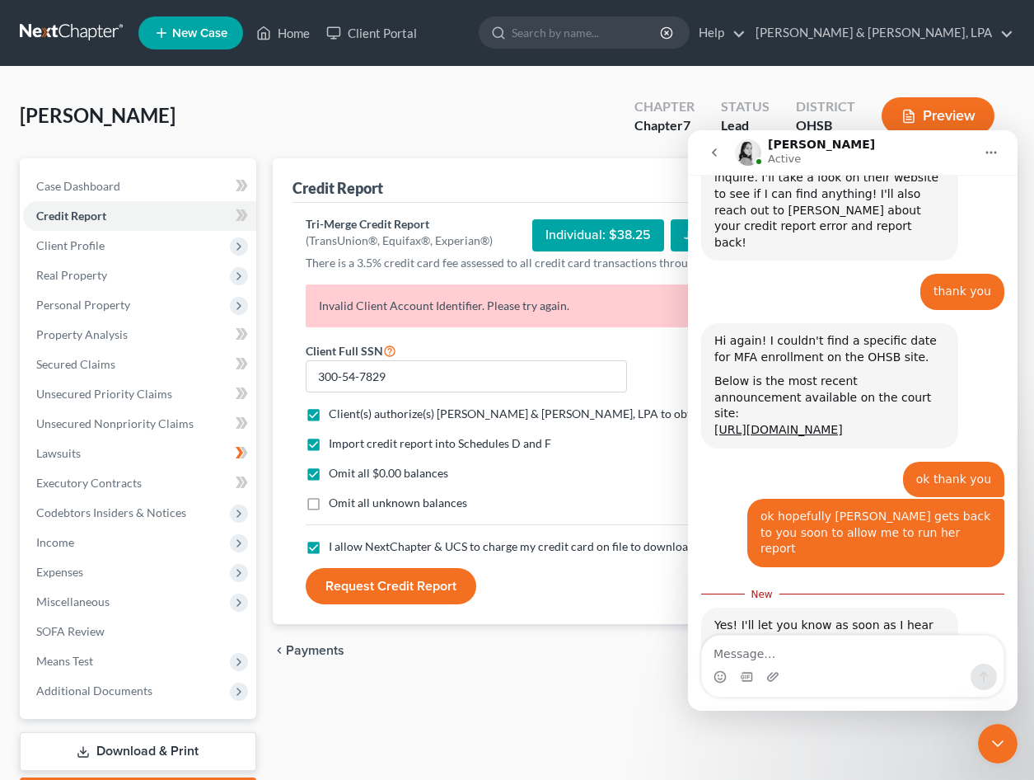
scroll to position [731, 0]
click at [783, 662] on textarea "Message…" at bounding box center [853, 650] width 302 height 28
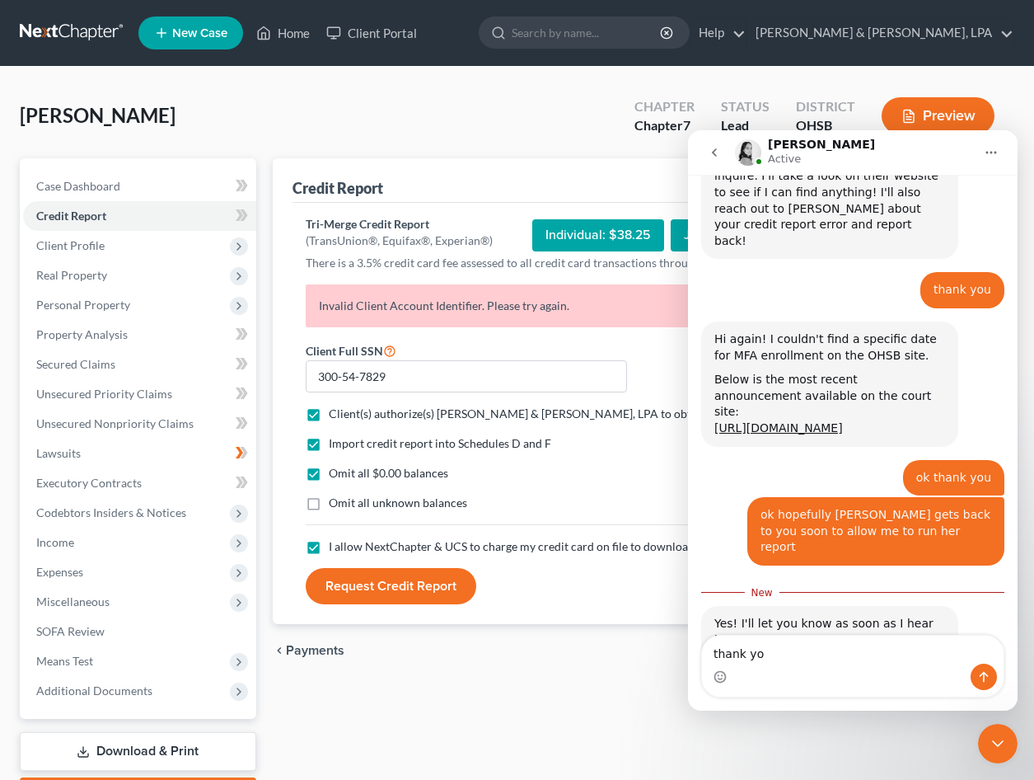
type textarea "thank you"
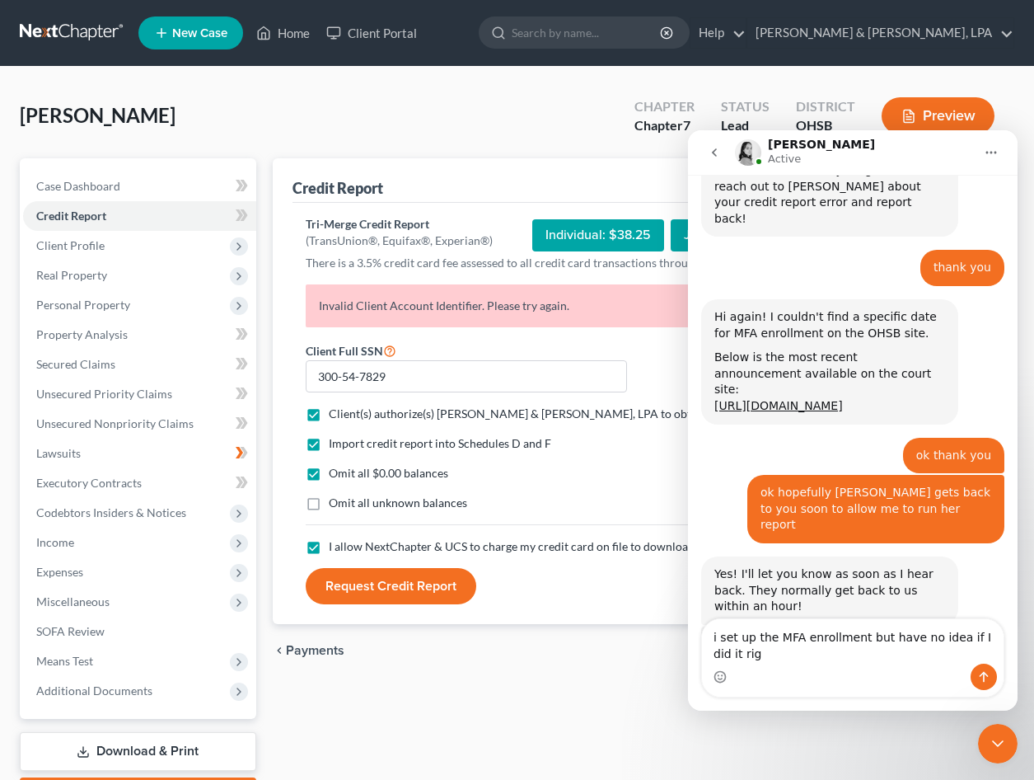
scroll to position [770, 0]
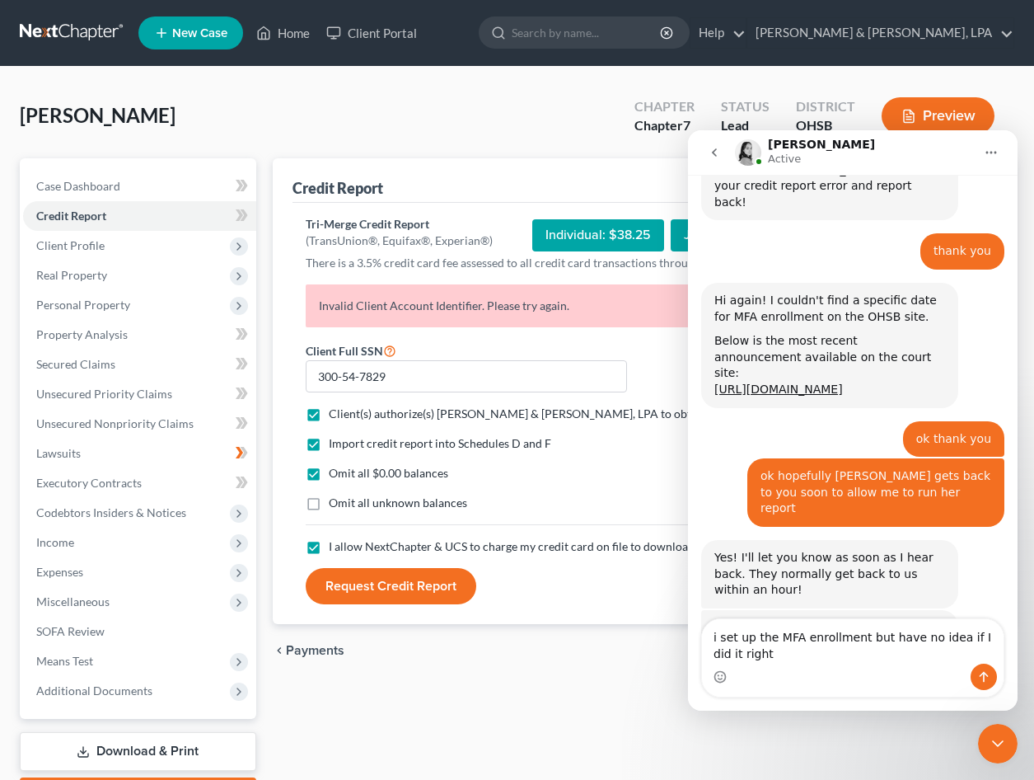
type textarea "i set up the MFA enrollment but have no idea if I did it right."
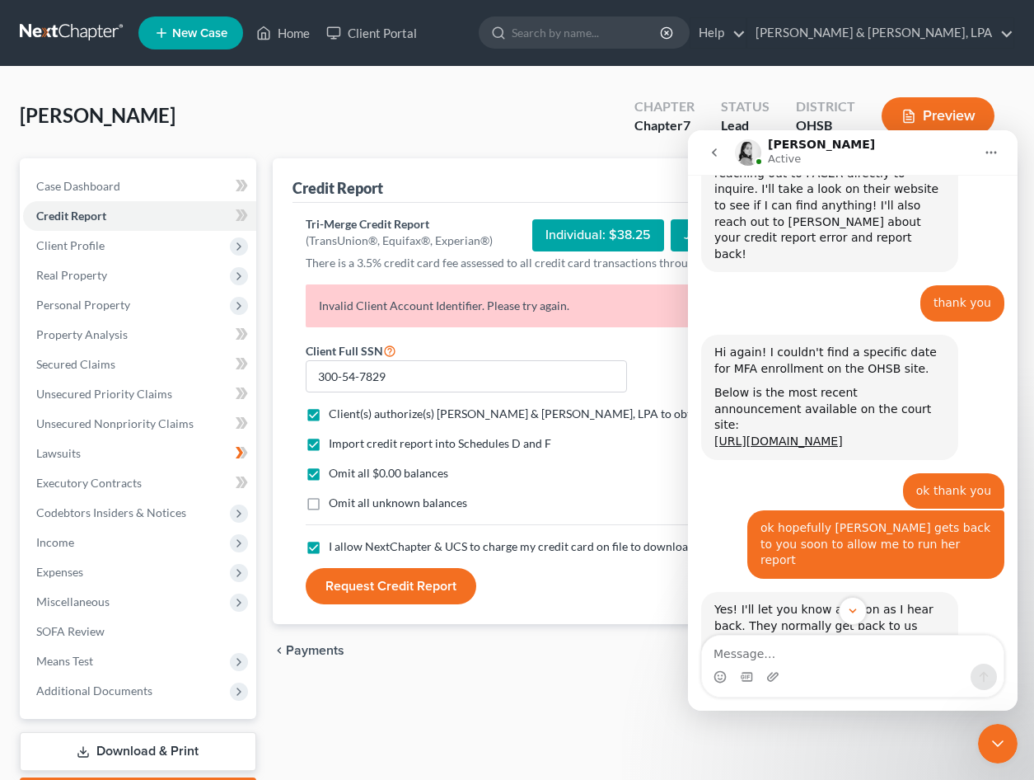
scroll to position [807, 0]
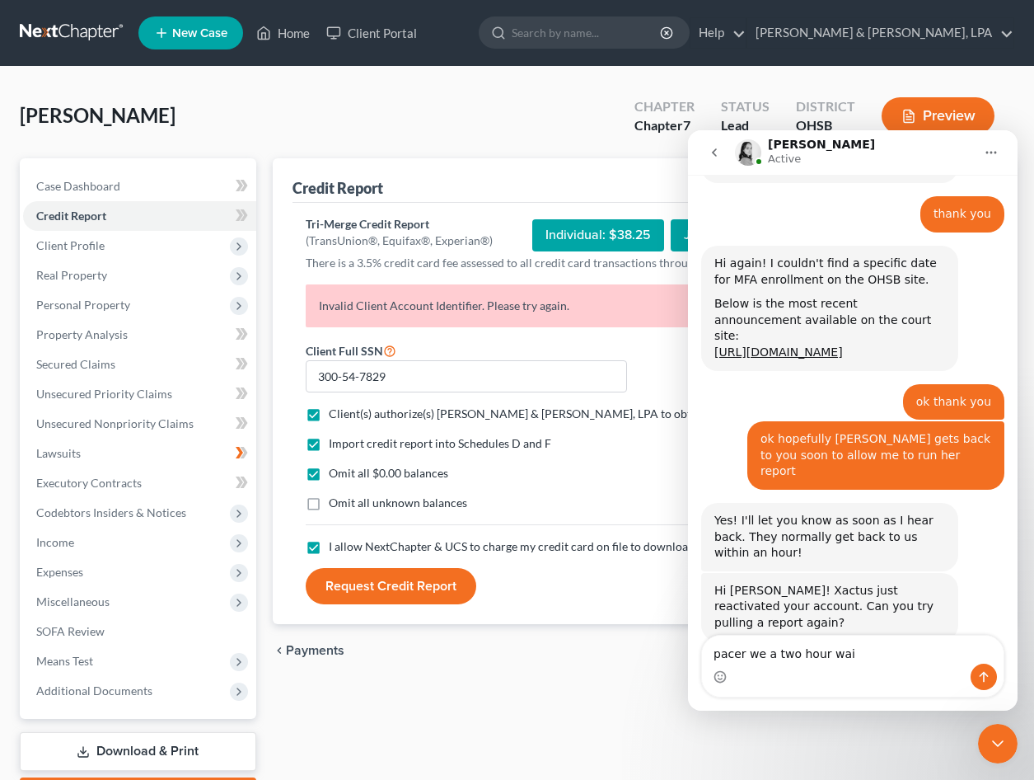
type textarea "pacer we a two hour wait"
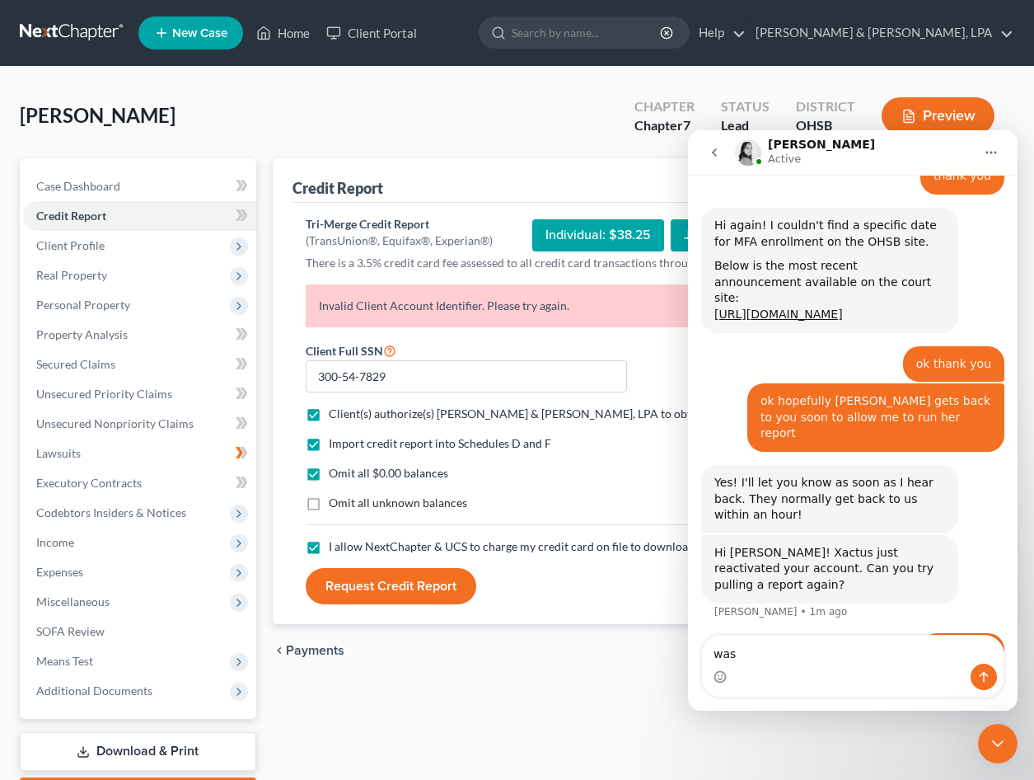
type textarea "was a"
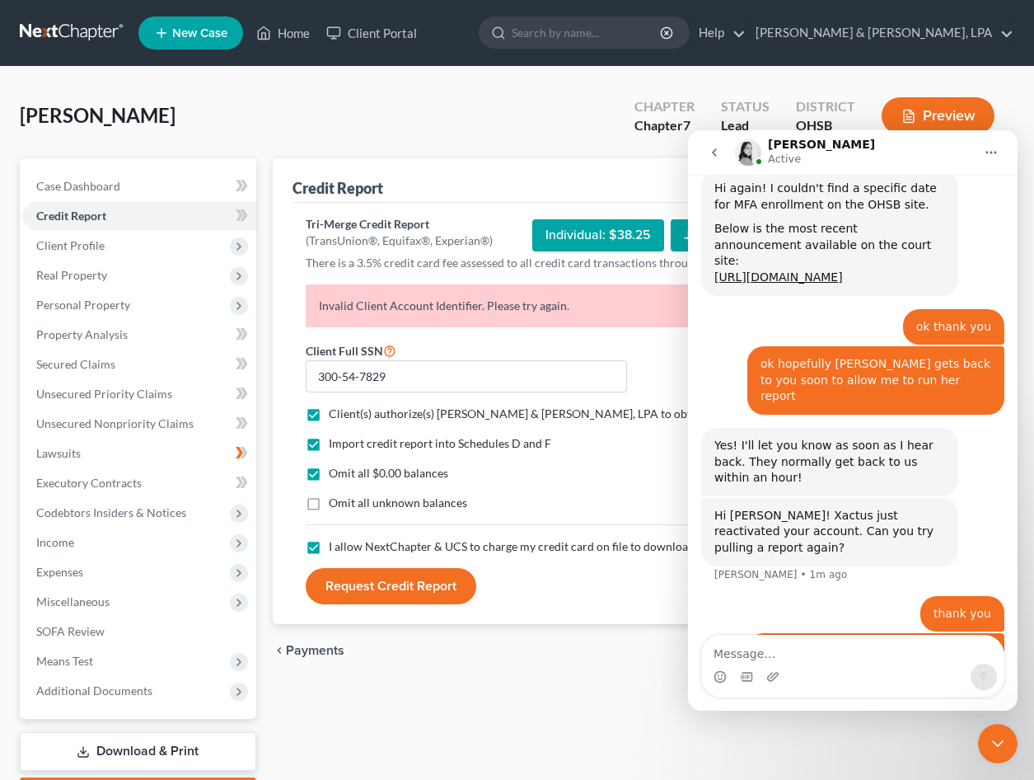
click at [542, 463] on div "Import credit report into Schedules D and F Omit all $0.00 balances Omit all un…" at bounding box center [636, 486] width 676 height 103
click at [999, 739] on icon "Close Intercom Messenger" at bounding box center [998, 744] width 20 height 20
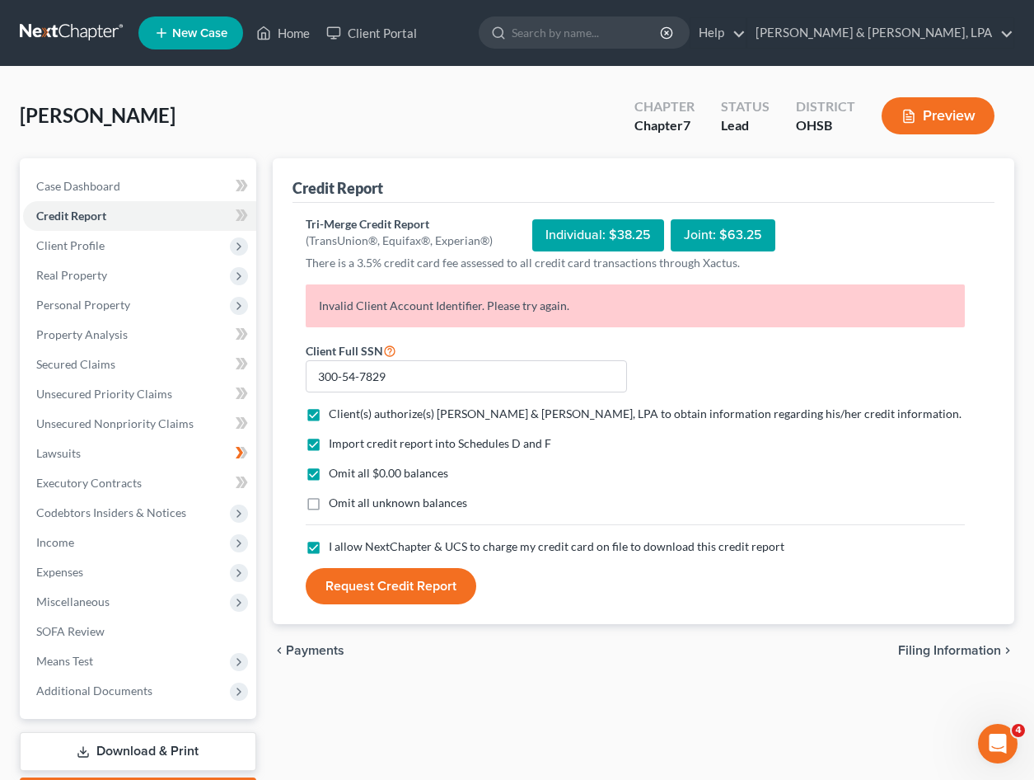
click at [392, 585] on button "Request Credit Report" at bounding box center [391, 586] width 171 height 36
click at [390, 593] on button "Request Credit Report" at bounding box center [391, 586] width 171 height 36
click at [363, 586] on button "Request Credit Report" at bounding box center [391, 586] width 171 height 36
click at [1001, 743] on icon "Open Intercom Messenger" at bounding box center [998, 743] width 27 height 27
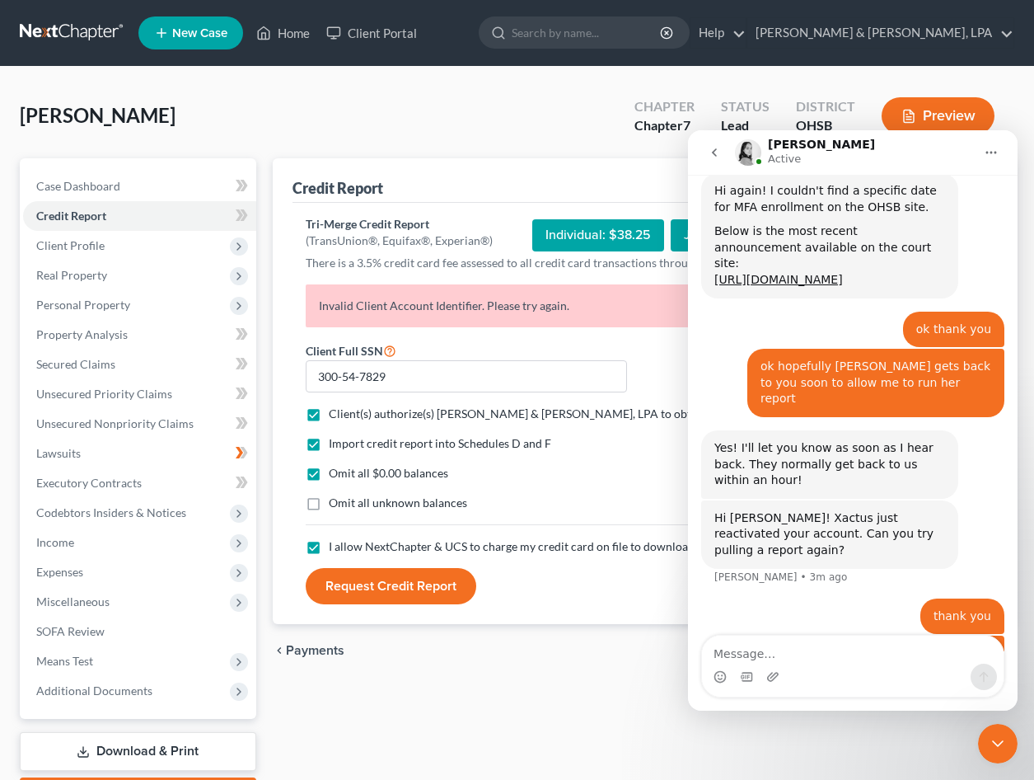
click at [815, 655] on textarea "Message…" at bounding box center [853, 650] width 302 height 28
type textarea "how long does it take"
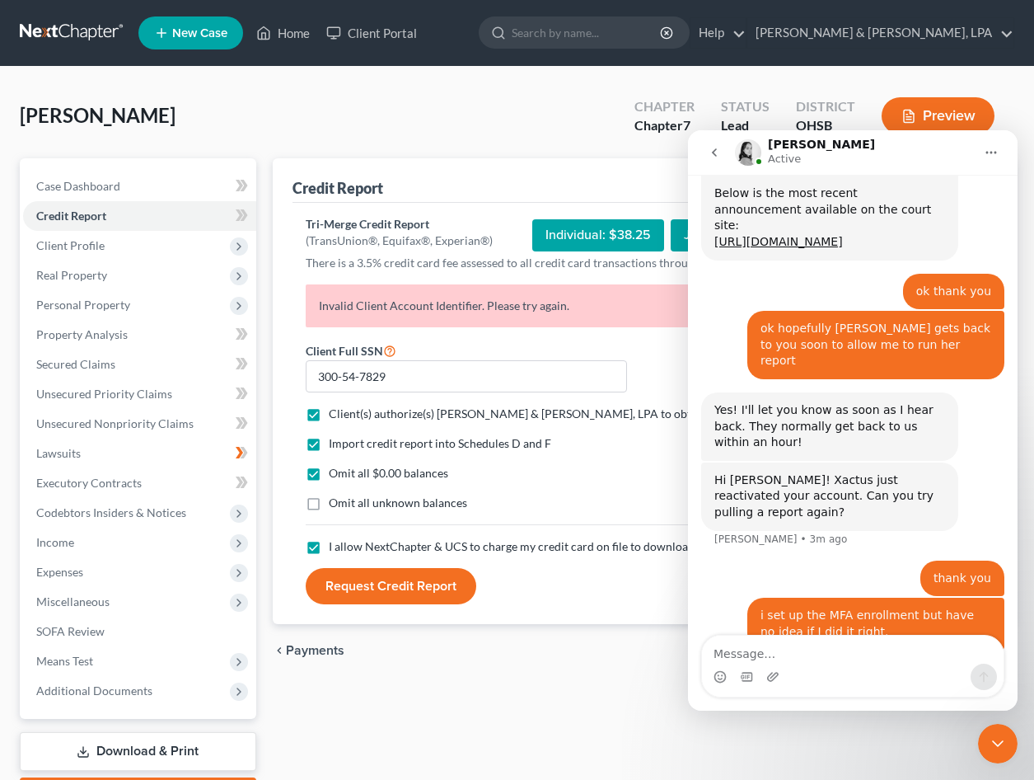
click at [1006, 729] on div "Close Intercom Messenger" at bounding box center [998, 744] width 40 height 40
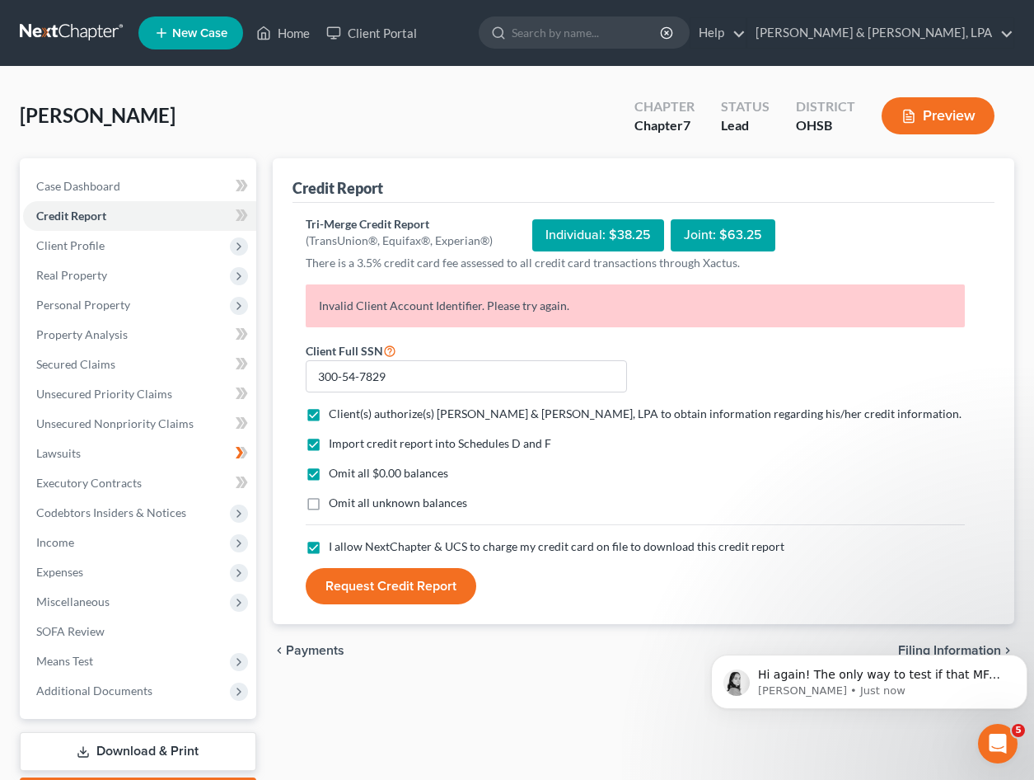
scroll to position [1082, 0]
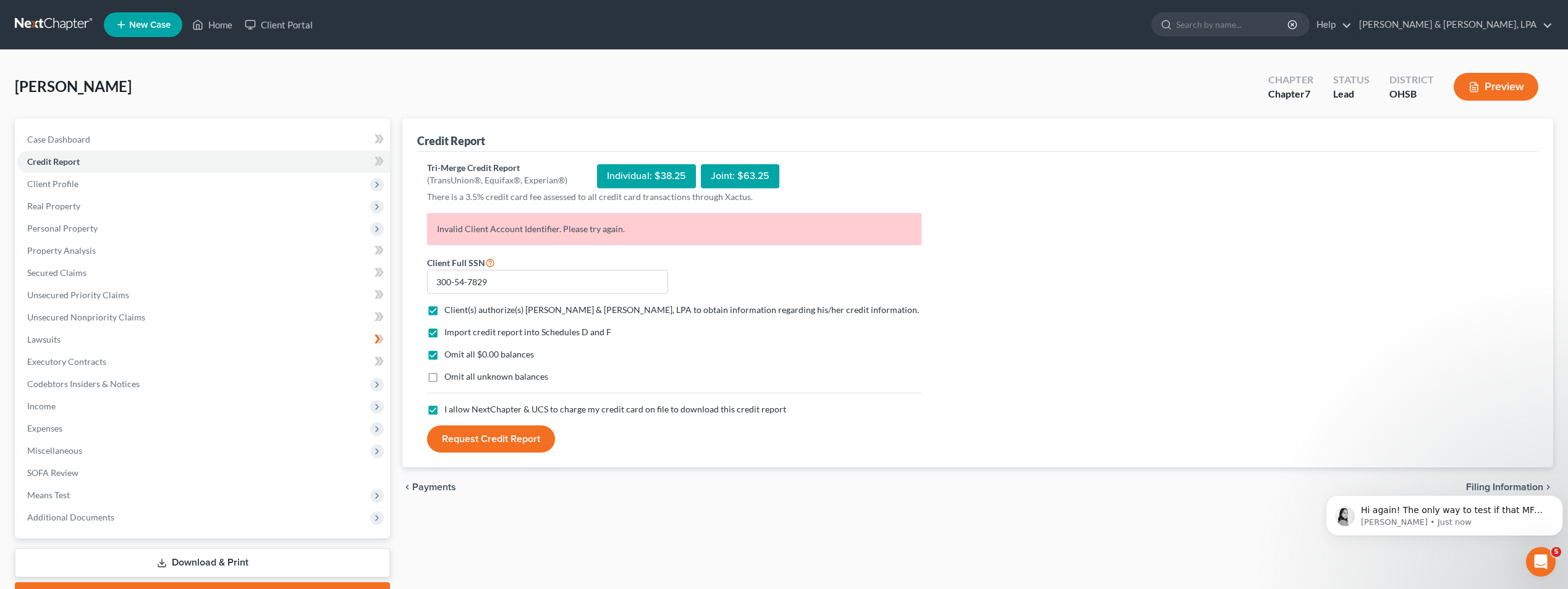
click at [1544, 562] on icon "Open Intercom Messenger" at bounding box center [1541, 562] width 20 height 20
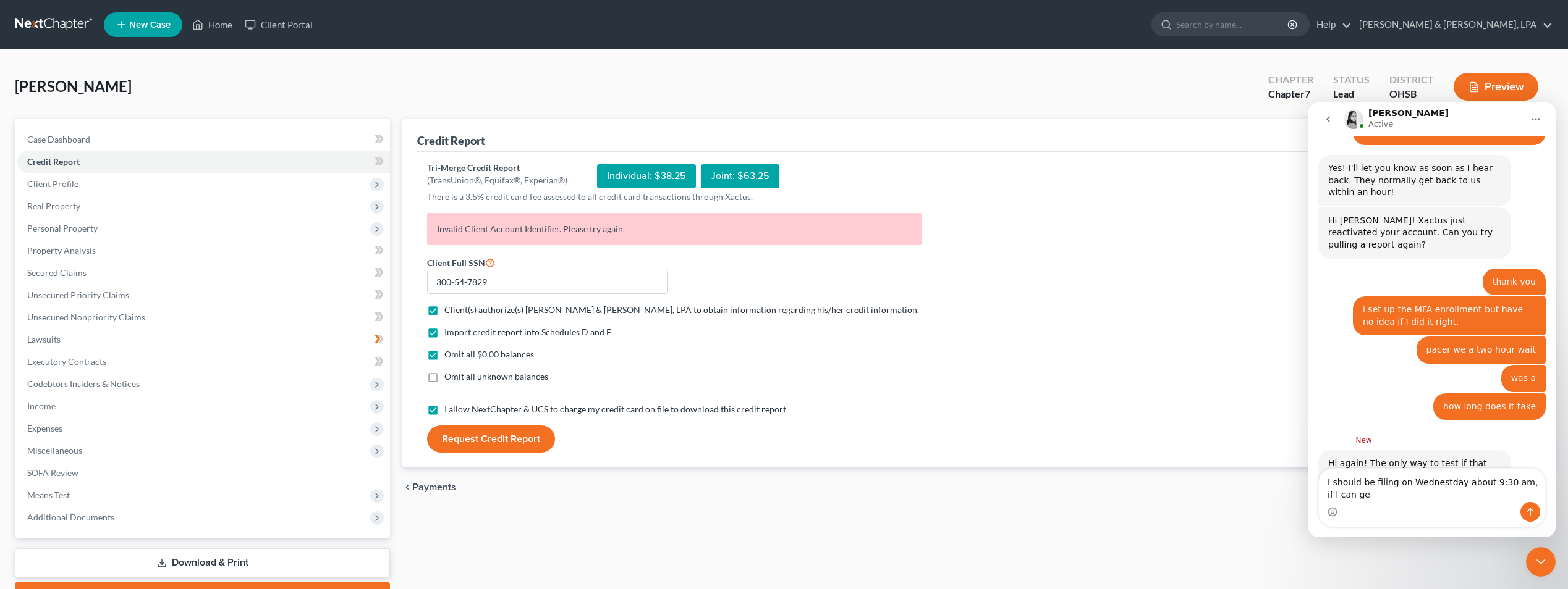
scroll to position [844, 0]
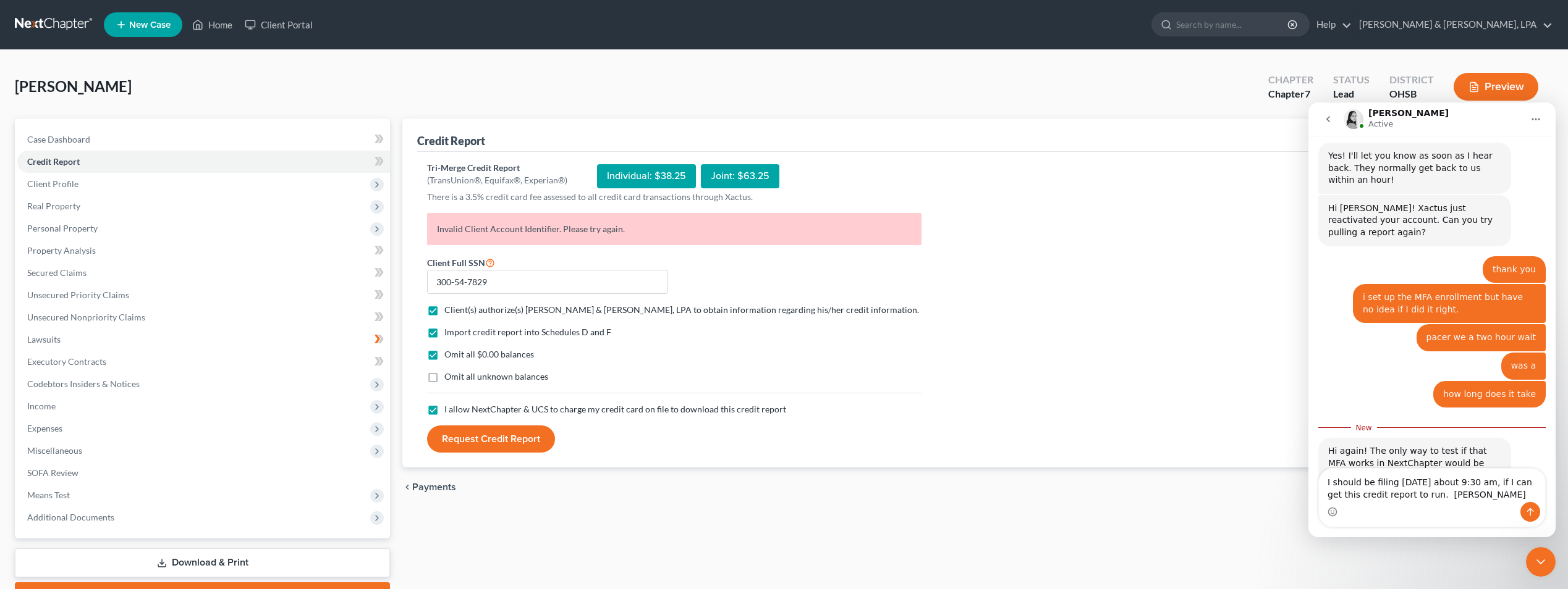
type textarea "I should be filing [DATE] about 9:30 am, if I can get this credit report to run…"
click at [1529, 510] on icon "Send a message…" at bounding box center [1531, 512] width 7 height 8
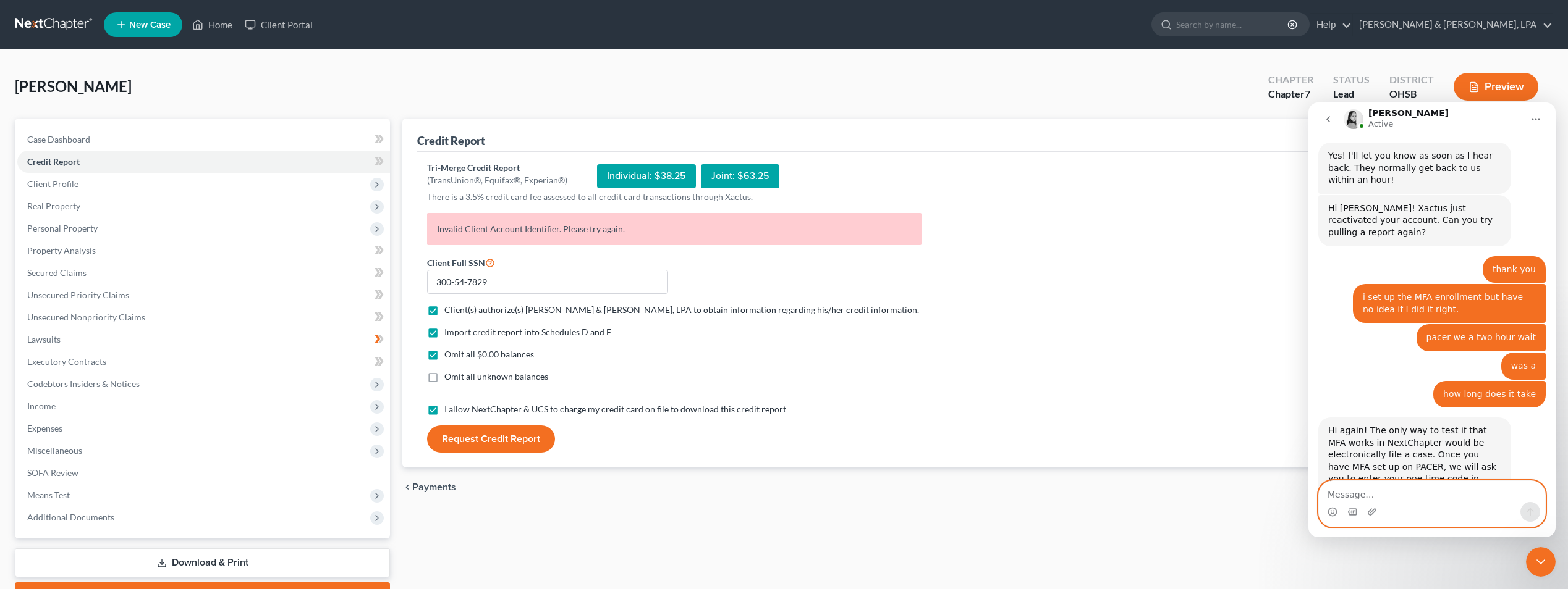
scroll to position [872, 0]
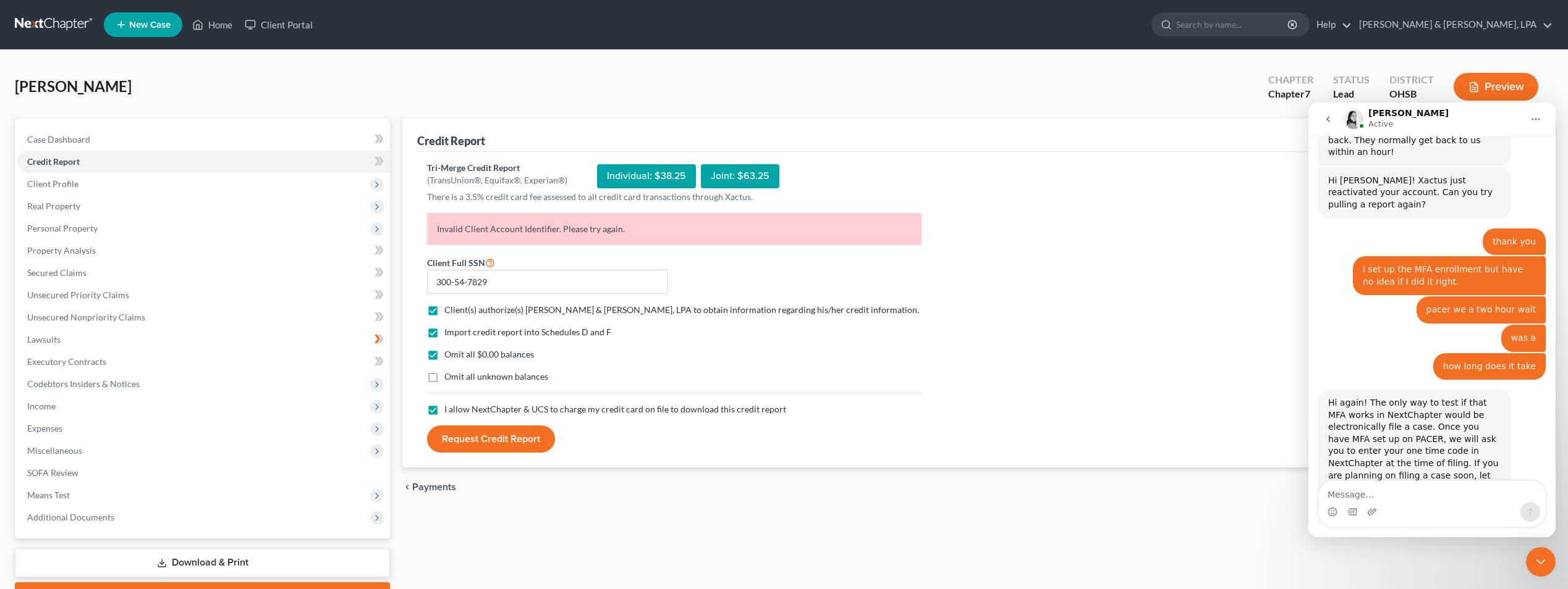
click at [482, 444] on button "Request Credit Report" at bounding box center [491, 439] width 128 height 27
click at [1371, 491] on textarea "Message…" at bounding box center [1432, 492] width 226 height 21
type textarea "[PERSON_NAME] still has me loked out"
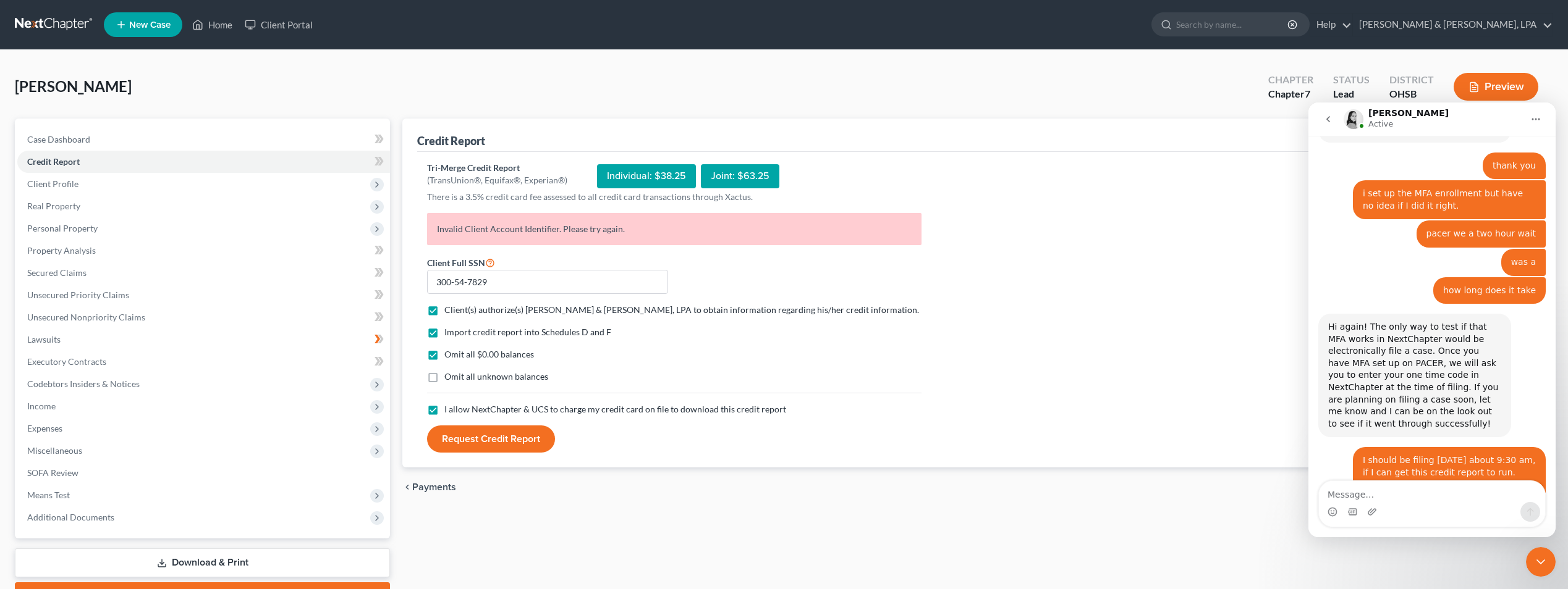
scroll to position [949, 0]
click at [1017, 202] on div "Tri-Merge Credit Report (TransUnion®, Equifax®, Experian®) Individual: $38.25 J…" at bounding box center [978, 307] width 1102 height 292
click at [1340, 495] on textarea "Message…" at bounding box center [1432, 492] width 226 height 21
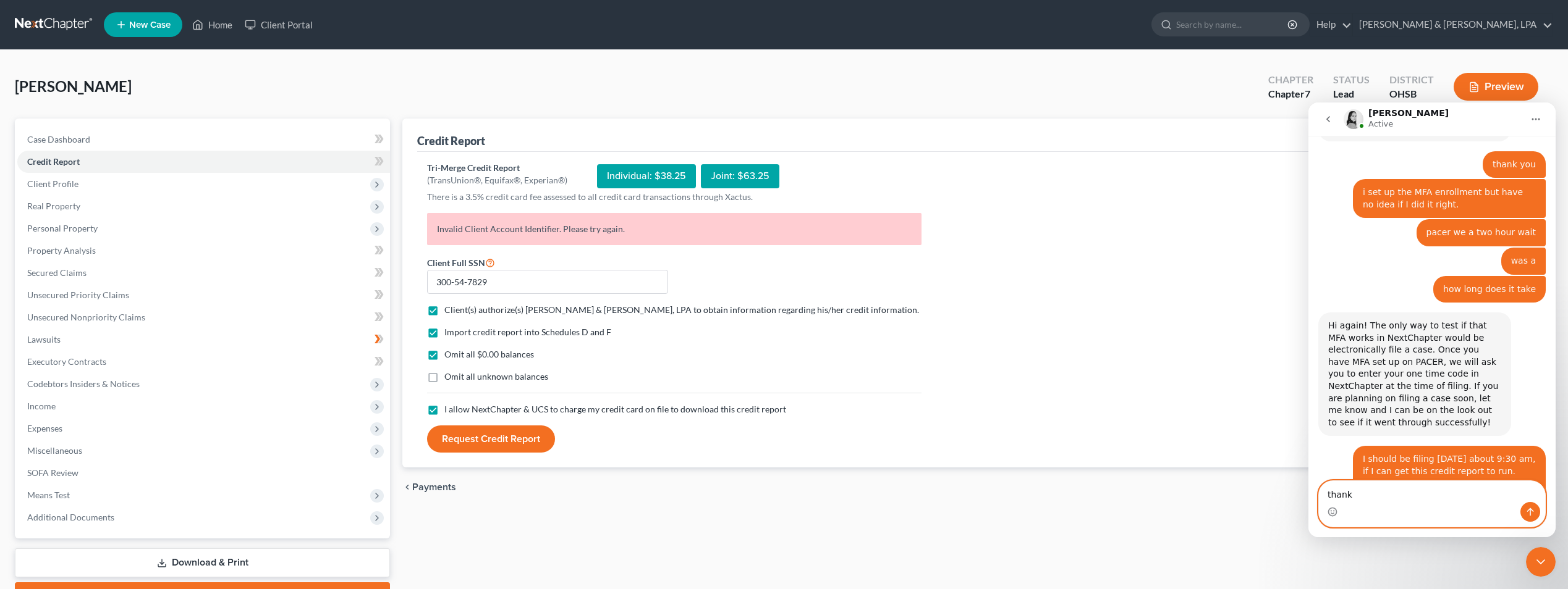
type textarea "thanks"
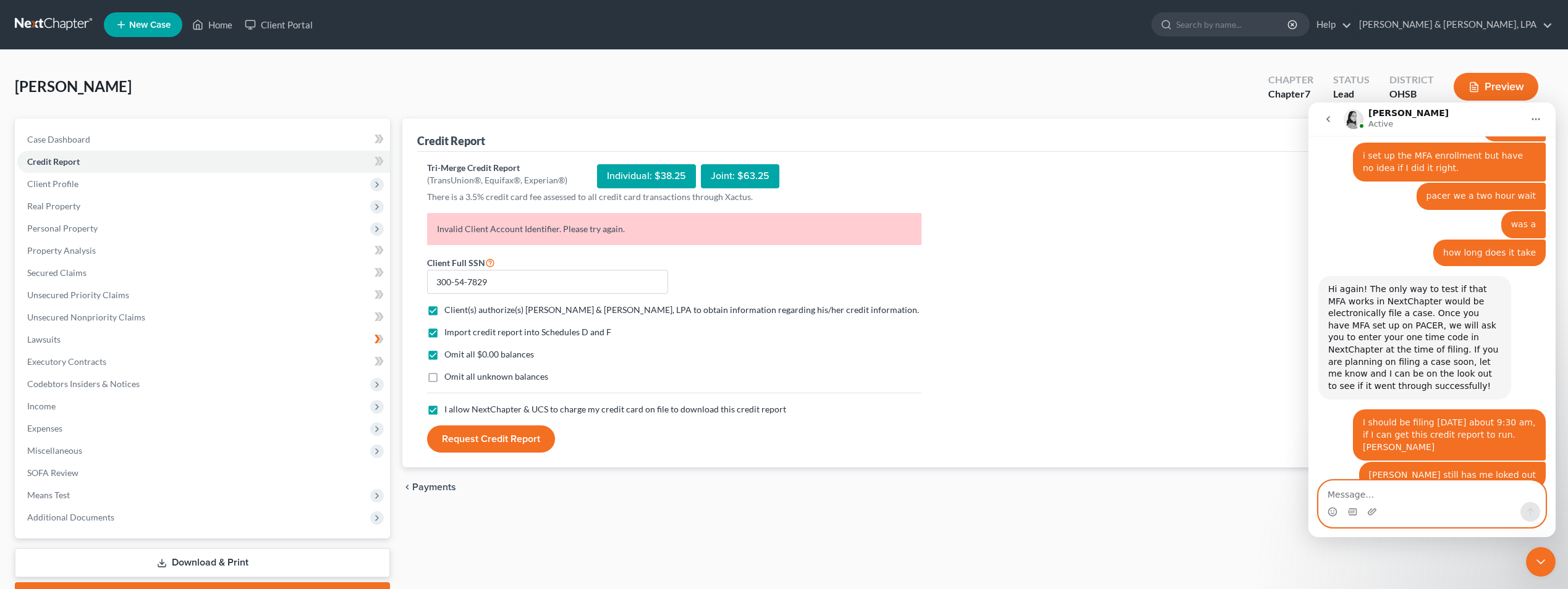
scroll to position [986, 0]
click at [481, 441] on button "Request Credit Report" at bounding box center [491, 439] width 128 height 27
click at [475, 436] on button "Request Credit Report" at bounding box center [491, 439] width 128 height 27
click at [210, 25] on link "Home" at bounding box center [212, 25] width 52 height 22
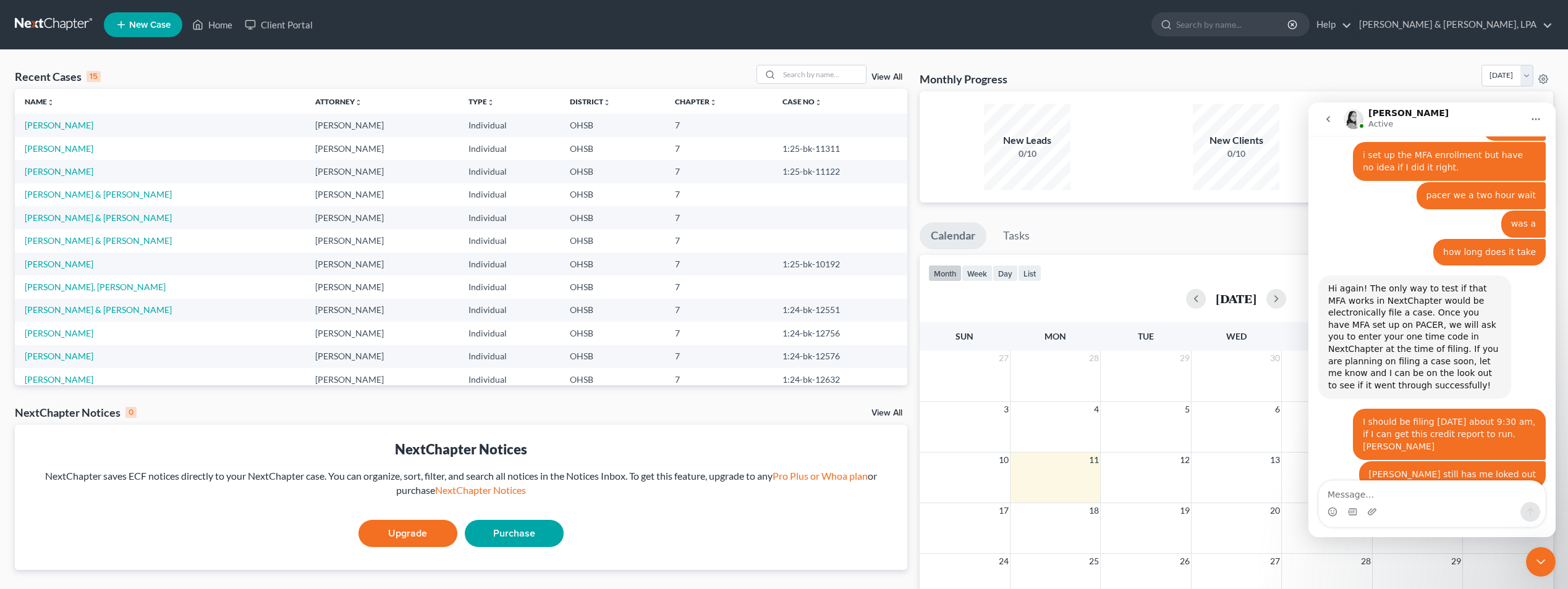
click at [1535, 567] on icon "Close Intercom Messenger" at bounding box center [1541, 562] width 15 height 15
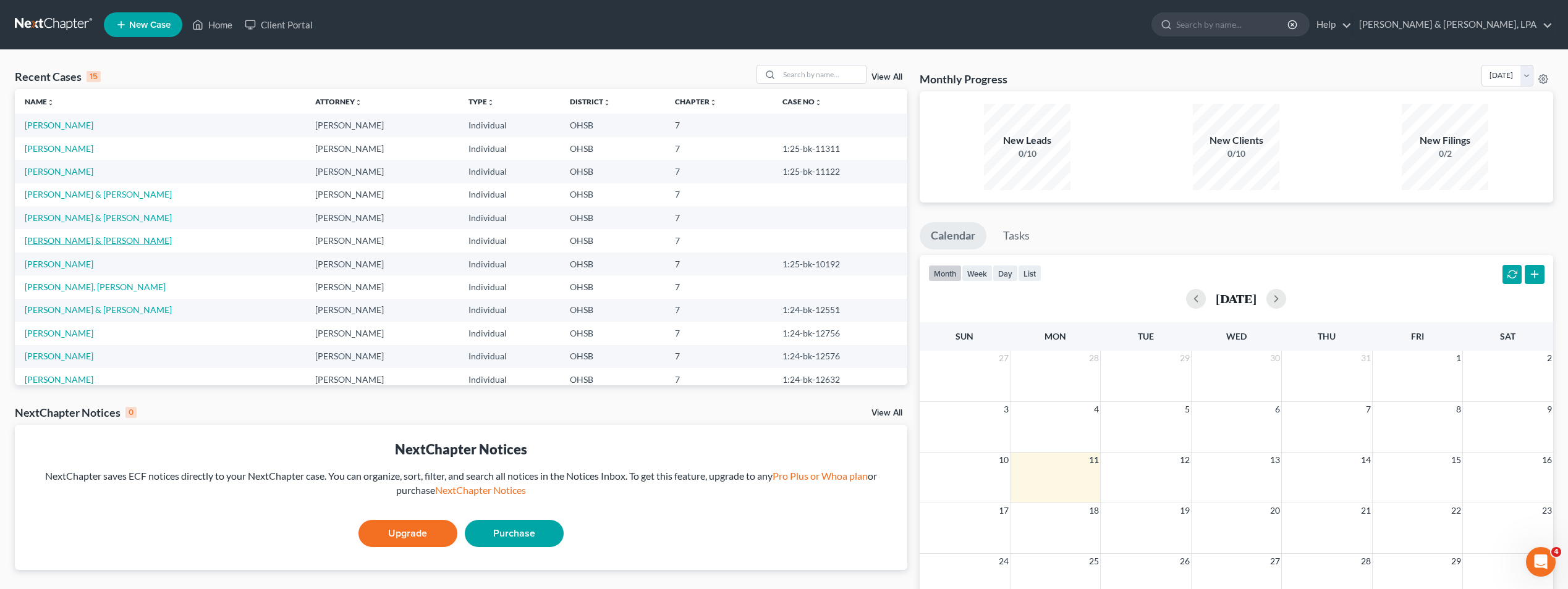
click at [93, 241] on link "[PERSON_NAME] & [PERSON_NAME]" at bounding box center [98, 241] width 147 height 10
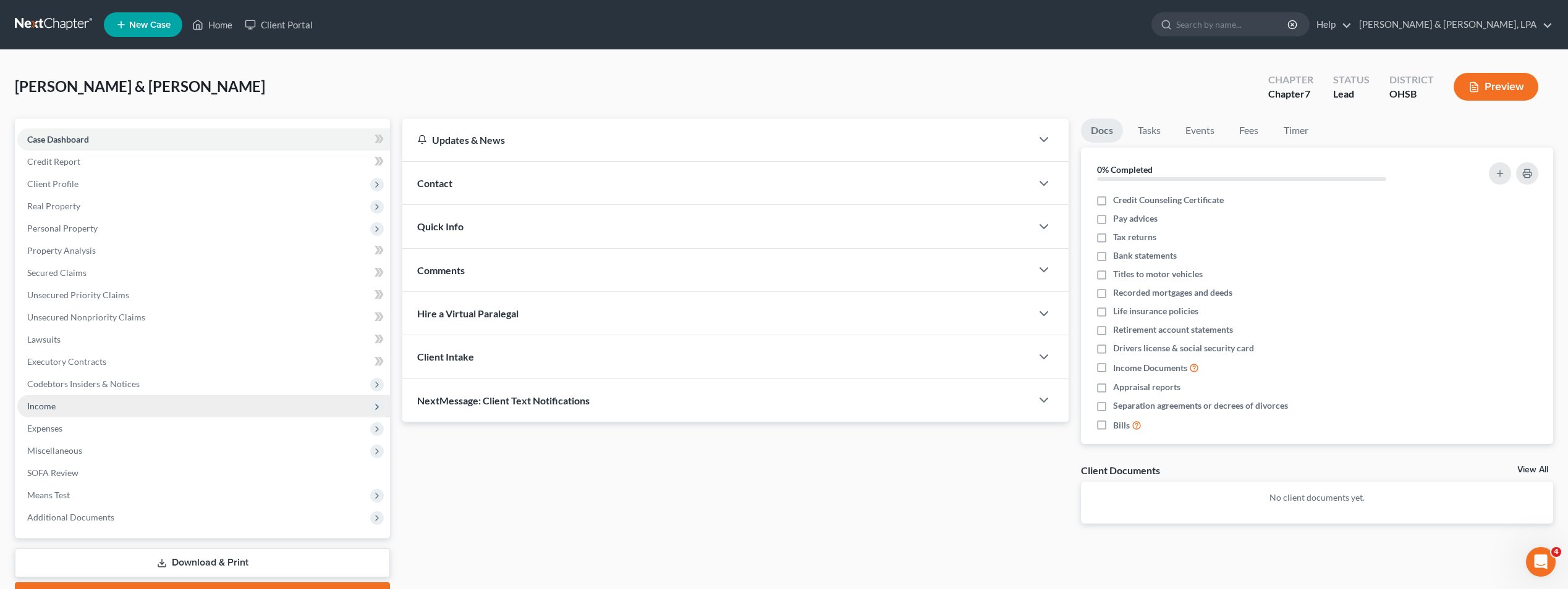
click at [59, 406] on span "Income" at bounding box center [203, 407] width 373 height 22
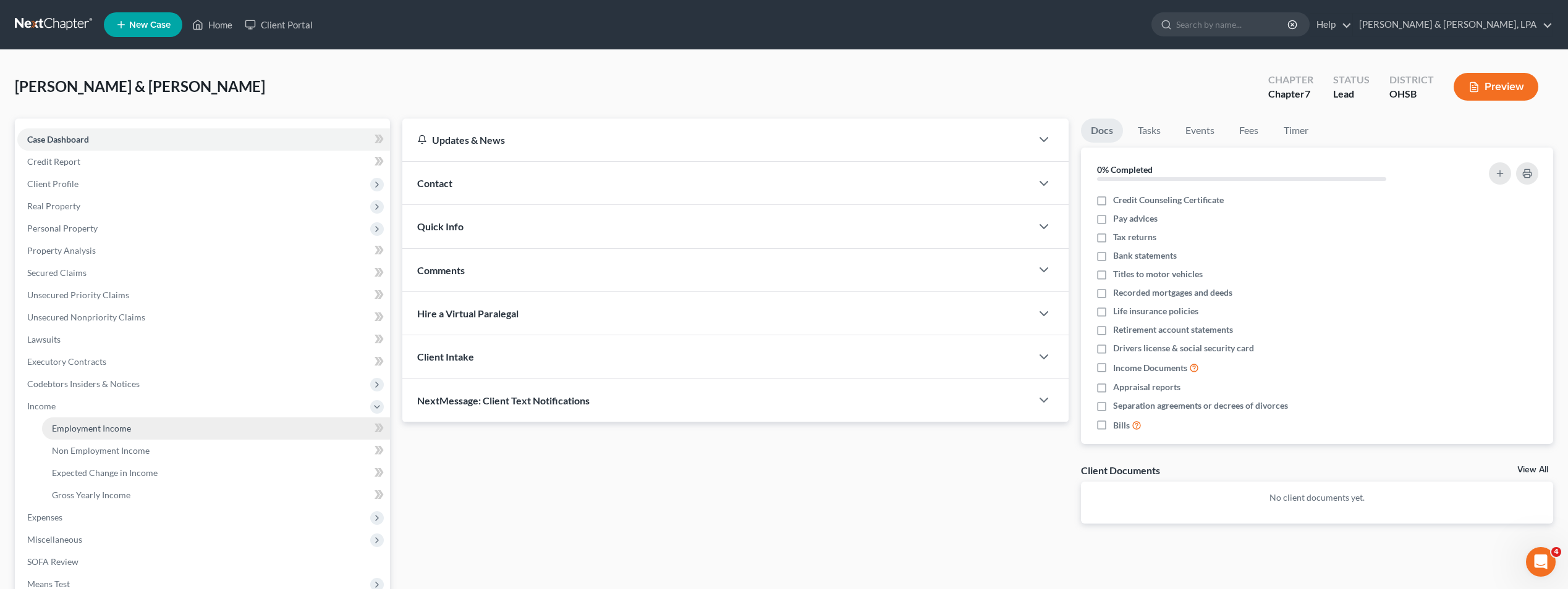
click at [85, 431] on span "Employment Income" at bounding box center [91, 429] width 79 height 10
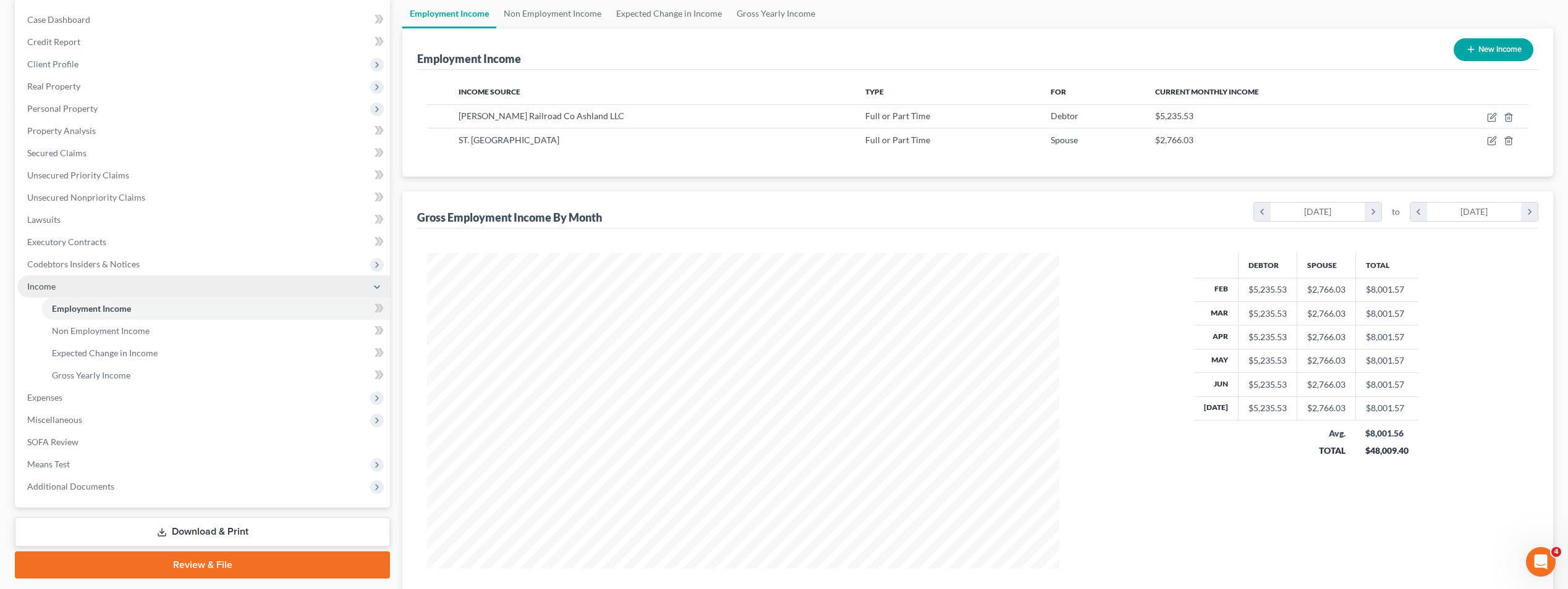
scroll to position [124, 0]
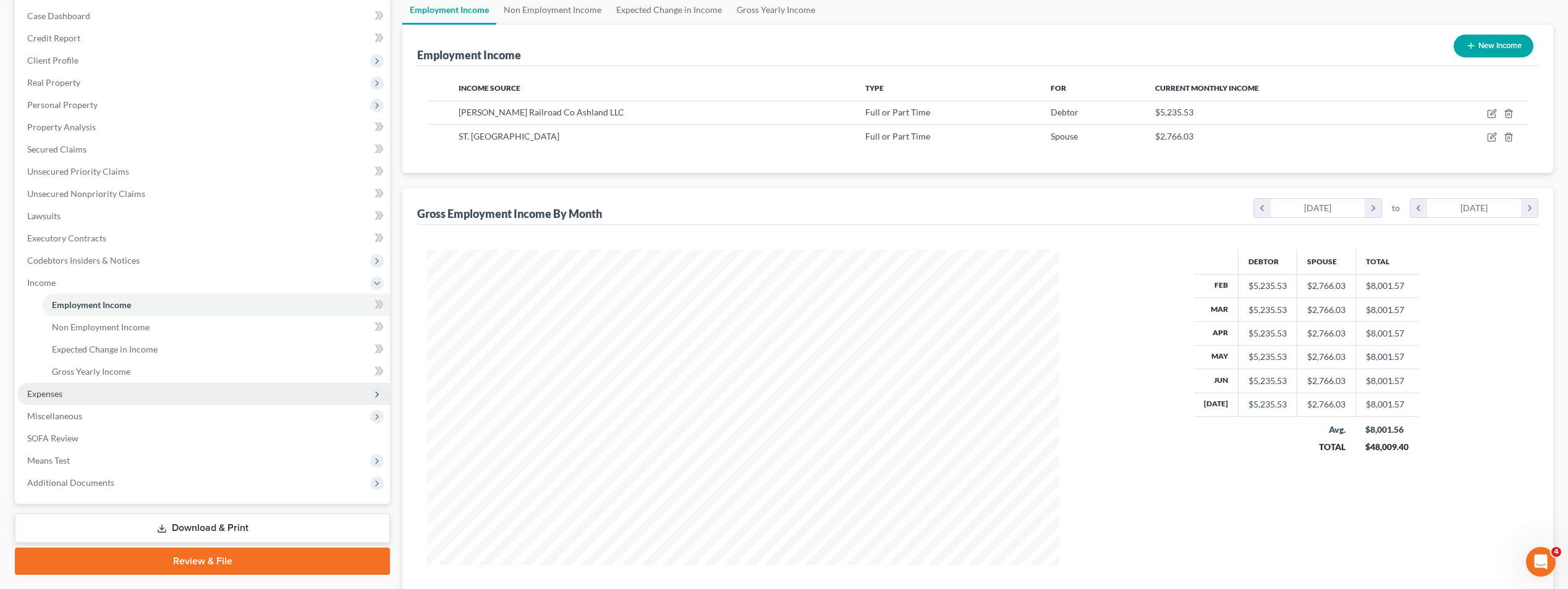
click at [56, 392] on span "Expenses" at bounding box center [44, 393] width 35 height 10
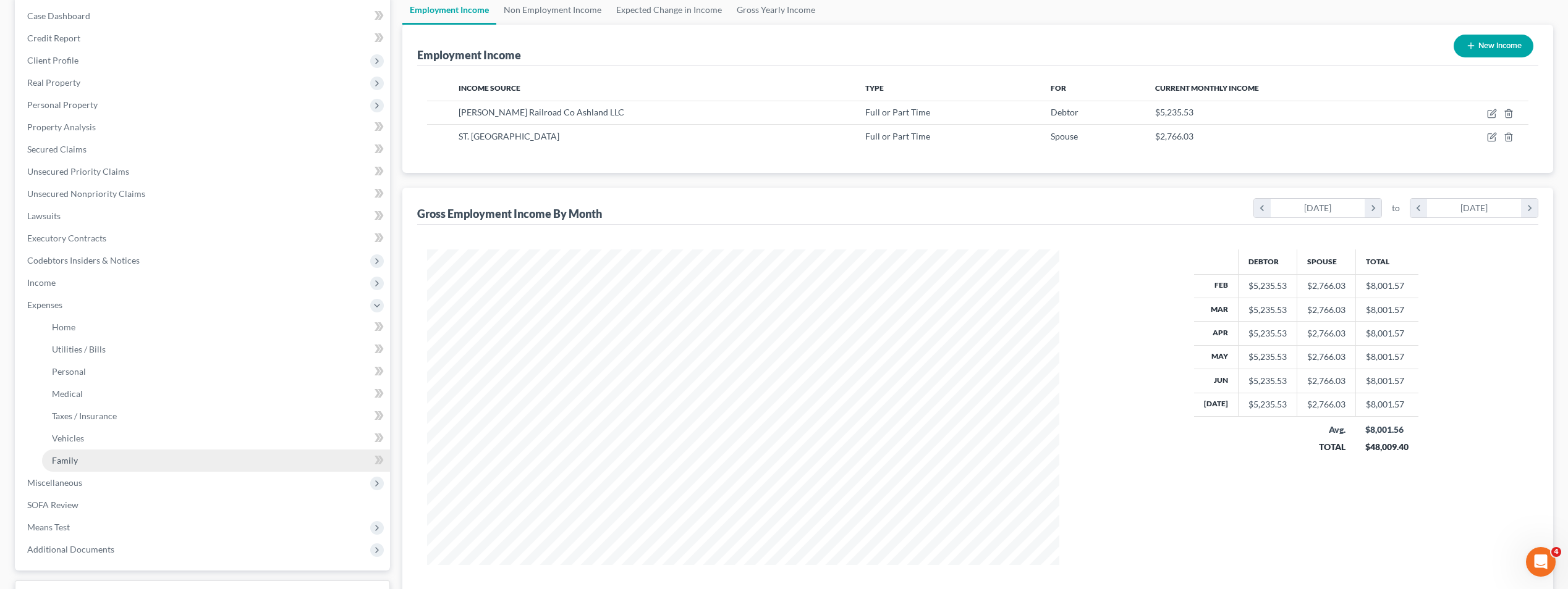
click at [78, 462] on link "Family" at bounding box center [216, 461] width 348 height 22
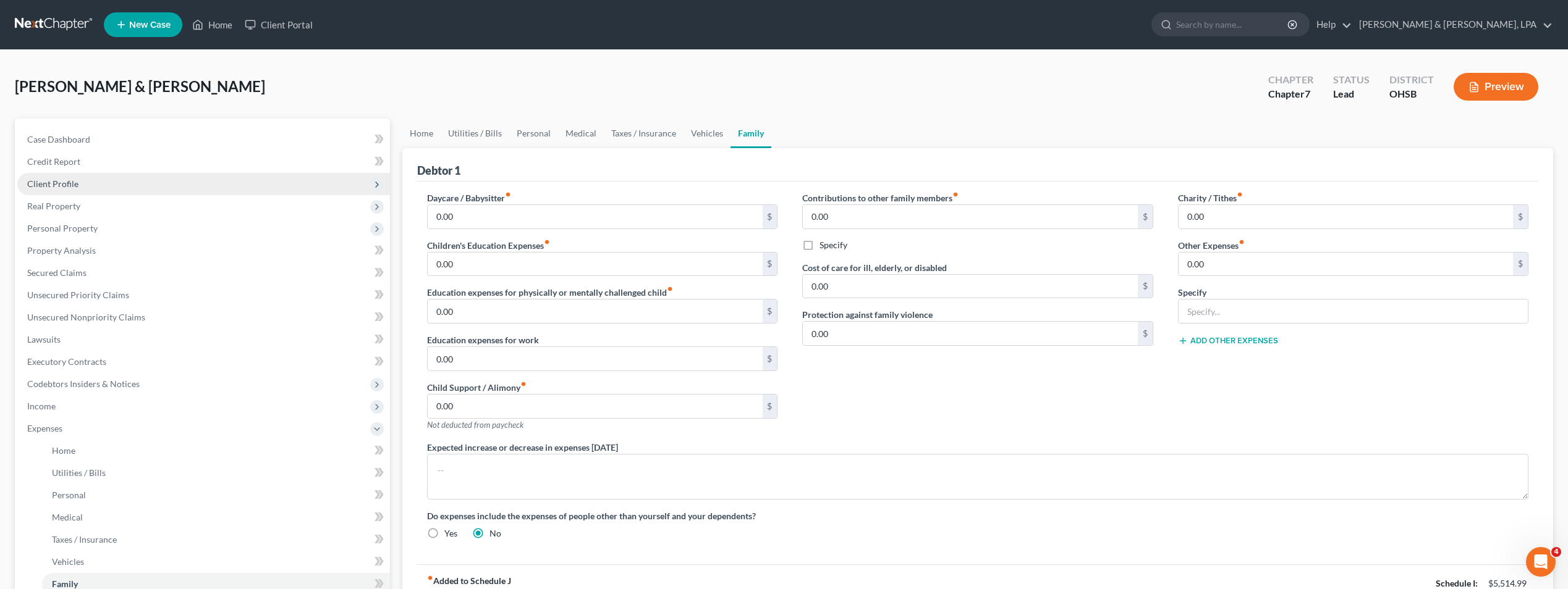
click at [82, 181] on span "Client Profile" at bounding box center [203, 184] width 373 height 22
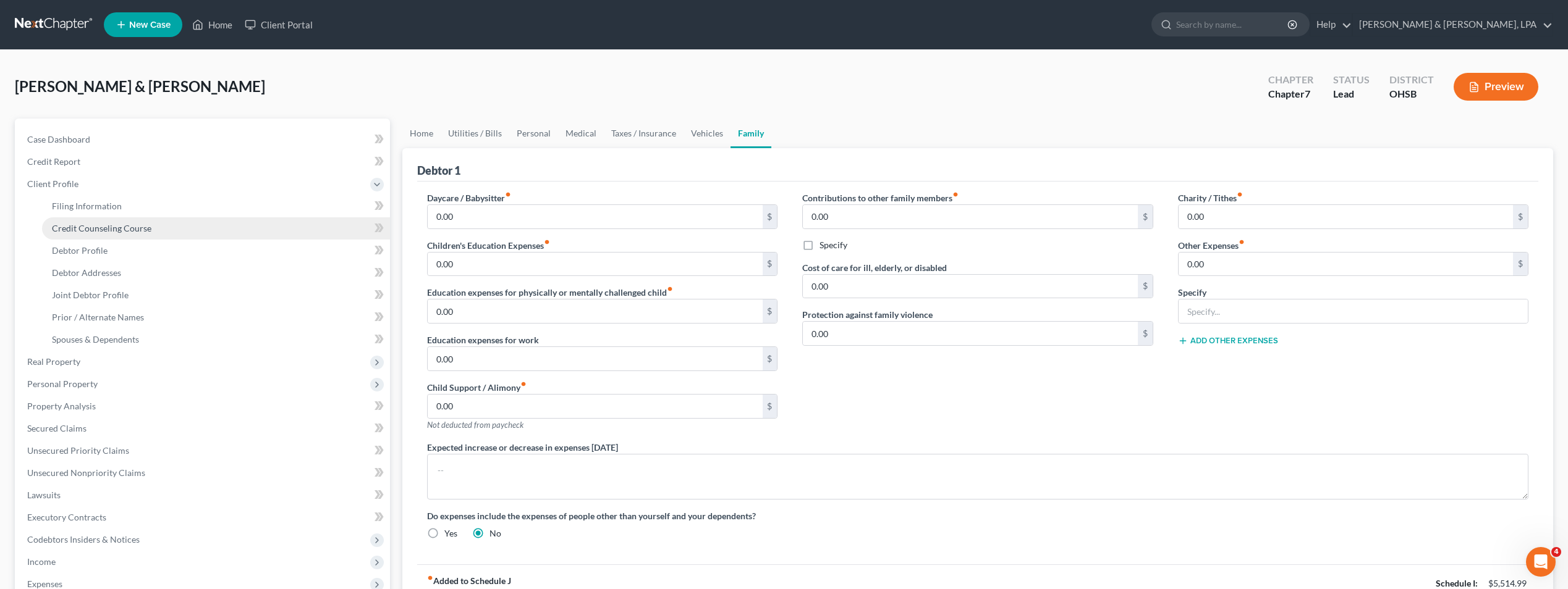
click at [100, 223] on span "Credit Counseling Course" at bounding box center [101, 229] width 100 height 10
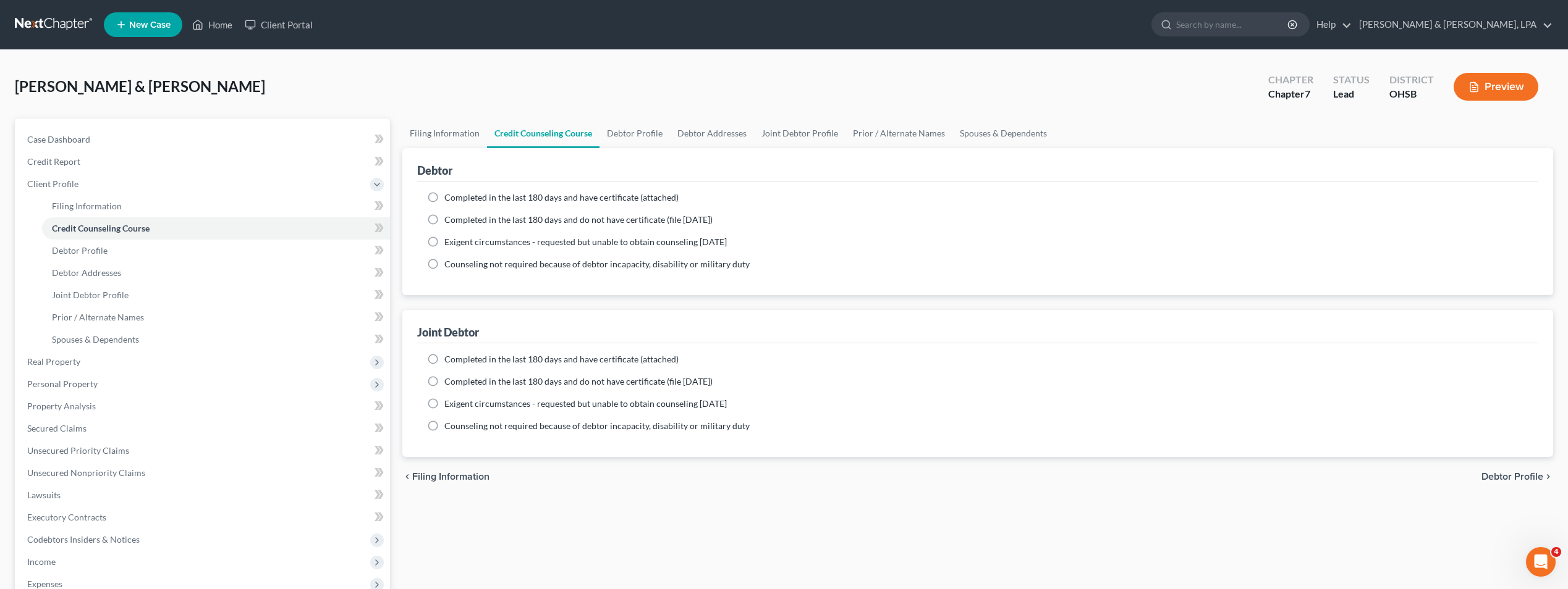
click at [445, 199] on label "Completed in the last 180 days and have certificate (attached)" at bounding box center [562, 198] width 234 height 12
click at [449, 199] on input "Completed in the last 180 days and have certificate (attached)" at bounding box center [453, 196] width 8 height 8
radio input "true"
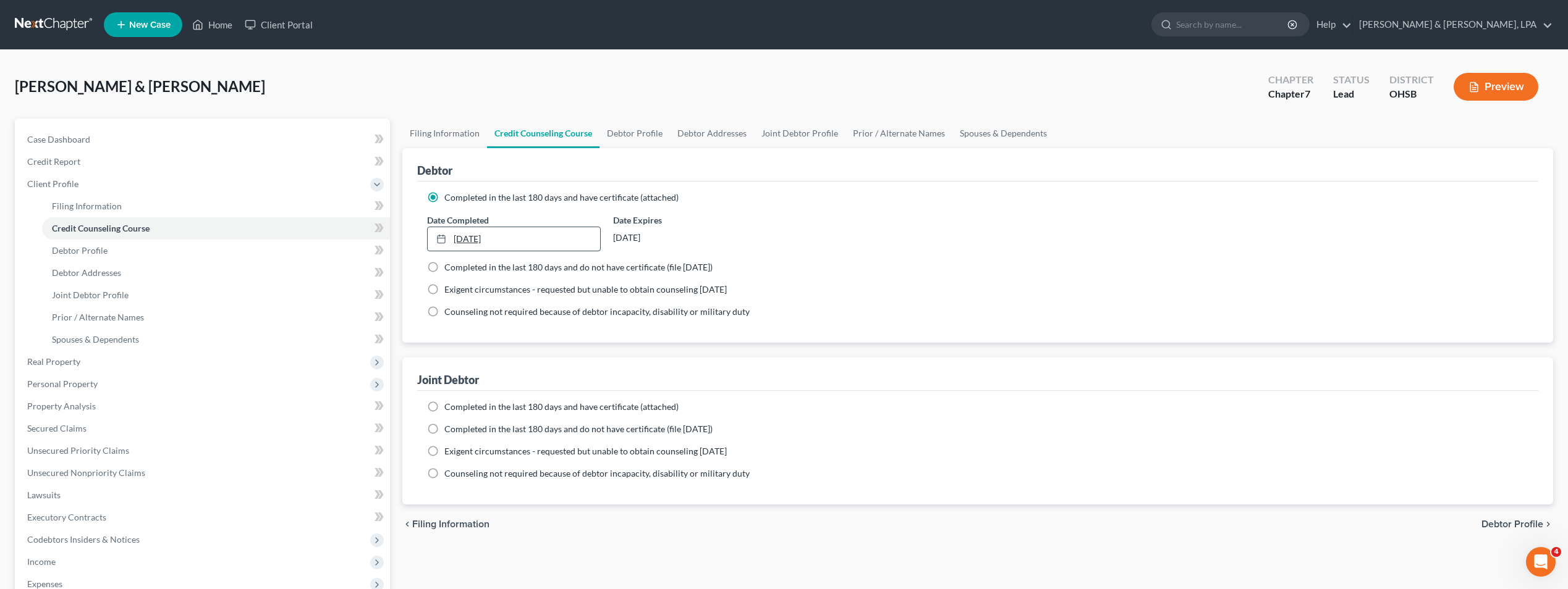
click at [459, 235] on link "[DATE]" at bounding box center [513, 238] width 172 height 23
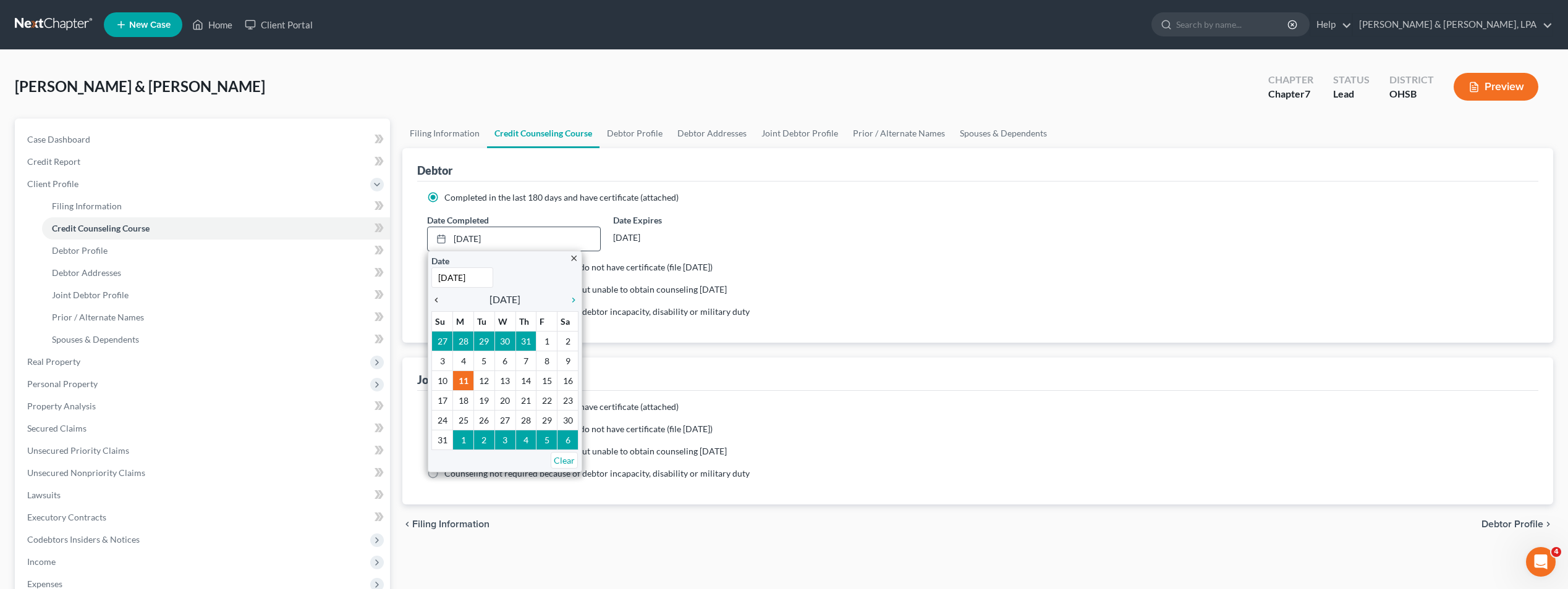
click at [441, 300] on icon "chevron_left" at bounding box center [439, 300] width 16 height 10
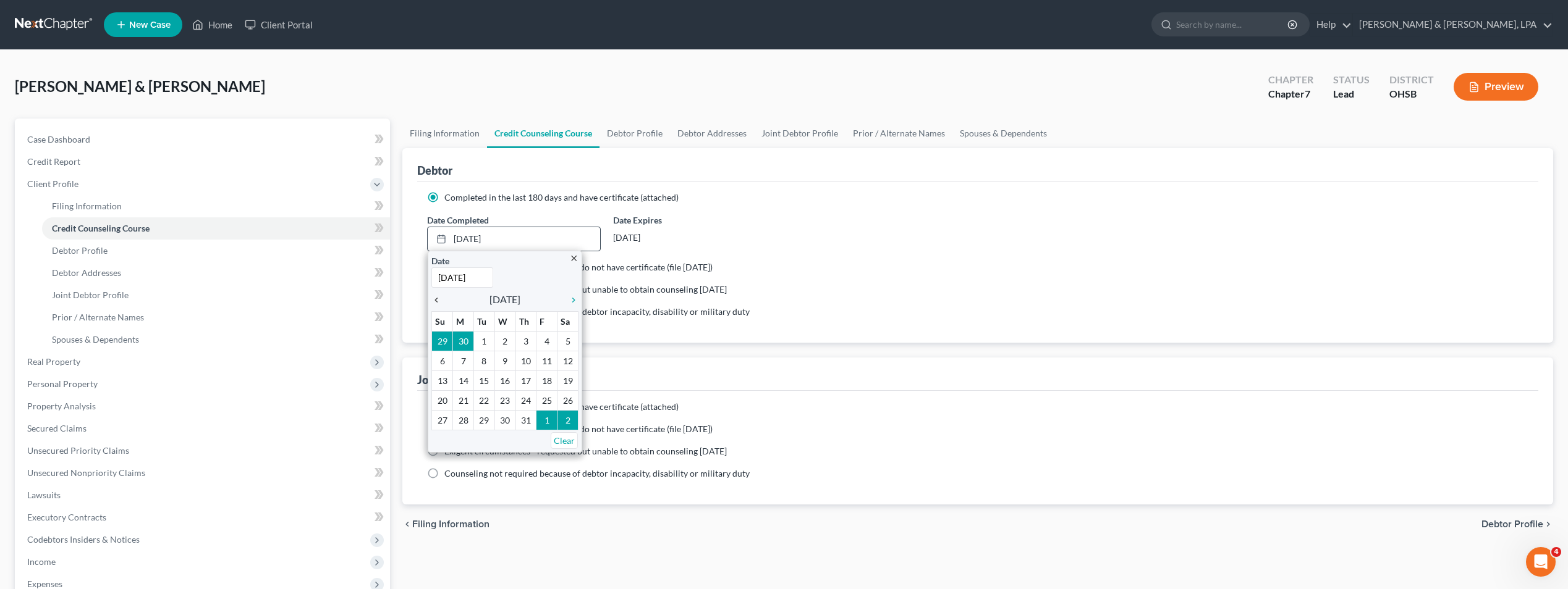
click at [441, 300] on icon "chevron_left" at bounding box center [439, 300] width 16 height 10
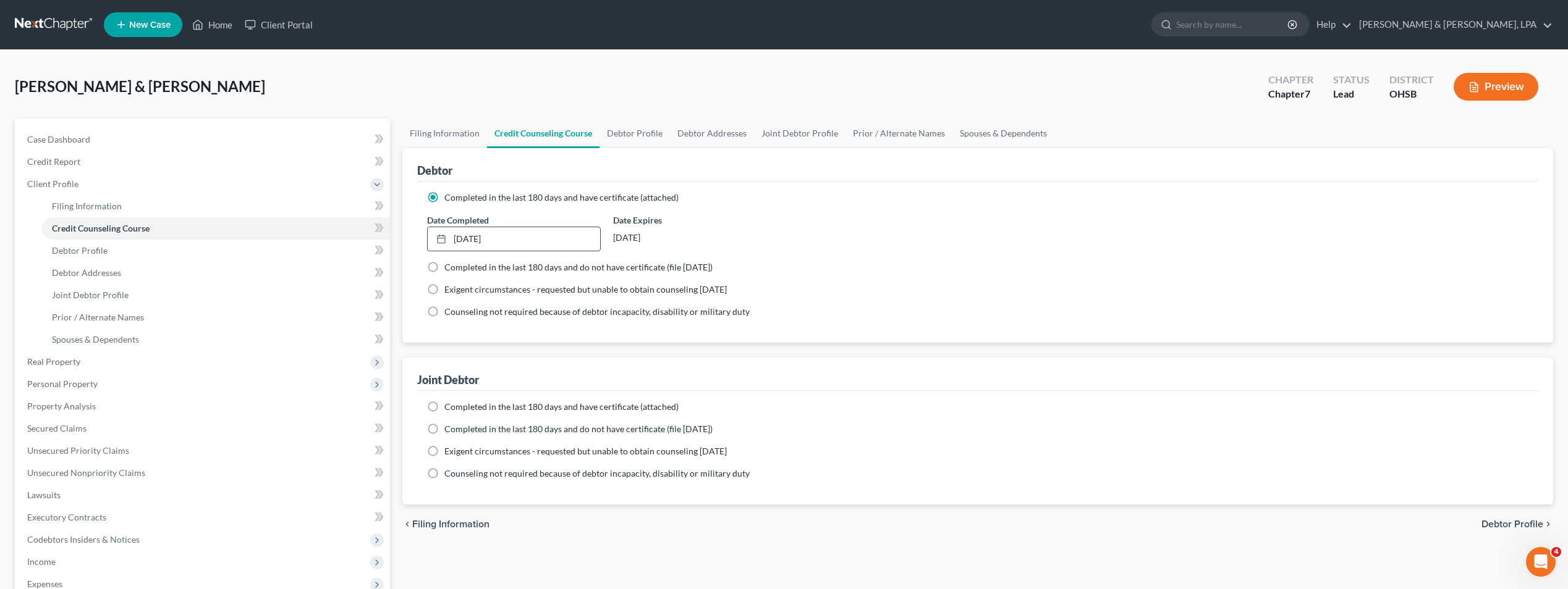
click at [445, 405] on label "Completed in the last 180 days and have certificate (attached)" at bounding box center [562, 407] width 234 height 12
click at [449, 405] on input "Completed in the last 180 days and have certificate (attached)" at bounding box center [453, 405] width 8 height 8
radio input "true"
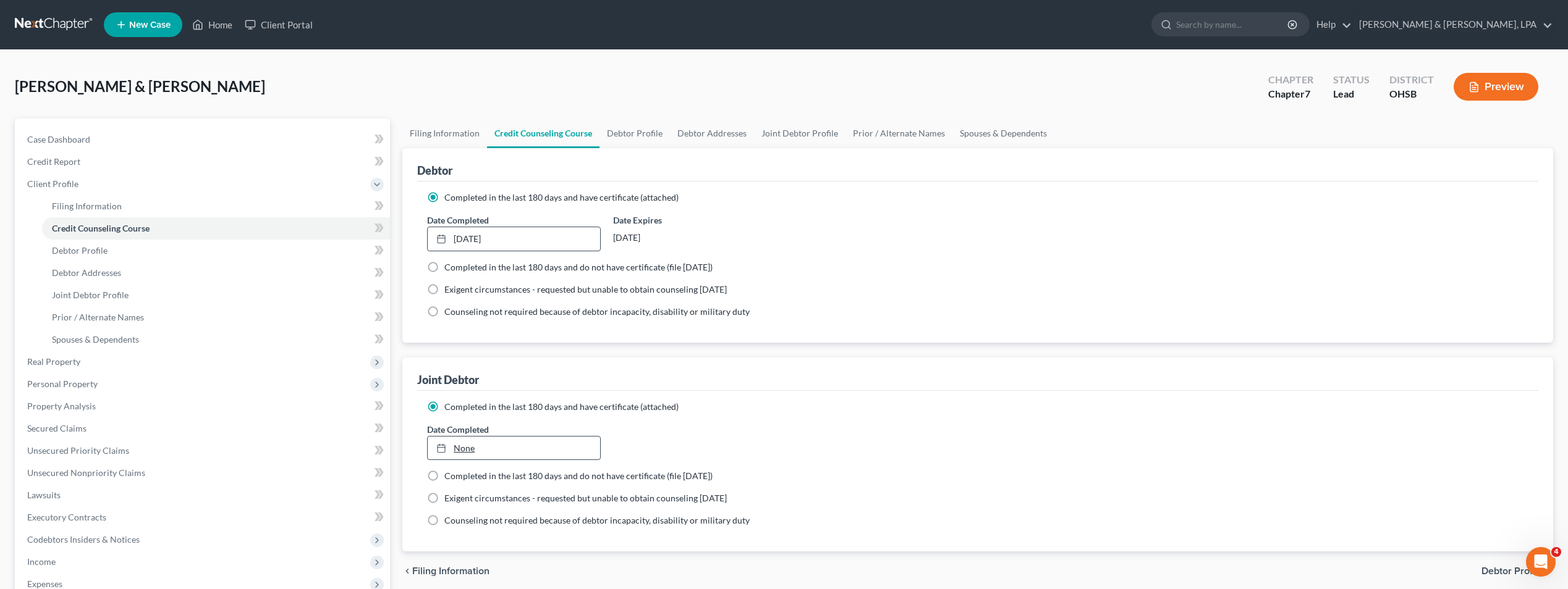
click at [474, 453] on link "None" at bounding box center [513, 448] width 172 height 23
type input "[DATE]"
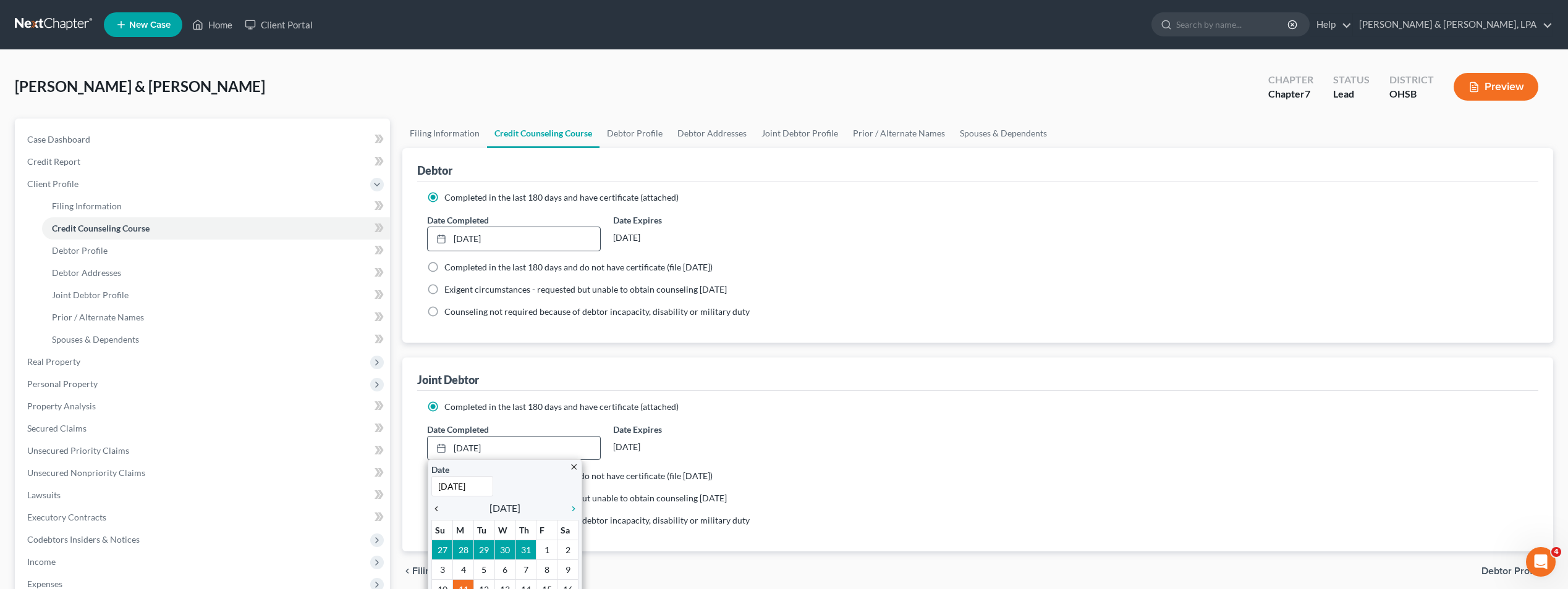
click at [438, 508] on icon "chevron_left" at bounding box center [439, 509] width 16 height 10
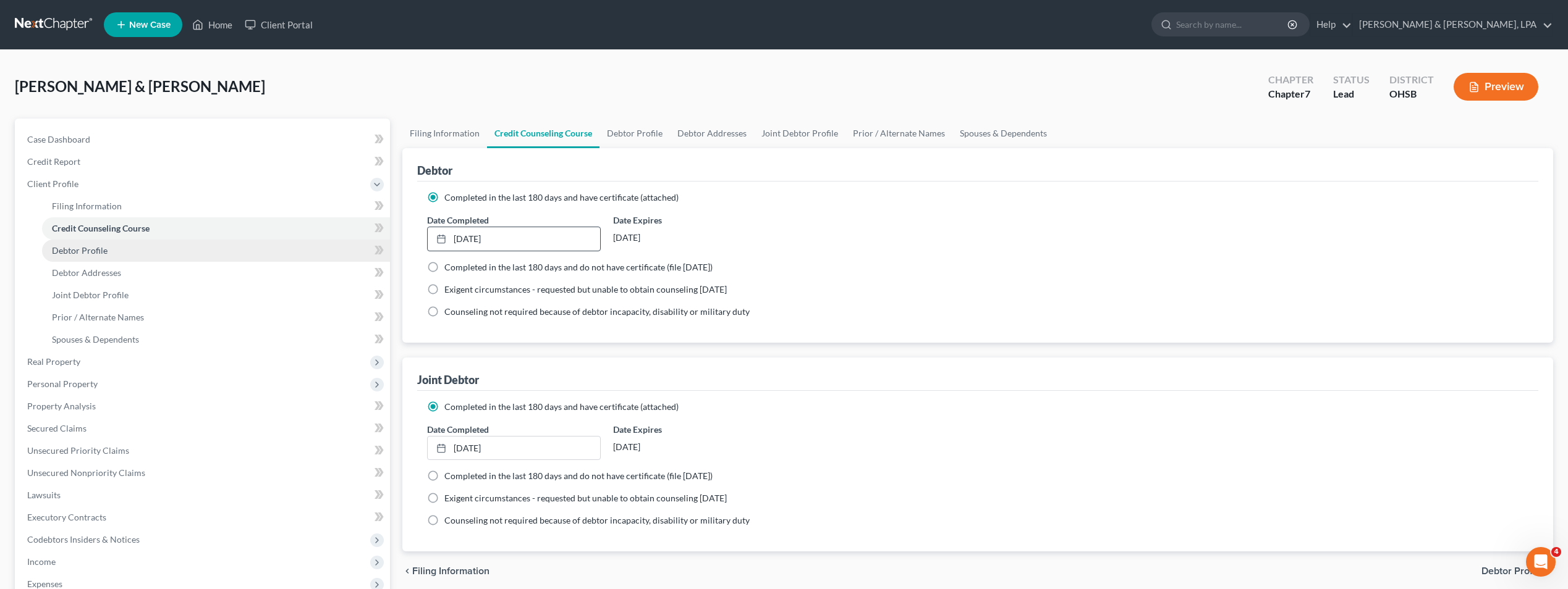
click at [63, 258] on link "Debtor Profile" at bounding box center [216, 251] width 348 height 22
select select "1"
select select "2"
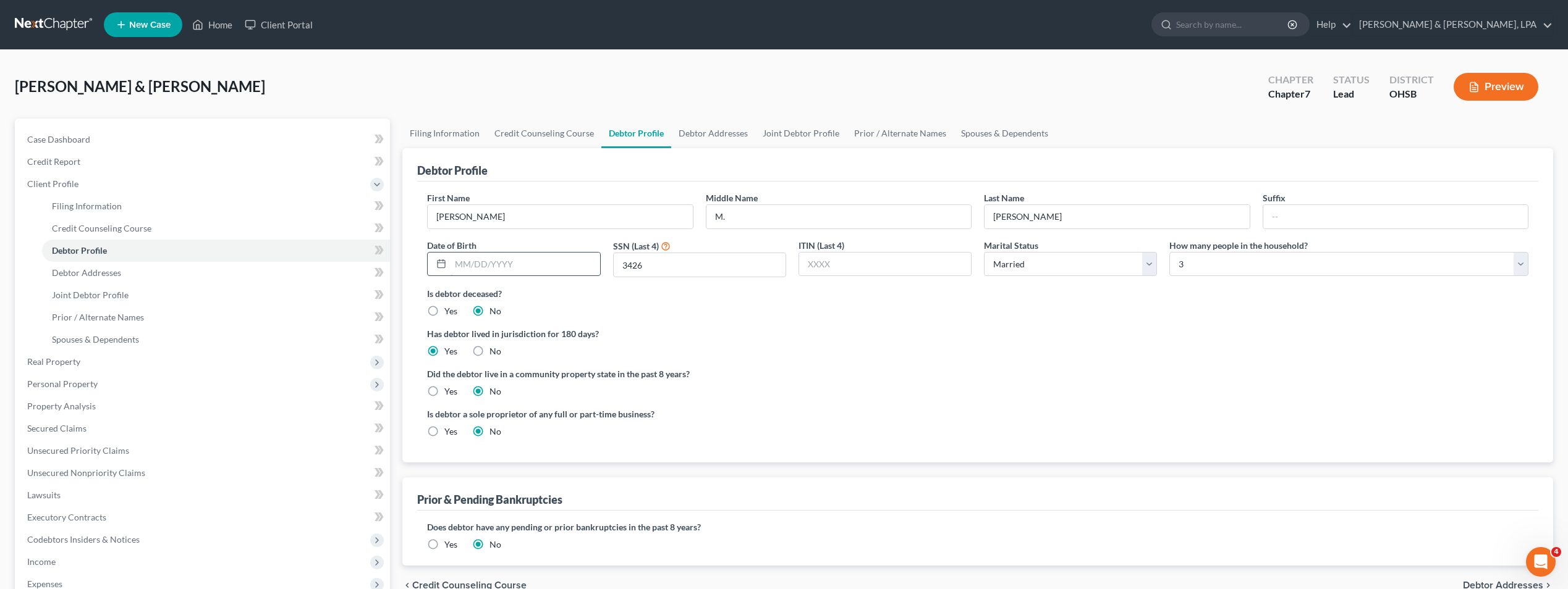
click at [472, 262] on input "text" at bounding box center [525, 264] width 149 height 23
click at [487, 244] on div "Date of Birth" at bounding box center [513, 259] width 185 height 39
click at [482, 261] on input "text" at bounding box center [525, 264] width 149 height 23
click at [481, 260] on input "01/1111981" at bounding box center [525, 264] width 149 height 23
type input "[DATE]"
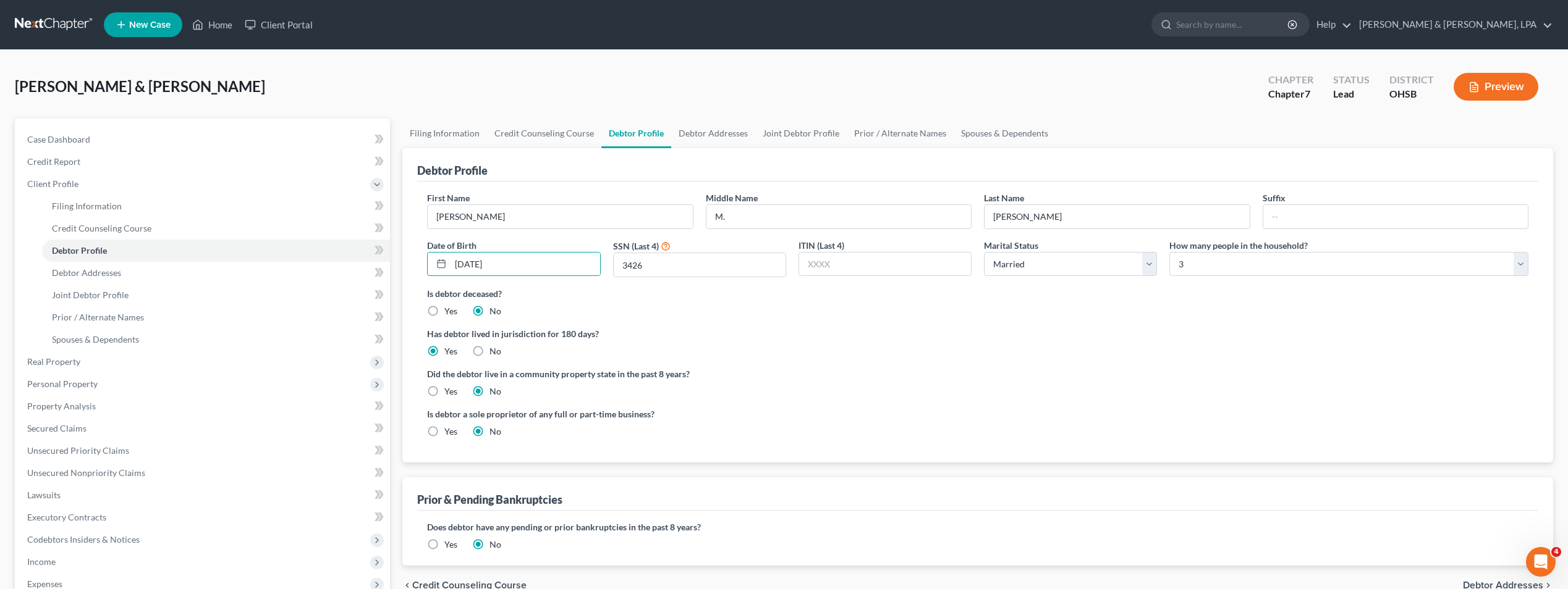
click at [646, 311] on div "Is debtor deceased? Yes No" at bounding box center [978, 302] width 1102 height 30
click at [719, 136] on link "Debtor Addresses" at bounding box center [713, 133] width 84 height 30
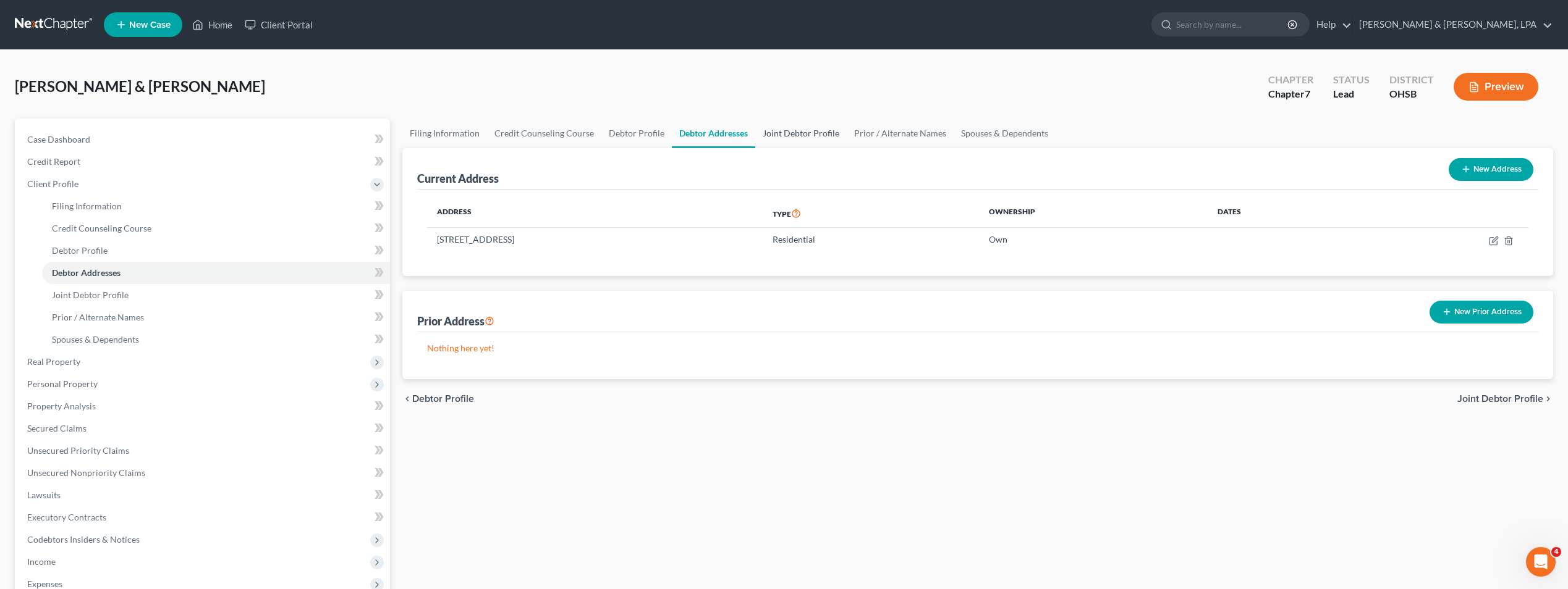
click at [777, 133] on link "Joint Debtor Profile" at bounding box center [801, 133] width 91 height 30
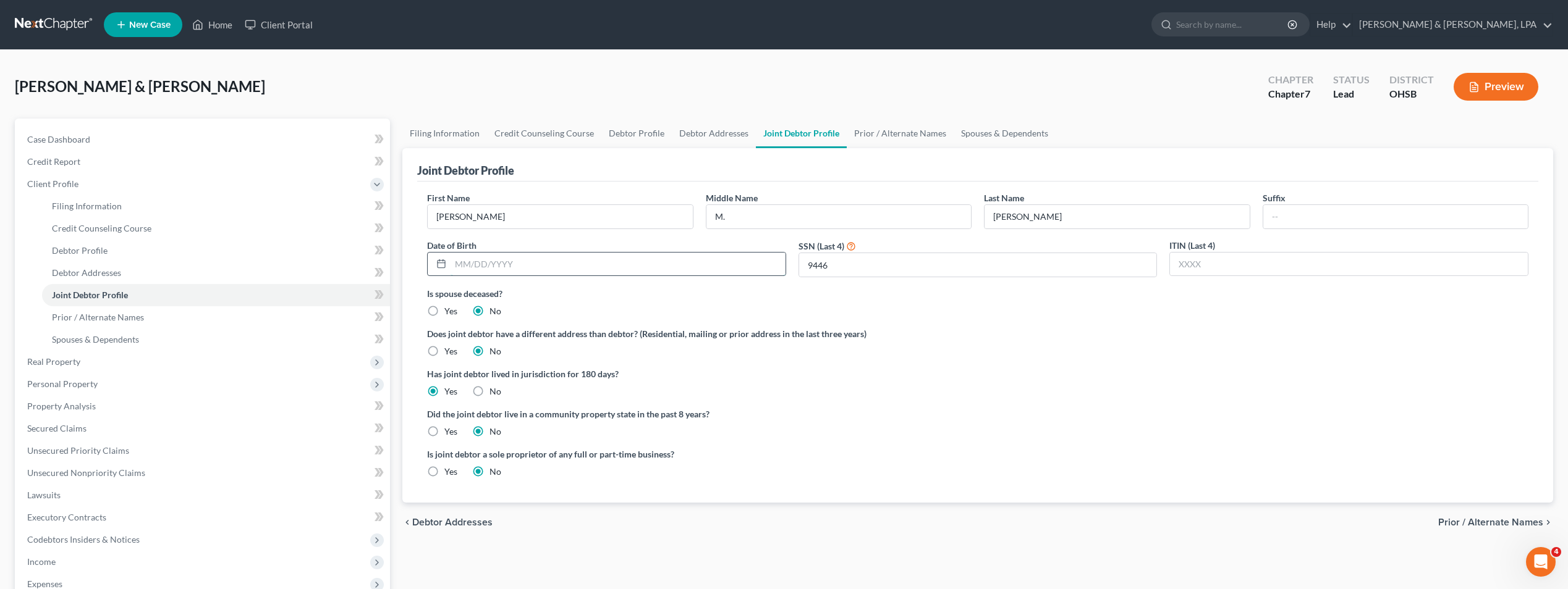
click at [522, 263] on input "text" at bounding box center [618, 264] width 335 height 23
type input "[DATE]"
click at [964, 315] on div "Is spouse deceased? Yes No" at bounding box center [978, 302] width 1102 height 30
click at [882, 132] on link "Prior / Alternate Names" at bounding box center [900, 133] width 107 height 30
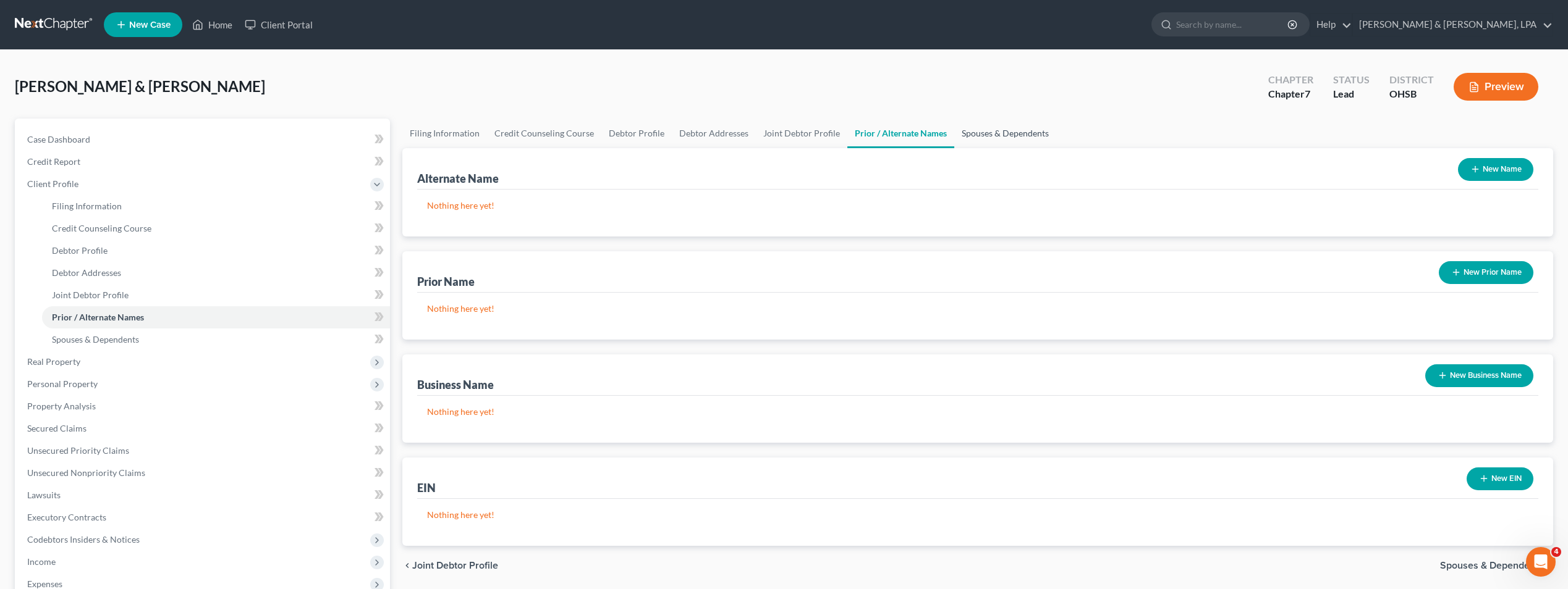
click at [973, 135] on link "Spouses & Dependents" at bounding box center [1006, 133] width 102 height 30
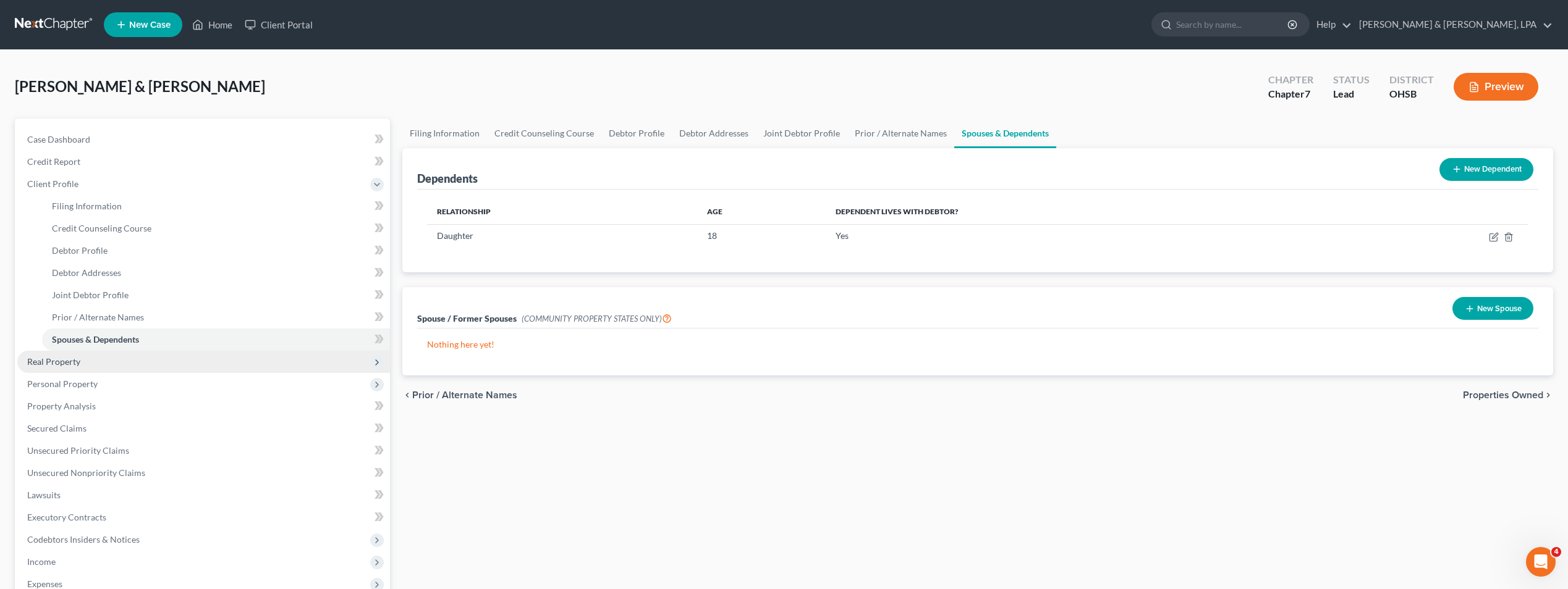
click at [72, 357] on span "Real Property" at bounding box center [53, 362] width 53 height 10
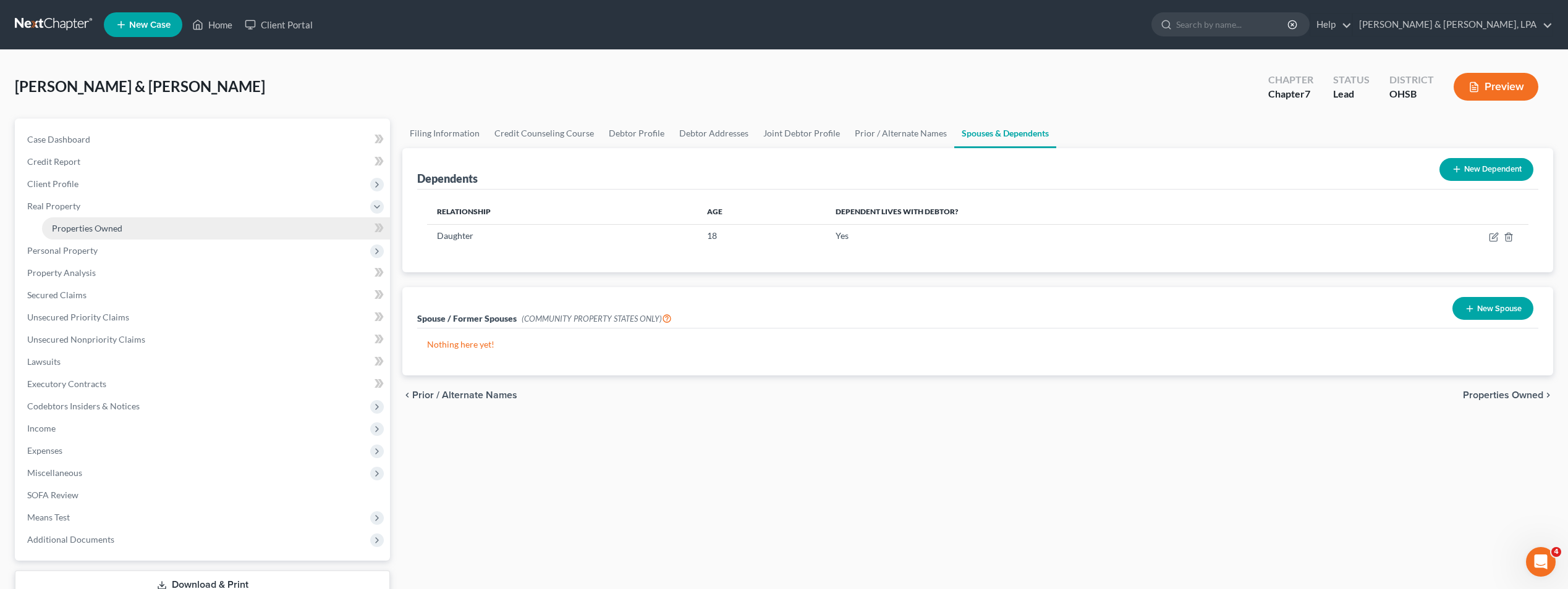
click at [91, 223] on span "Properties Owned" at bounding box center [87, 229] width 70 height 10
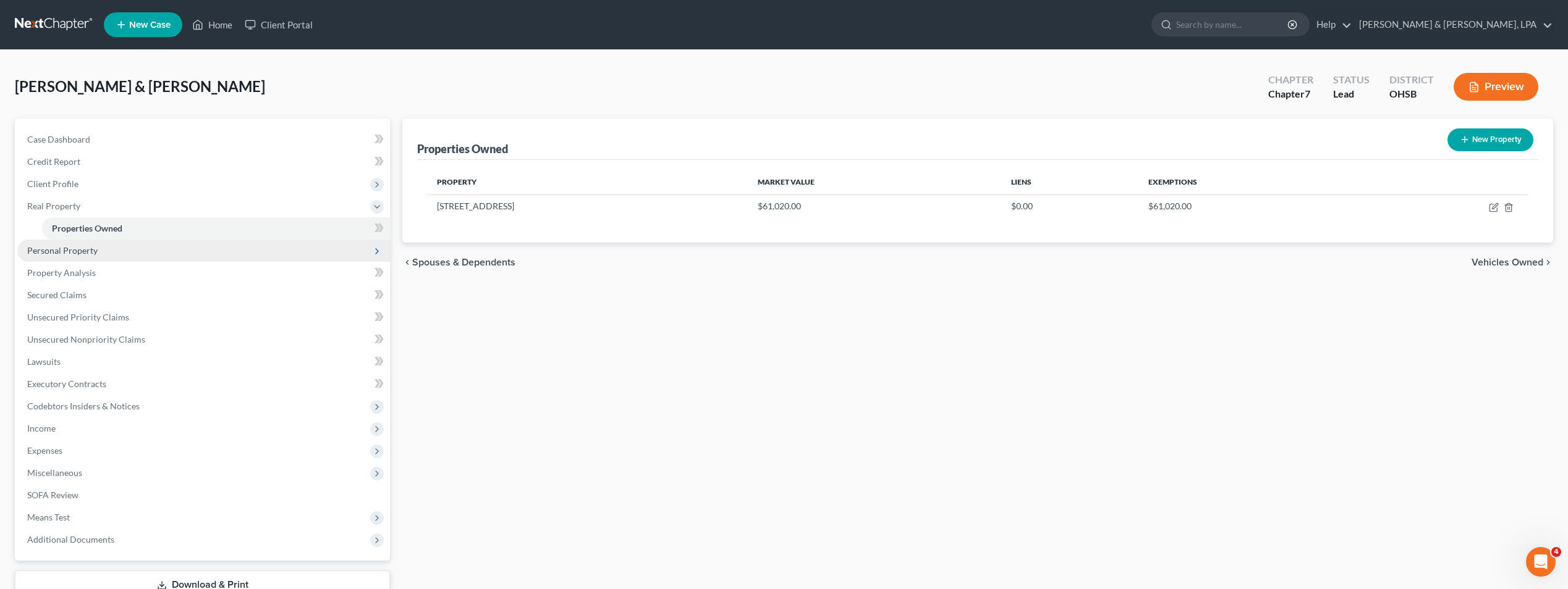
click at [94, 248] on span "Personal Property" at bounding box center [62, 250] width 70 height 10
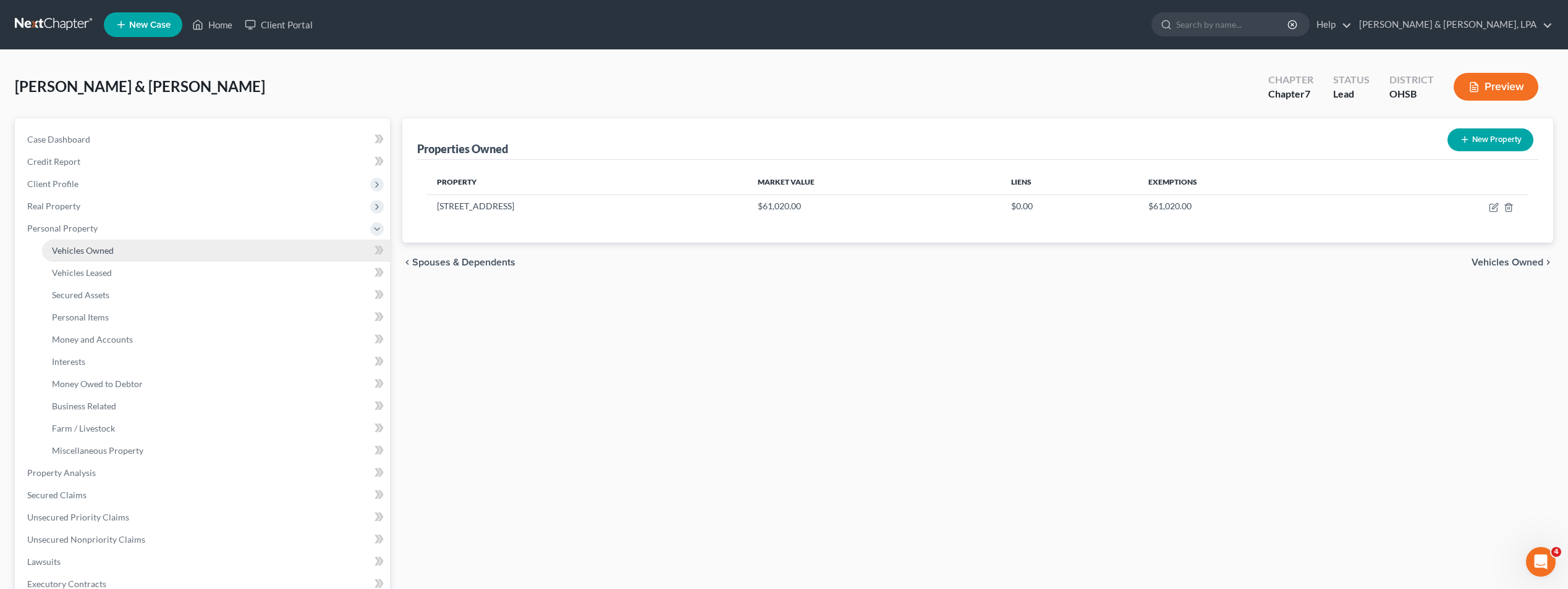
click at [100, 252] on span "Vehicles Owned" at bounding box center [82, 250] width 61 height 10
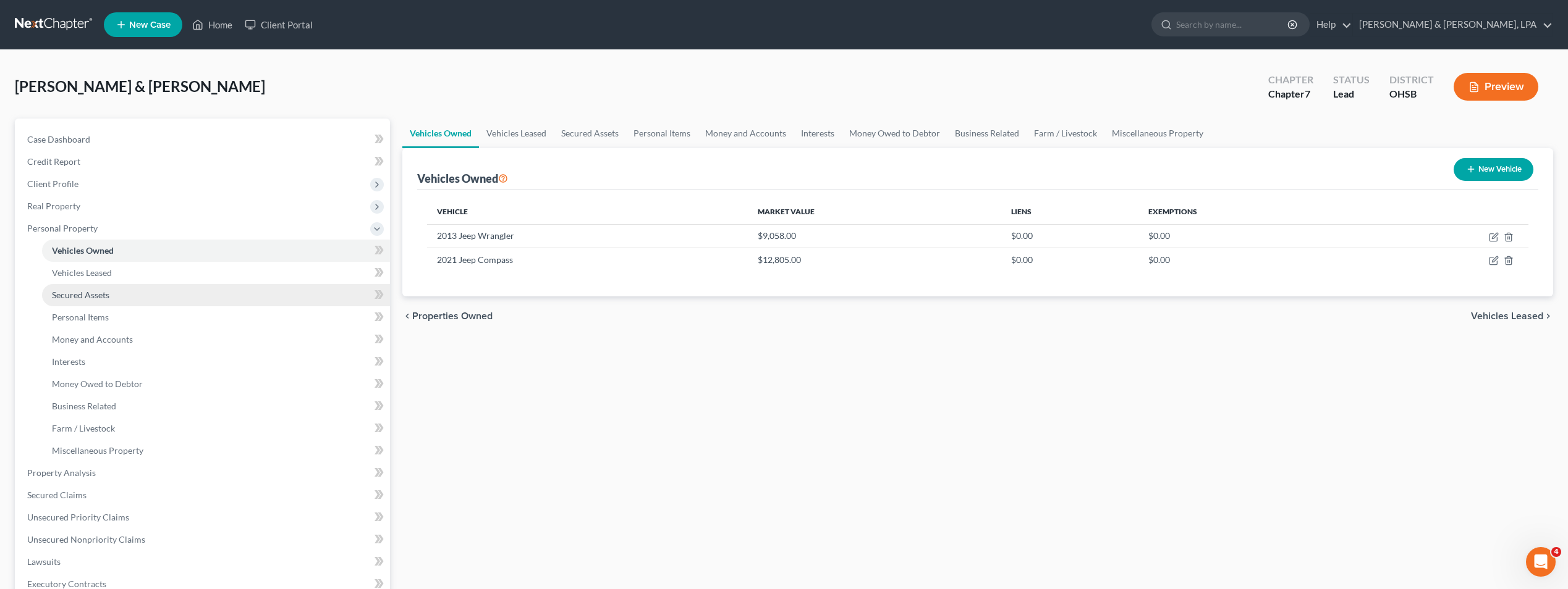
click at [107, 300] on link "Secured Assets" at bounding box center [216, 295] width 348 height 22
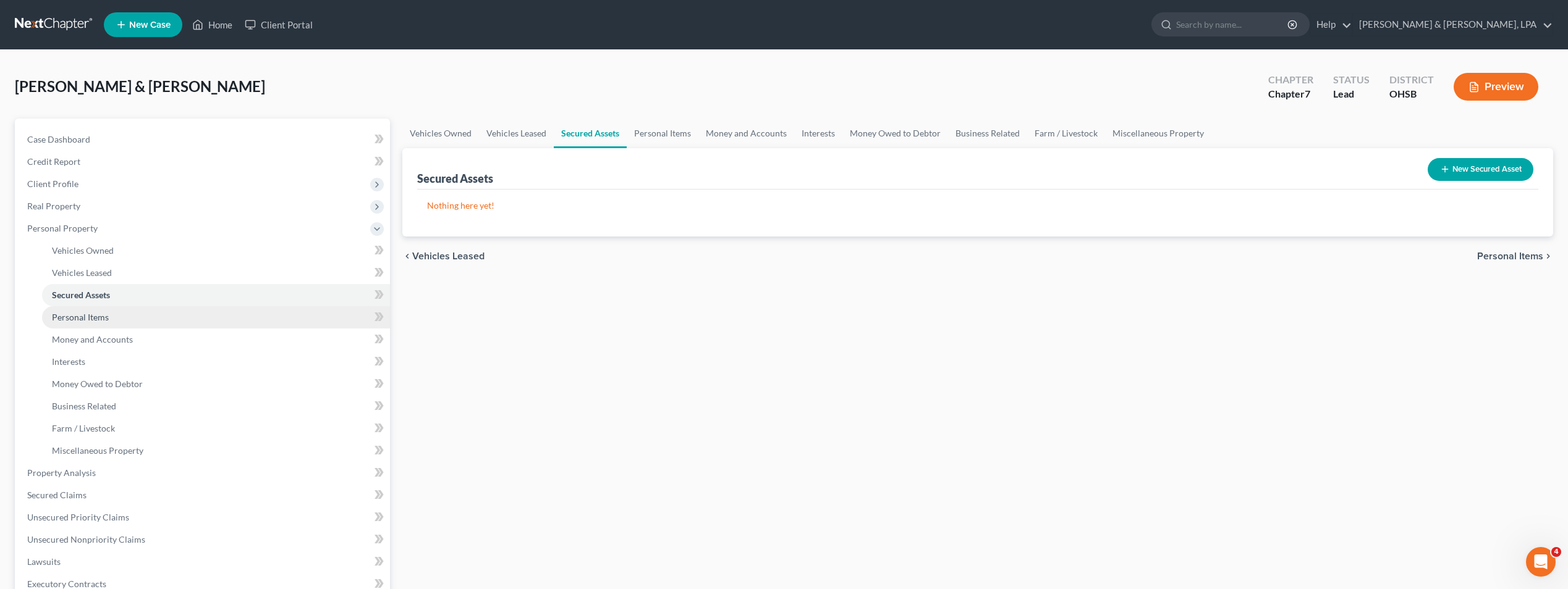
click at [105, 325] on link "Personal Items" at bounding box center [216, 318] width 348 height 22
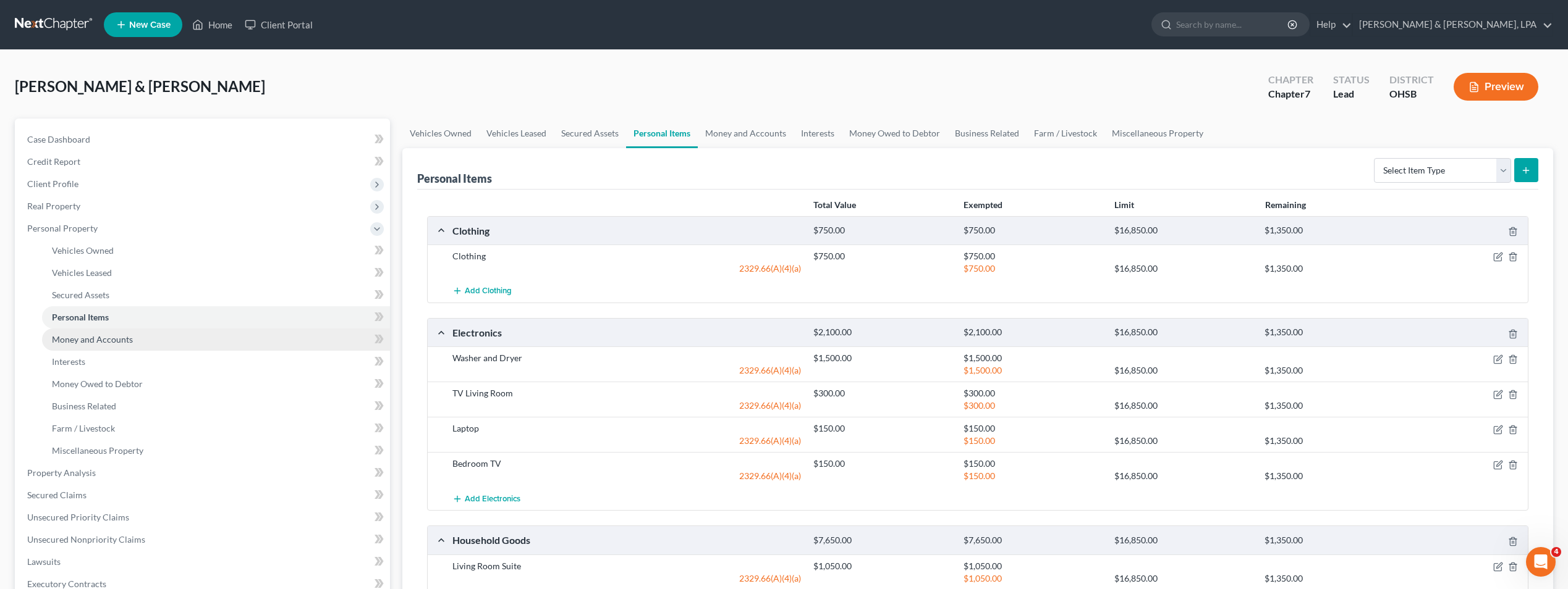
click at [109, 346] on link "Money and Accounts" at bounding box center [216, 340] width 348 height 22
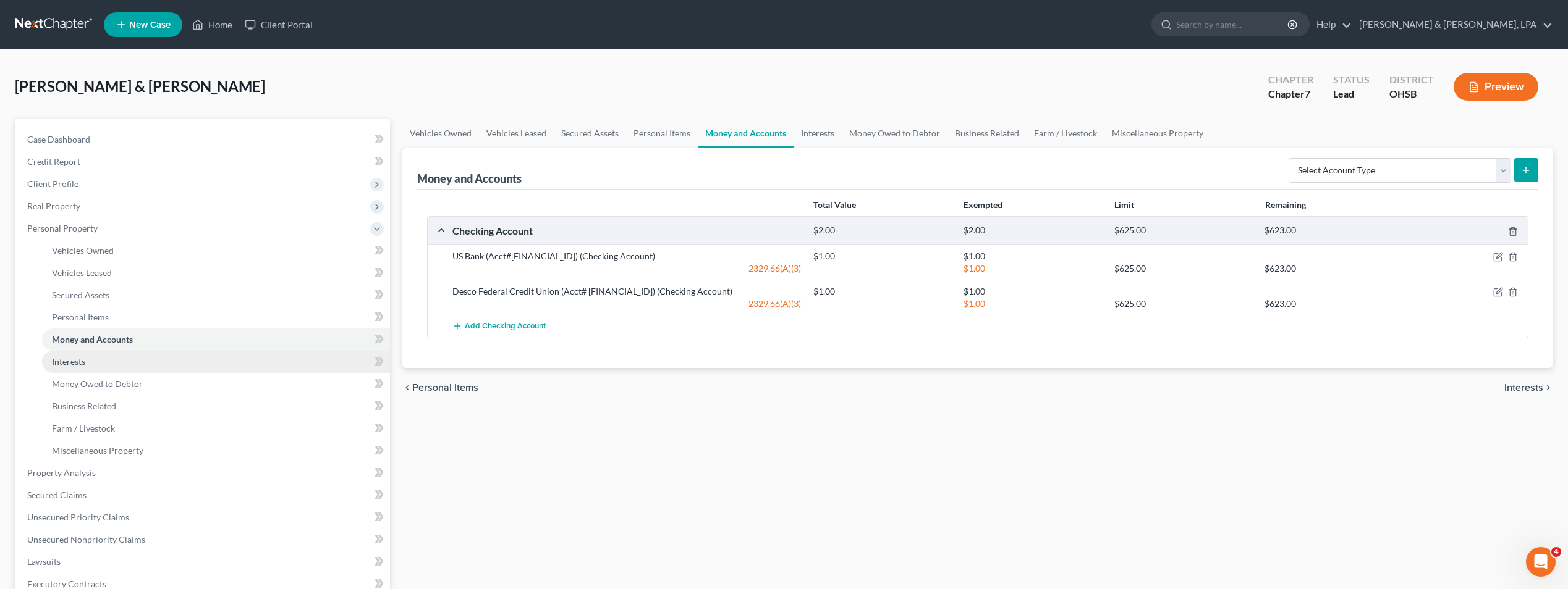
click at [100, 361] on link "Interests" at bounding box center [216, 362] width 348 height 22
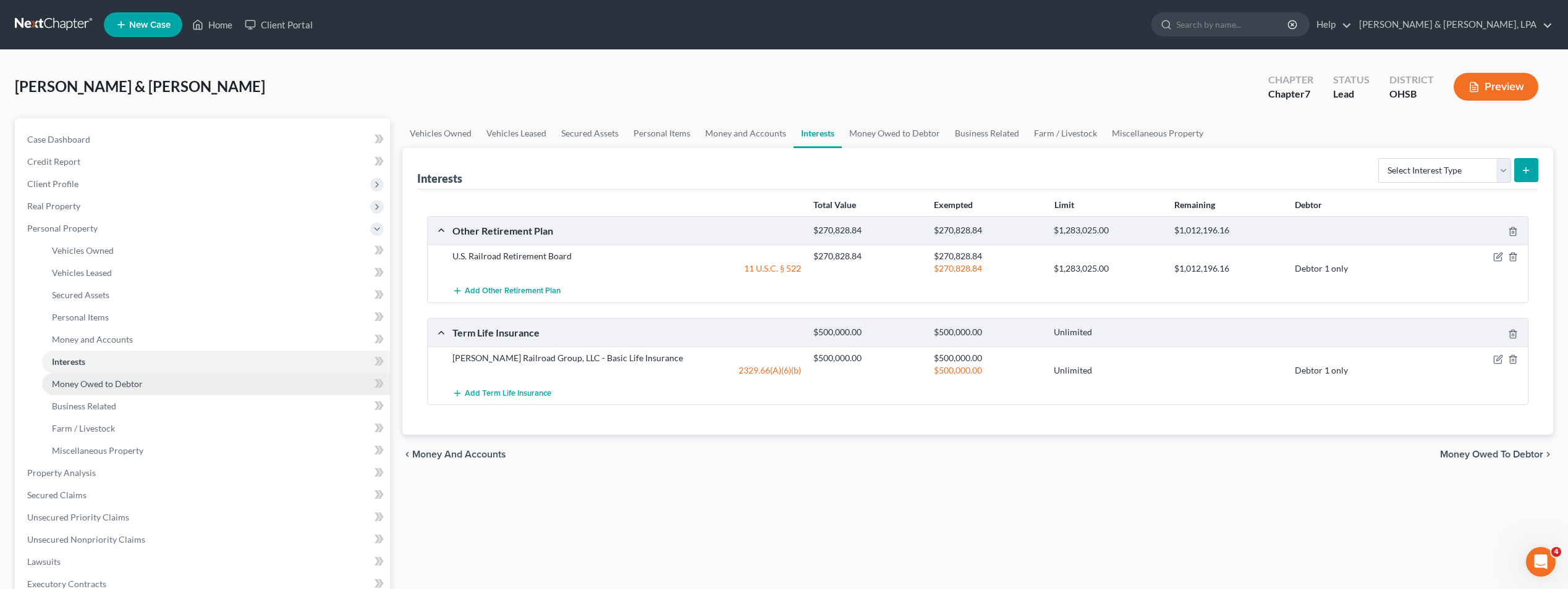
click at [128, 383] on span "Money Owed to Debtor" at bounding box center [97, 384] width 91 height 10
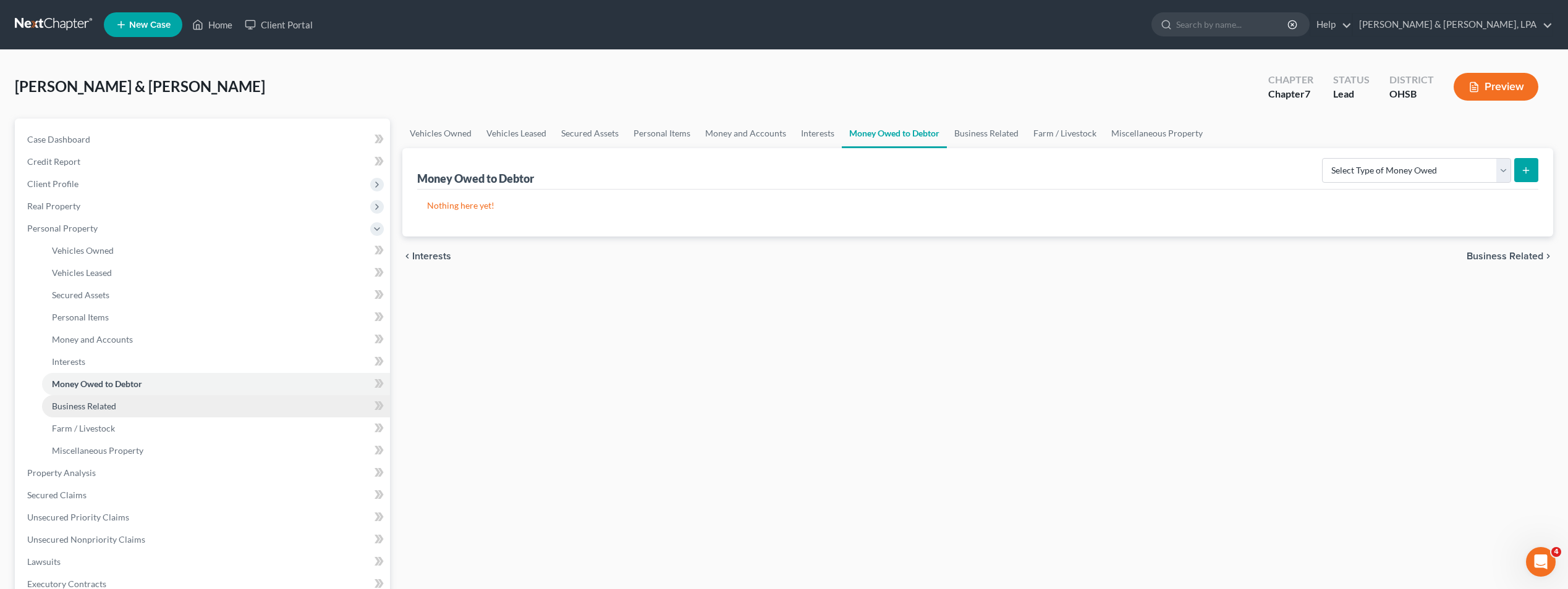
click at [121, 406] on link "Business Related" at bounding box center [216, 407] width 348 height 22
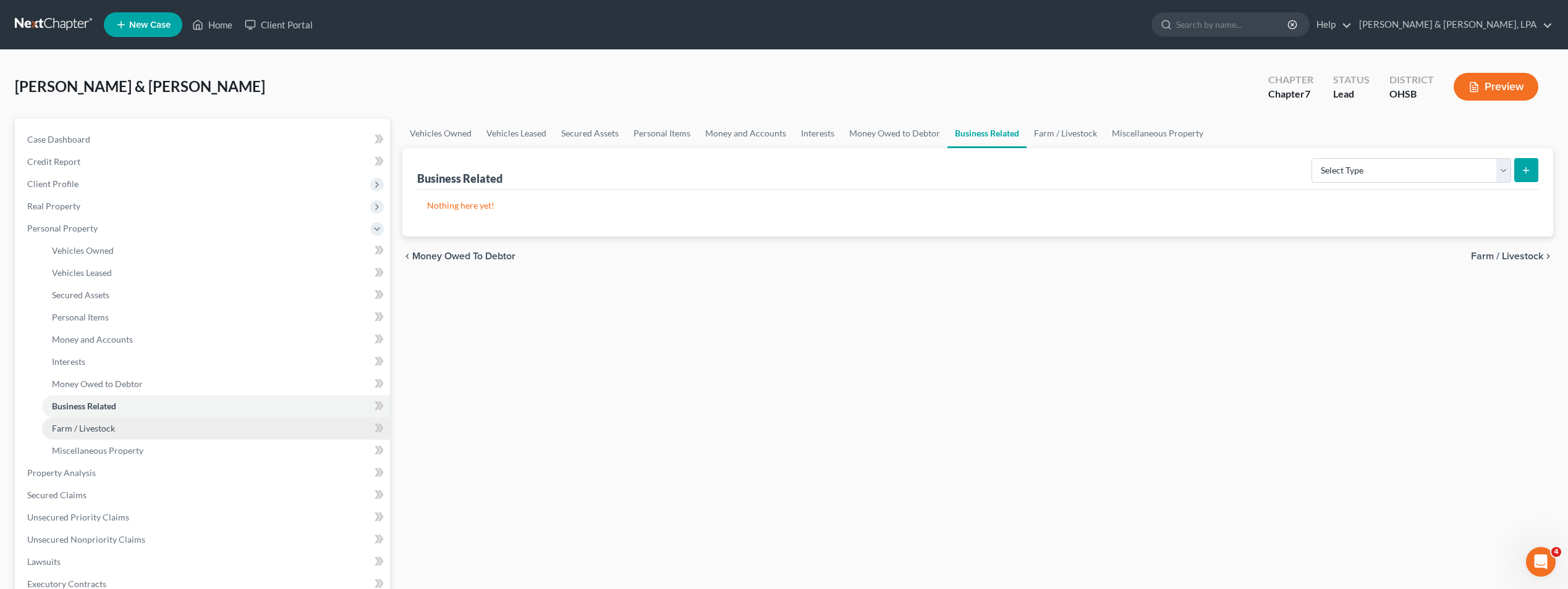
click at [107, 431] on span "Farm / Livestock" at bounding box center [83, 429] width 63 height 10
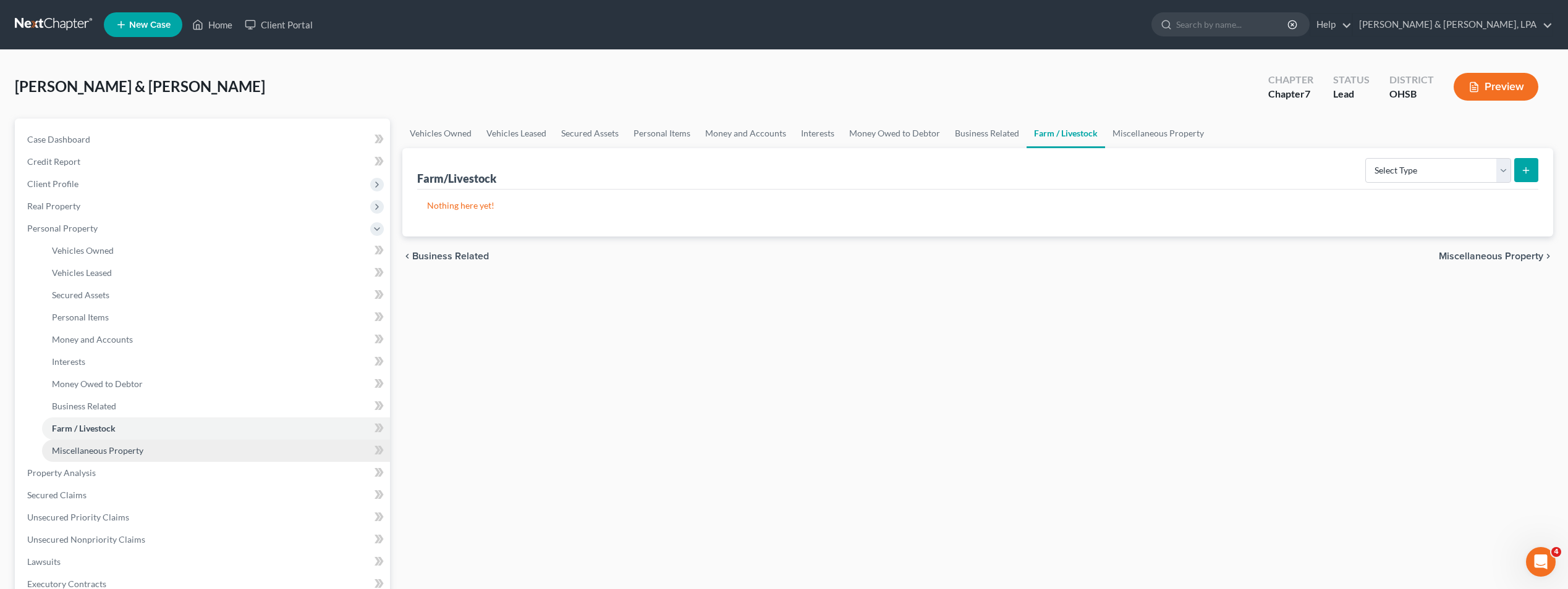
click at [119, 446] on span "Miscellaneous Property" at bounding box center [97, 450] width 91 height 10
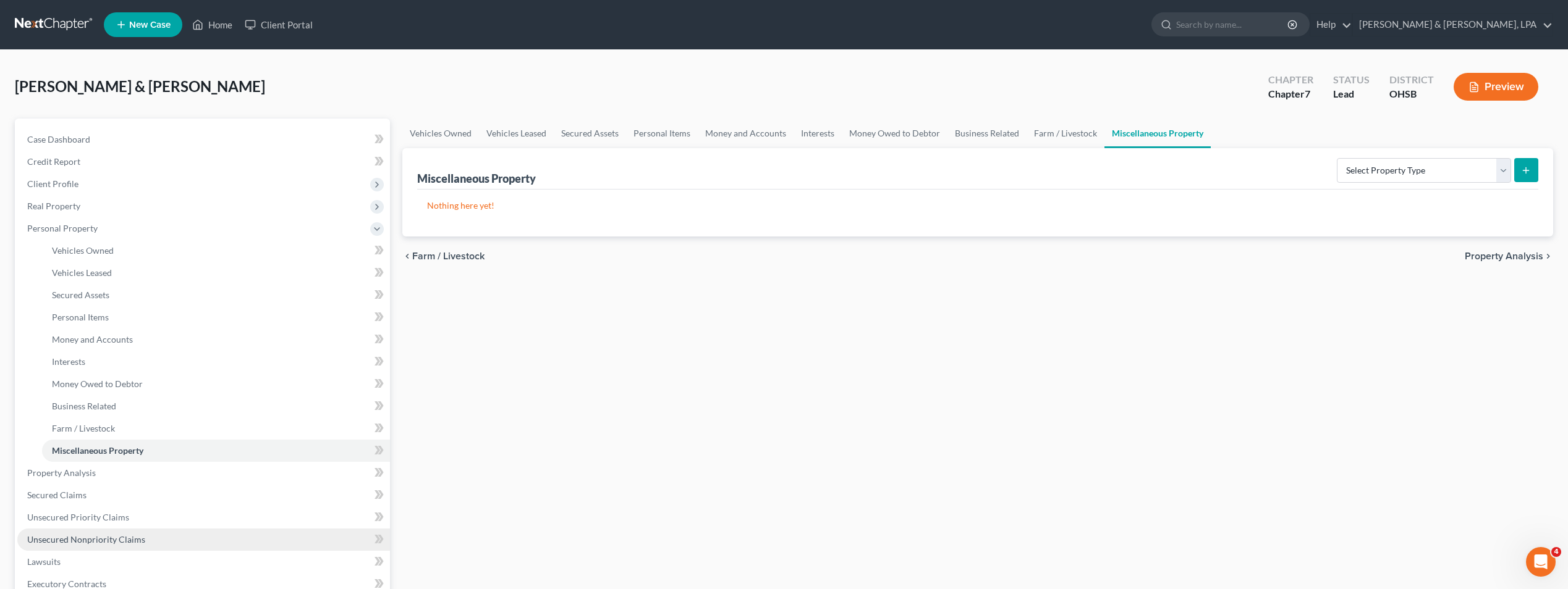
click at [108, 536] on span "Unsecured Nonpriority Claims" at bounding box center [85, 540] width 118 height 10
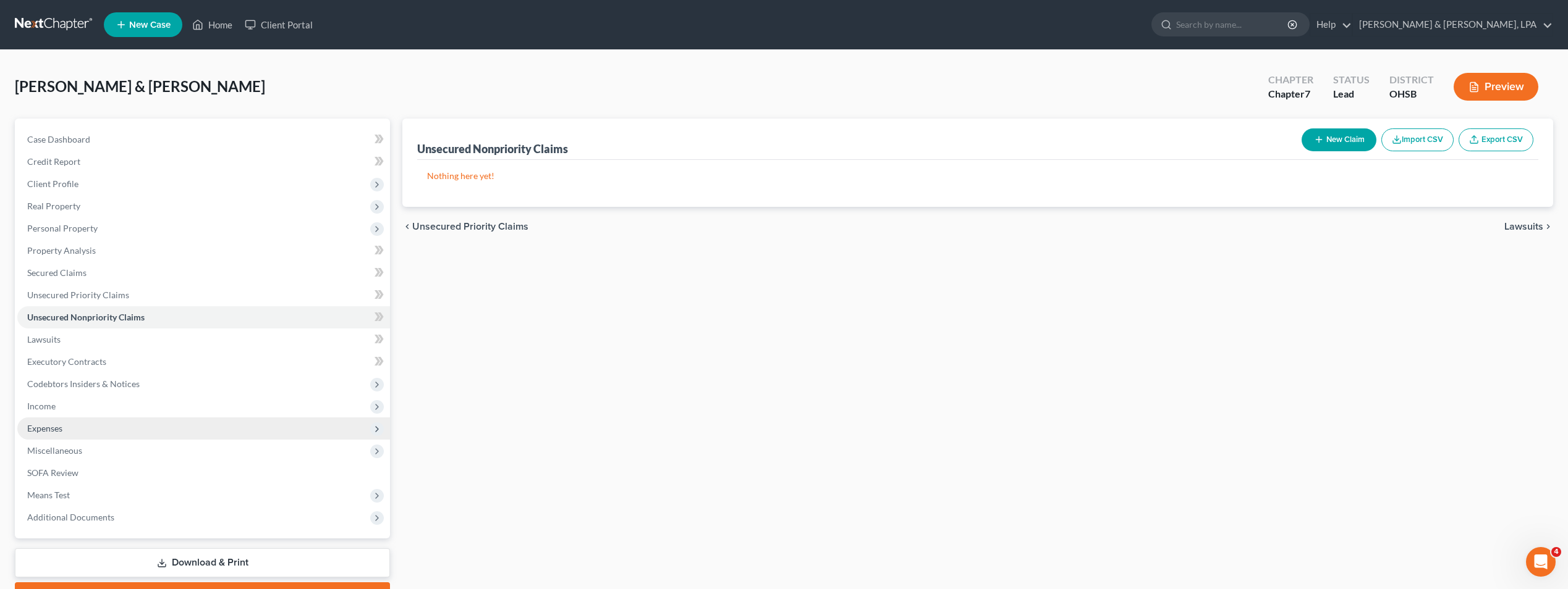
click at [90, 423] on span "Expenses" at bounding box center [203, 429] width 373 height 22
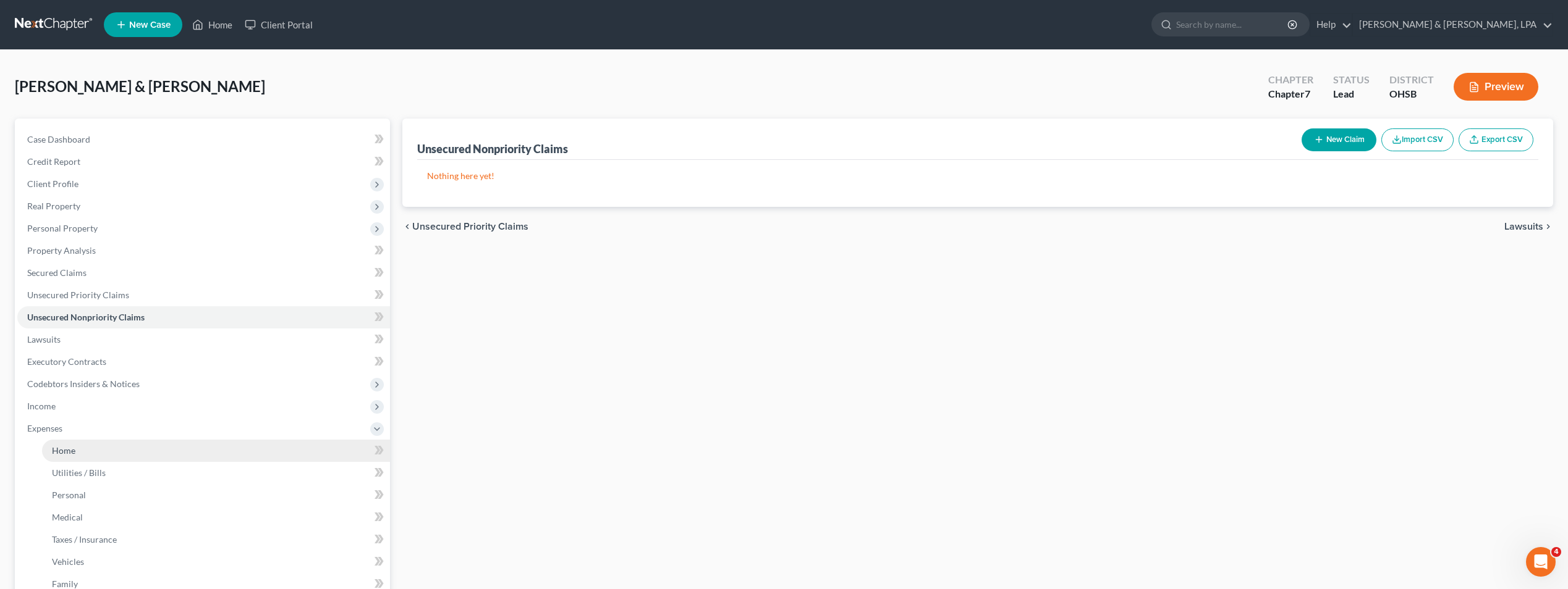
click at [77, 444] on link "Home" at bounding box center [216, 451] width 348 height 22
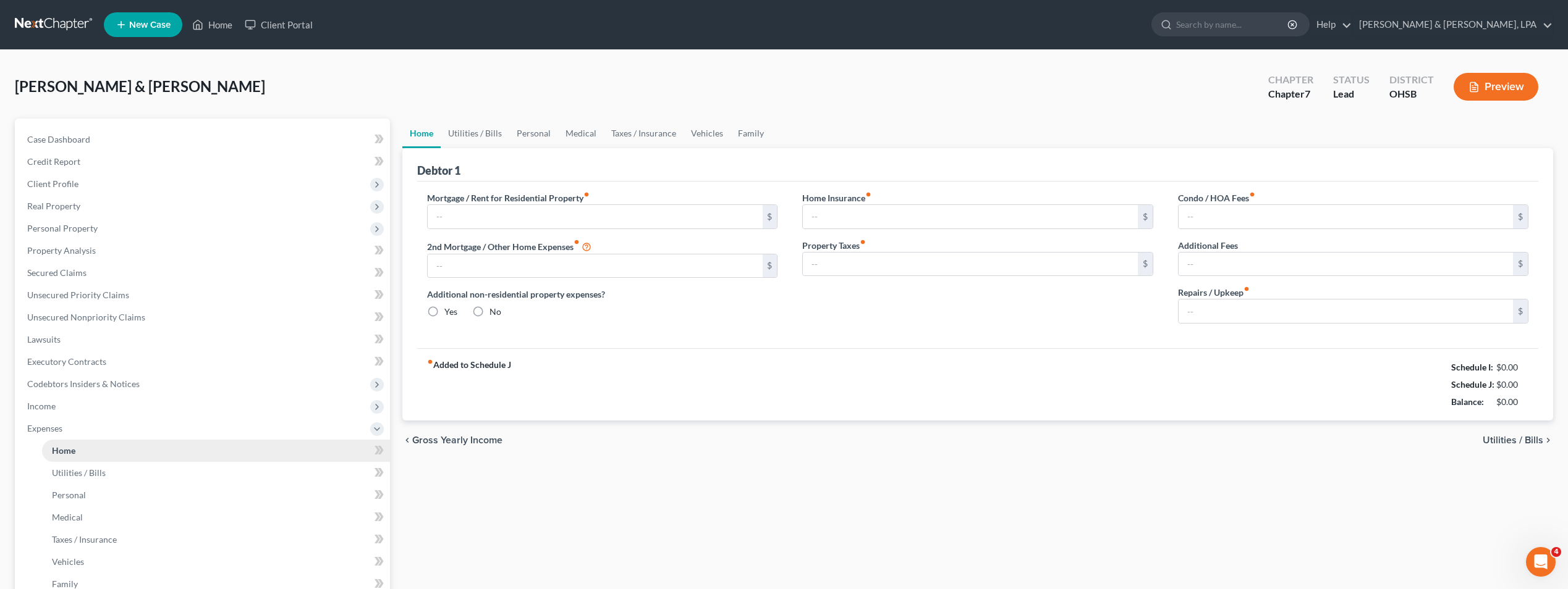
type input "0.00"
radio input "true"
type input "0.00"
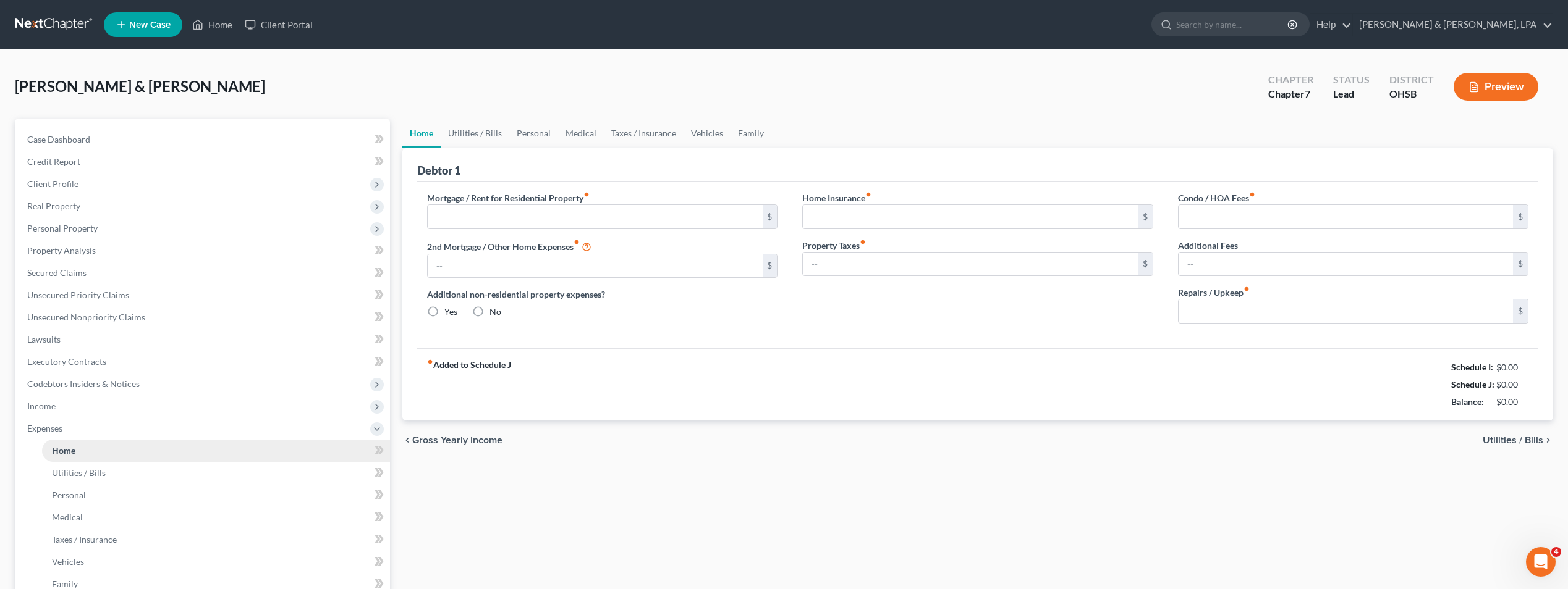
type input "0.00"
click at [1525, 438] on span "Utilities / Bills" at bounding box center [1513, 440] width 61 height 10
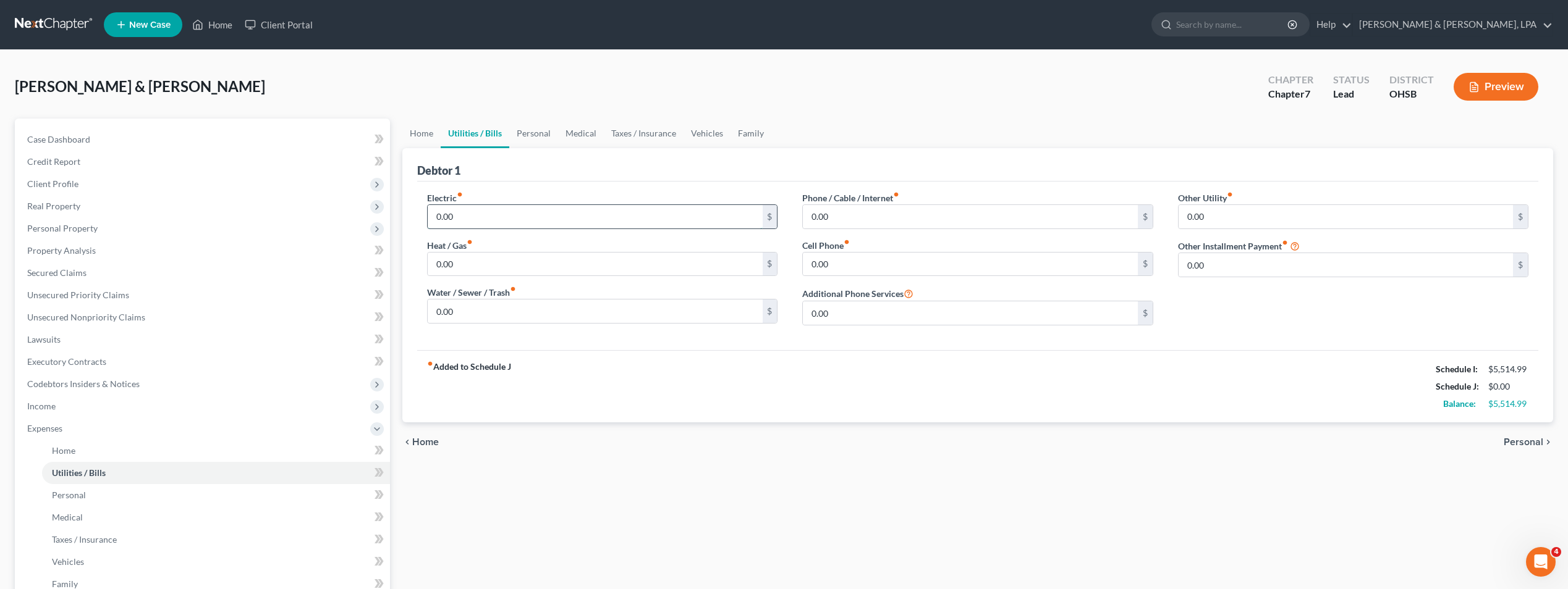
click at [655, 216] on input "0.00" at bounding box center [595, 217] width 334 height 23
type input "1,250"
click at [557, 265] on input "0.00" at bounding box center [595, 264] width 334 height 23
click at [517, 312] on input "0.00" at bounding box center [595, 311] width 334 height 23
click at [877, 223] on input "0.00" at bounding box center [970, 217] width 334 height 23
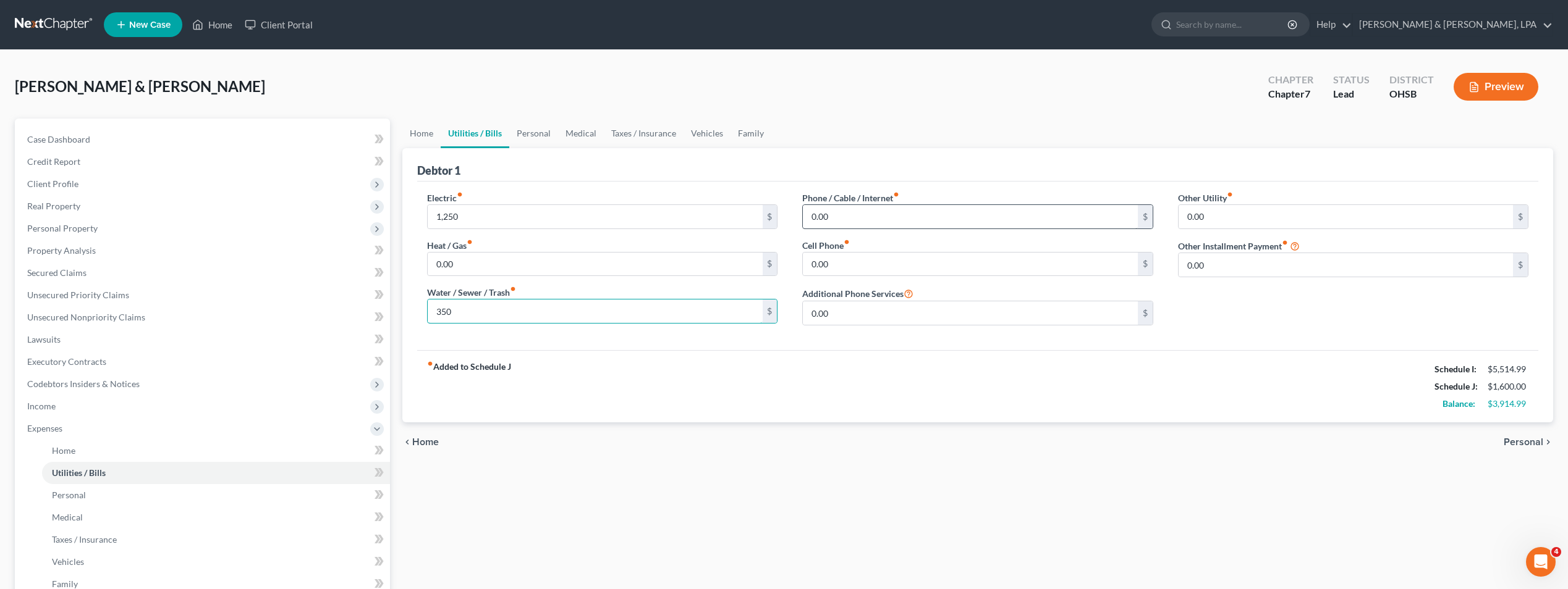
type input "350"
click at [884, 214] on input "0.00" at bounding box center [970, 217] width 334 height 23
type input "2"
type input "168"
click at [856, 257] on input "0.00" at bounding box center [970, 264] width 334 height 23
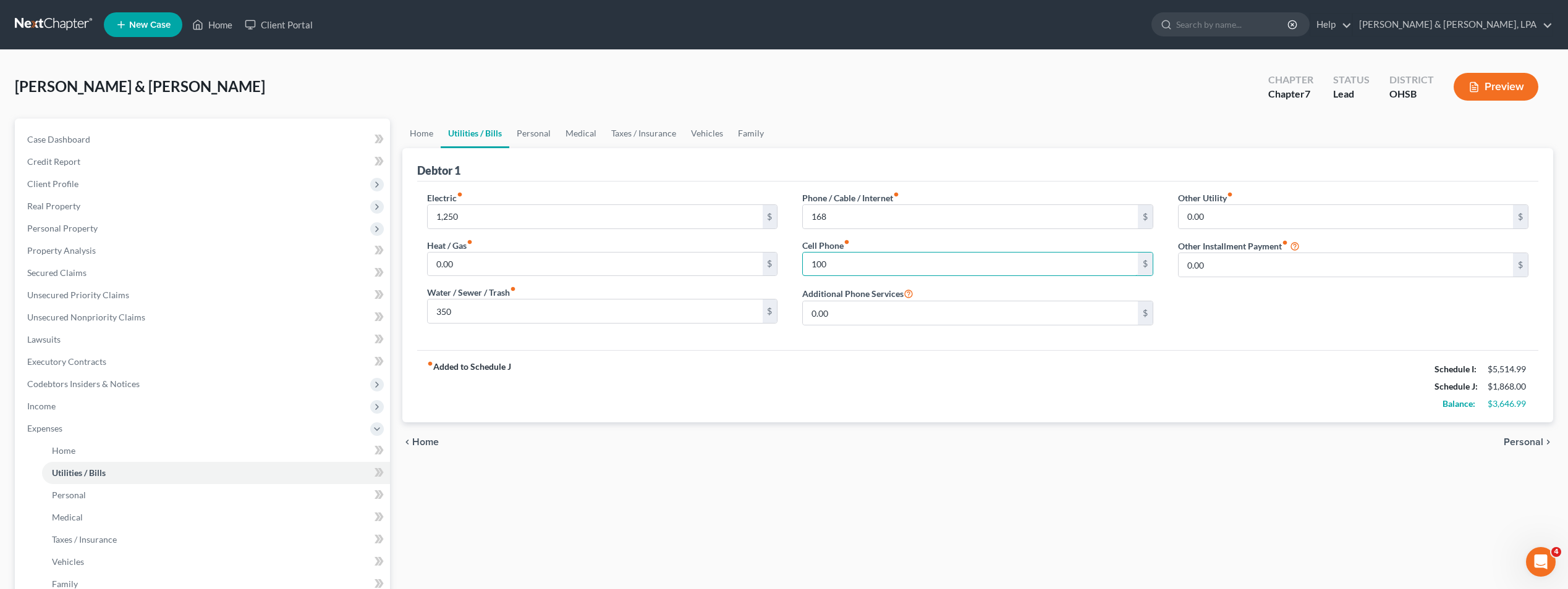
type input "100"
click at [1039, 126] on ul "Home Utilities / Bills Personal Medical Taxes / Insurance Vehicles Family" at bounding box center [978, 133] width 1151 height 30
click at [1528, 445] on span "Personal" at bounding box center [1523, 442] width 40 height 10
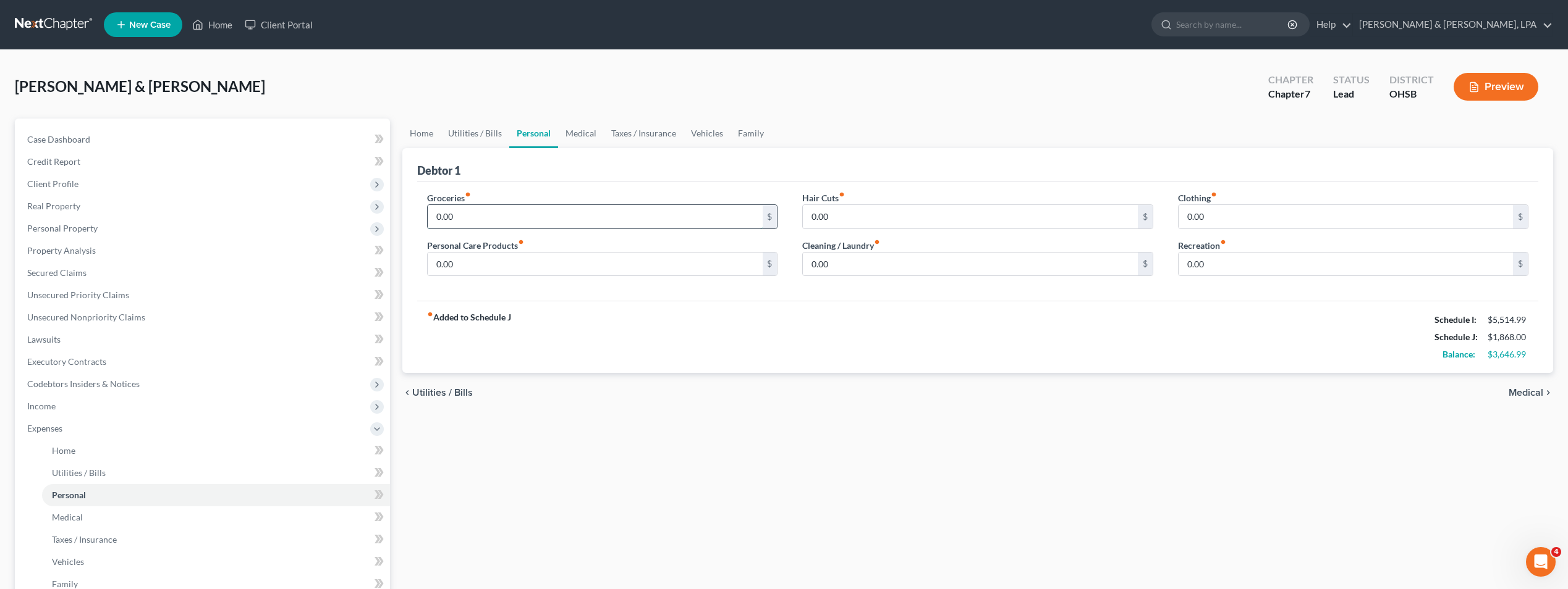
click at [552, 223] on input "0.00" at bounding box center [595, 217] width 334 height 23
type input "1,200"
click at [663, 169] on div "Debtor 1" at bounding box center [977, 165] width 1121 height 34
click at [851, 211] on input "0.00" at bounding box center [970, 217] width 334 height 23
type input "100"
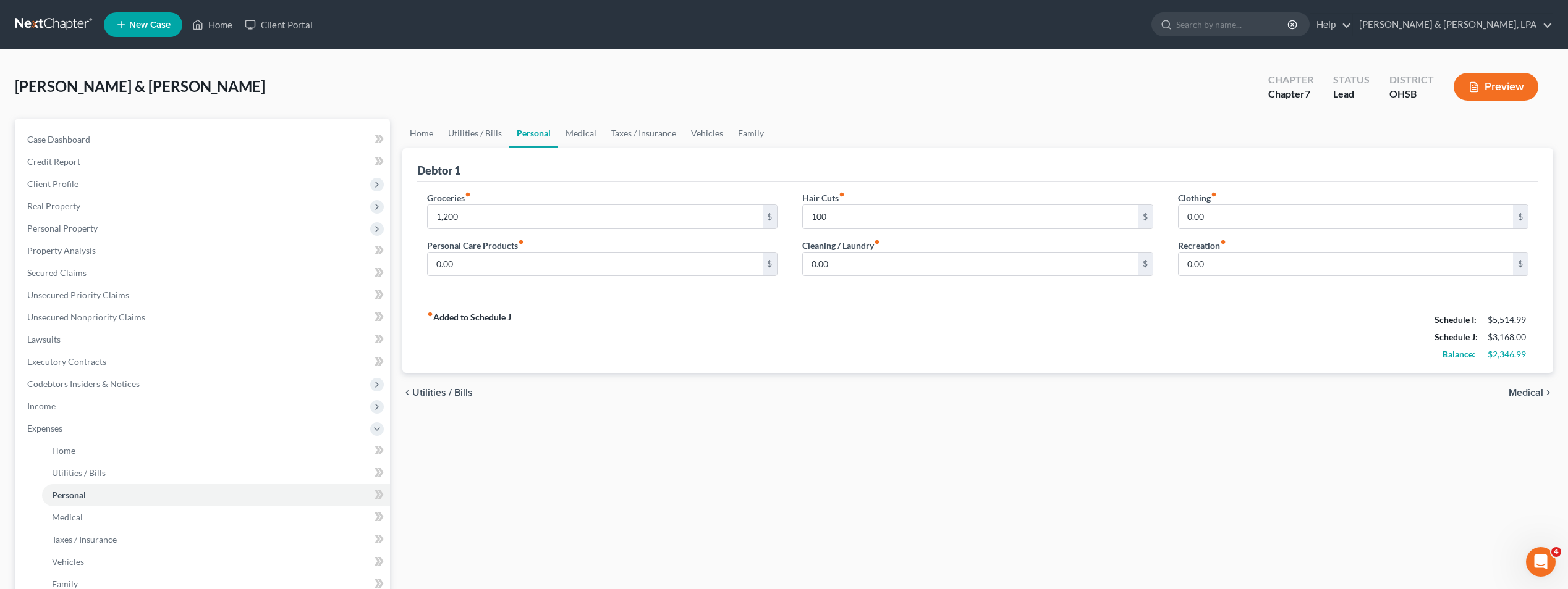
click at [1015, 183] on div "Groceries fiber_manual_record 1,200 $ Personal Care Products fiber_manual_recor…" at bounding box center [977, 241] width 1121 height 120
click at [1203, 220] on input "0.00" at bounding box center [1346, 217] width 334 height 23
type input "50"
click at [463, 266] on input "0.00" at bounding box center [595, 264] width 334 height 23
type input "50"
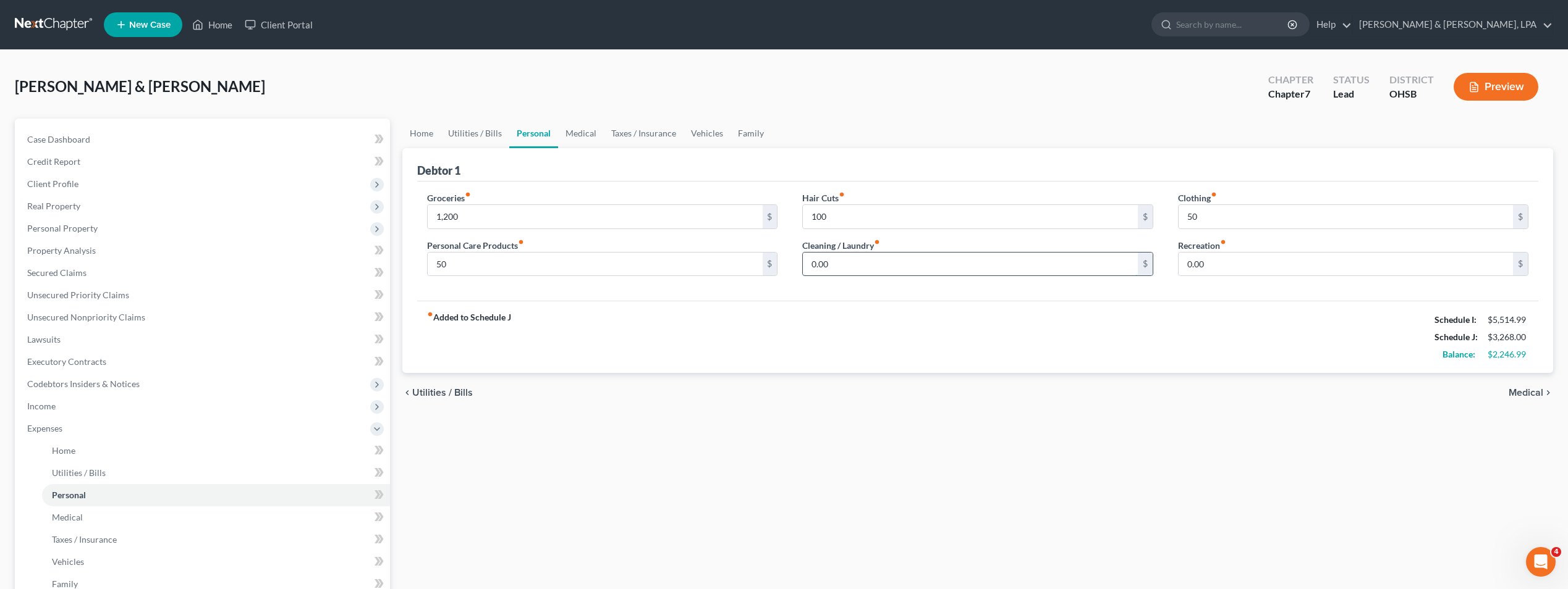
click at [827, 260] on input "0.00" at bounding box center [970, 264] width 334 height 23
type input "50"
click at [1210, 263] on input "0.00" at bounding box center [1346, 264] width 334 height 23
type input "102"
click at [1114, 295] on div "Groceries fiber_manual_record 1,200 $ Personal Care Products fiber_manual_recor…" at bounding box center [977, 241] width 1121 height 120
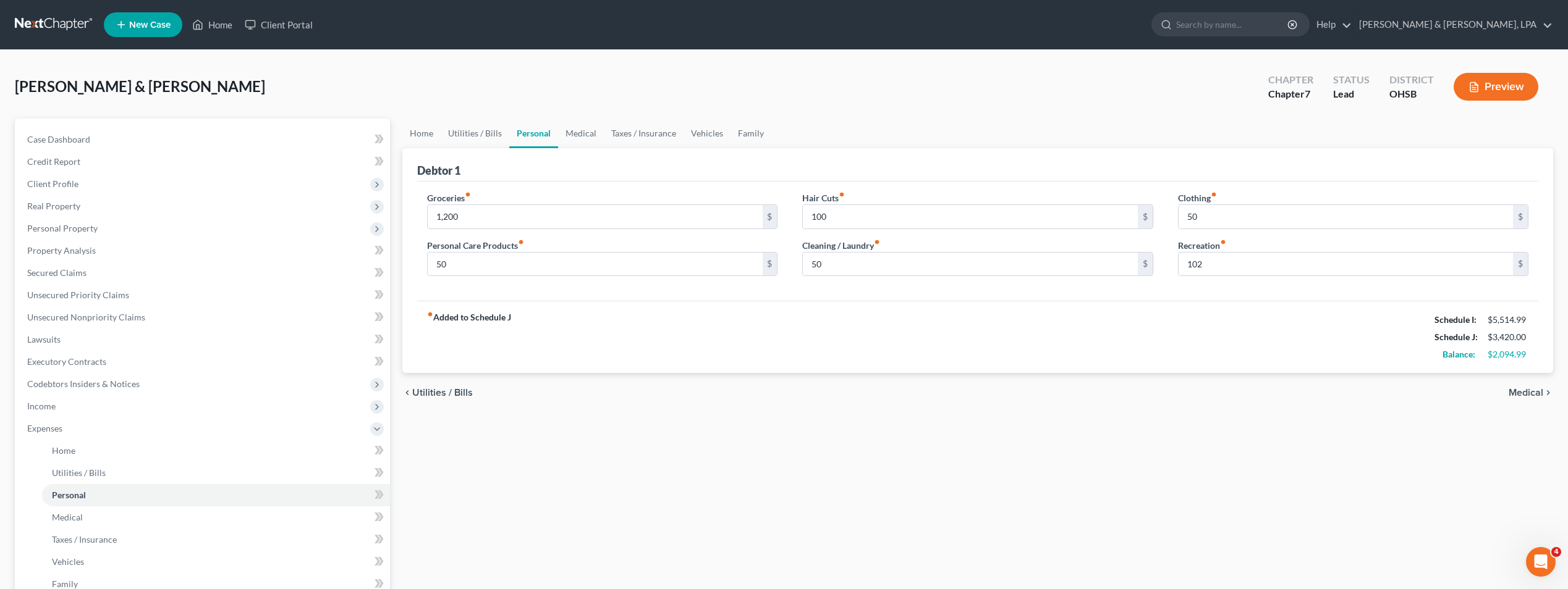
click at [1534, 388] on span "Medical" at bounding box center [1526, 393] width 34 height 10
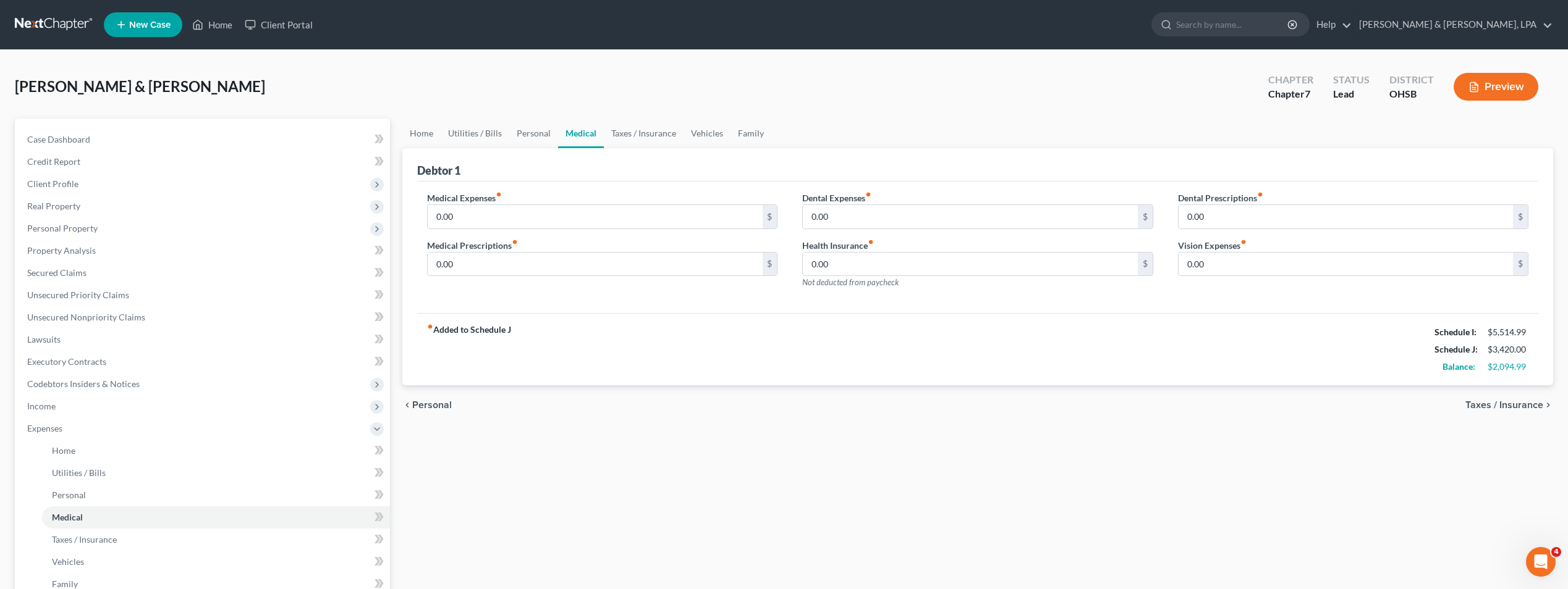
click at [1486, 402] on span "Taxes / Insurance" at bounding box center [1504, 405] width 78 height 10
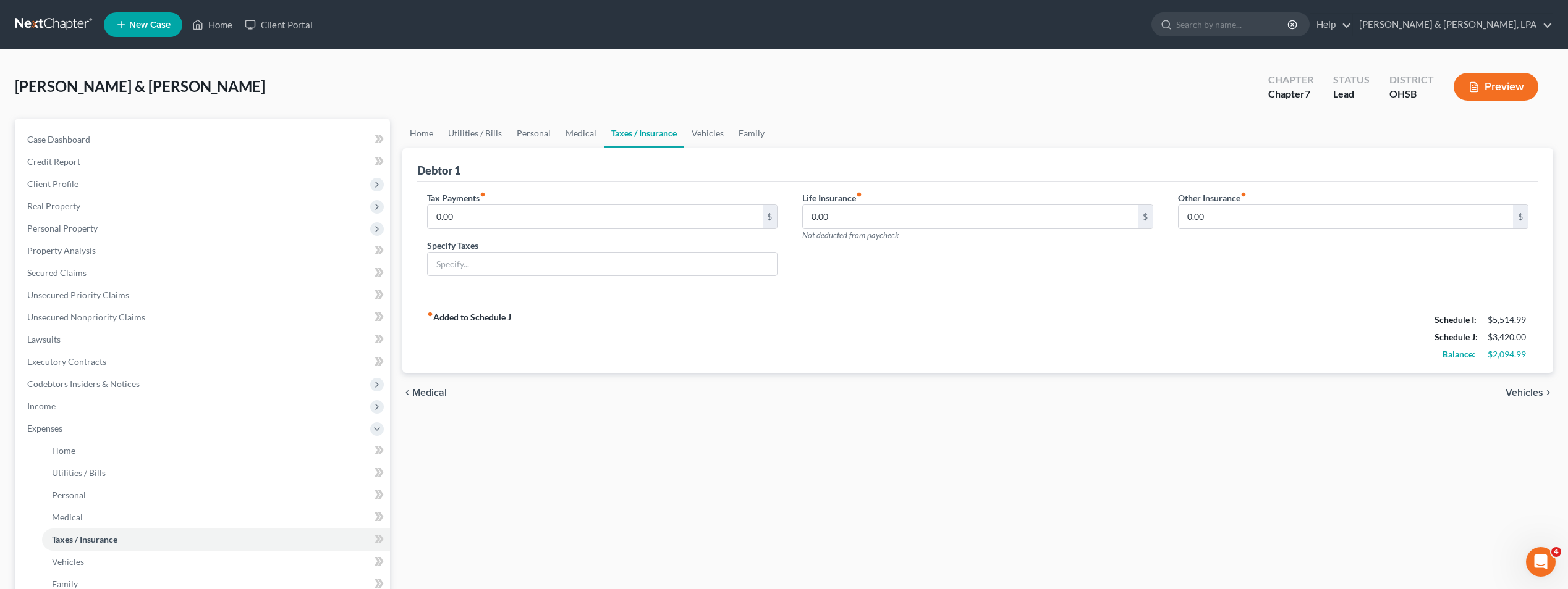
click at [1523, 392] on span "Vehicles" at bounding box center [1525, 393] width 37 height 10
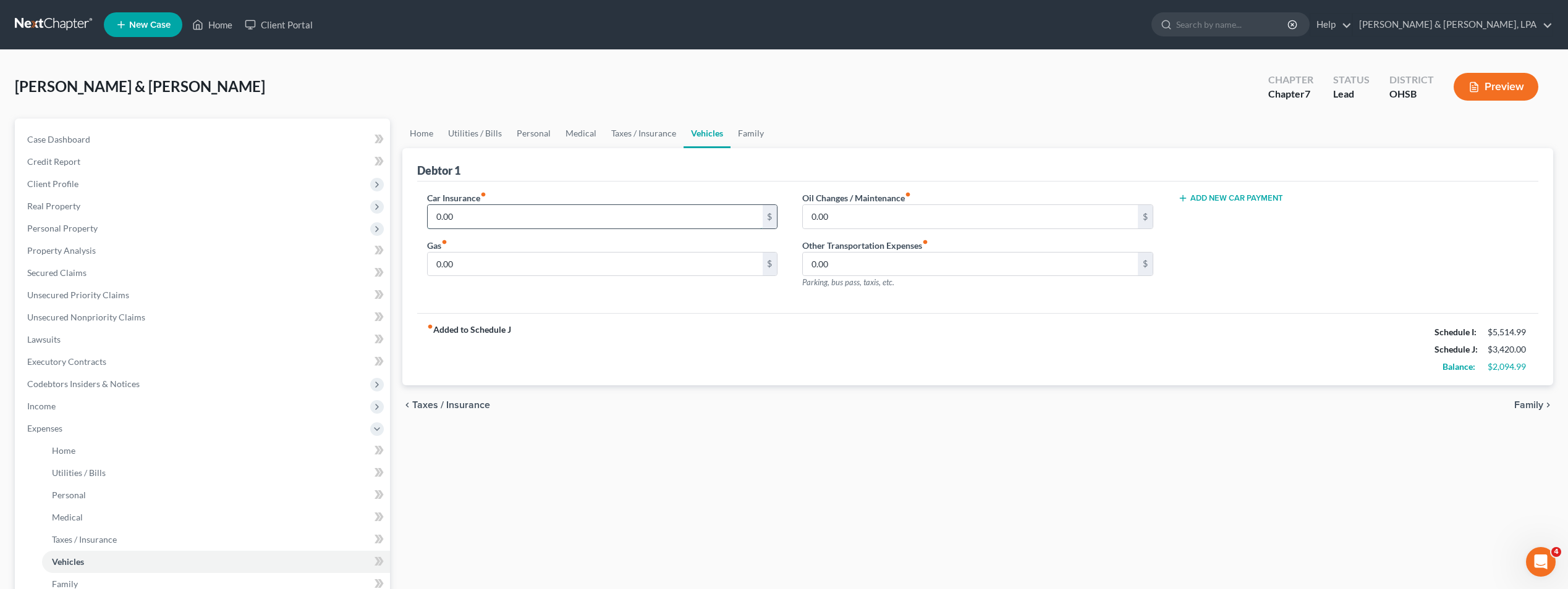
click at [670, 220] on input "0.00" at bounding box center [595, 217] width 334 height 23
type input "475"
click at [575, 262] on input "0.00" at bounding box center [595, 264] width 334 height 23
type input "680"
click at [846, 215] on input "0.00" at bounding box center [970, 217] width 334 height 23
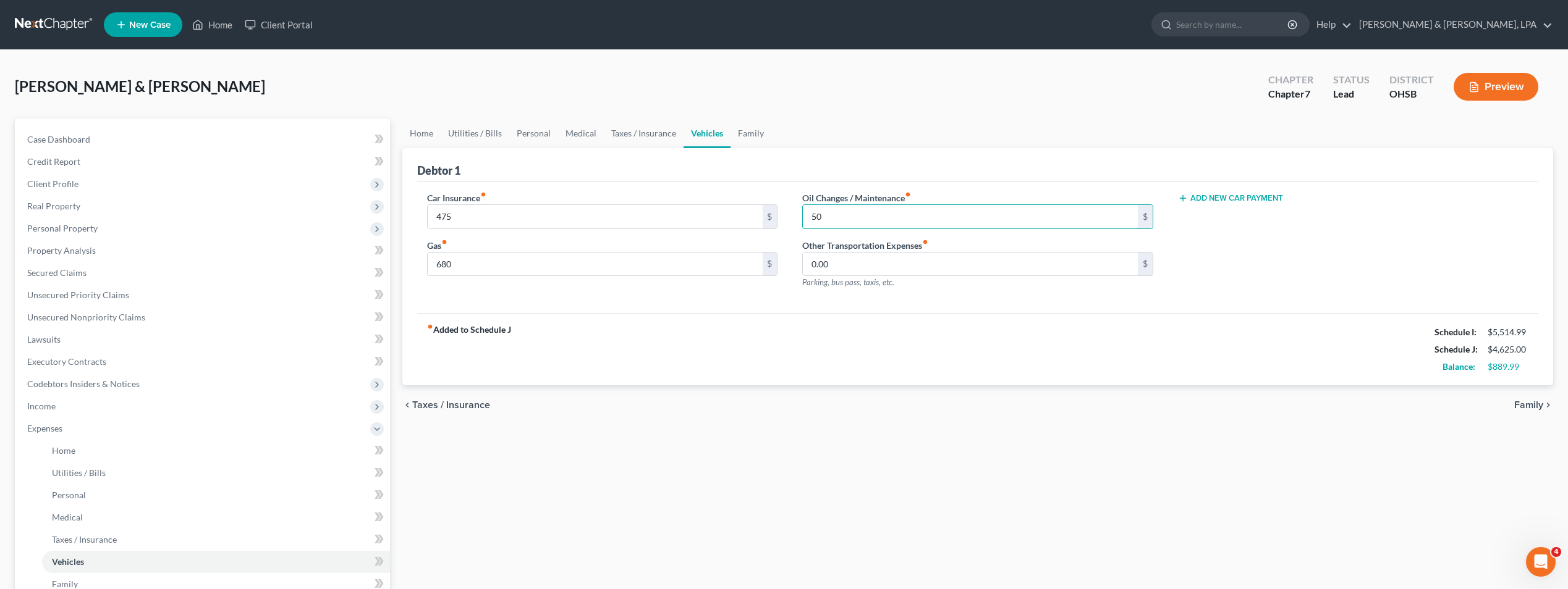
type input "50"
click at [898, 155] on div "Debtor 1" at bounding box center [977, 165] width 1121 height 34
click at [1526, 404] on span "Family" at bounding box center [1528, 405] width 29 height 10
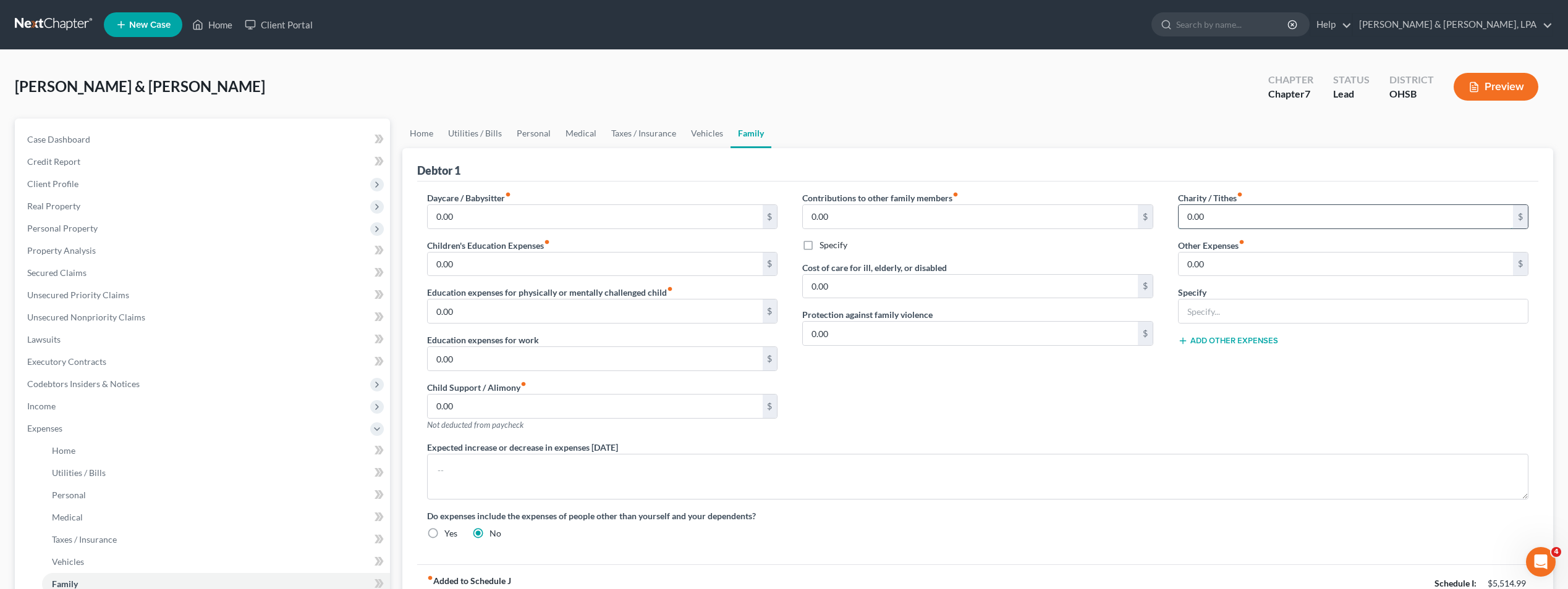
click at [1215, 223] on input "0.00" at bounding box center [1346, 217] width 334 height 23
click at [1094, 163] on div "Debtor 1" at bounding box center [977, 165] width 1121 height 34
click at [72, 134] on span "Case Dashboard" at bounding box center [58, 139] width 63 height 10
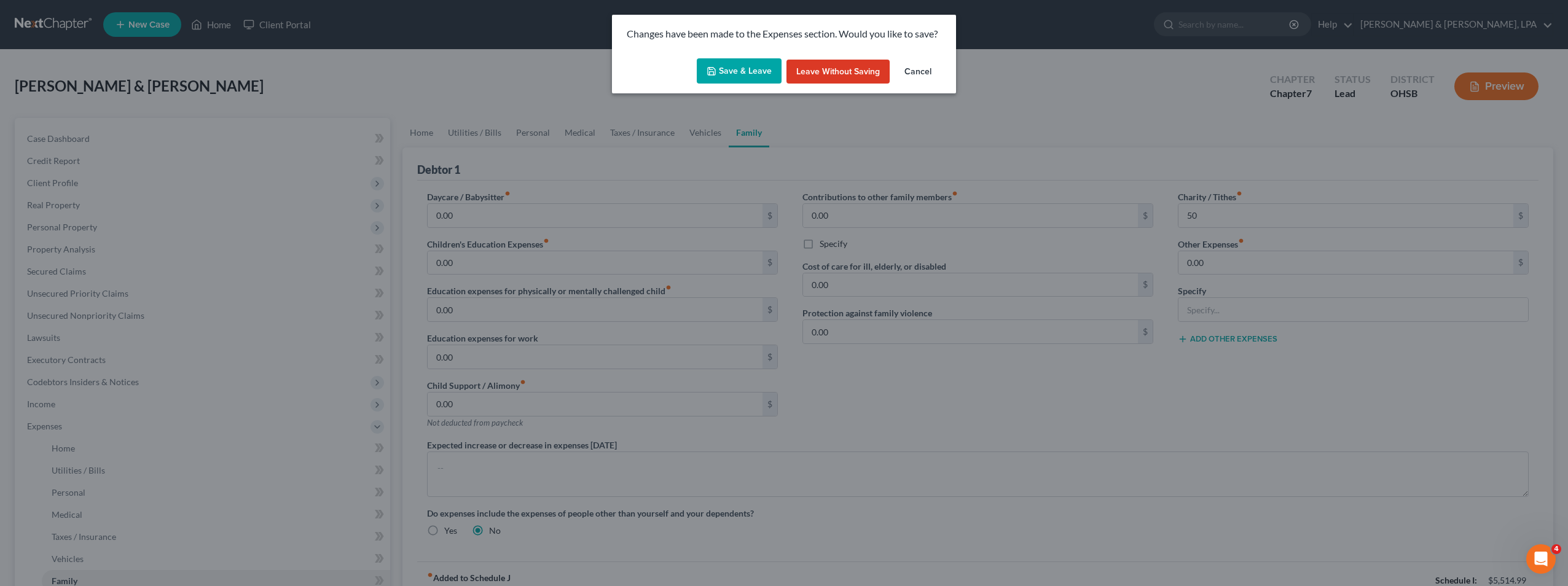
click at [762, 68] on button "Save & Leave" at bounding box center [740, 71] width 85 height 26
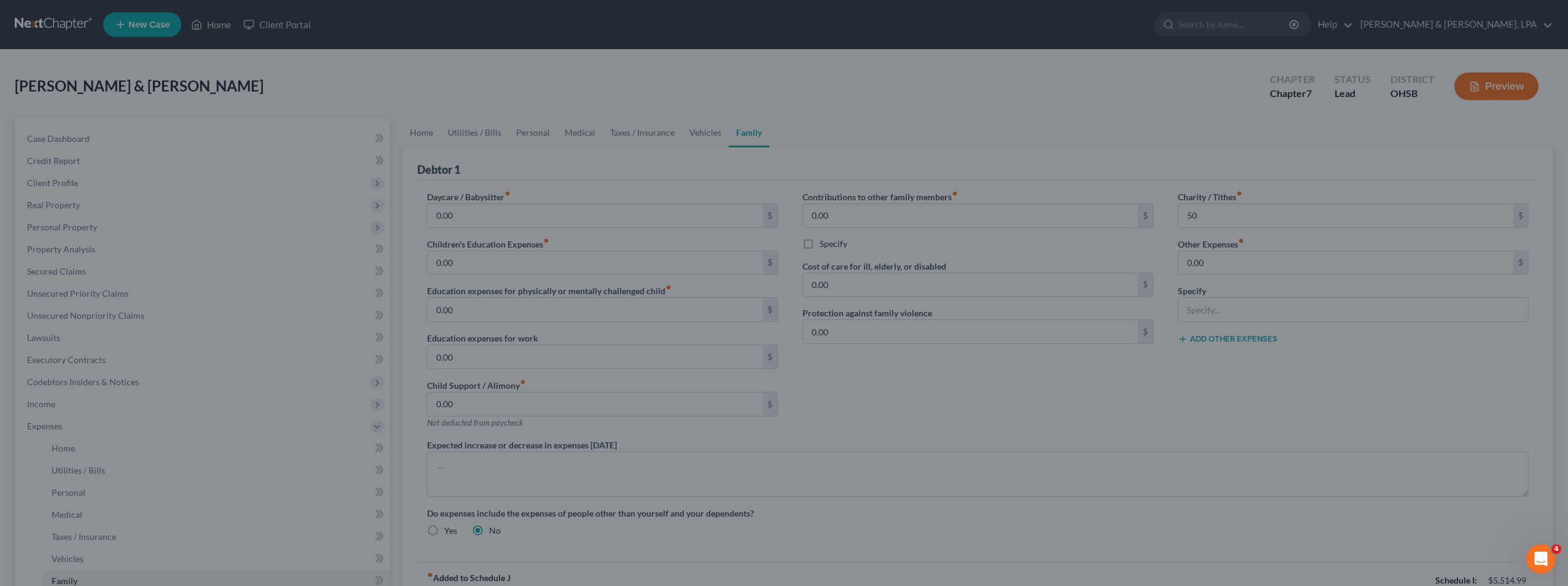
type input "50.00"
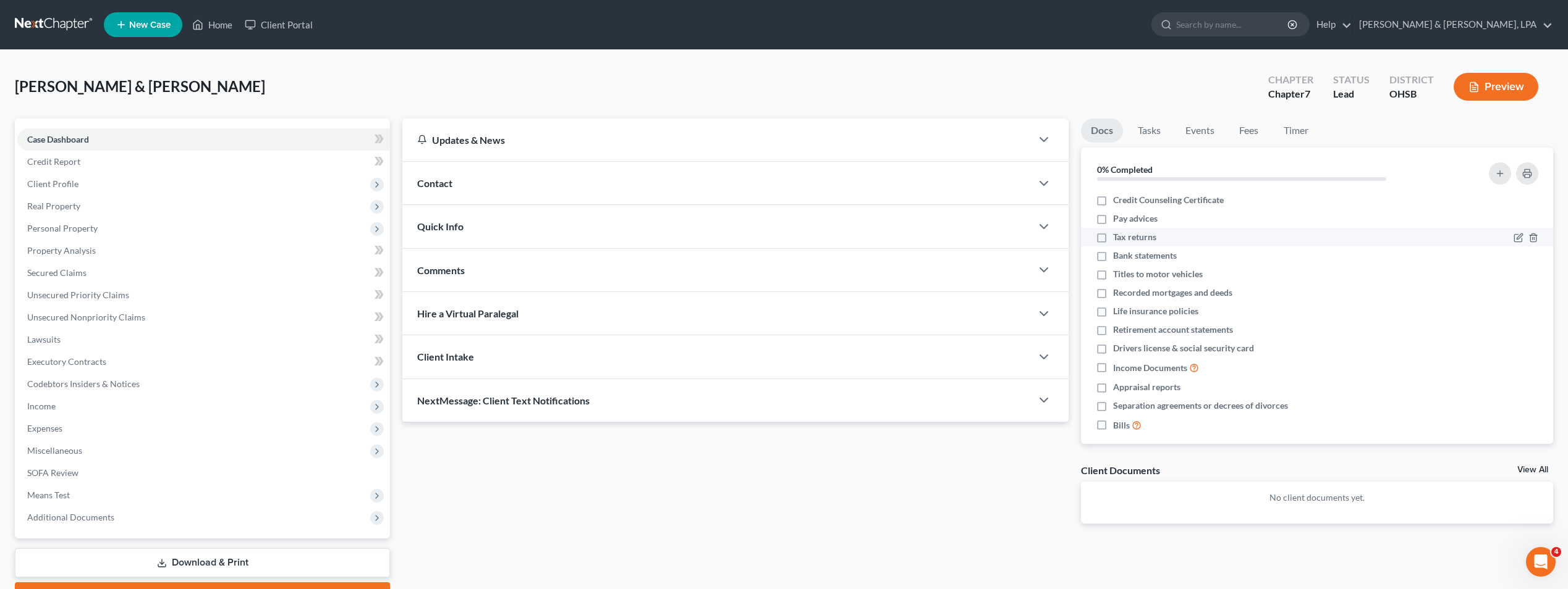
click at [1113, 202] on label "Credit Counseling Certificate" at bounding box center [1168, 200] width 111 height 12
click at [1118, 202] on input "Credit Counseling Certificate" at bounding box center [1122, 198] width 8 height 8
checkbox input "true"
click at [1113, 403] on label "Separation agreements or decrees of divorces" at bounding box center [1200, 405] width 175 height 12
click at [1118, 403] on input "Separation agreements or decrees of divorces" at bounding box center [1122, 403] width 8 height 8
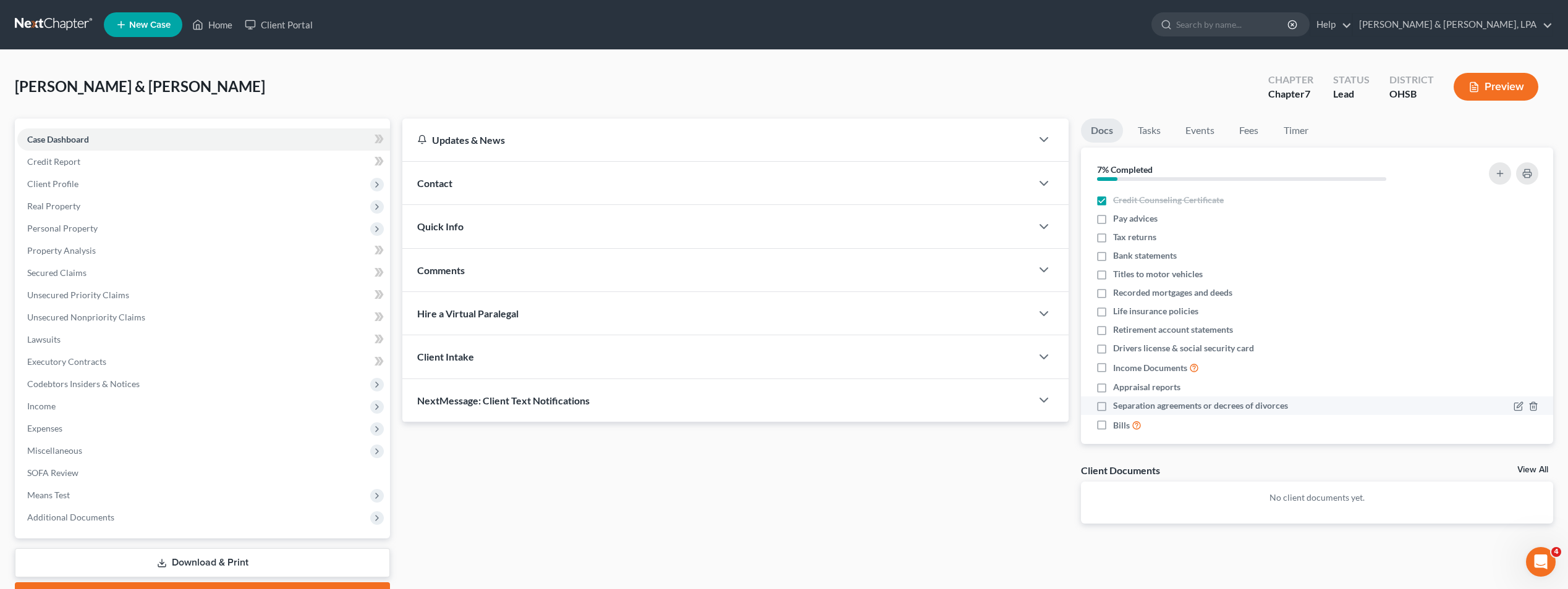
checkbox input "true"
click at [1113, 427] on label "Bills" at bounding box center [1127, 425] width 28 height 14
click at [1118, 426] on input "Bills" at bounding box center [1122, 422] width 8 height 8
checkbox input "true"
click at [128, 389] on span "Codebtors Insiders & Notices" at bounding box center [203, 384] width 373 height 22
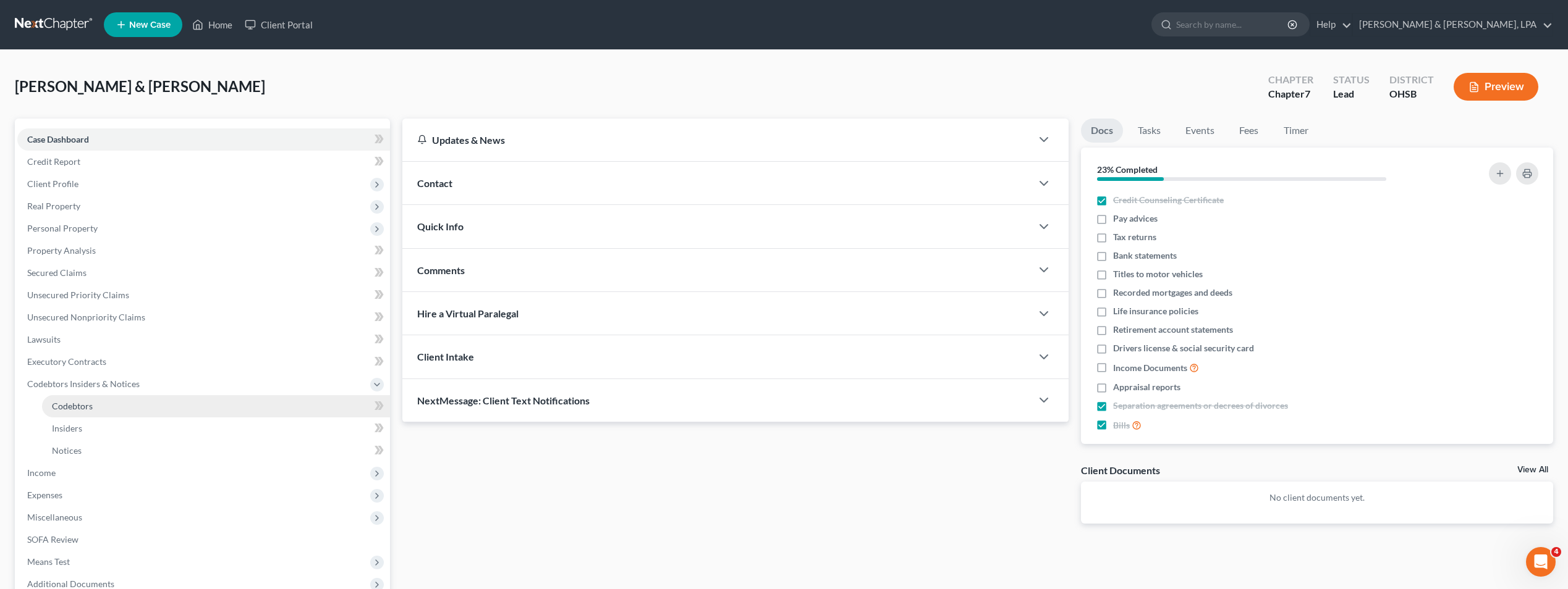
click at [110, 404] on link "Codebtors" at bounding box center [216, 407] width 348 height 22
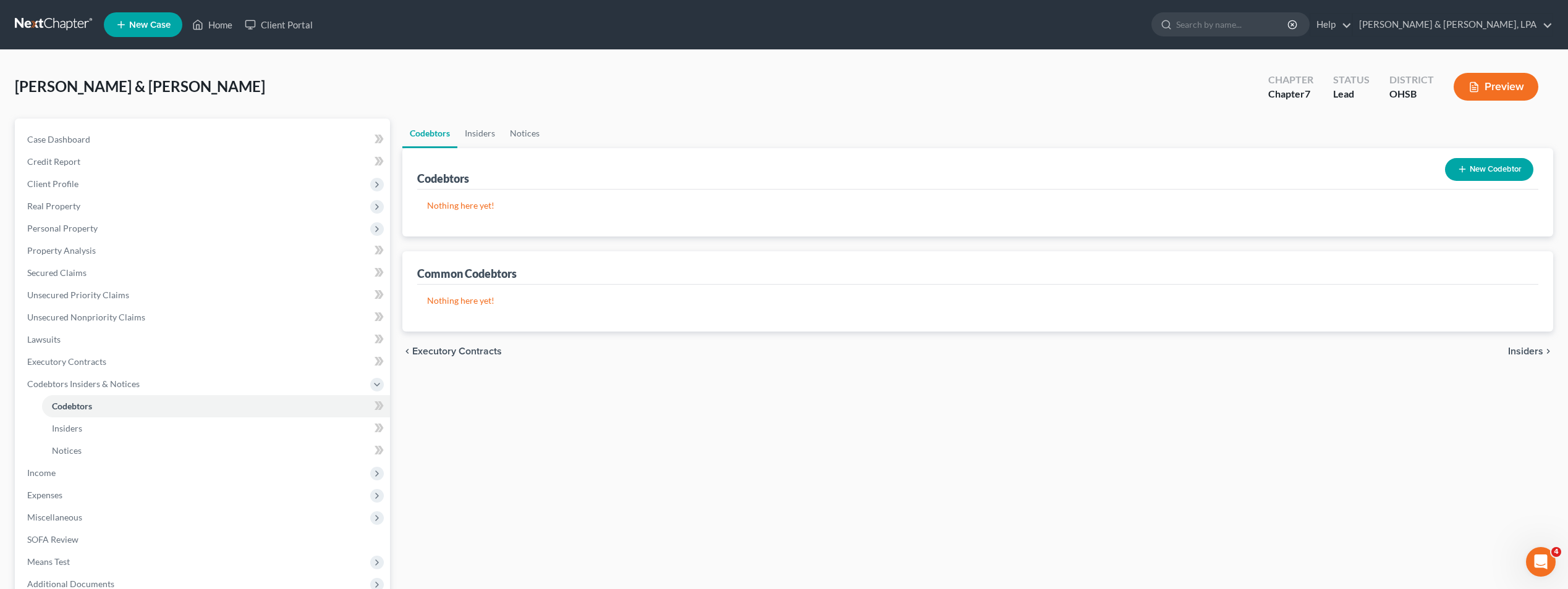
click at [1491, 170] on button "New Codebtor" at bounding box center [1489, 169] width 88 height 22
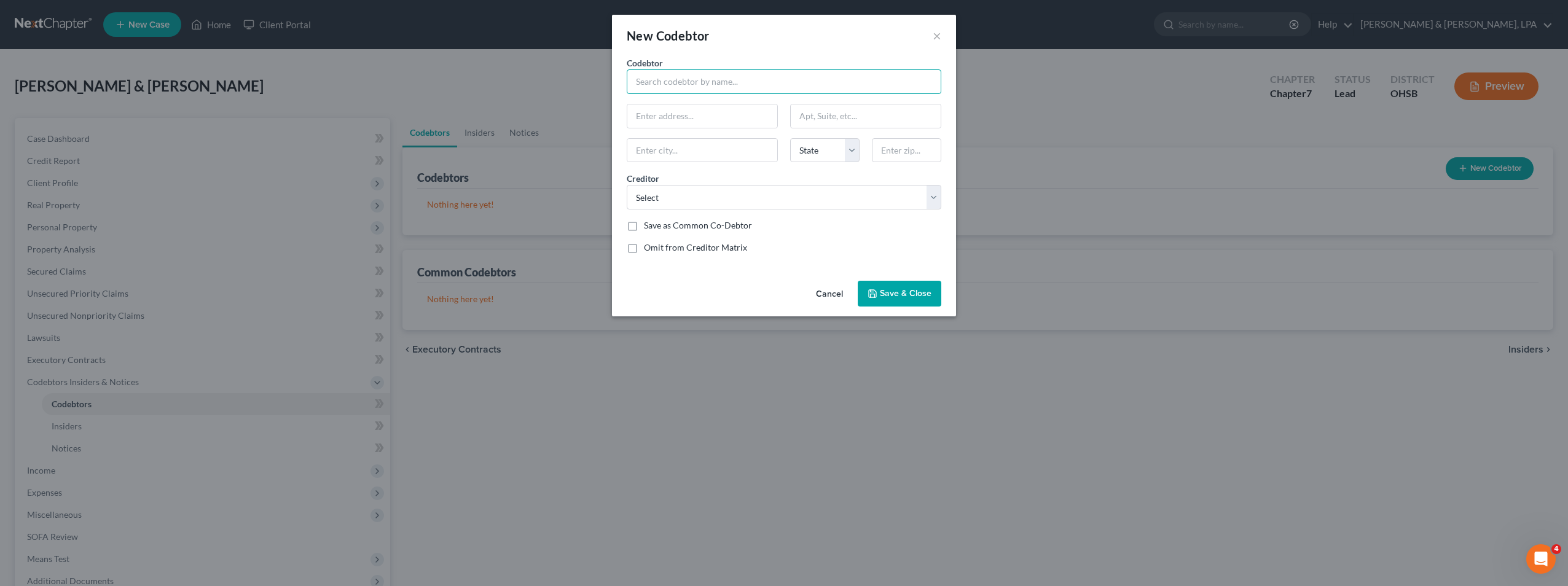
click at [726, 81] on input "text" at bounding box center [784, 81] width 315 height 25
type input "[PERSON_NAME]"
click at [722, 113] on input "text" at bounding box center [702, 116] width 150 height 23
type input "[STREET_ADDRESS]"
click at [654, 148] on input "text" at bounding box center [702, 150] width 150 height 23
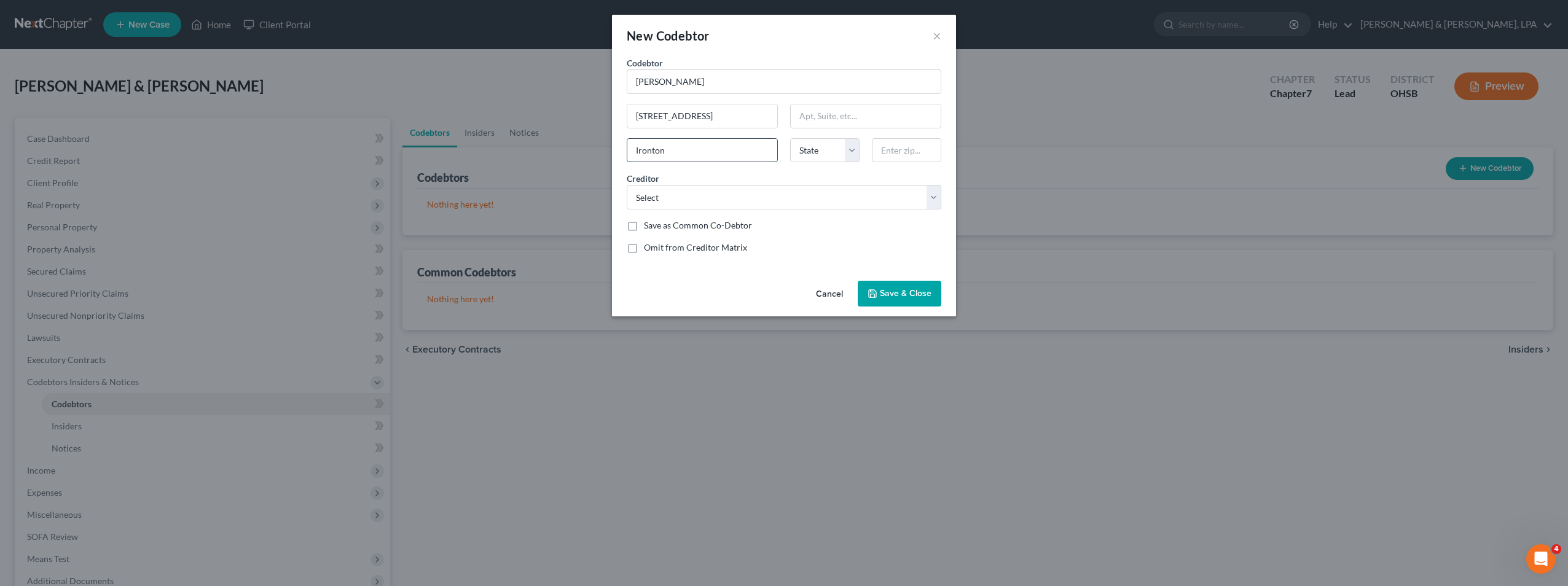
type input "Ironton"
select select "36"
type input "45638"
click at [658, 195] on select "Select" at bounding box center [784, 197] width 315 height 25
click at [707, 195] on select "Select" at bounding box center [784, 197] width 315 height 25
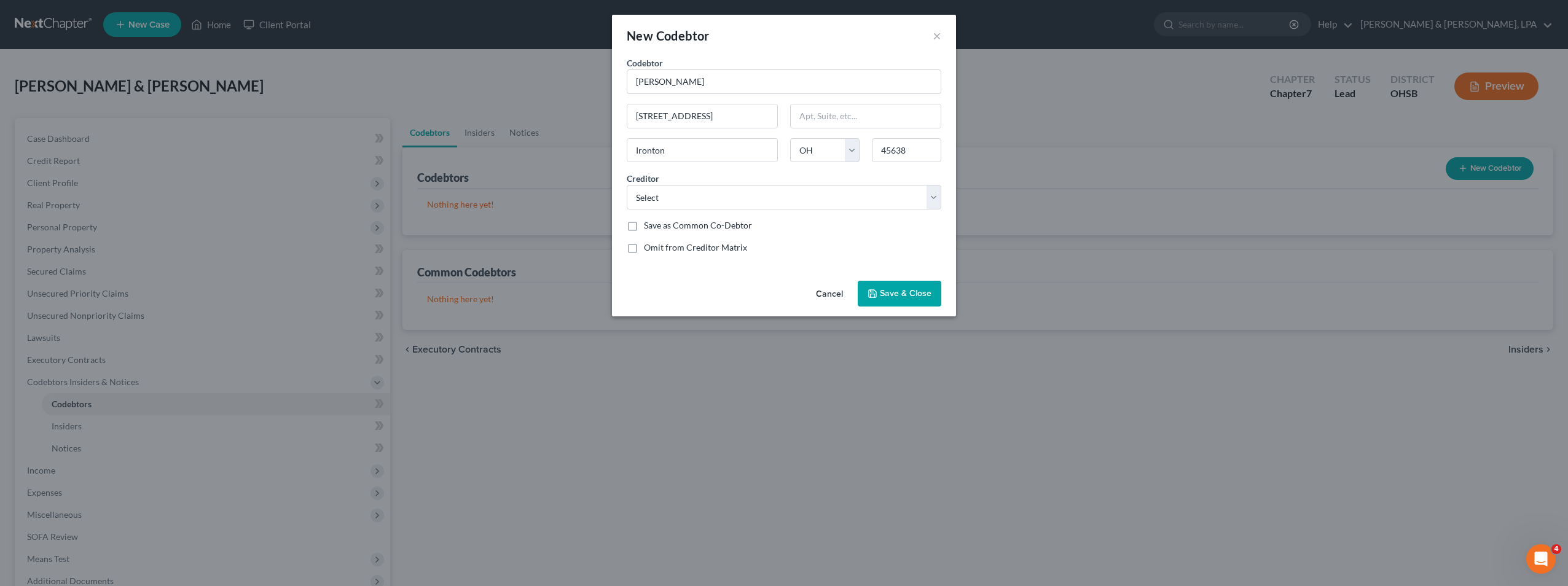
click at [884, 292] on span "Save & Close" at bounding box center [905, 294] width 51 height 10
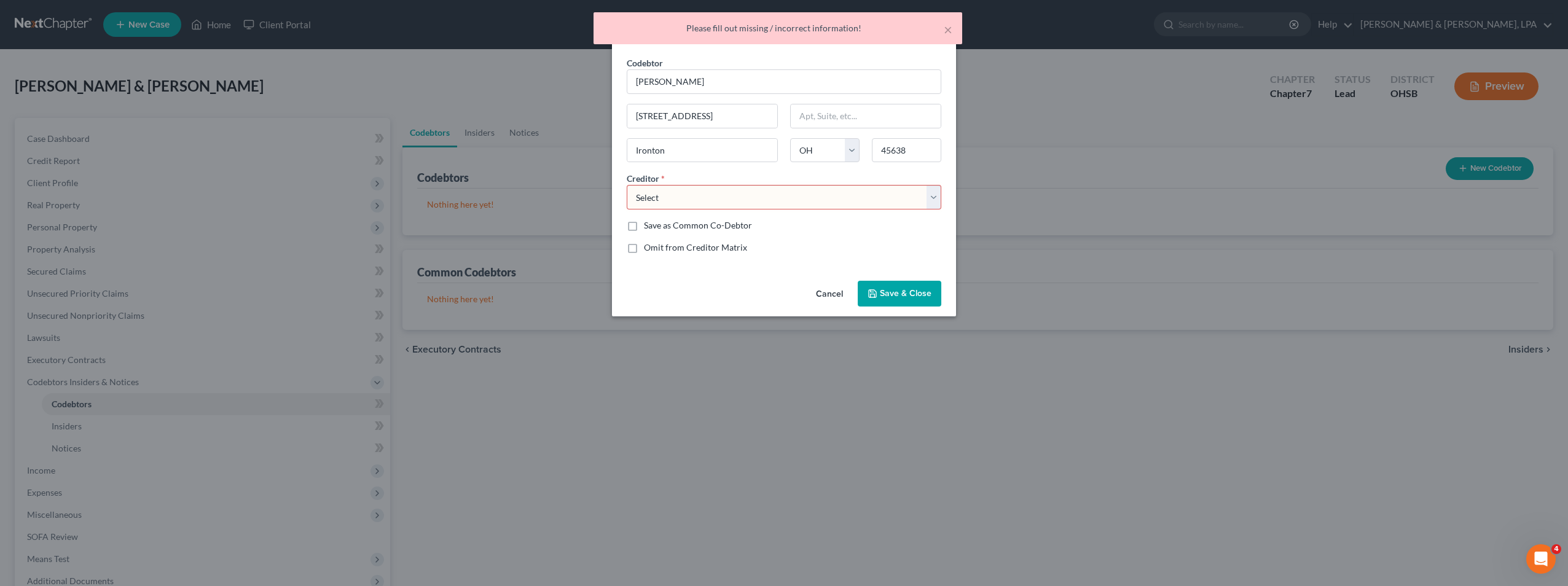
click at [932, 194] on select "Select" at bounding box center [784, 197] width 315 height 25
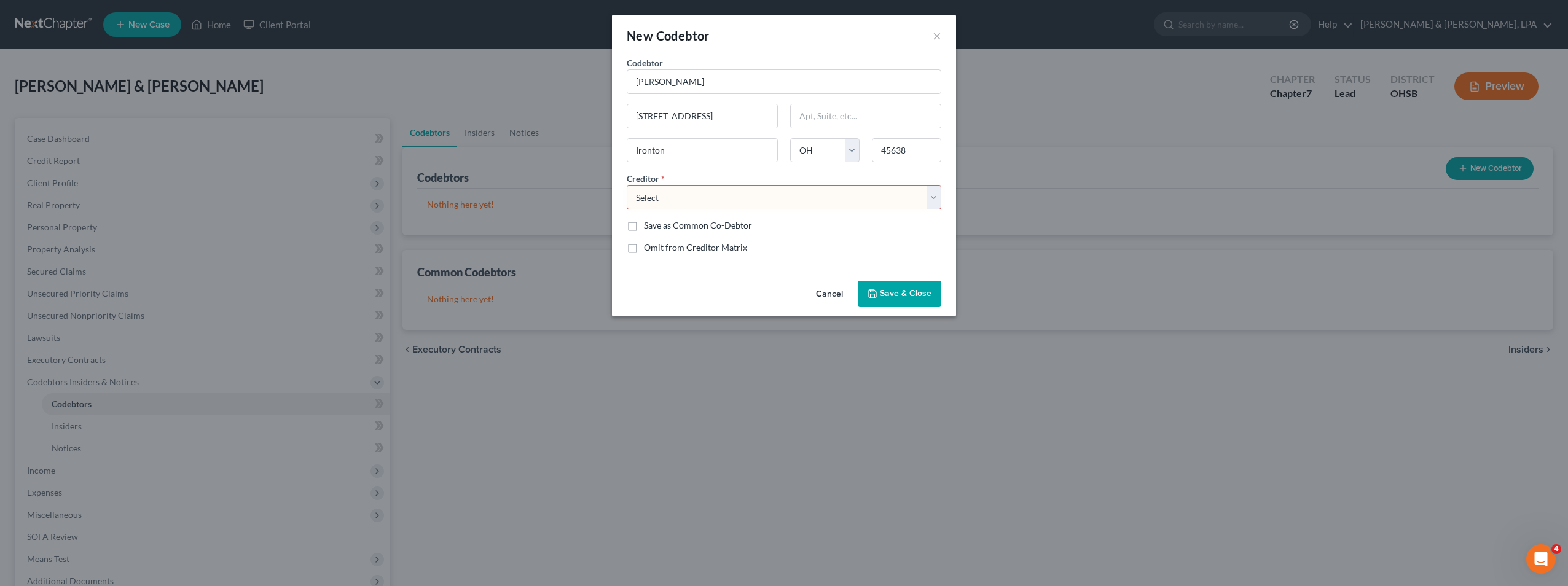
click at [828, 292] on button "Cancel" at bounding box center [829, 294] width 47 height 25
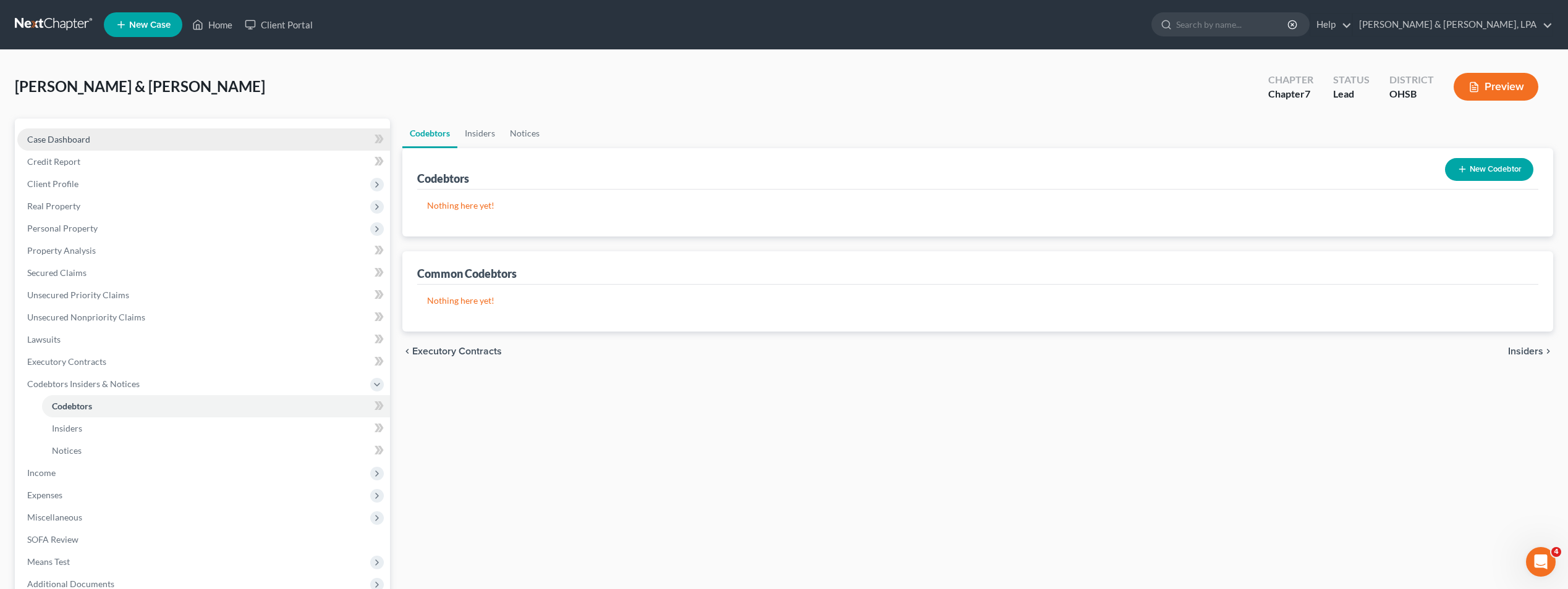
click at [54, 139] on span "Case Dashboard" at bounding box center [58, 139] width 63 height 10
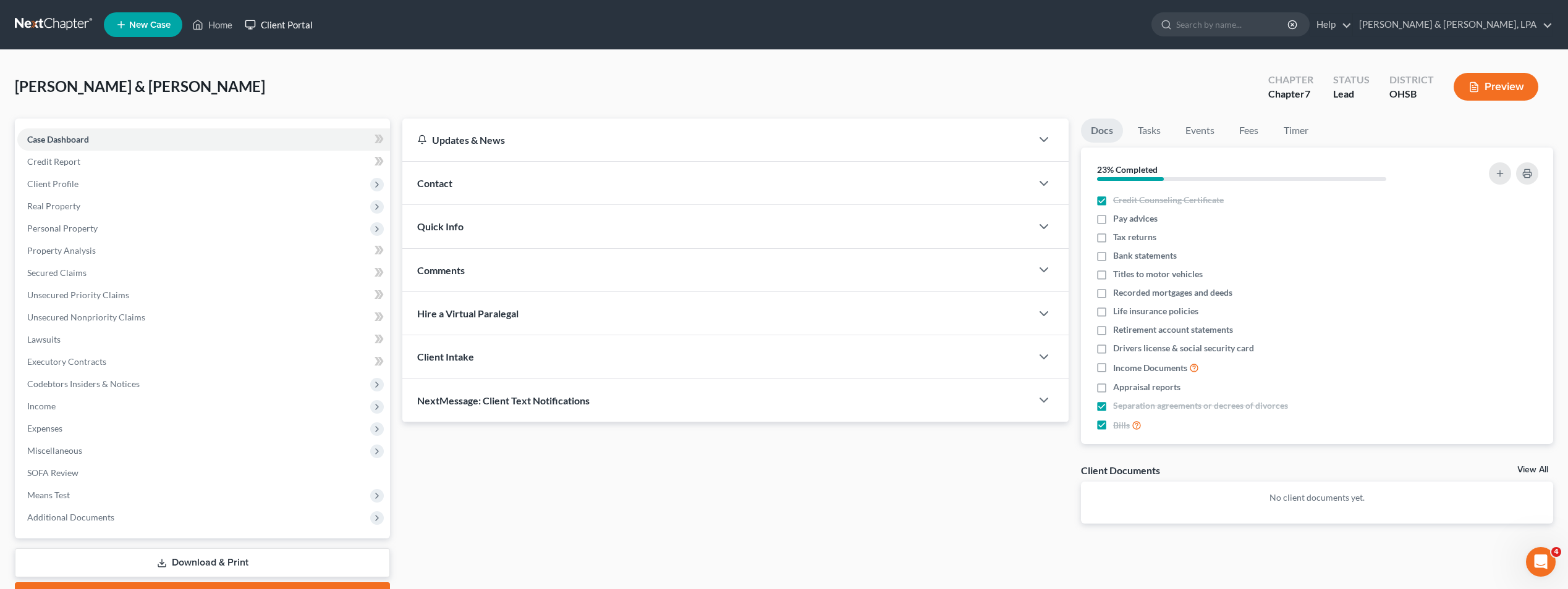
click at [262, 23] on link "Client Portal" at bounding box center [278, 25] width 80 height 22
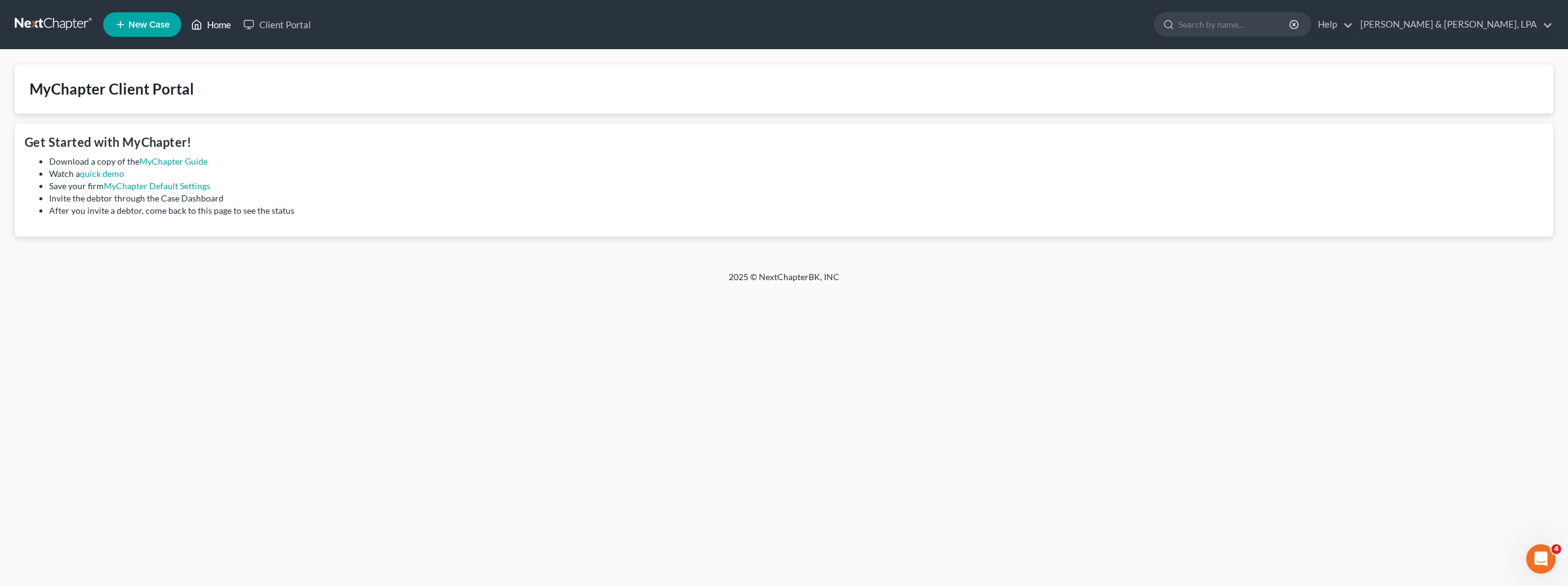
click at [212, 22] on link "Home" at bounding box center [211, 25] width 52 height 22
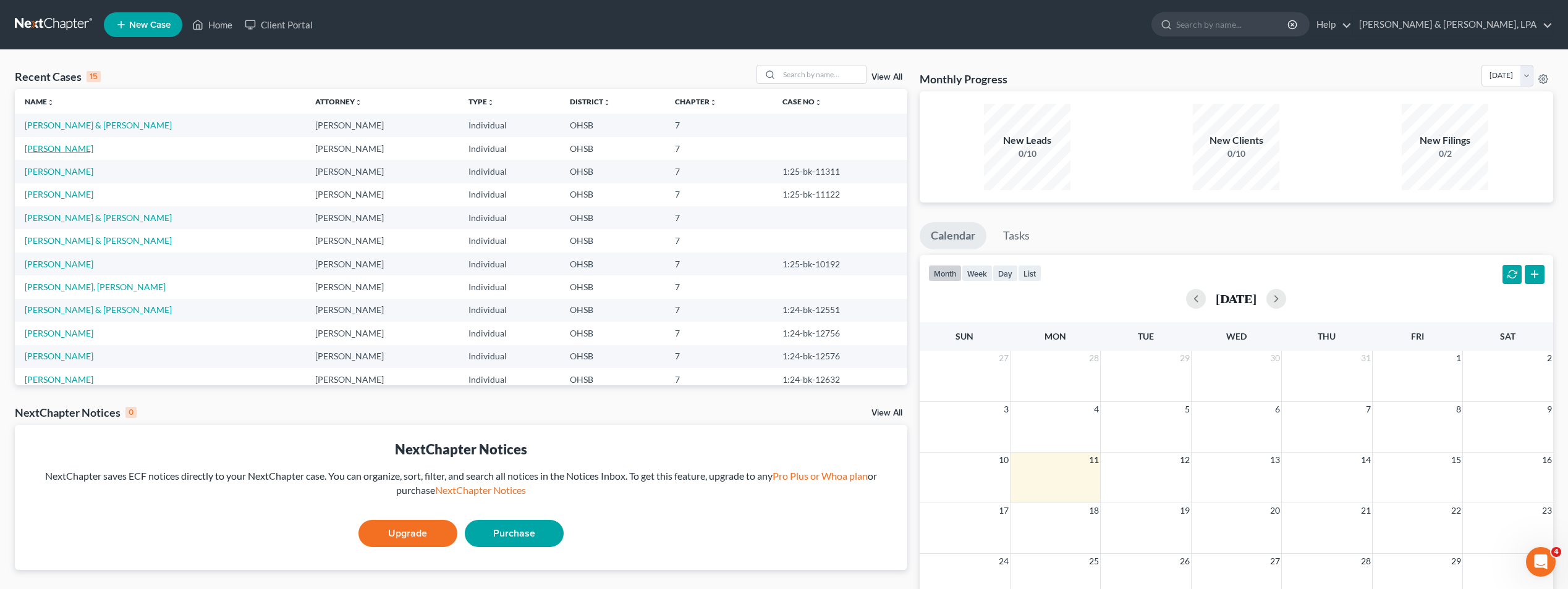
click at [68, 151] on link "[PERSON_NAME]" at bounding box center [58, 148] width 68 height 10
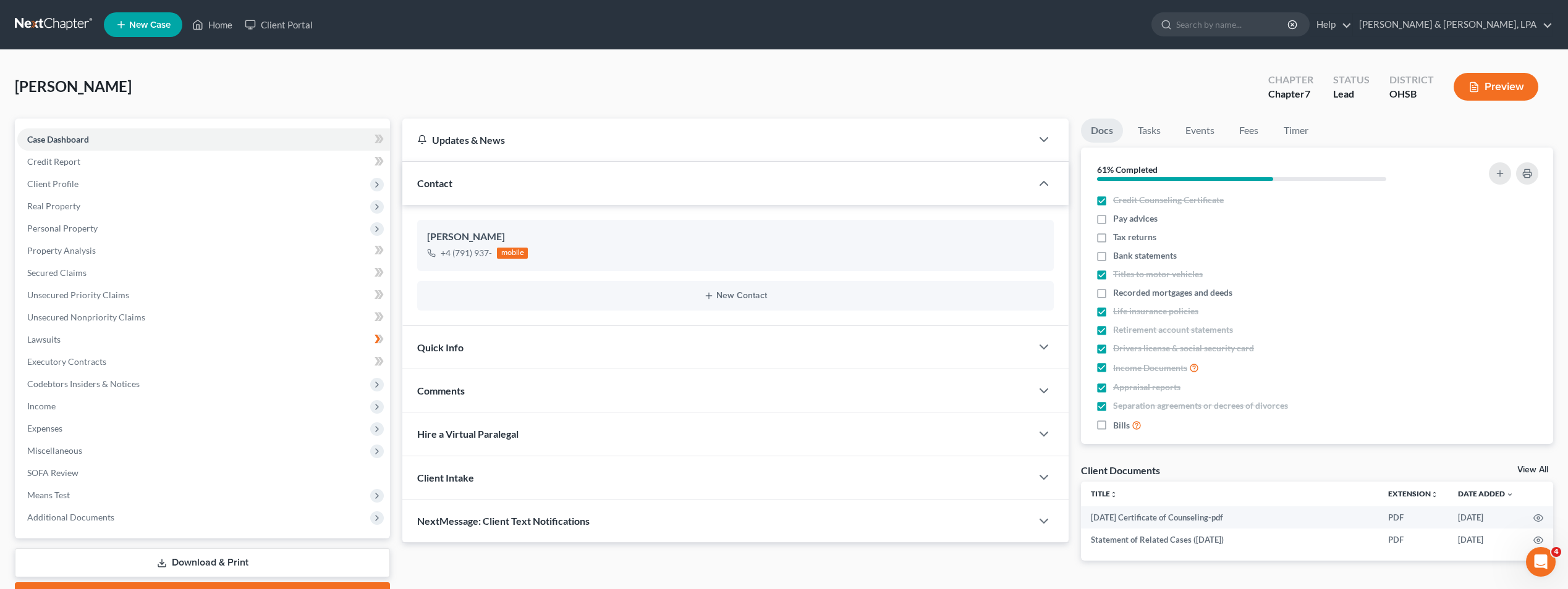
click at [1552, 561] on div "Open Intercom Messenger" at bounding box center [1541, 562] width 40 height 40
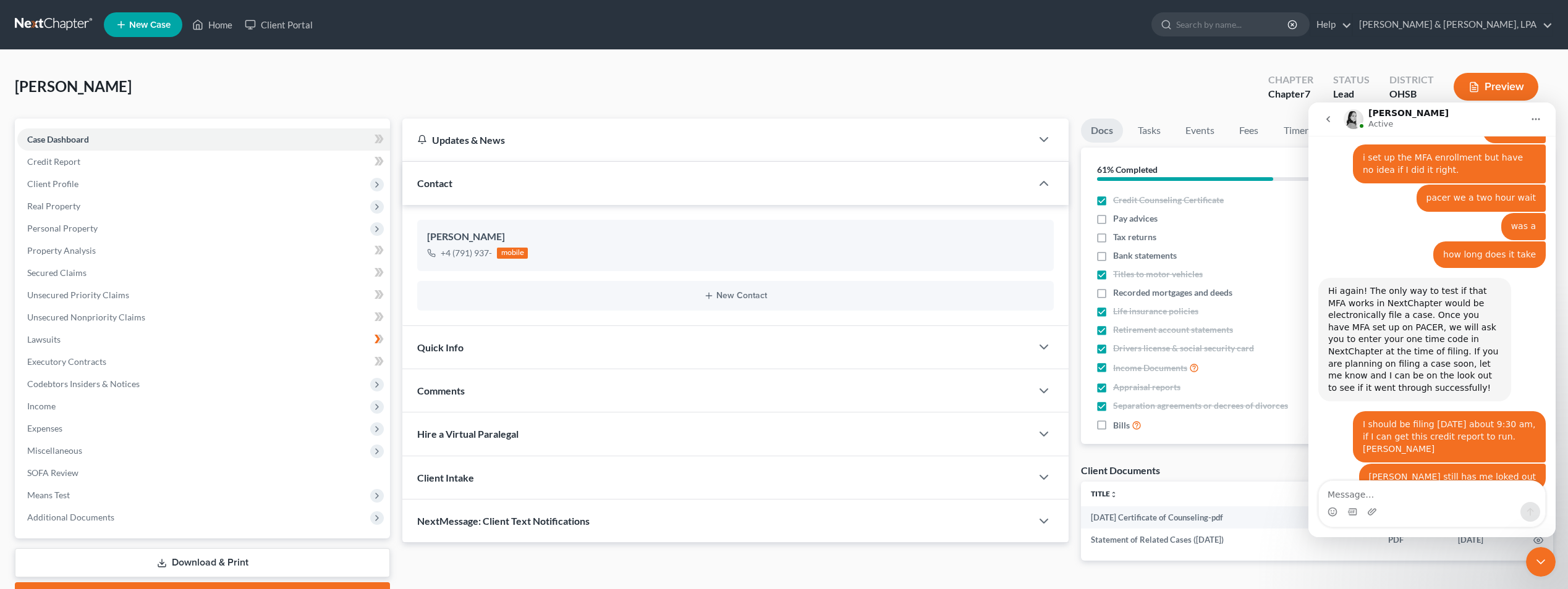
scroll to position [986, 0]
click at [61, 164] on span "Credit Report" at bounding box center [53, 162] width 53 height 10
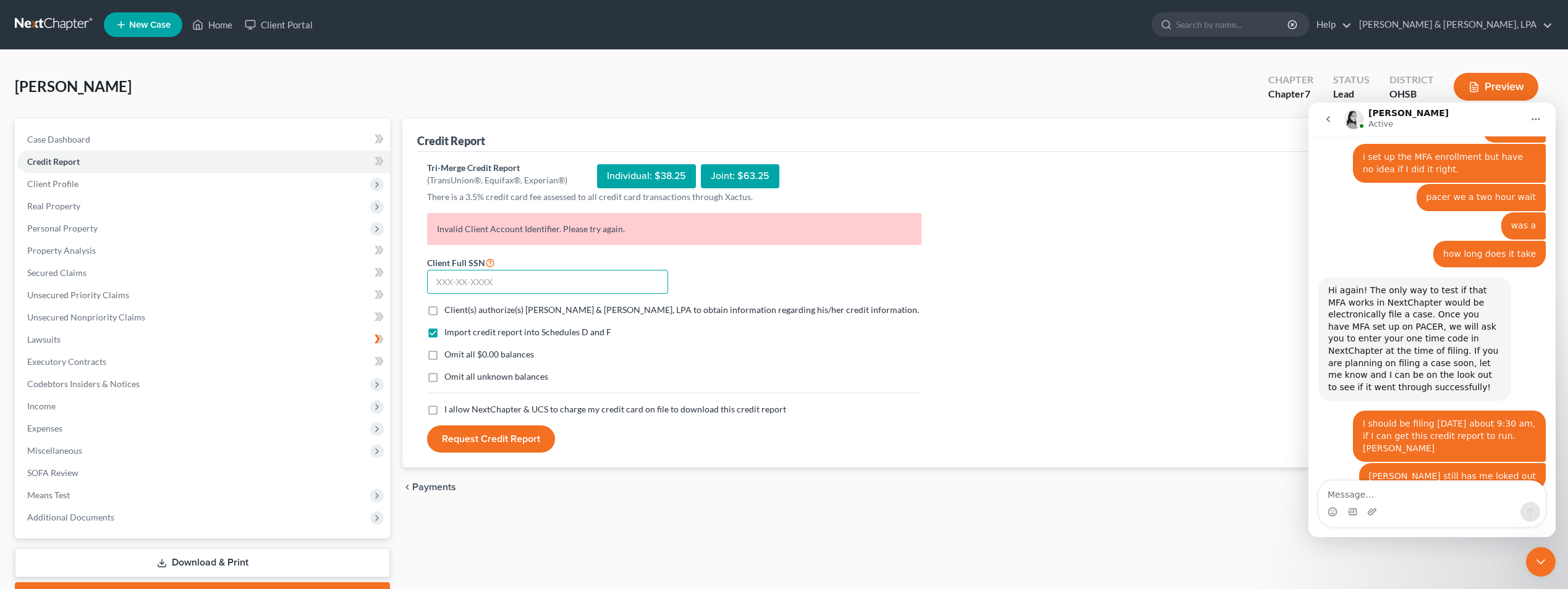
click at [466, 280] on input "text" at bounding box center [547, 282] width 241 height 25
type input "300-54-7829"
click at [463, 307] on span "Client(s) authorize(s) [PERSON_NAME] & [PERSON_NAME], LPA to obtain information…" at bounding box center [682, 309] width 475 height 10
click at [457, 307] on input "Client(s) authorize(s) [PERSON_NAME] & [PERSON_NAME], LPA to obtain information…" at bounding box center [453, 308] width 8 height 8
checkbox input "true"
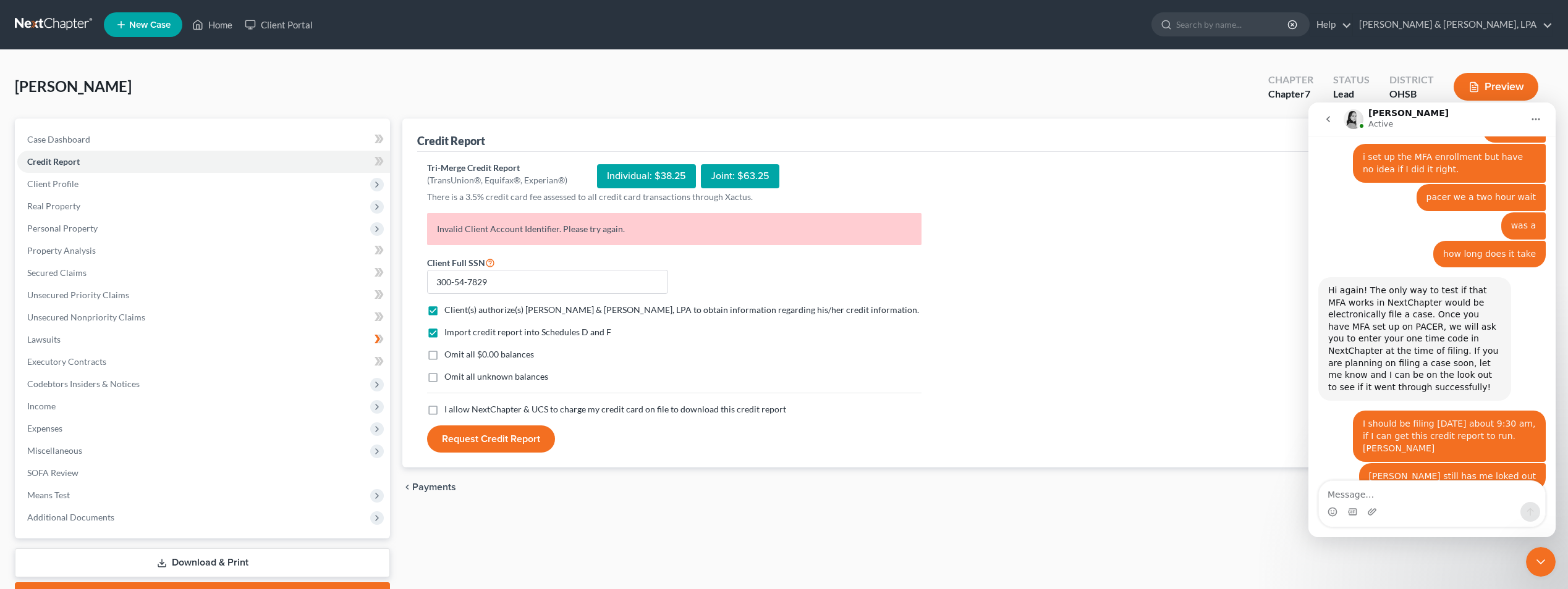
click at [471, 358] on span "Omit all $0.00 balances" at bounding box center [490, 354] width 90 height 10
click at [457, 357] on input "Omit all $0.00 balances" at bounding box center [453, 352] width 8 height 8
checkbox input "true"
click at [445, 409] on label "I allow NextChapter & UCS to charge my credit card on file to download this cre…" at bounding box center [616, 409] width 342 height 12
click at [449, 409] on input "I allow NextChapter & UCS to charge my credit card on file to download this cre…" at bounding box center [453, 407] width 8 height 8
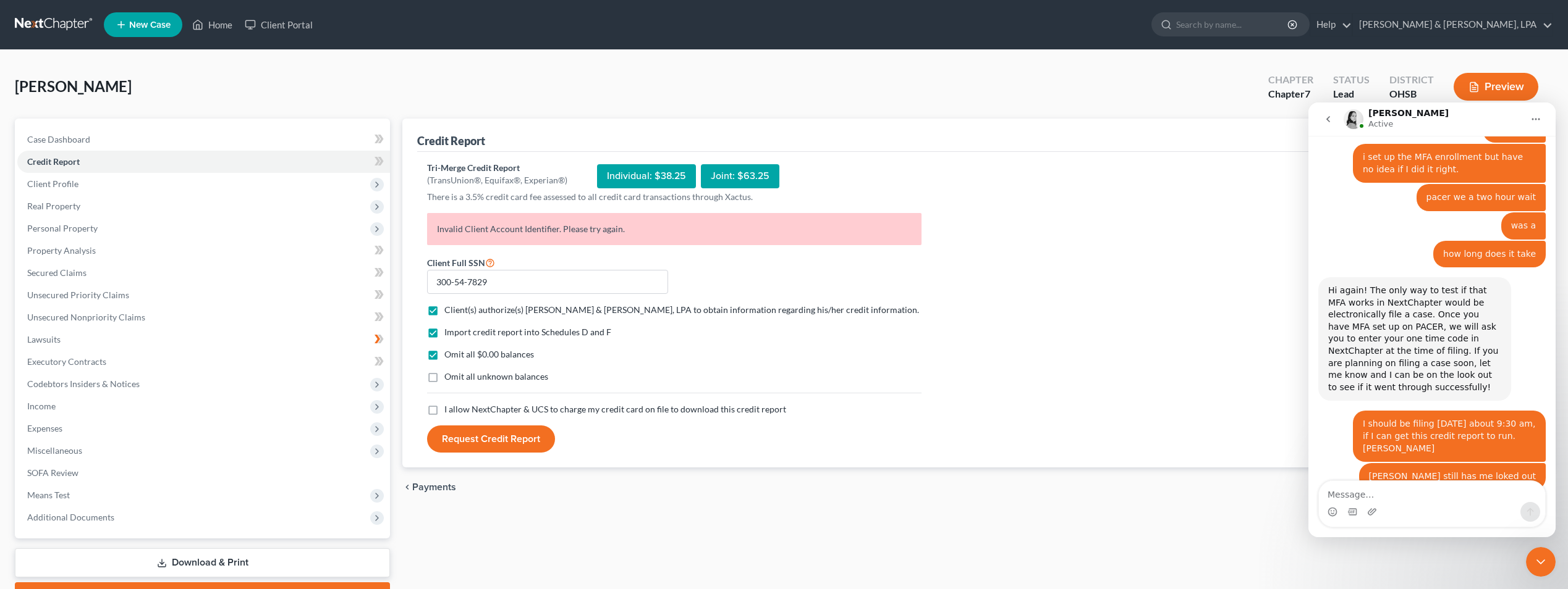
checkbox input "true"
click at [514, 438] on button "Request Credit Report" at bounding box center [491, 439] width 128 height 27
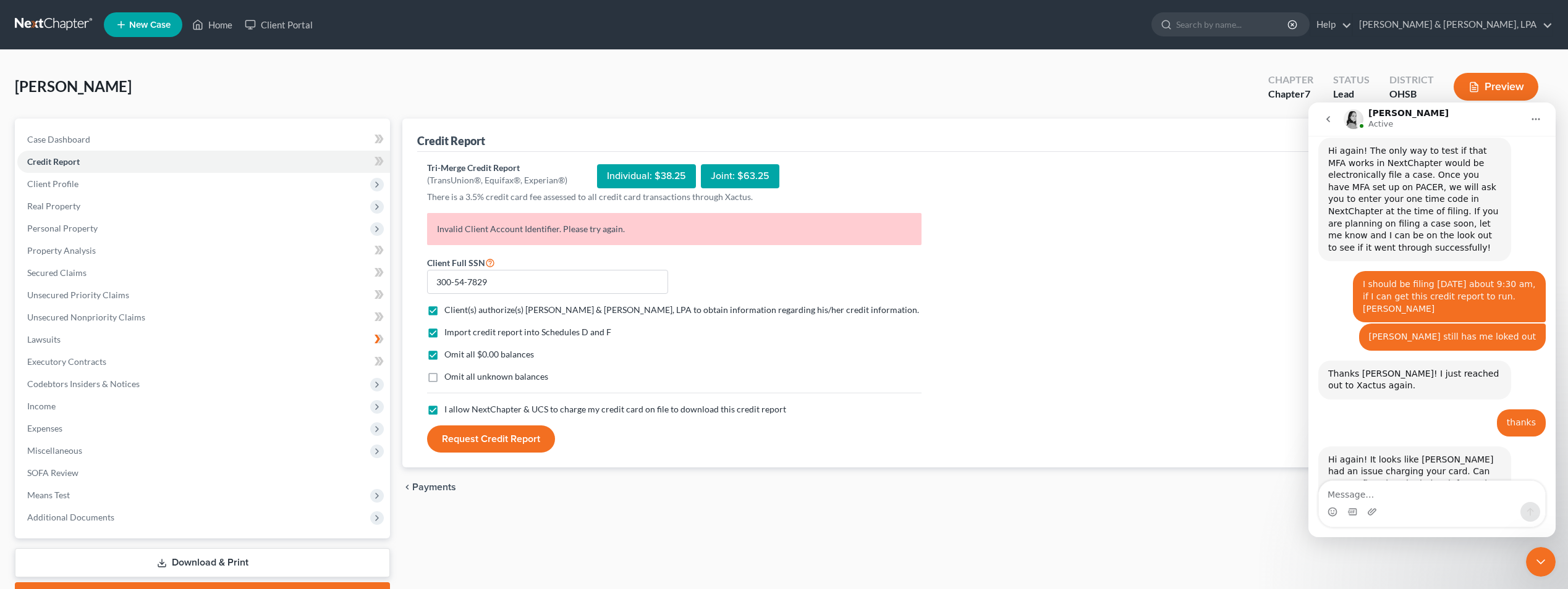
scroll to position [1133, 0]
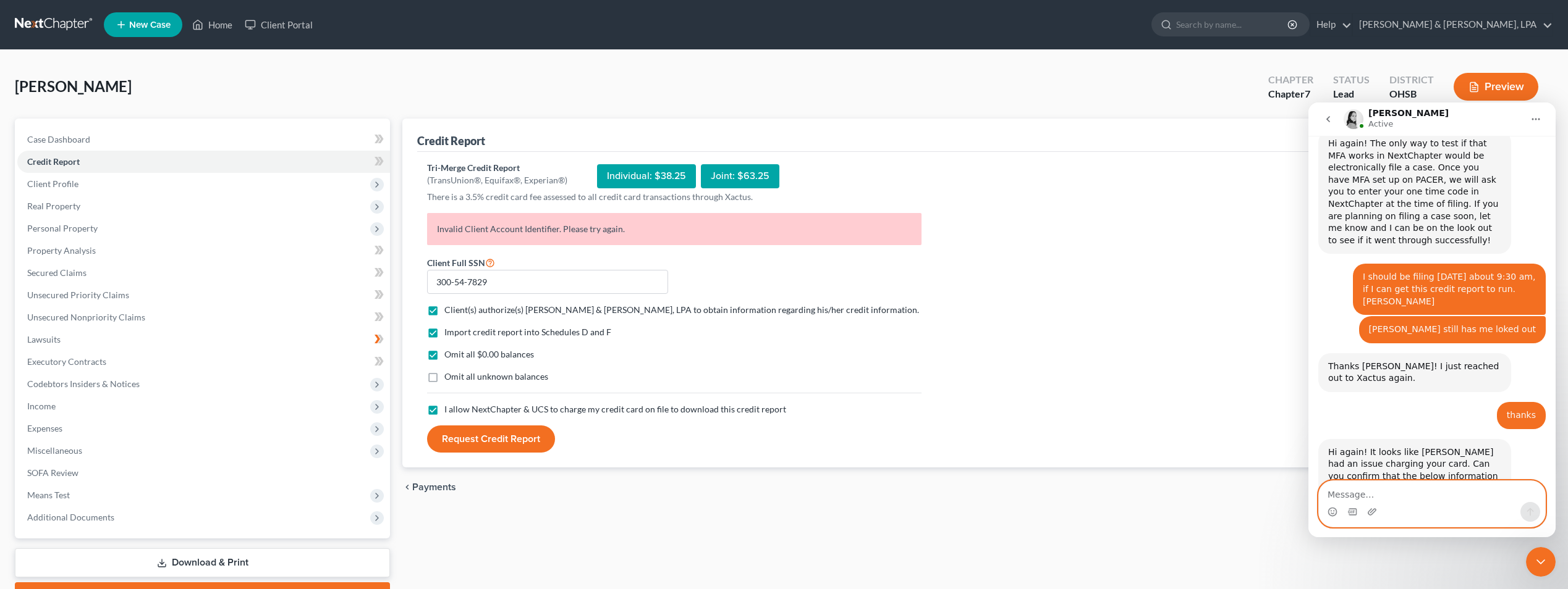
click at [1367, 487] on textarea "Message…" at bounding box center [1432, 492] width 226 height 21
type textarea "Information is confirmed"
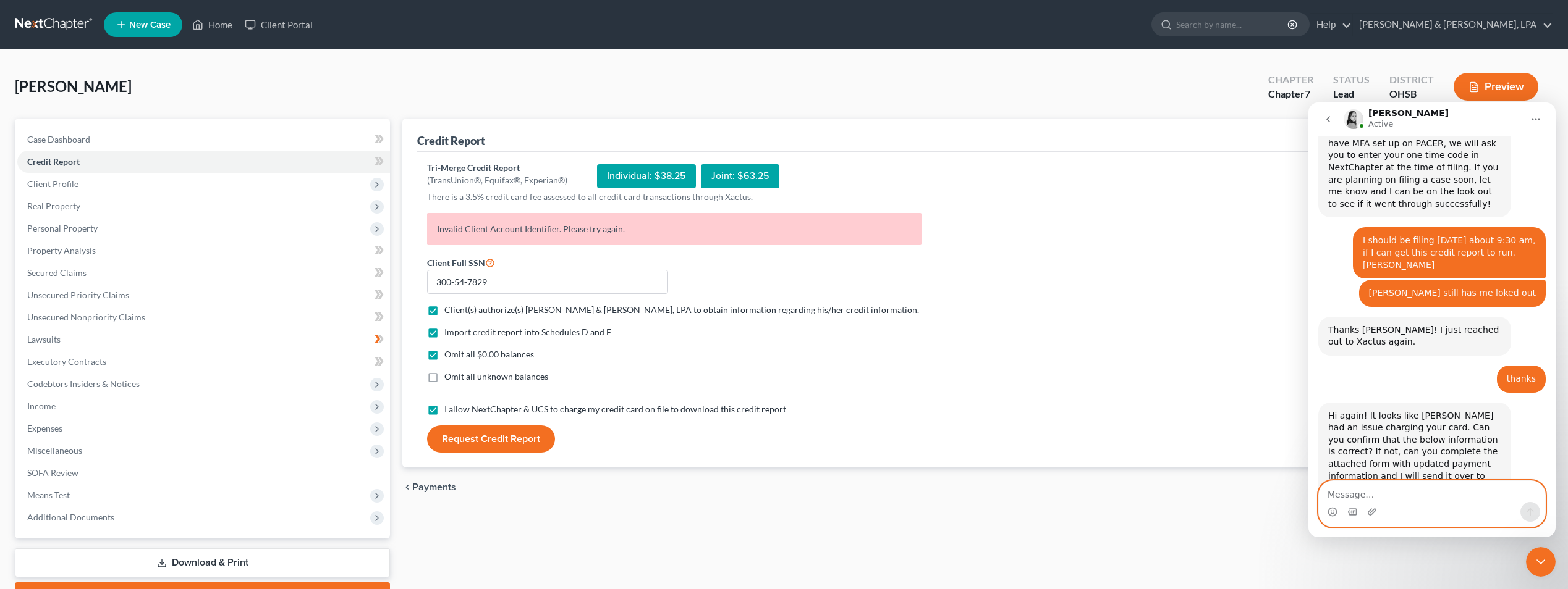
scroll to position [1170, 0]
